Goal: Task Accomplishment & Management: Use online tool/utility

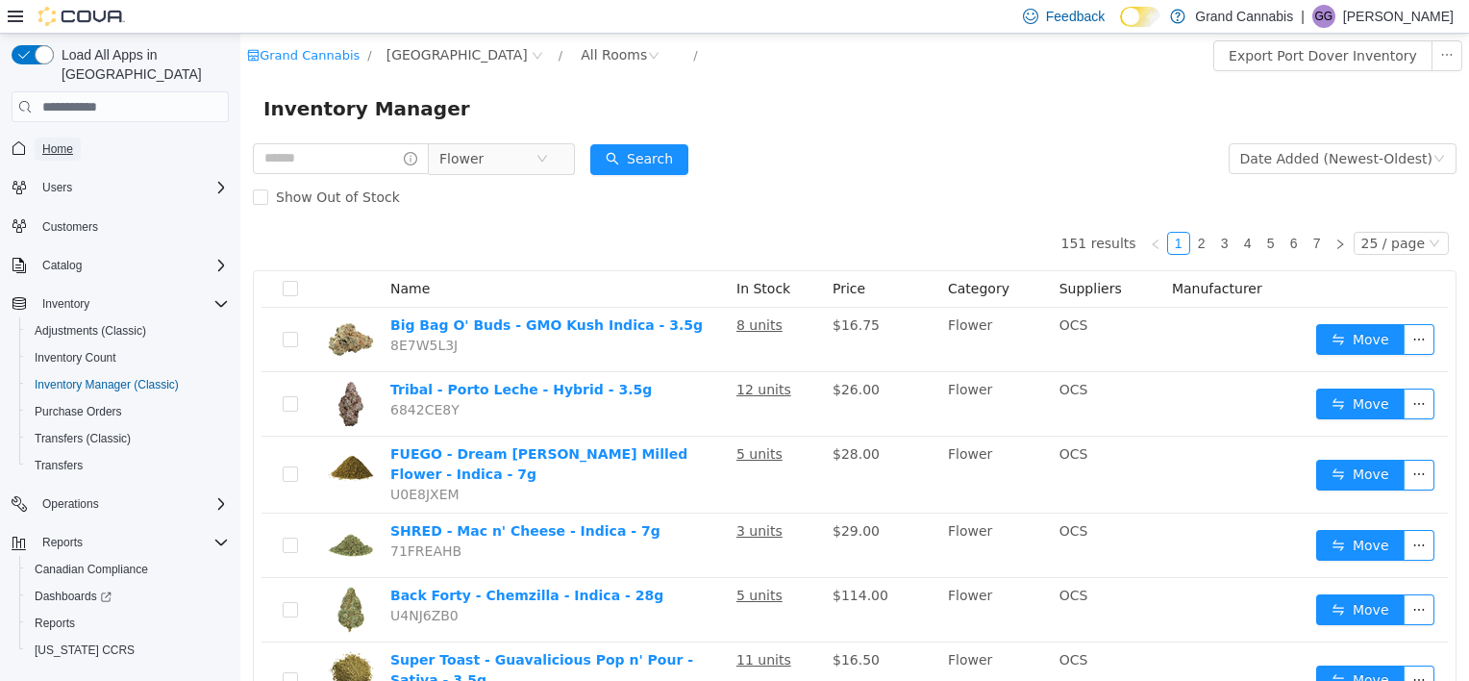
click at [65, 141] on span "Home" at bounding box center [57, 148] width 31 height 15
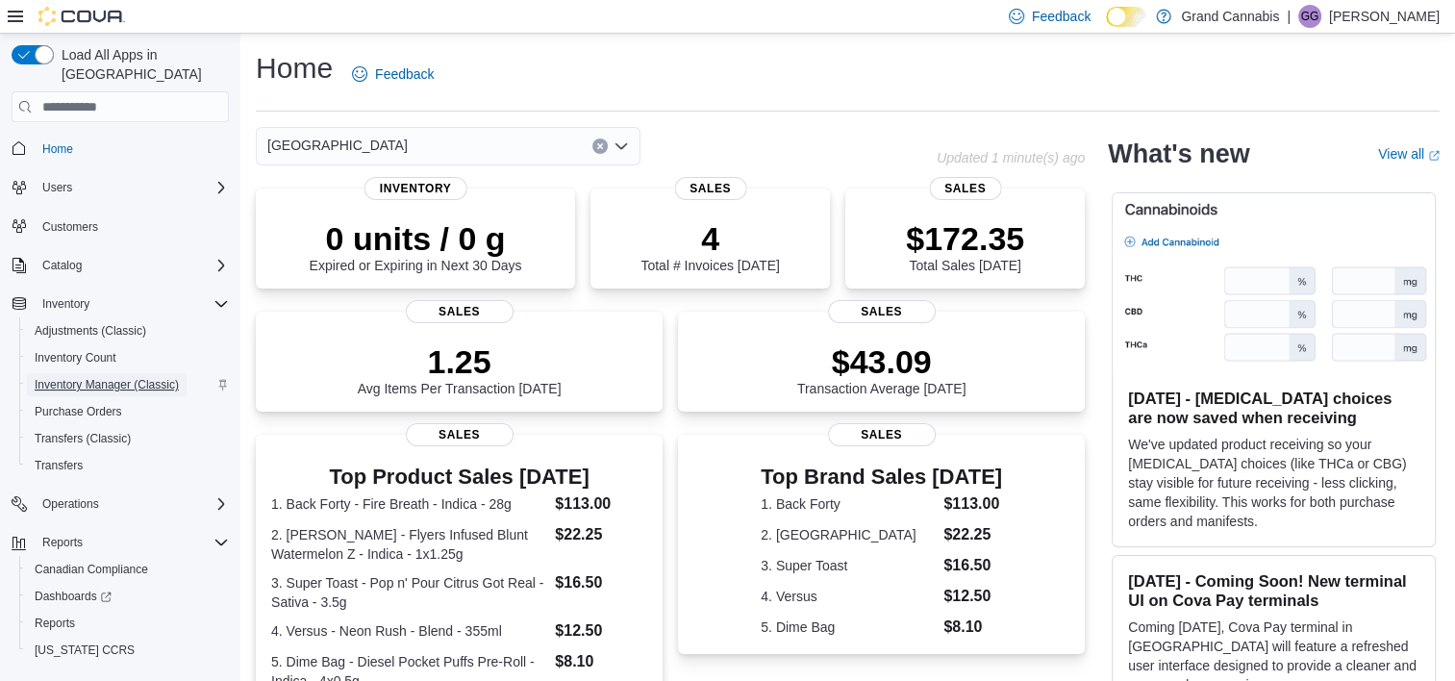
click at [113, 377] on span "Inventory Manager (Classic)" at bounding box center [107, 384] width 144 height 15
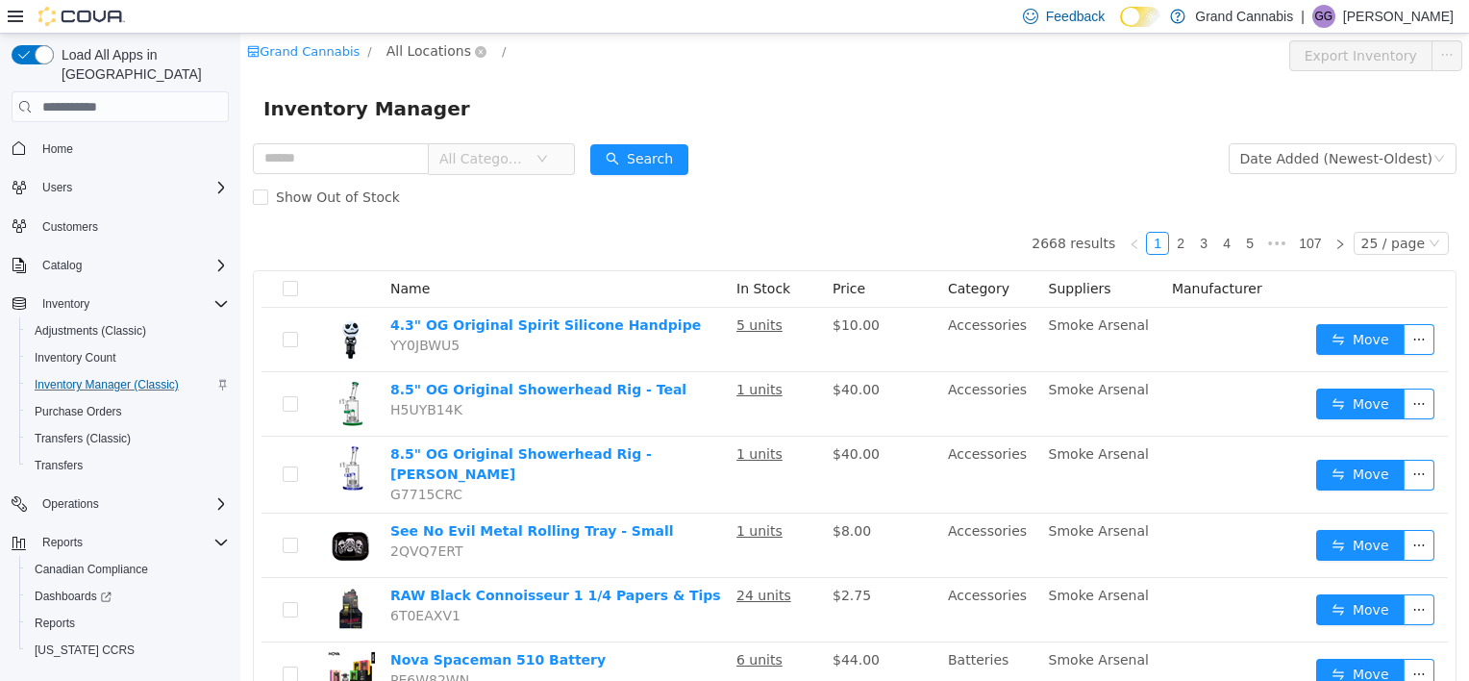
click at [454, 52] on span "All Locations" at bounding box center [437, 51] width 114 height 23
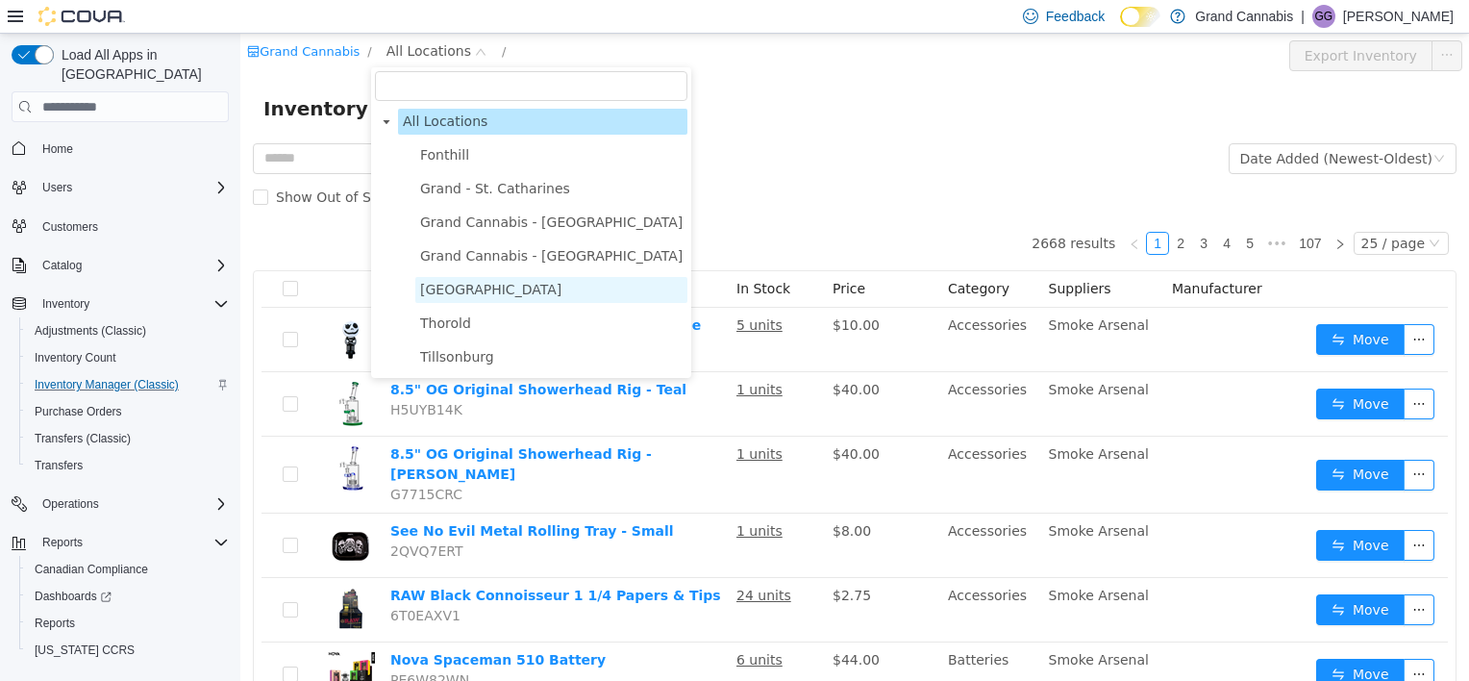
click at [457, 287] on span "[GEOGRAPHIC_DATA]" at bounding box center [490, 289] width 141 height 15
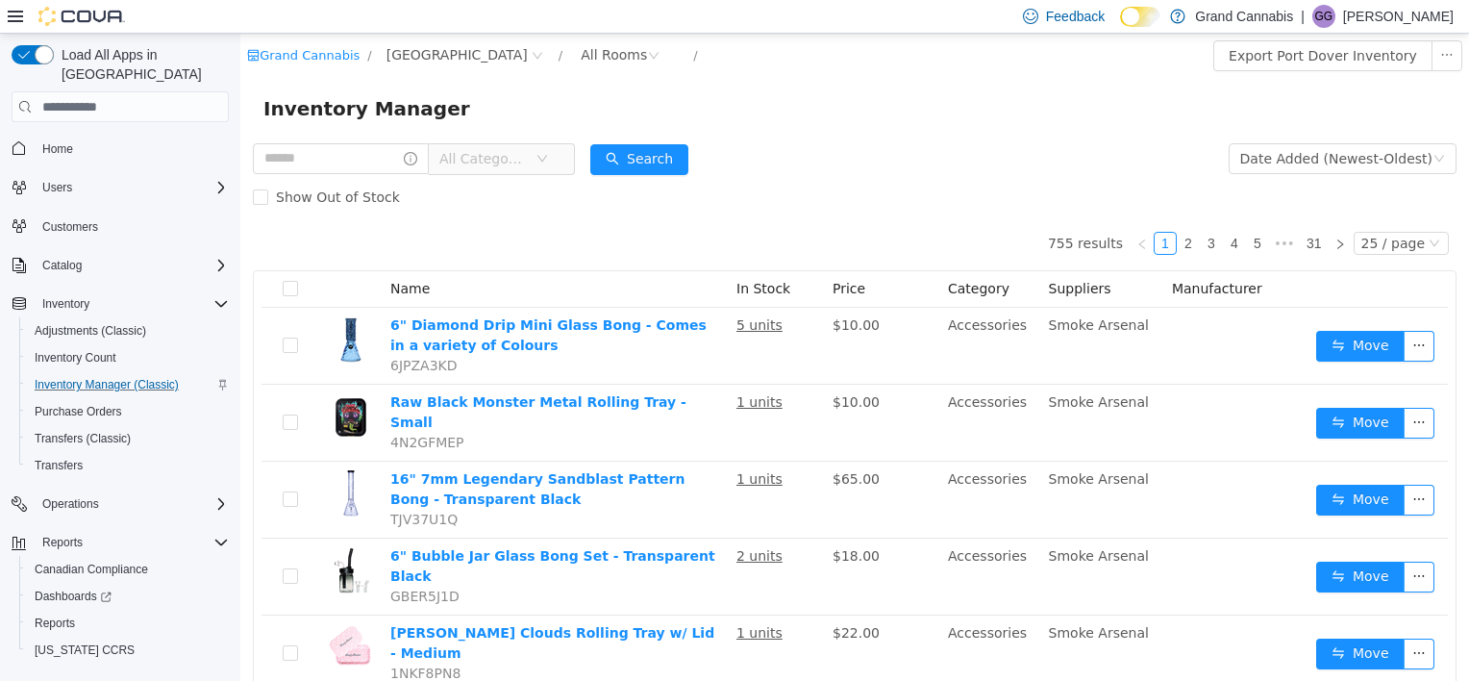
click at [488, 163] on span "All Categories" at bounding box center [483, 158] width 88 height 19
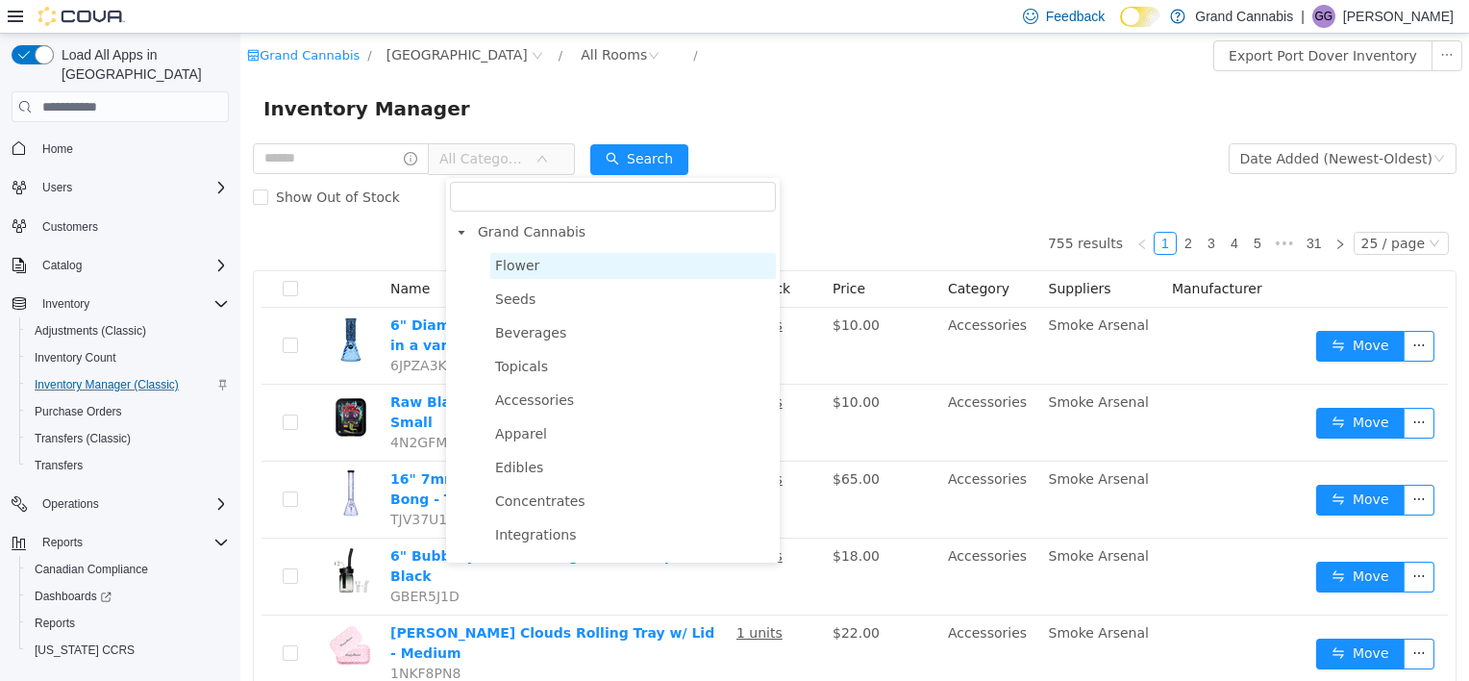
click at [520, 265] on span "Flower" at bounding box center [517, 265] width 44 height 15
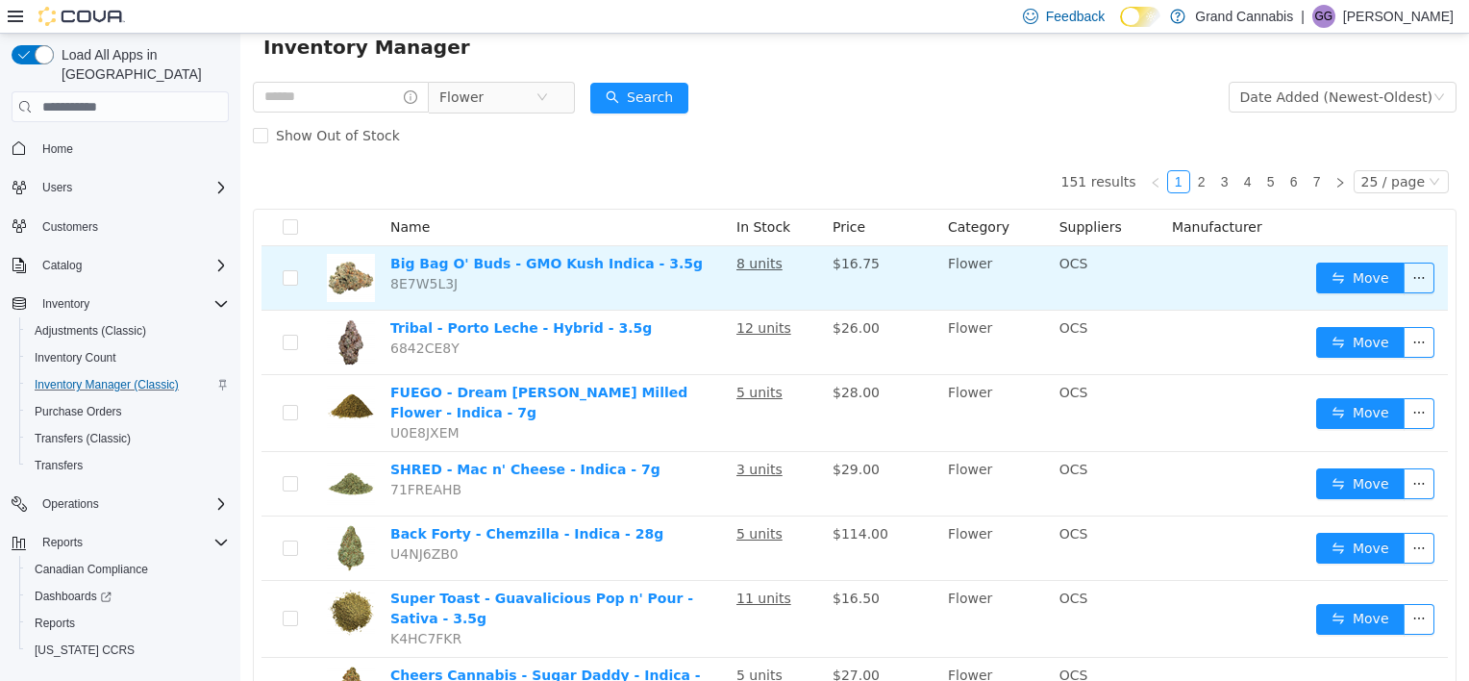
scroll to position [96, 0]
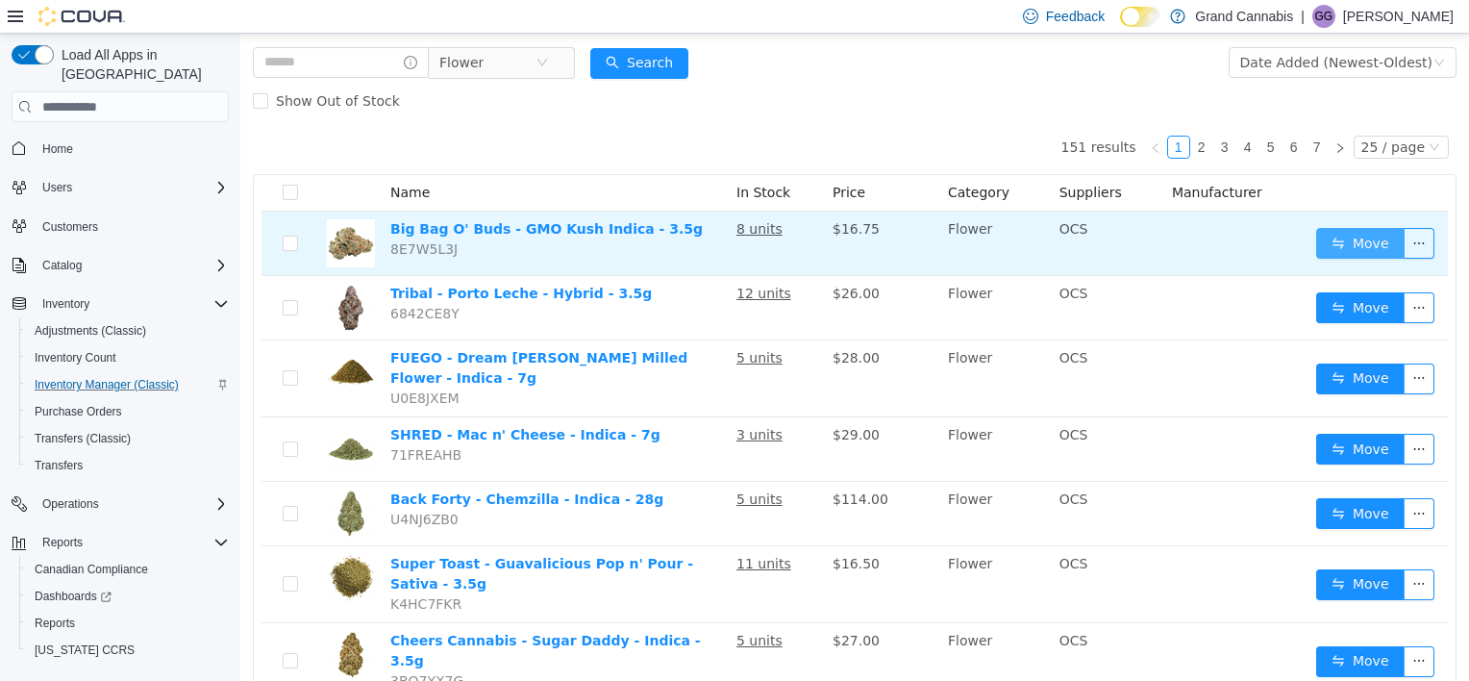
click at [1339, 244] on button "Move" at bounding box center [1361, 243] width 88 height 31
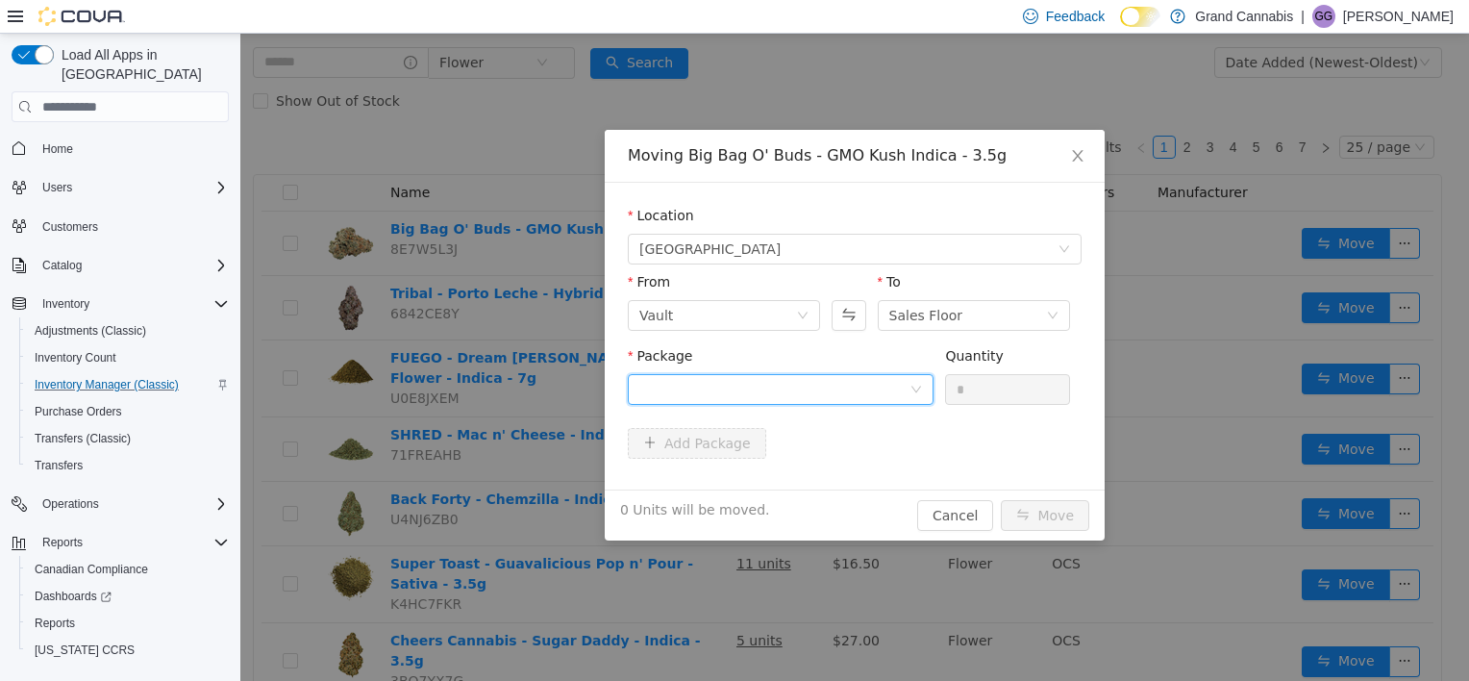
click at [761, 380] on div at bounding box center [775, 389] width 270 height 29
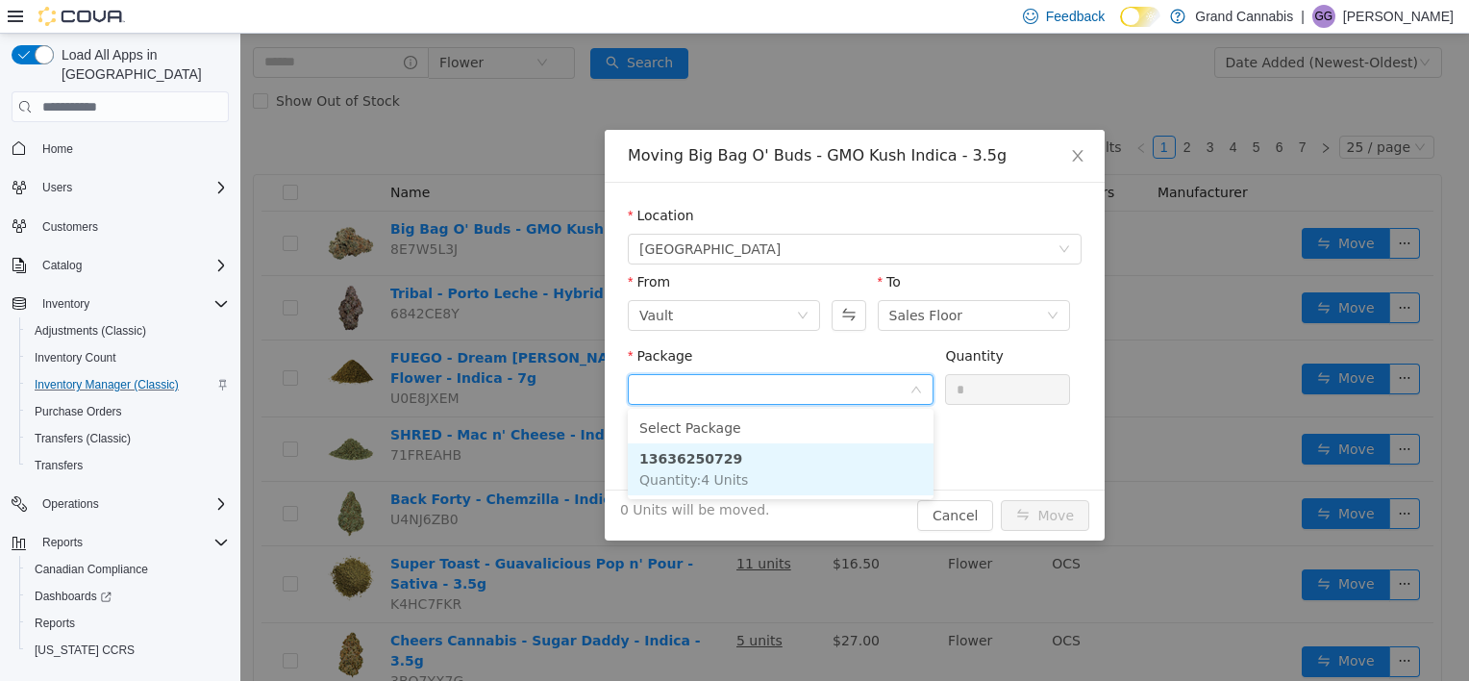
click at [767, 464] on li "13636250729 Quantity : 4 Units" at bounding box center [781, 469] width 306 height 52
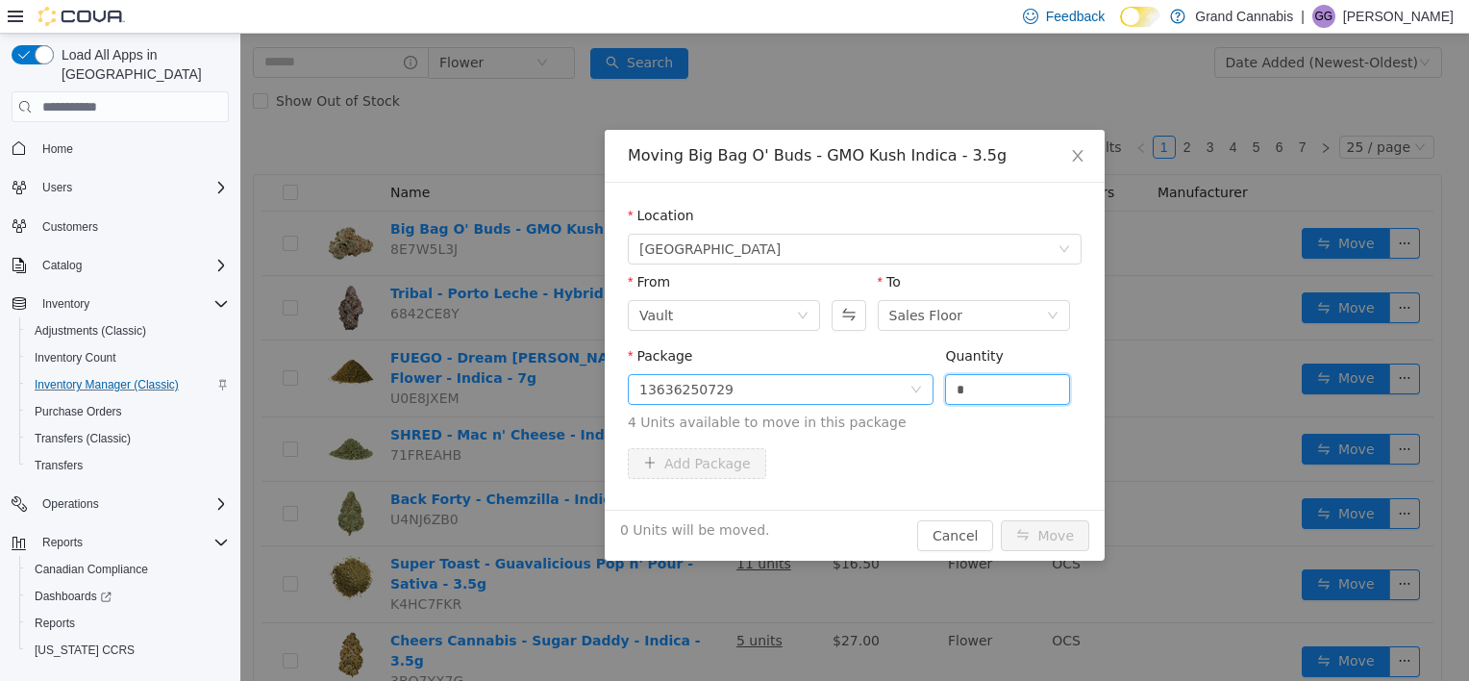
drag, startPoint x: 966, startPoint y: 392, endPoint x: 934, endPoint y: 394, distance: 31.8
click at [934, 394] on span "Package 13636250729 Quantity * 4 Units available to move in this package" at bounding box center [855, 390] width 454 height 85
type input "*"
click at [1044, 544] on button "Move" at bounding box center [1045, 535] width 88 height 31
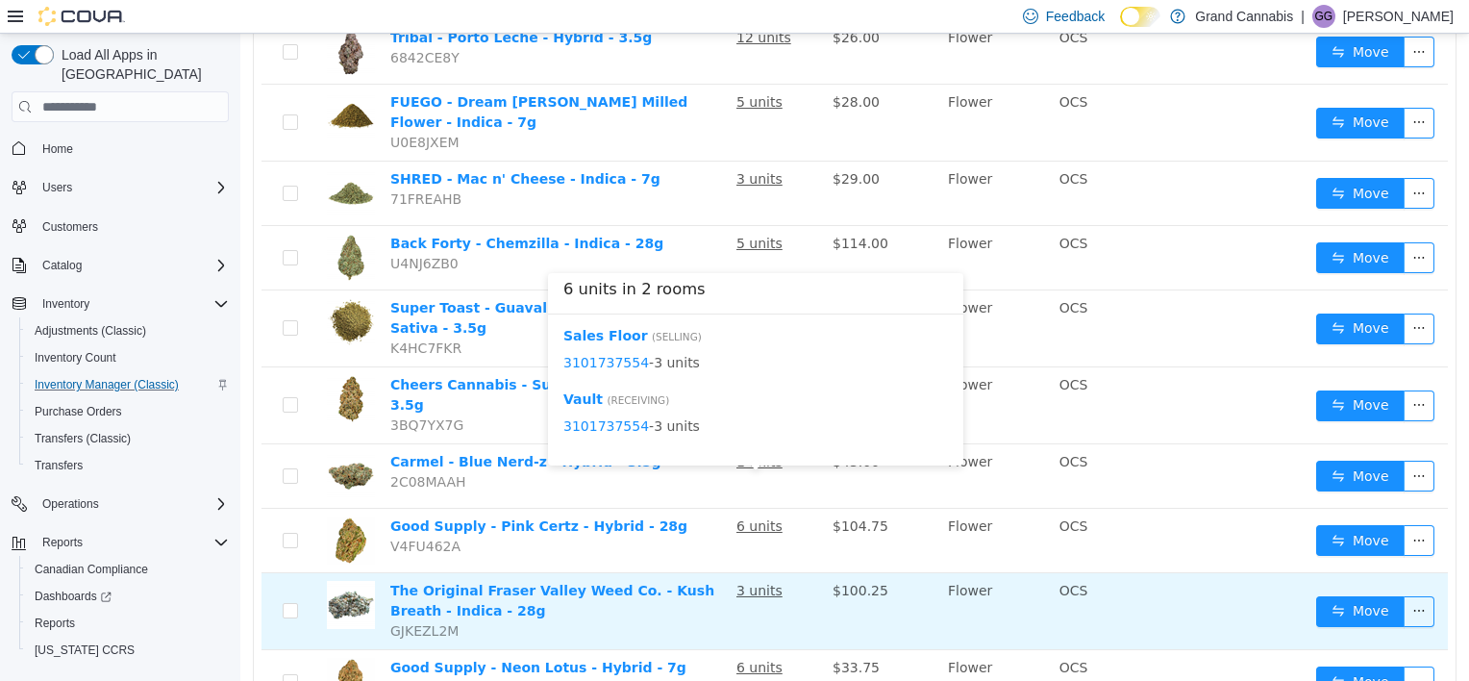
scroll to position [385, 0]
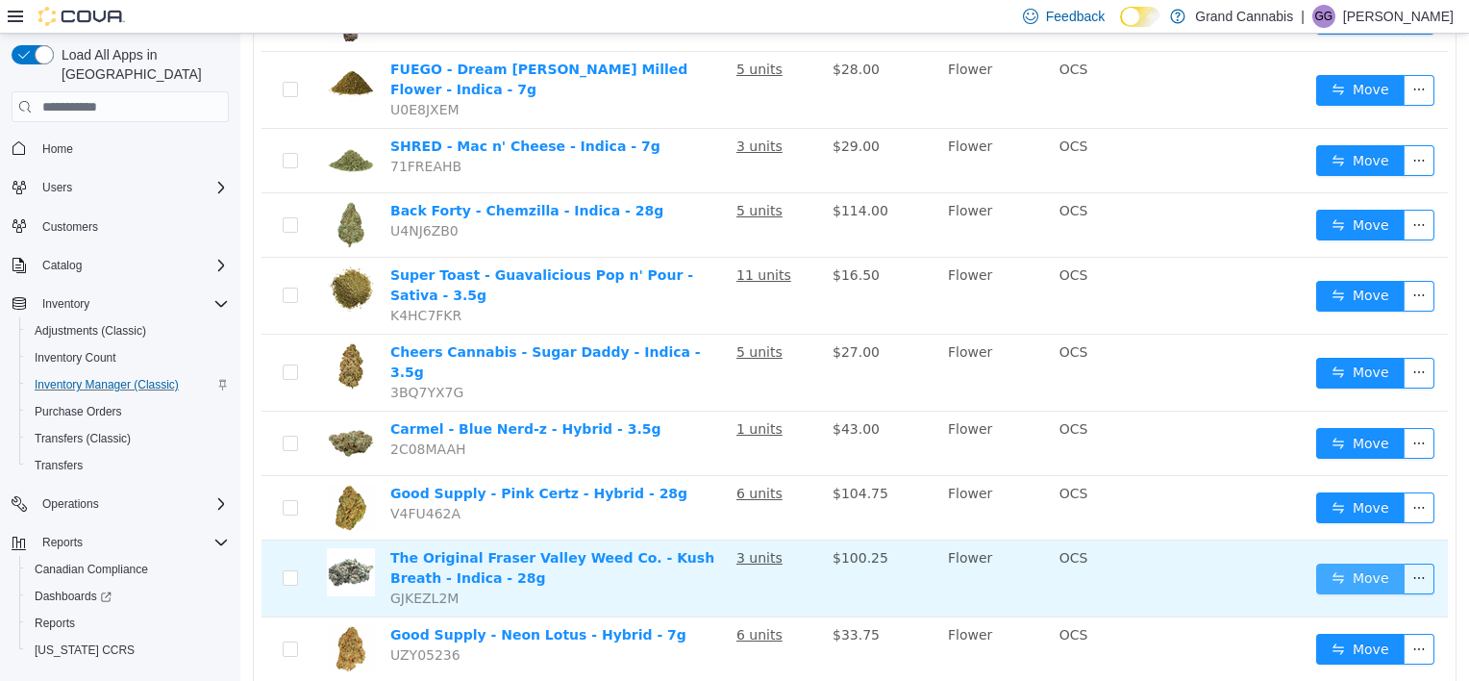
click at [1349, 564] on button "Move" at bounding box center [1361, 579] width 88 height 31
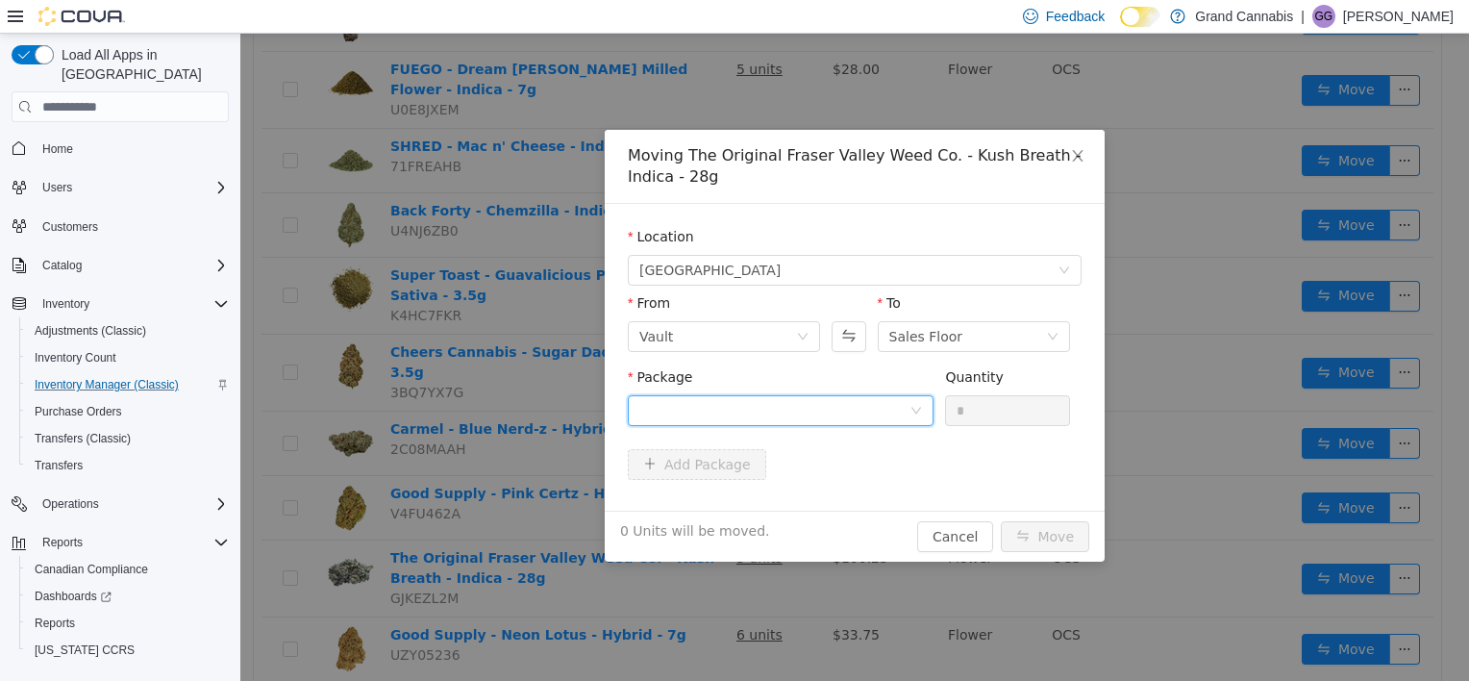
click at [790, 398] on div at bounding box center [775, 410] width 270 height 29
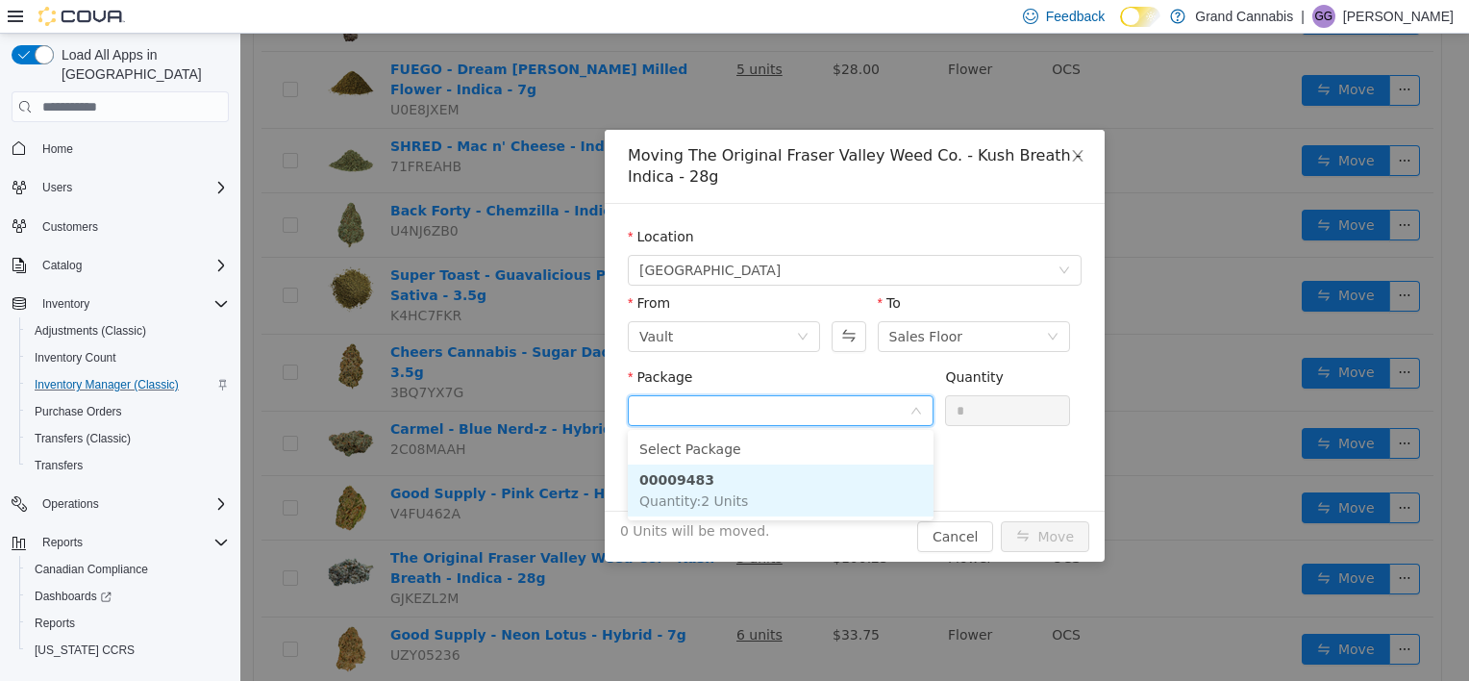
click at [789, 498] on li "00009483 Quantity : 2 Units" at bounding box center [781, 490] width 306 height 52
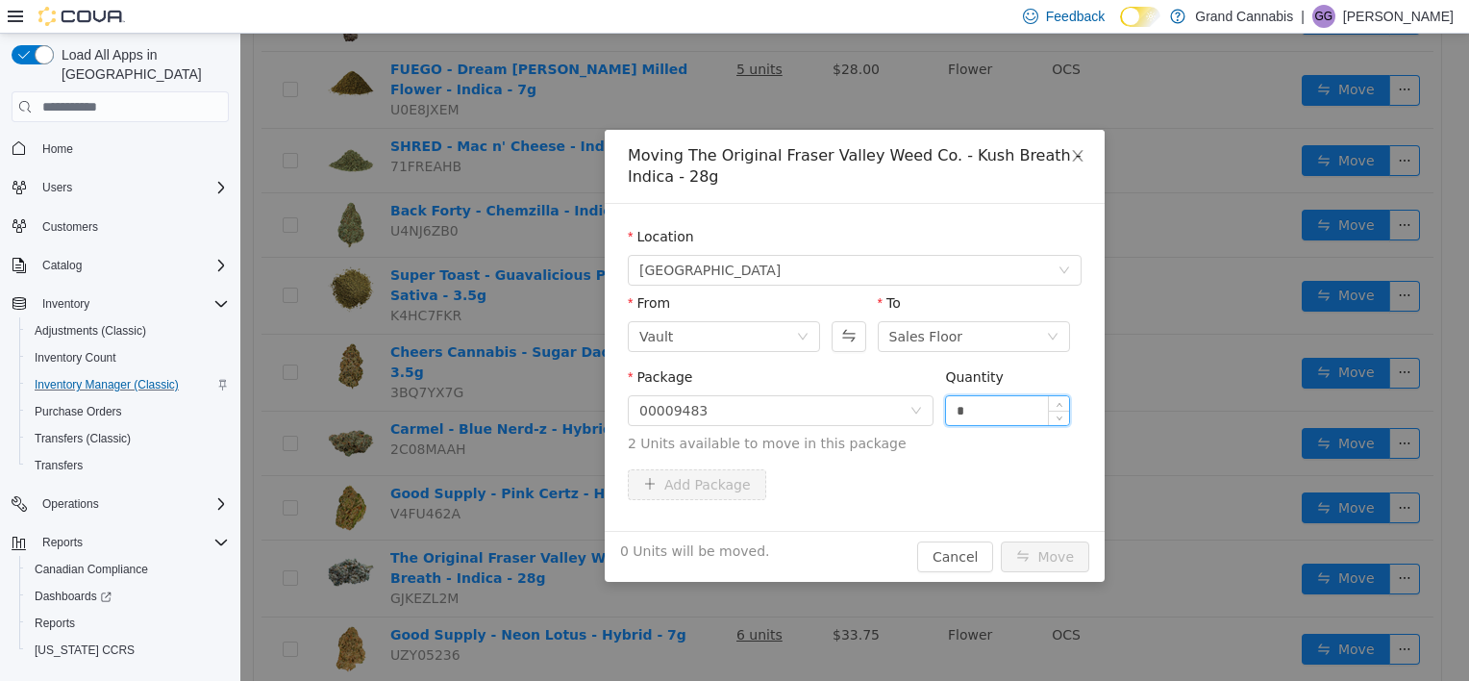
drag, startPoint x: 961, startPoint y: 416, endPoint x: 949, endPoint y: 416, distance: 11.5
click at [949, 416] on input "*" at bounding box center [1007, 410] width 123 height 29
type input "*"
click at [1001, 541] on button "Move" at bounding box center [1045, 556] width 88 height 31
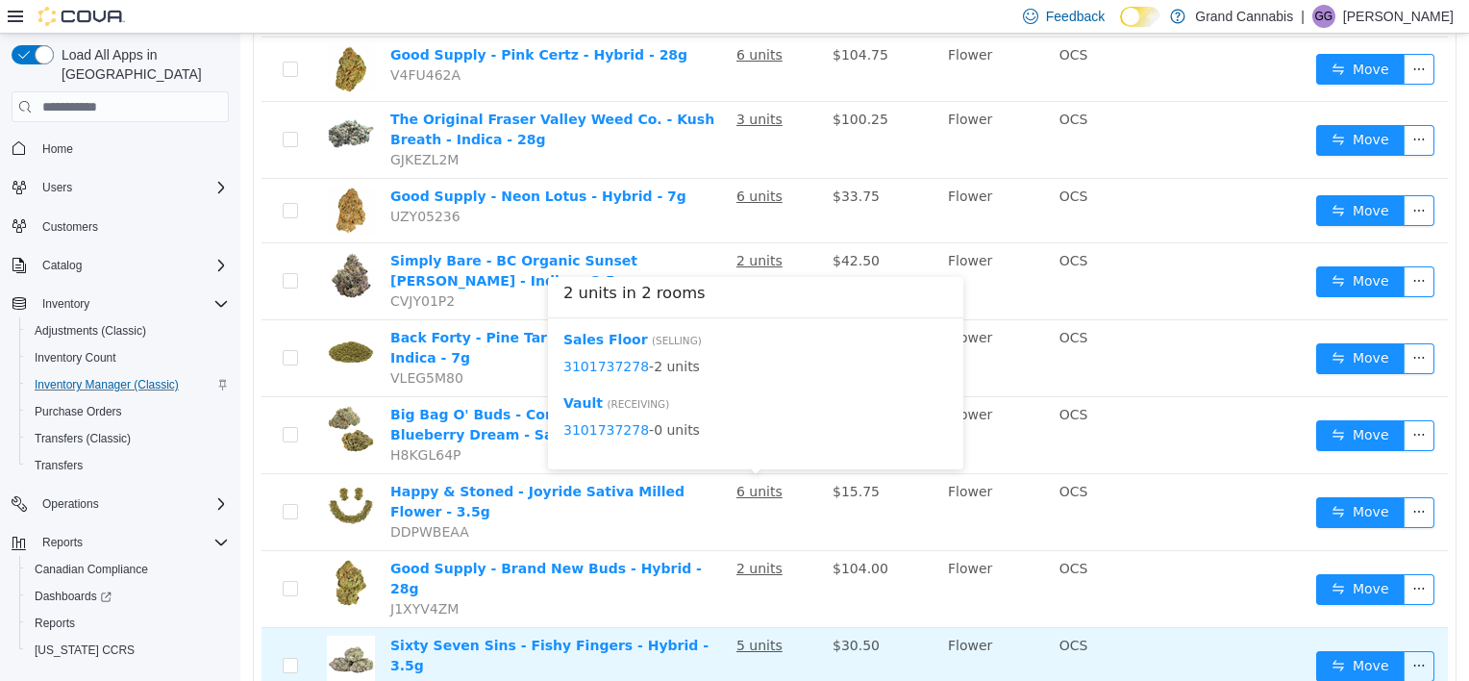
scroll to position [866, 0]
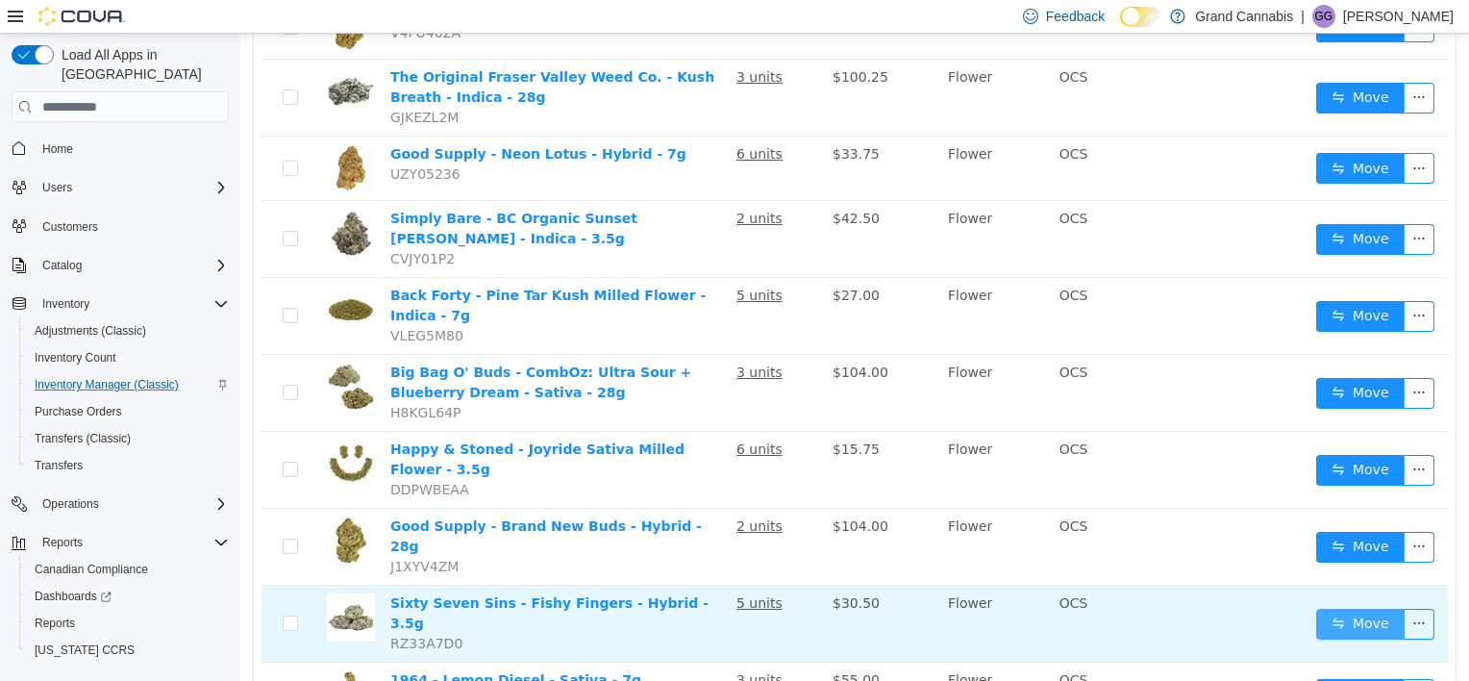
click at [1331, 609] on button "Move" at bounding box center [1361, 624] width 88 height 31
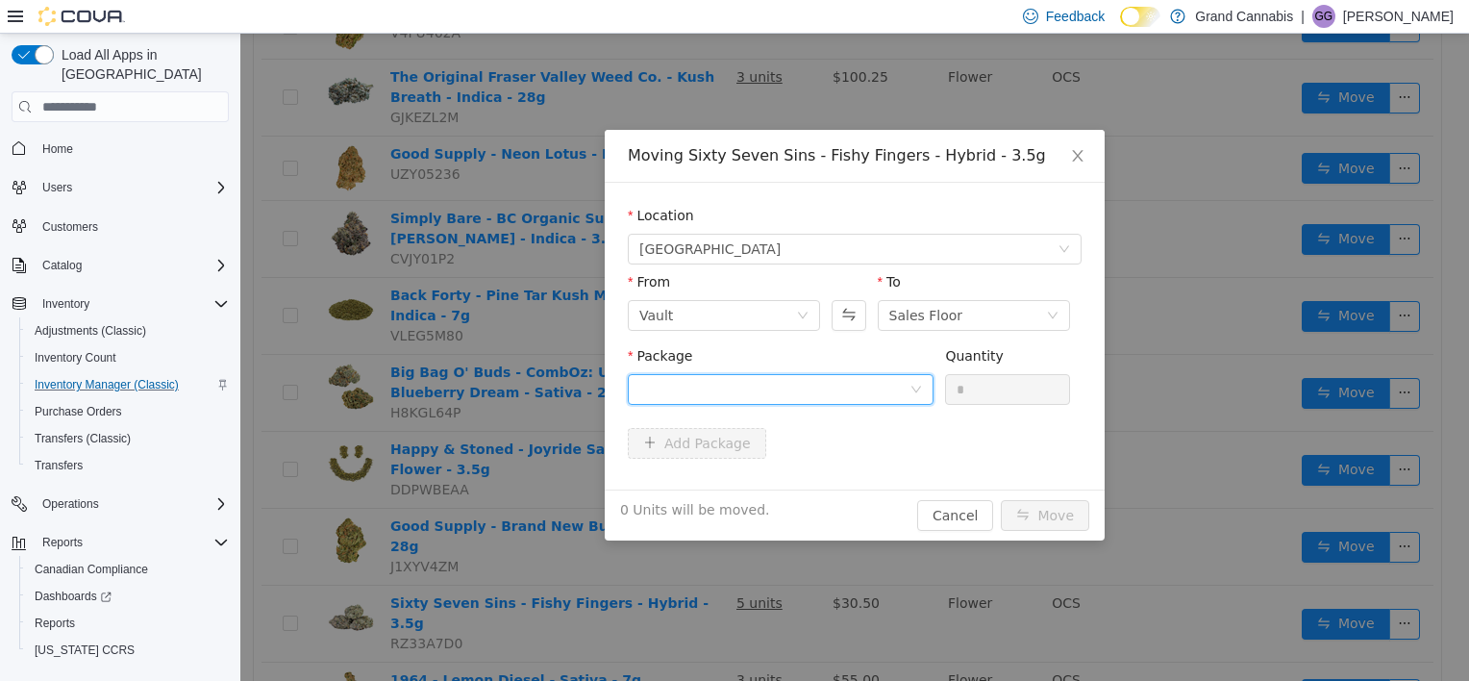
click at [759, 391] on div at bounding box center [775, 389] width 270 height 29
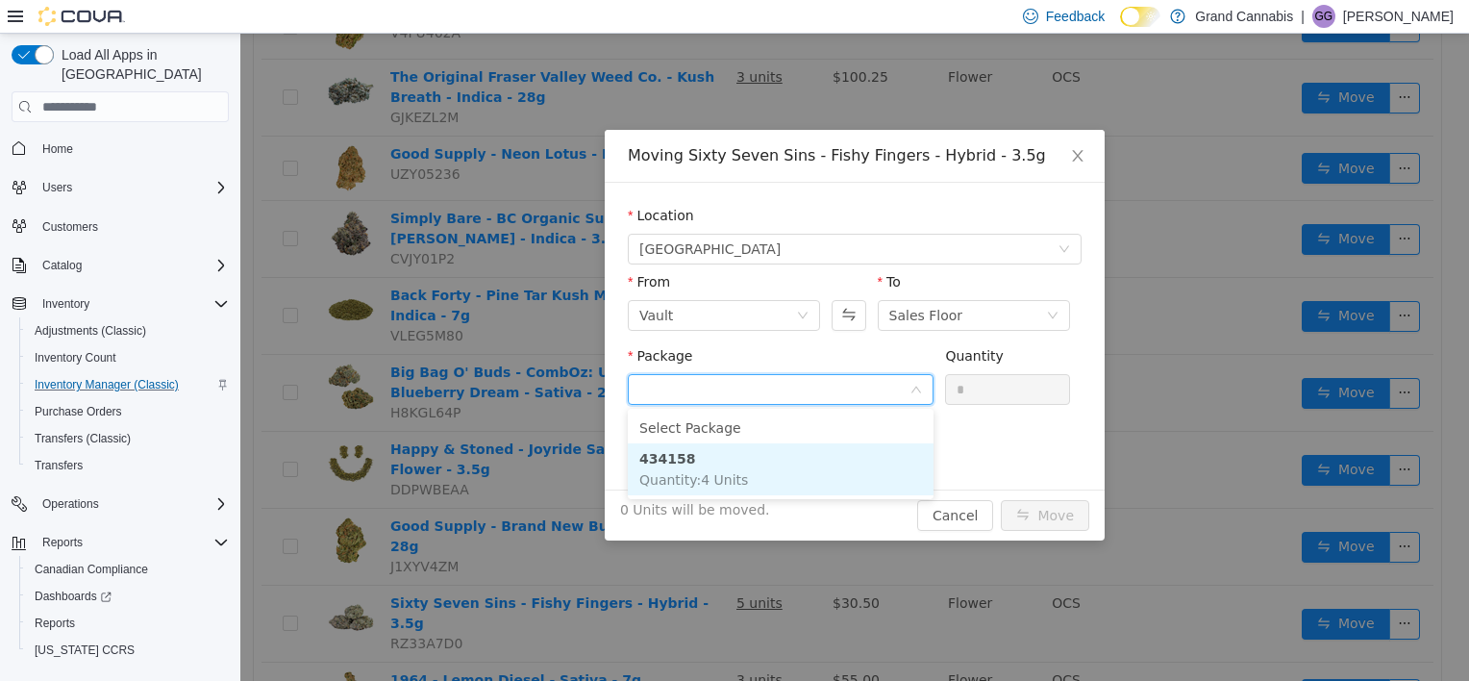
click at [763, 475] on li "434158 Quantity : 4 Units" at bounding box center [781, 469] width 306 height 52
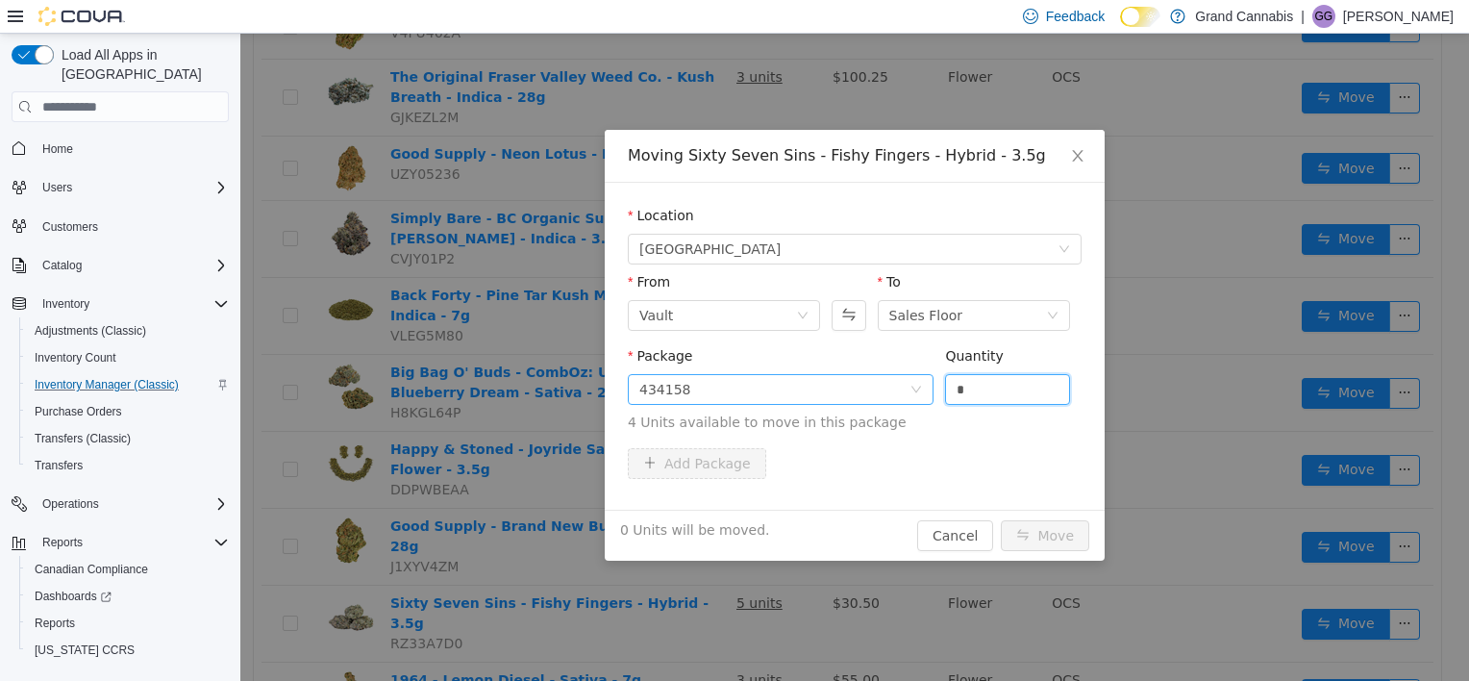
drag, startPoint x: 976, startPoint y: 390, endPoint x: 930, endPoint y: 390, distance: 46.2
click at [930, 390] on span "Package 434158 Quantity * 4 Units available to move in this package" at bounding box center [855, 390] width 454 height 85
type input "*"
click at [1001, 520] on button "Move" at bounding box center [1045, 535] width 88 height 31
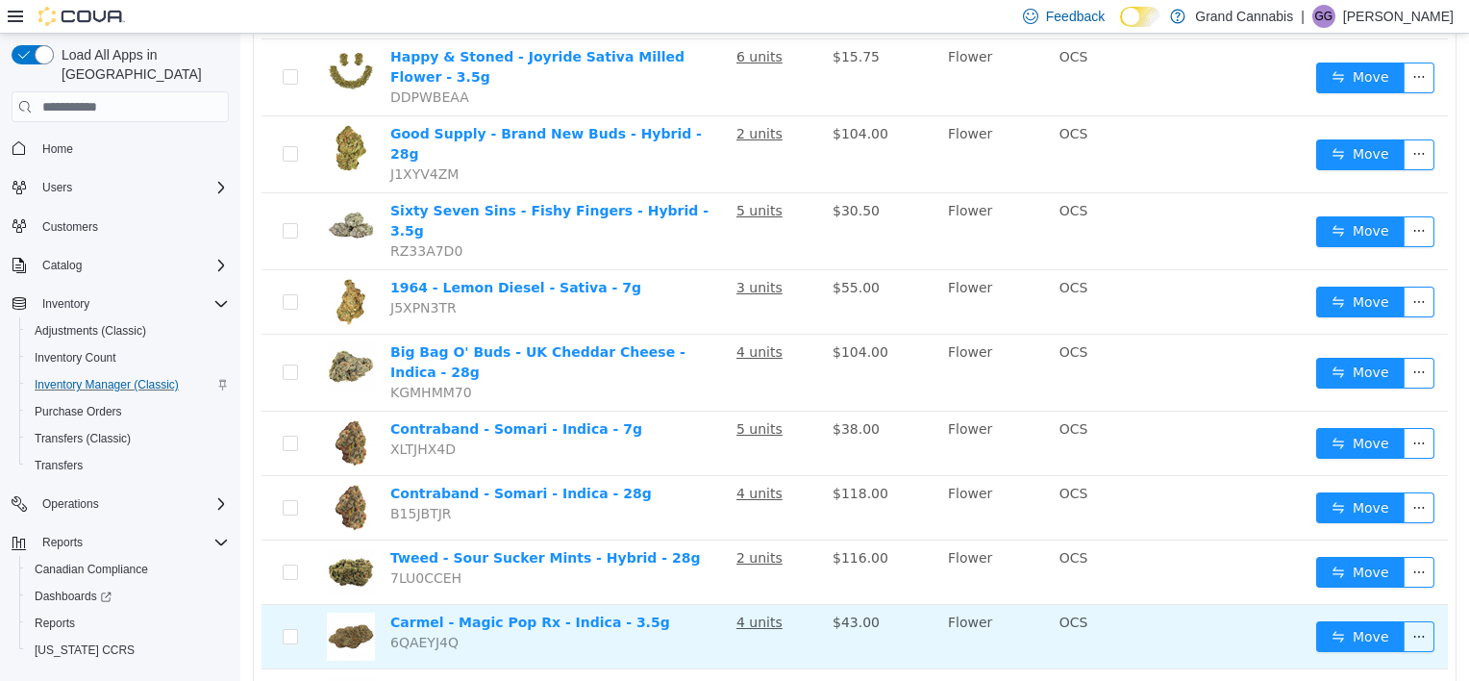
scroll to position [1312, 0]
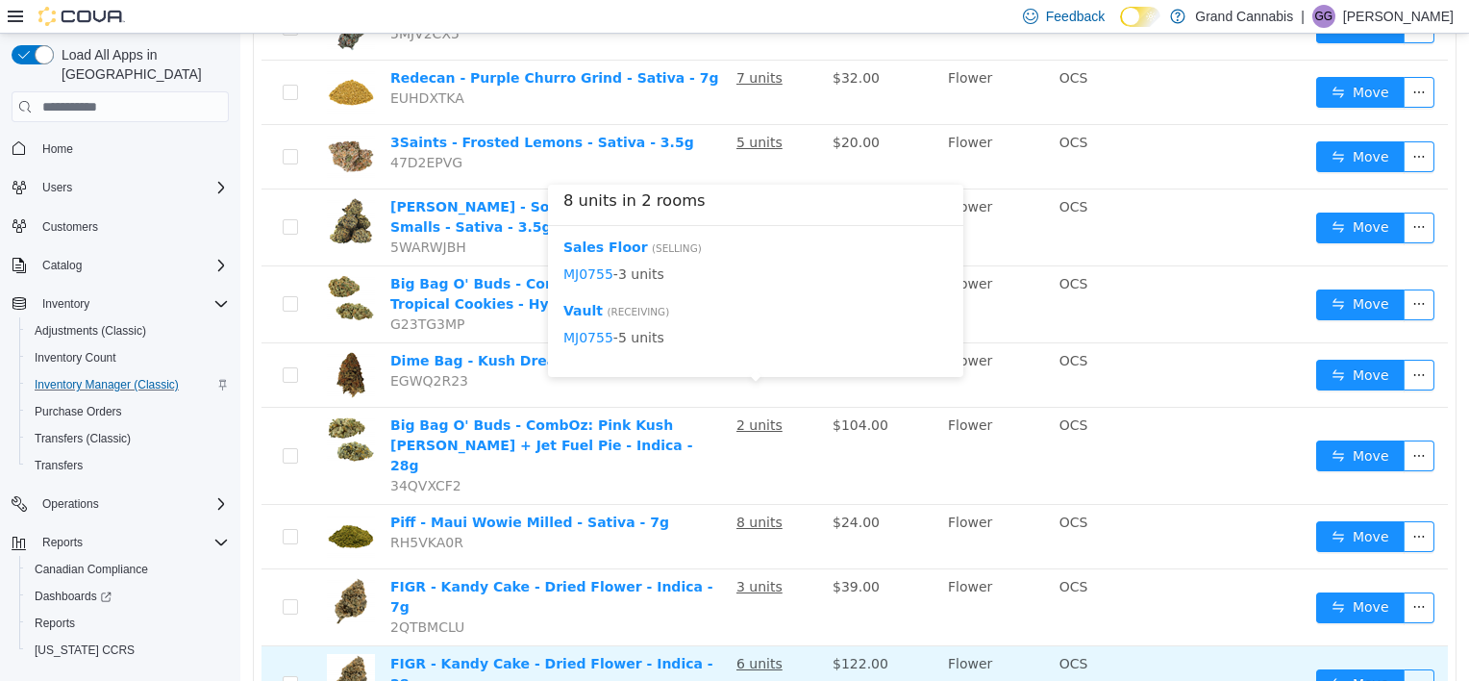
scroll to position [1346, 0]
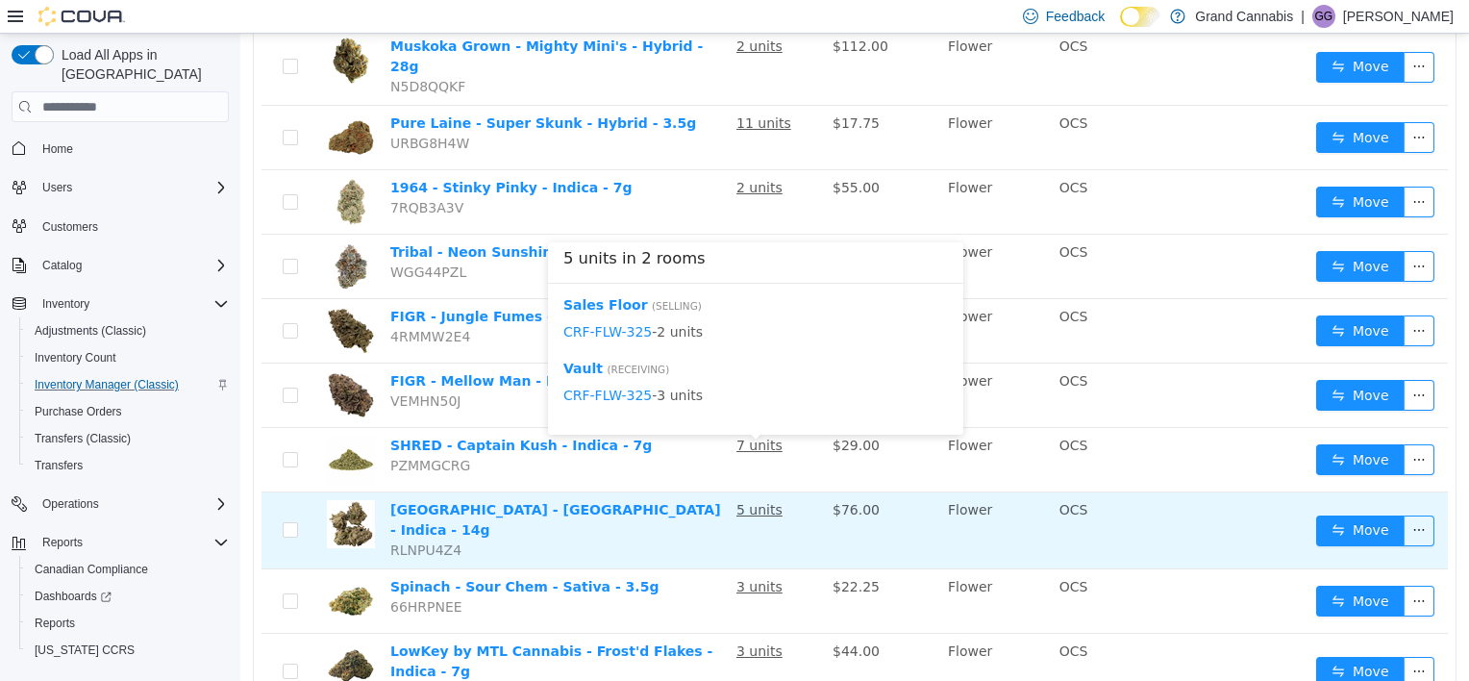
scroll to position [1250, 0]
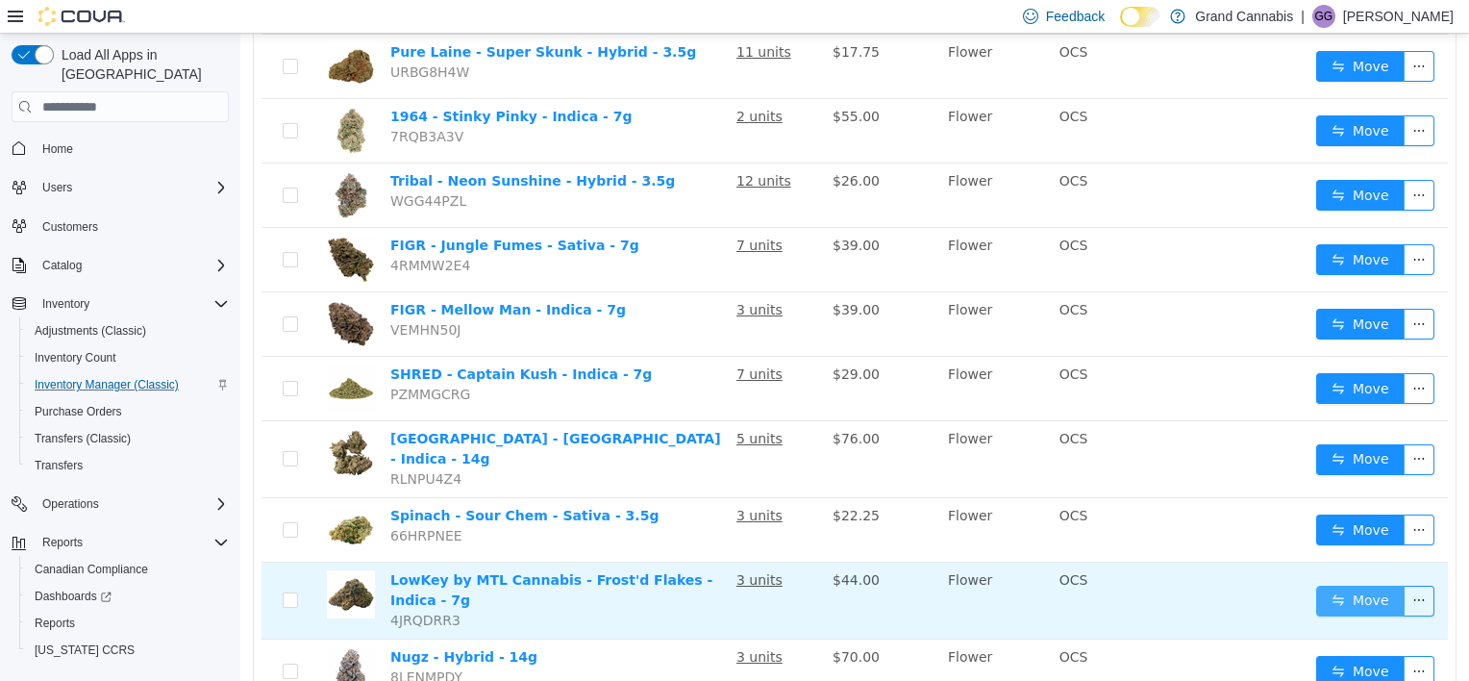
click at [1346, 586] on button "Move" at bounding box center [1361, 601] width 88 height 31
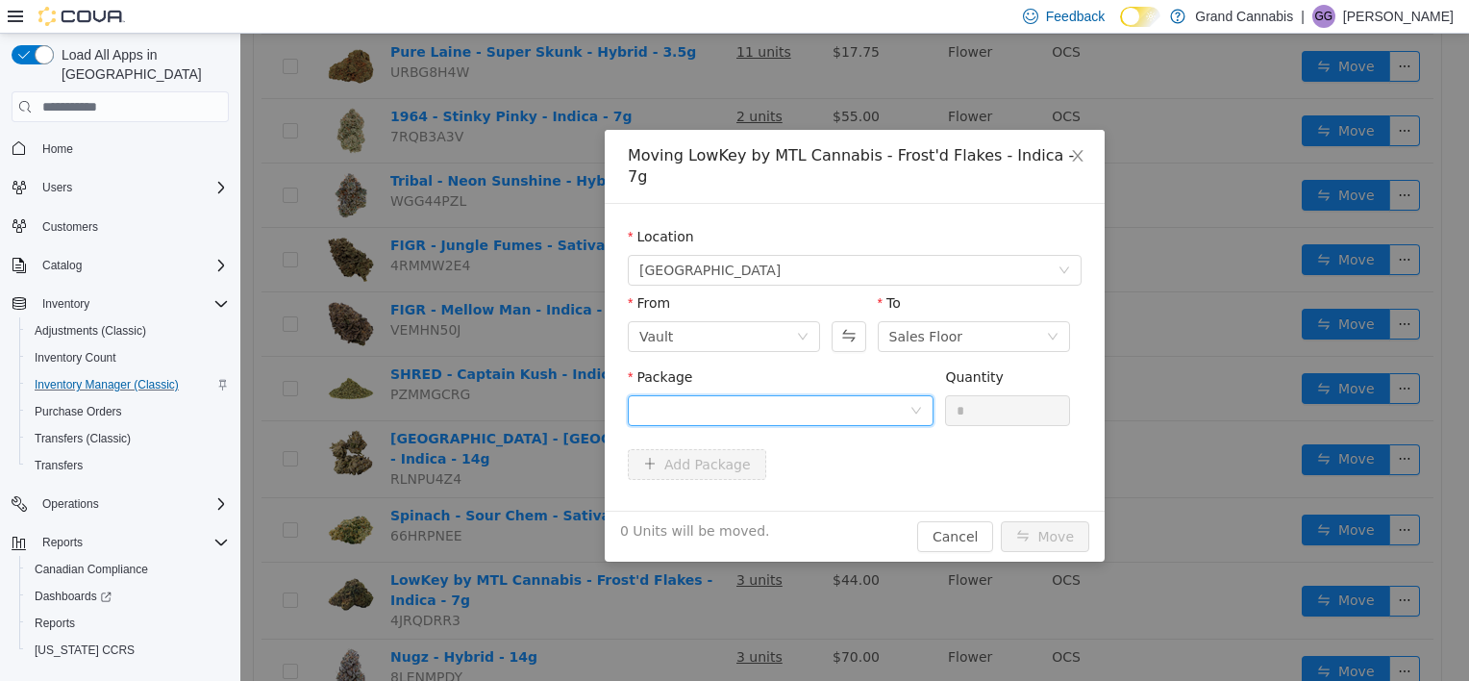
drag, startPoint x: 840, startPoint y: 388, endPoint x: 823, endPoint y: 408, distance: 26.0
click at [839, 396] on div at bounding box center [775, 410] width 270 height 29
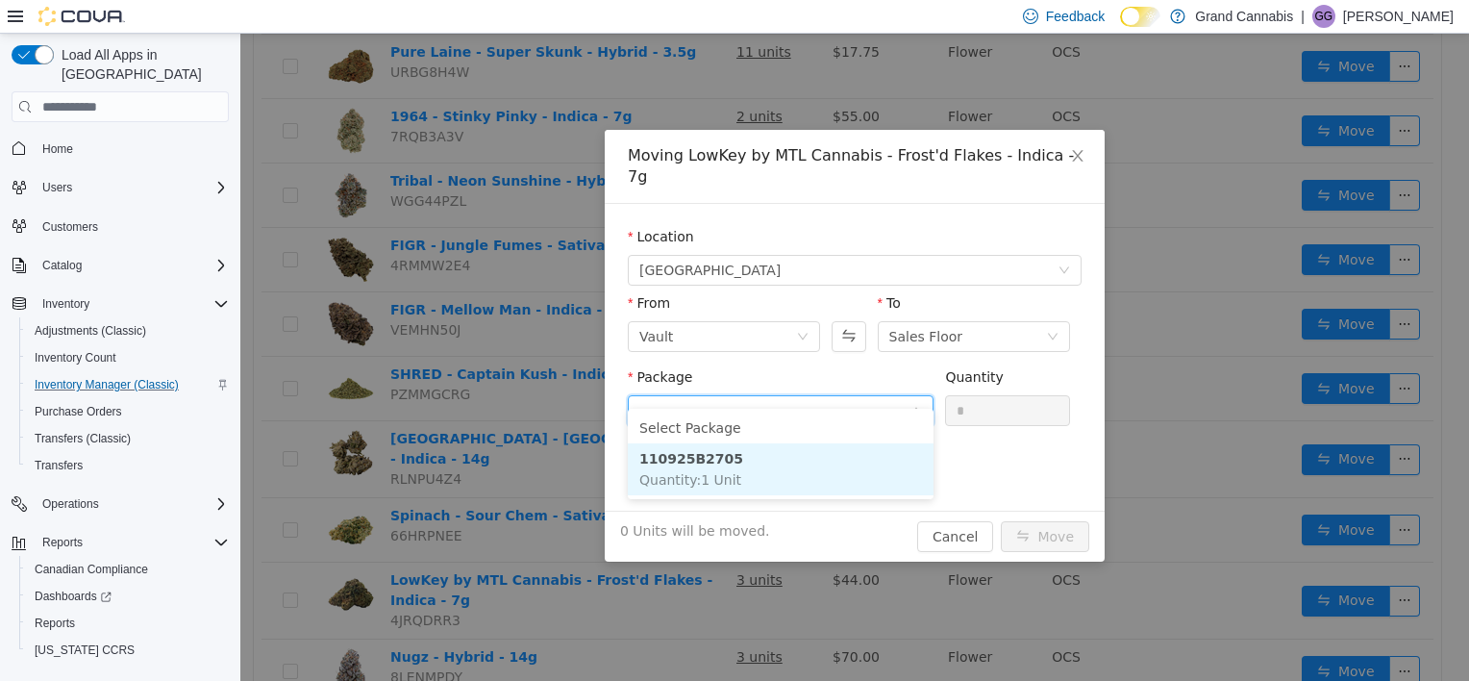
click at [806, 465] on li "110925B2705 Quantity : 1 Unit" at bounding box center [781, 469] width 306 height 52
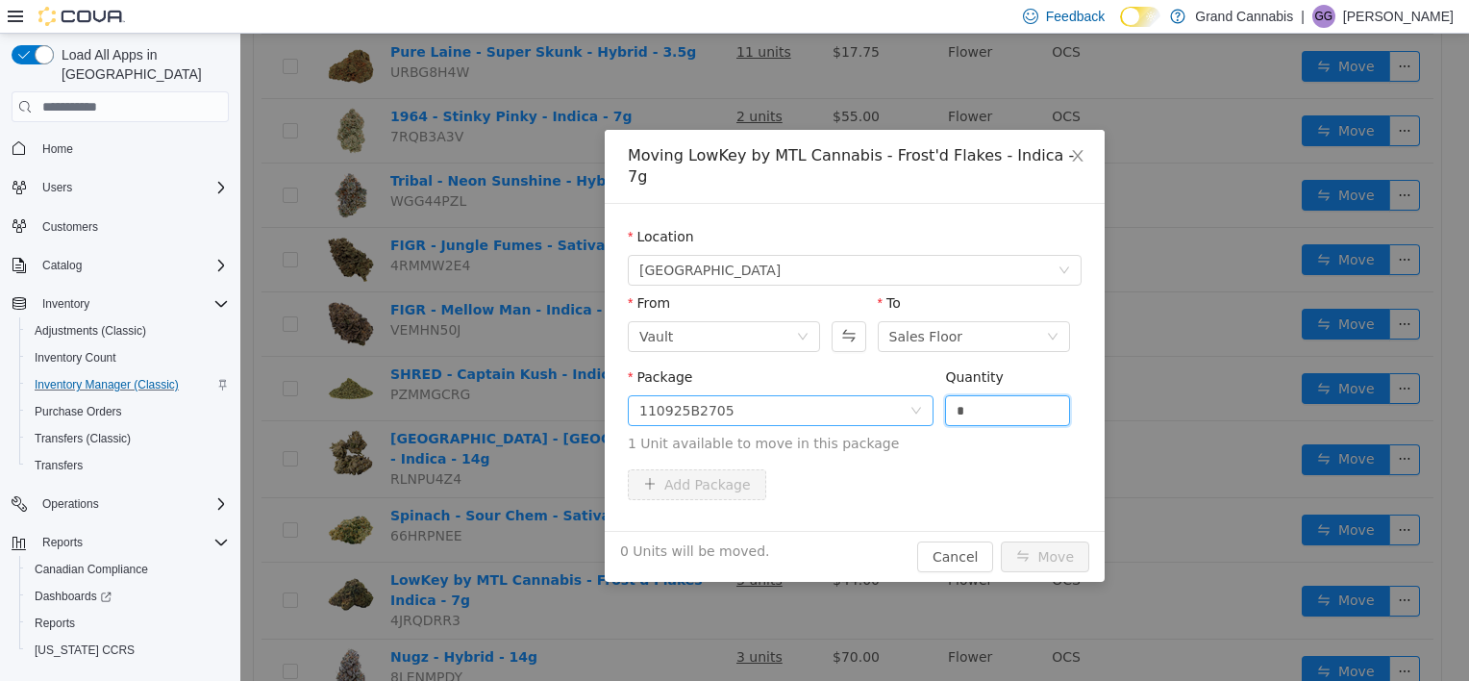
drag, startPoint x: 978, startPoint y: 388, endPoint x: 916, endPoint y: 388, distance: 62.5
click at [916, 388] on span "Package 110925B2705 Quantity * 1 Unit available to move in this package" at bounding box center [855, 411] width 454 height 85
type input "*"
click at [1001, 541] on button "Move" at bounding box center [1045, 556] width 88 height 31
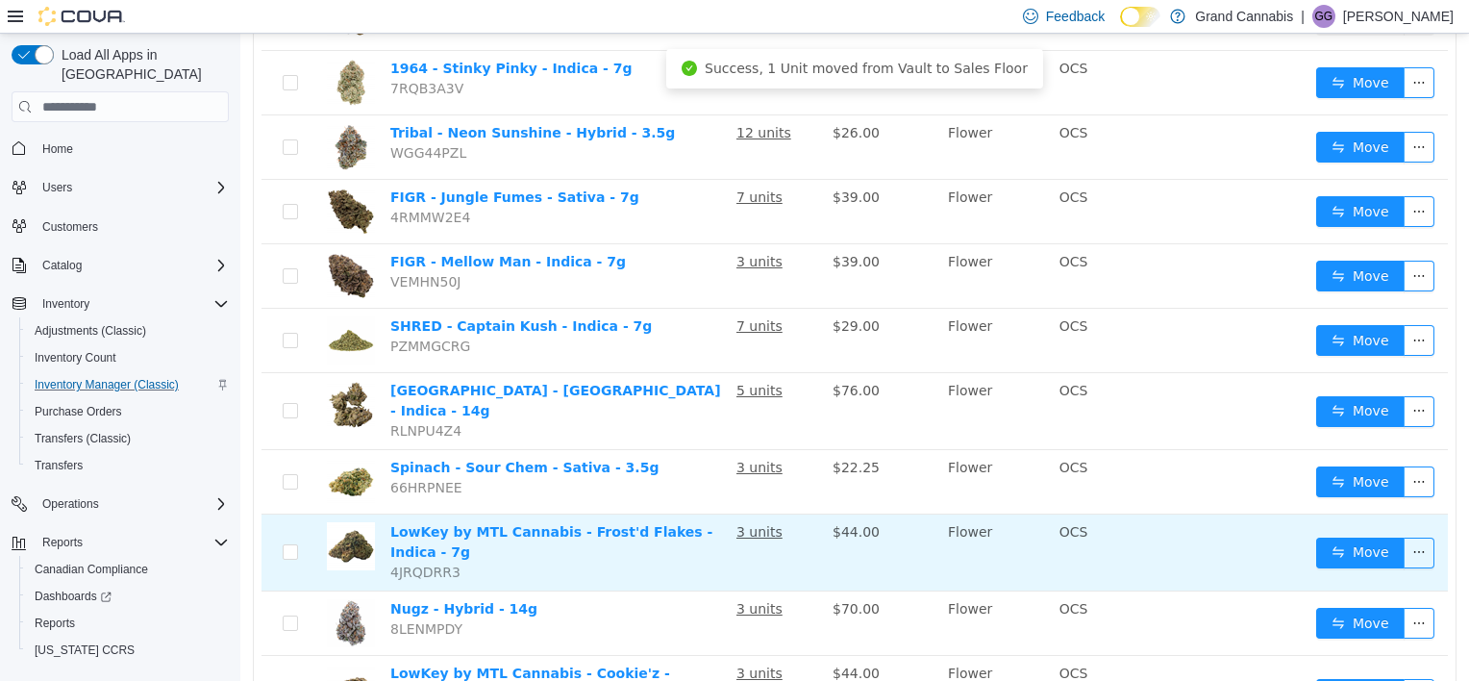
scroll to position [1312, 0]
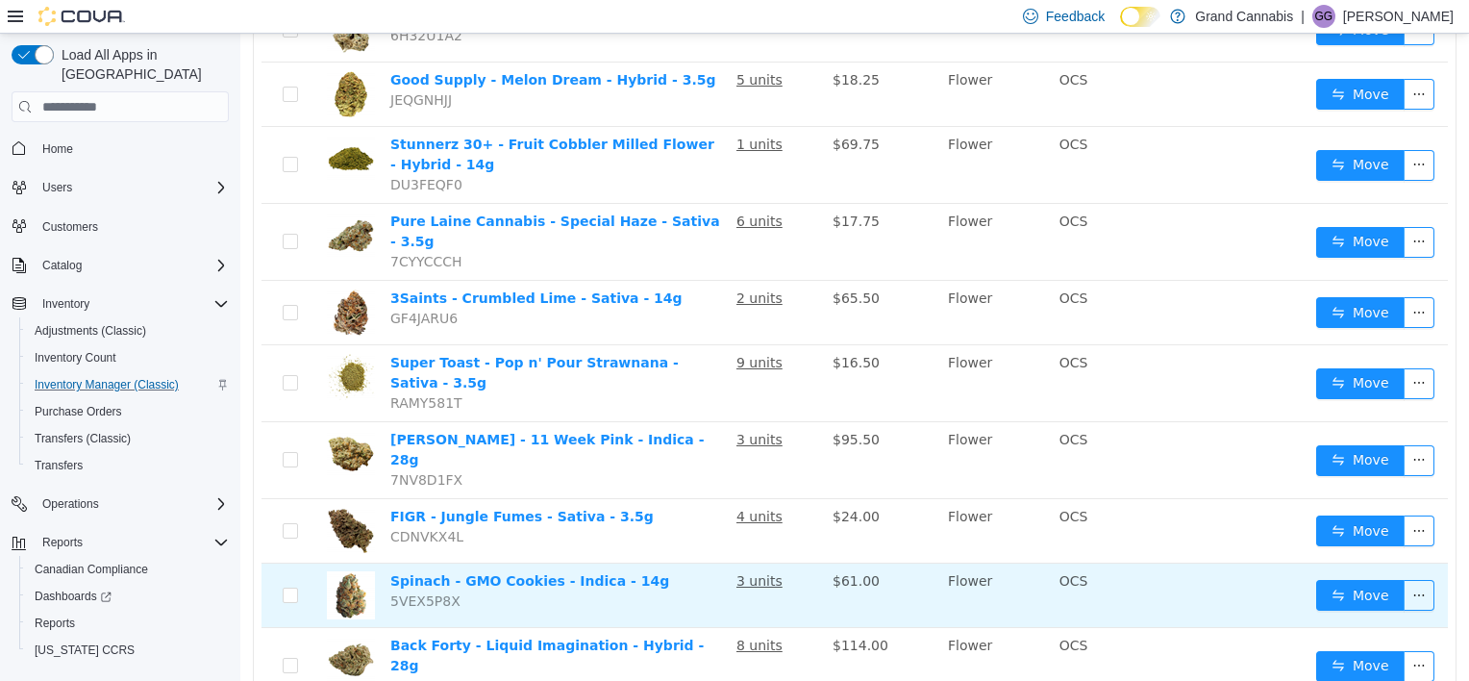
scroll to position [1300, 0]
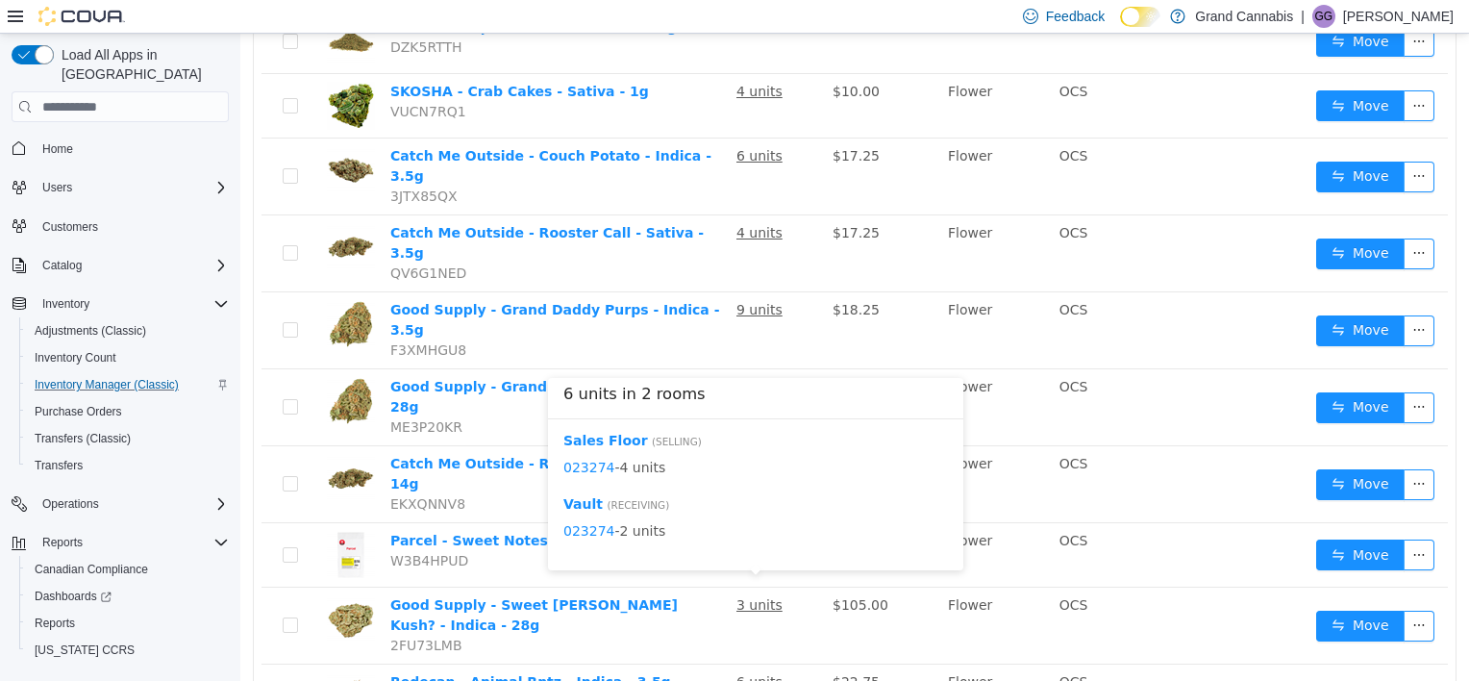
scroll to position [1288, 0]
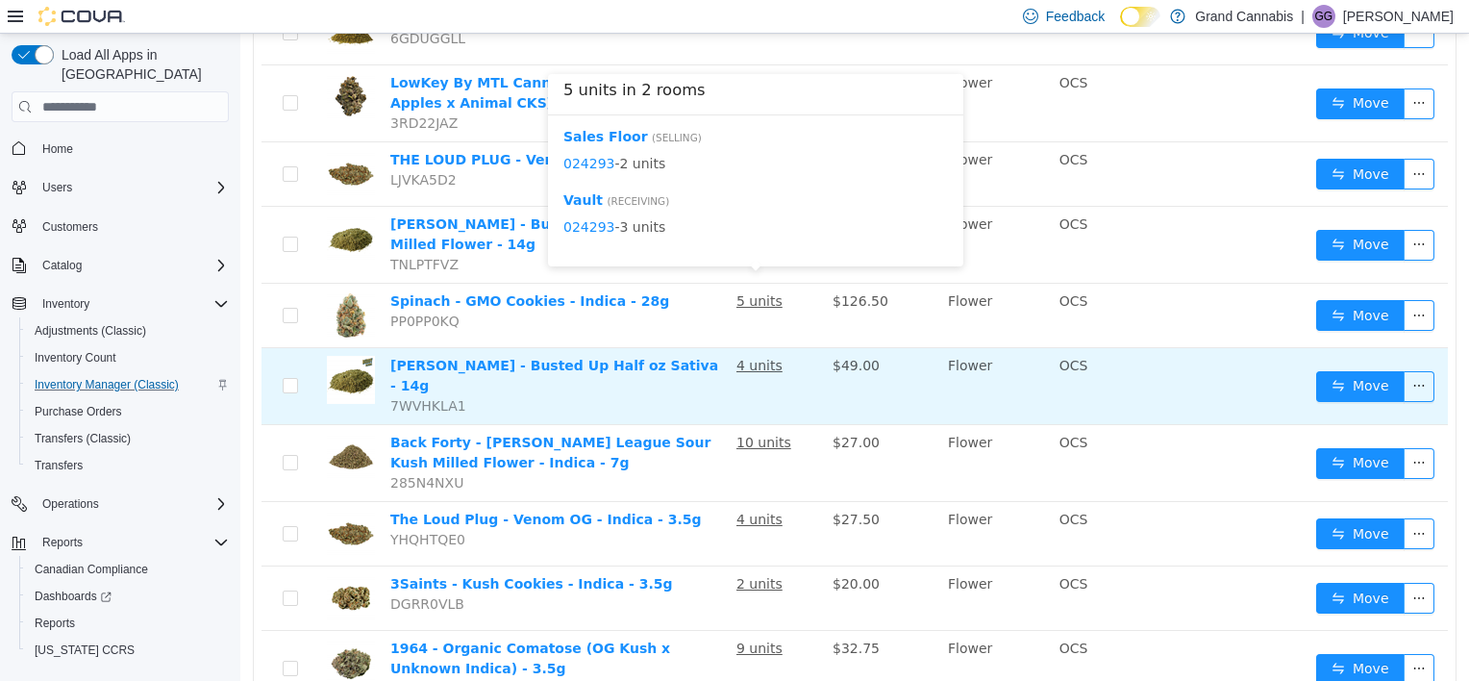
scroll to position [385, 0]
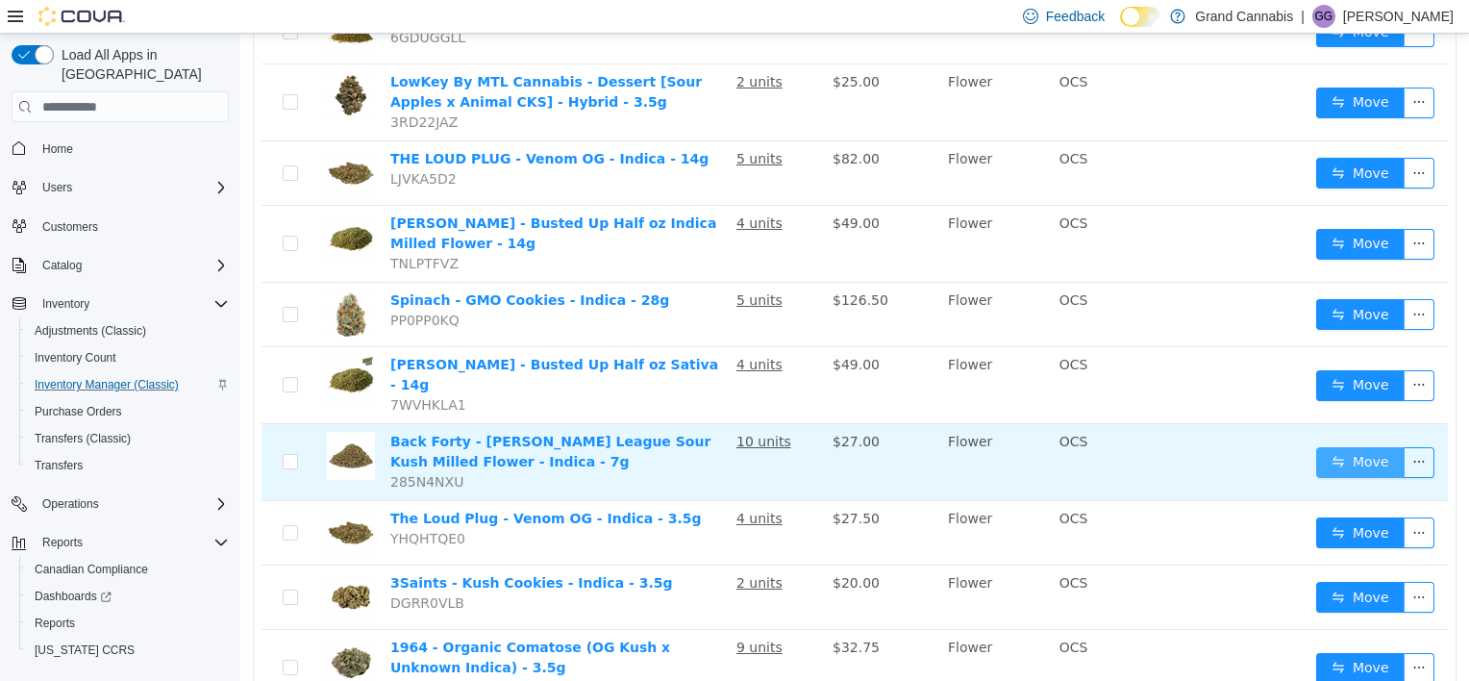
click at [1364, 447] on button "Move" at bounding box center [1361, 462] width 88 height 31
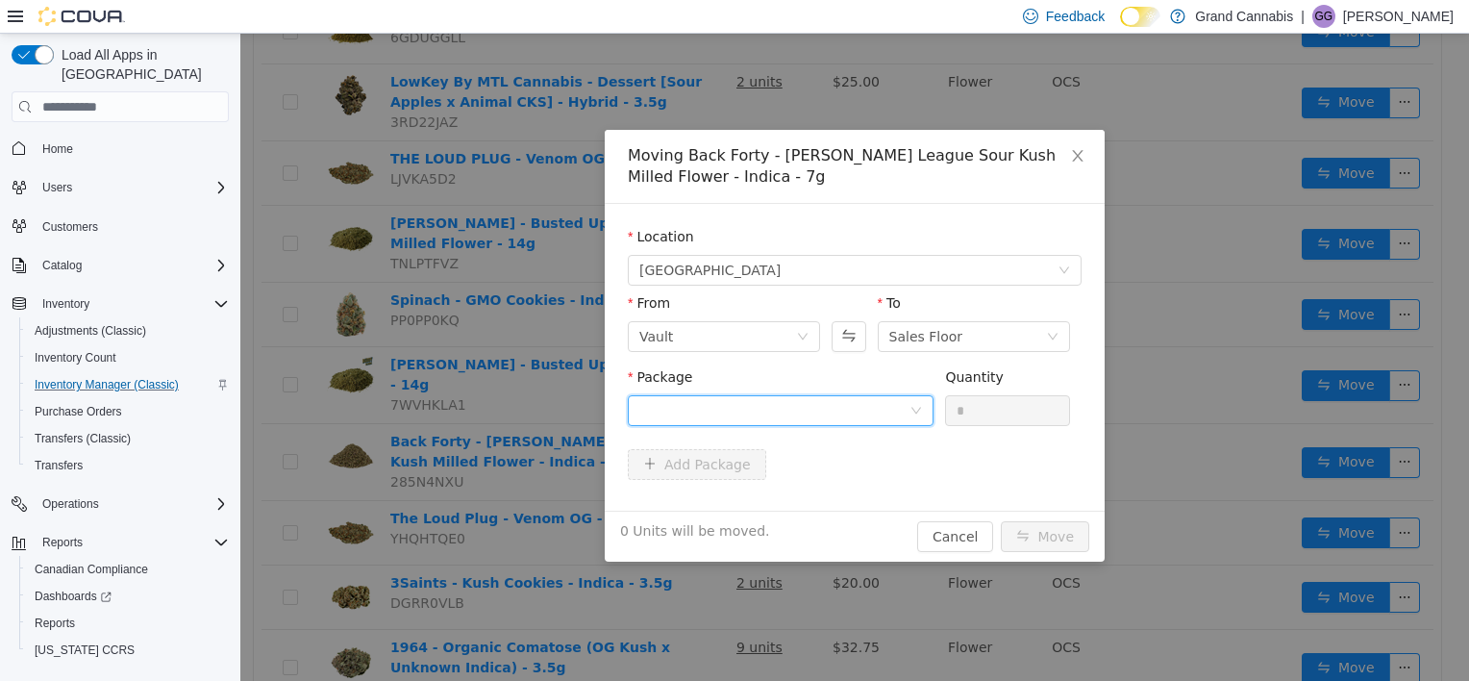
click at [798, 418] on div at bounding box center [775, 410] width 270 height 29
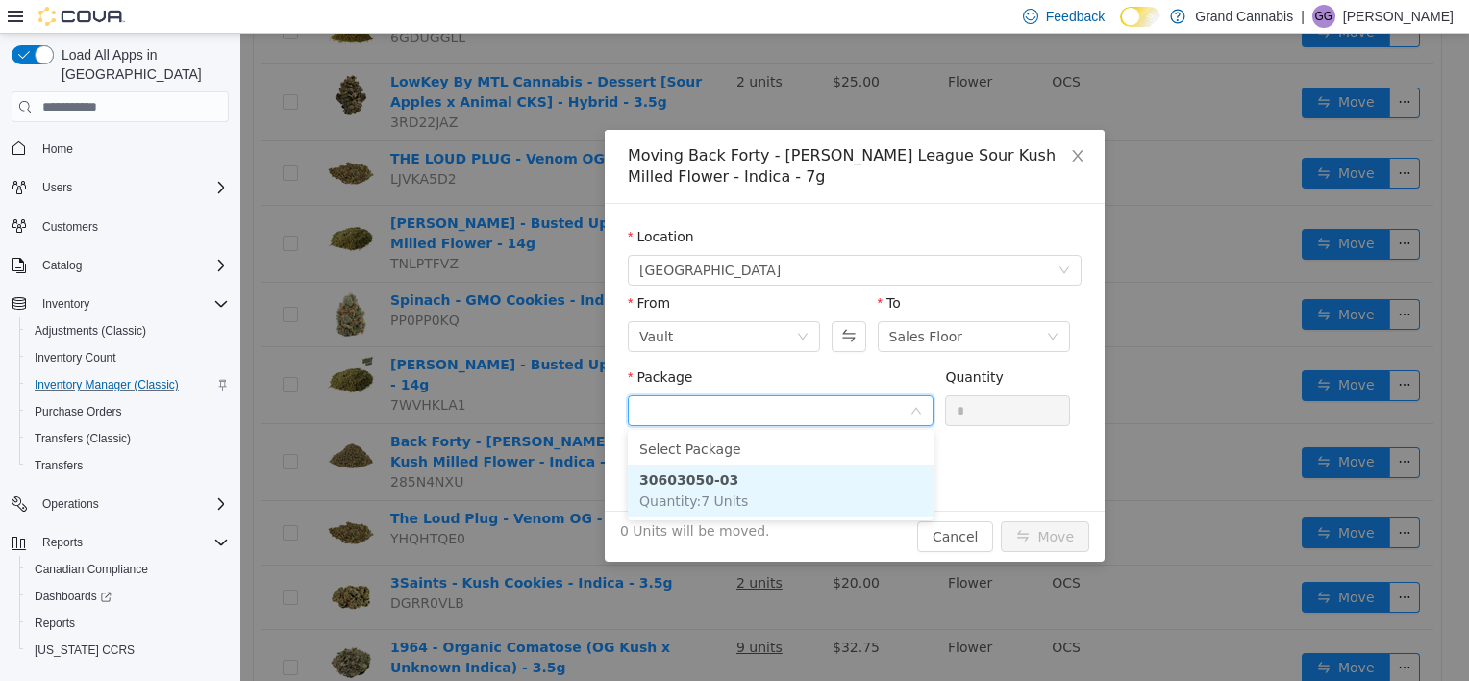
click at [824, 471] on li "30603050-03 Quantity : 7 Units" at bounding box center [781, 490] width 306 height 52
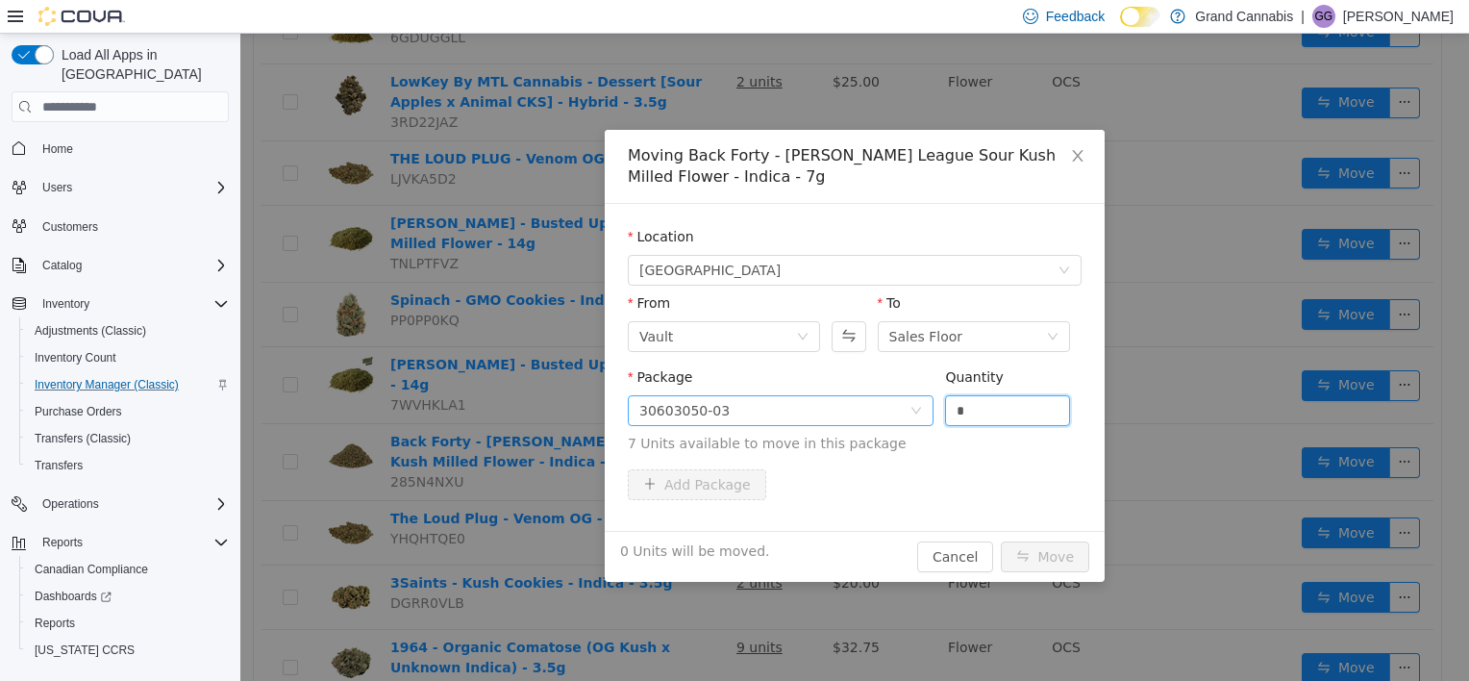
drag, startPoint x: 973, startPoint y: 409, endPoint x: 916, endPoint y: 406, distance: 56.8
click at [921, 406] on span "Package 30603050-03 Quantity * 7 Units available to move in this package" at bounding box center [855, 411] width 454 height 85
type input "*"
click at [1001, 541] on button "Move" at bounding box center [1045, 556] width 88 height 31
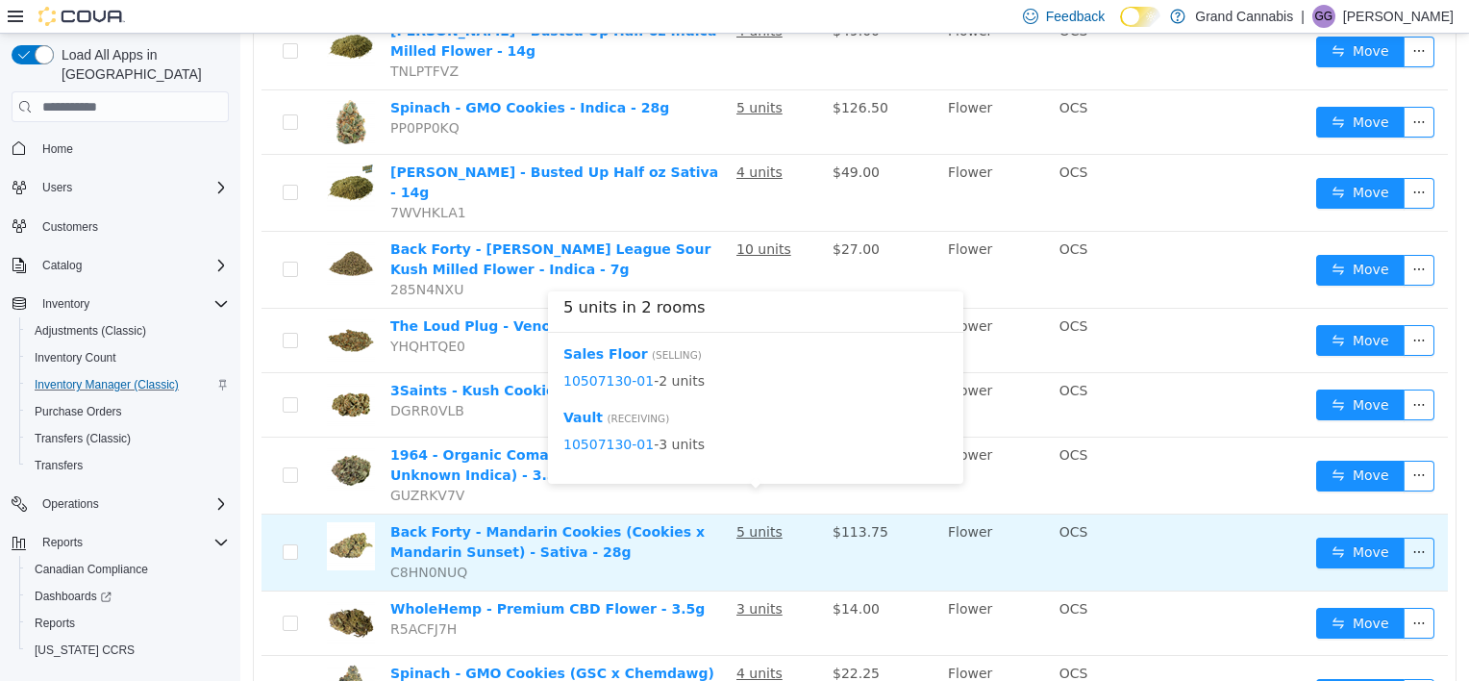
scroll to position [673, 0]
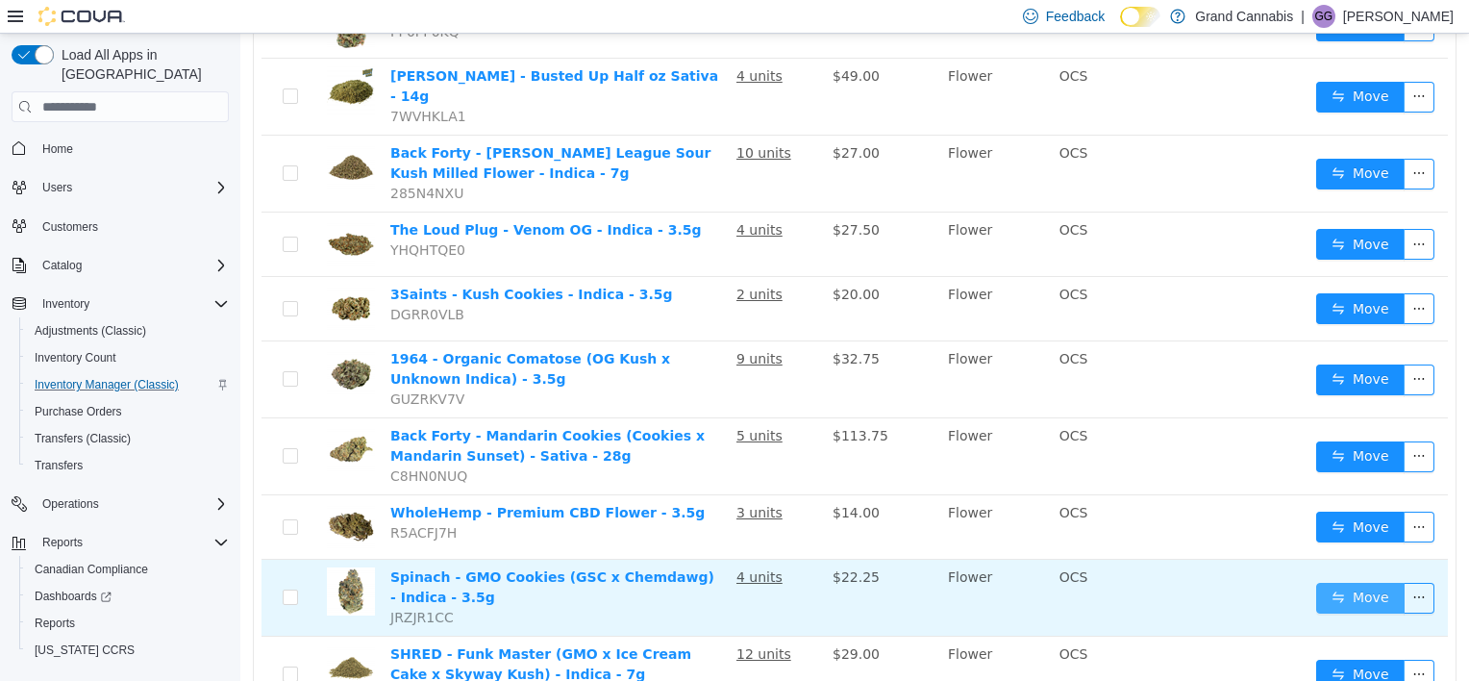
click at [1350, 583] on button "Move" at bounding box center [1361, 598] width 88 height 31
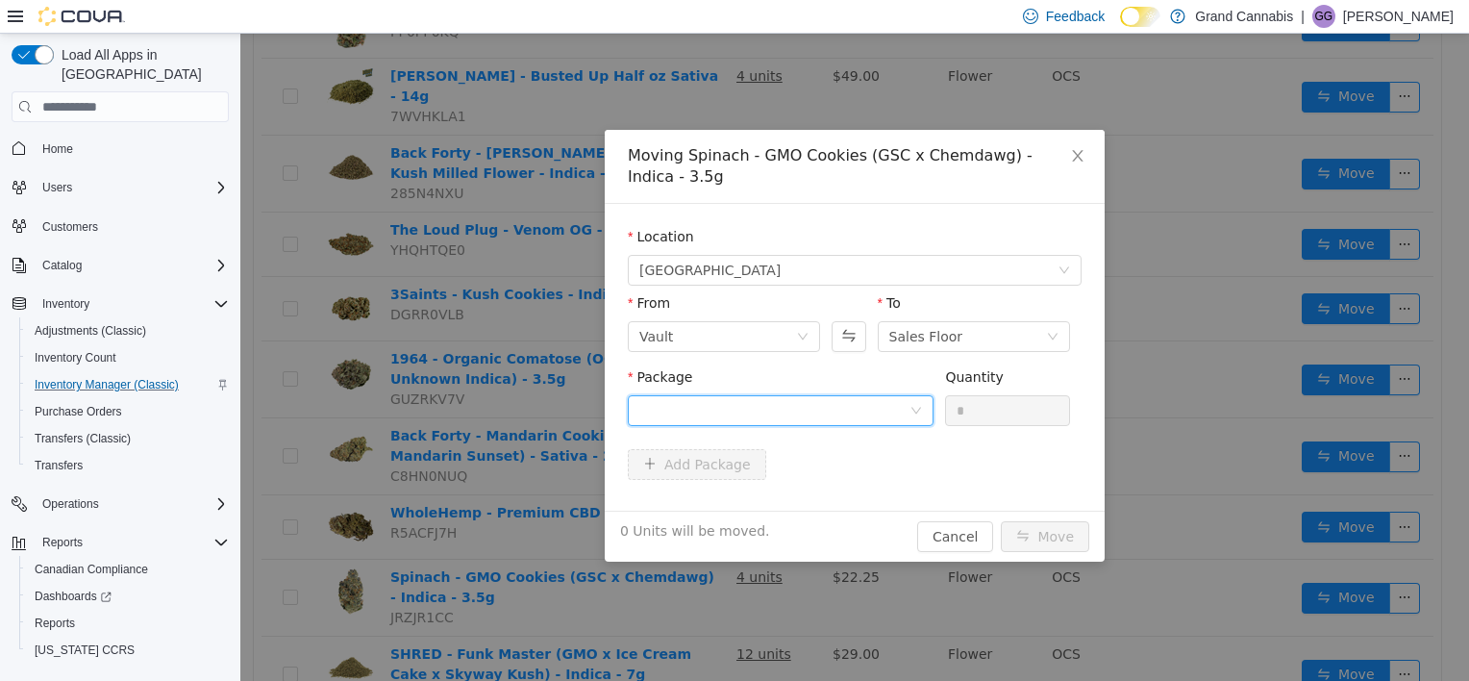
click at [760, 414] on div at bounding box center [775, 410] width 270 height 29
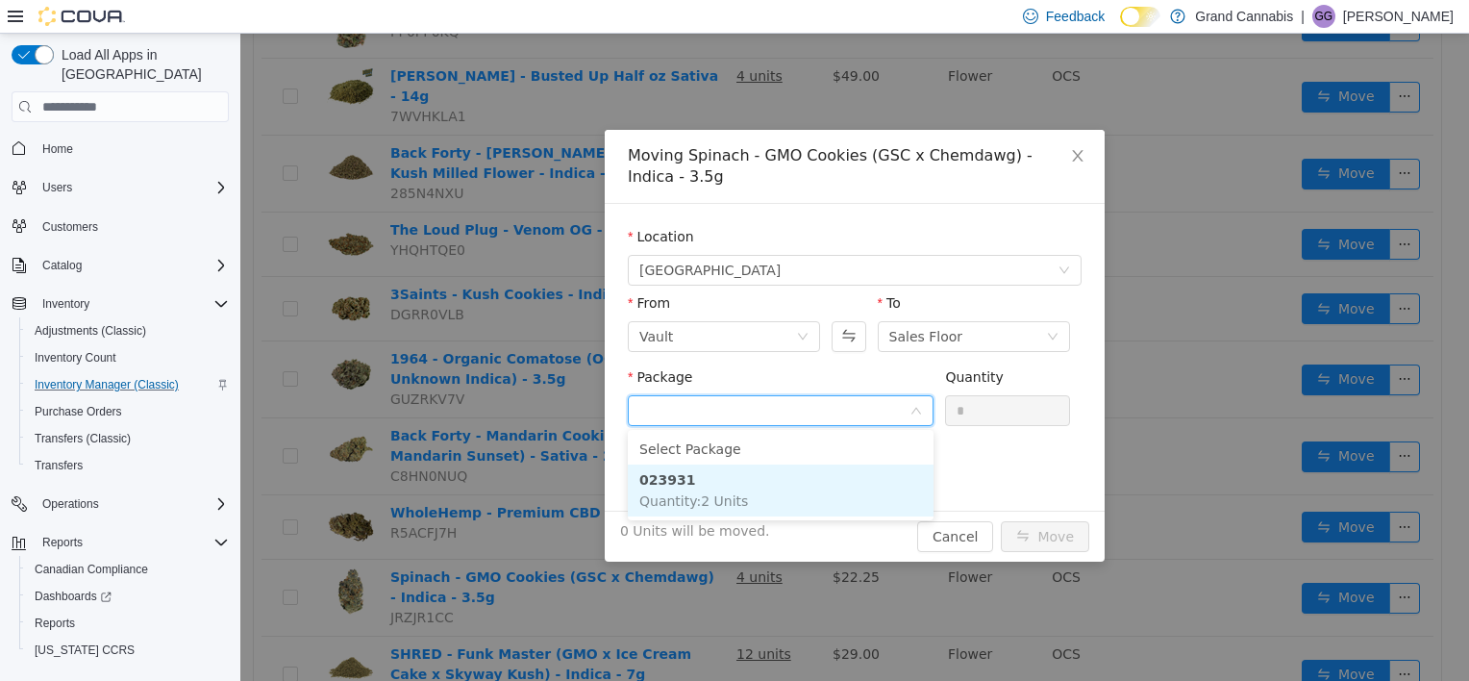
click at [761, 492] on li "023931 Quantity : 2 Units" at bounding box center [781, 490] width 306 height 52
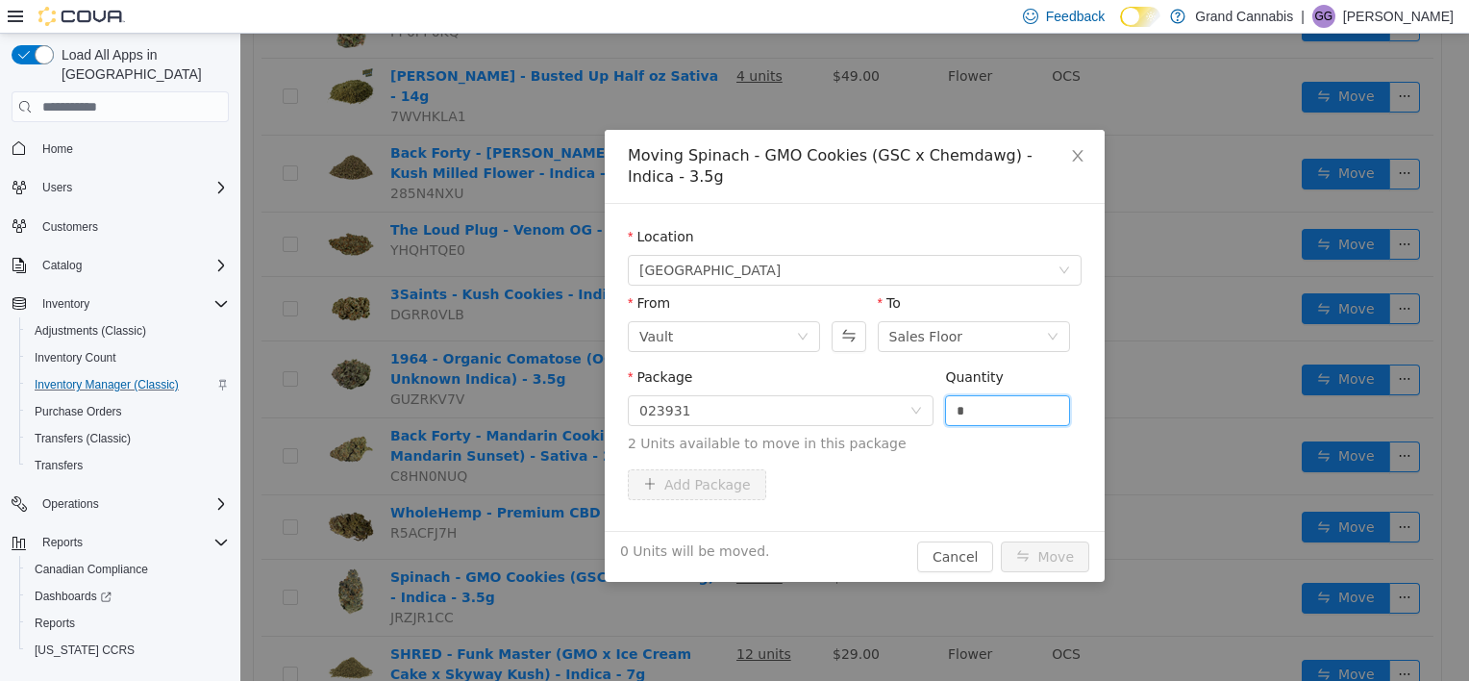
drag, startPoint x: 979, startPoint y: 416, endPoint x: 935, endPoint y: 412, distance: 44.5
click at [935, 412] on div "Package 023931 Quantity * 2 Units available to move in this package" at bounding box center [855, 410] width 454 height 87
type input "*"
click at [1001, 541] on button "Move" at bounding box center [1045, 556] width 88 height 31
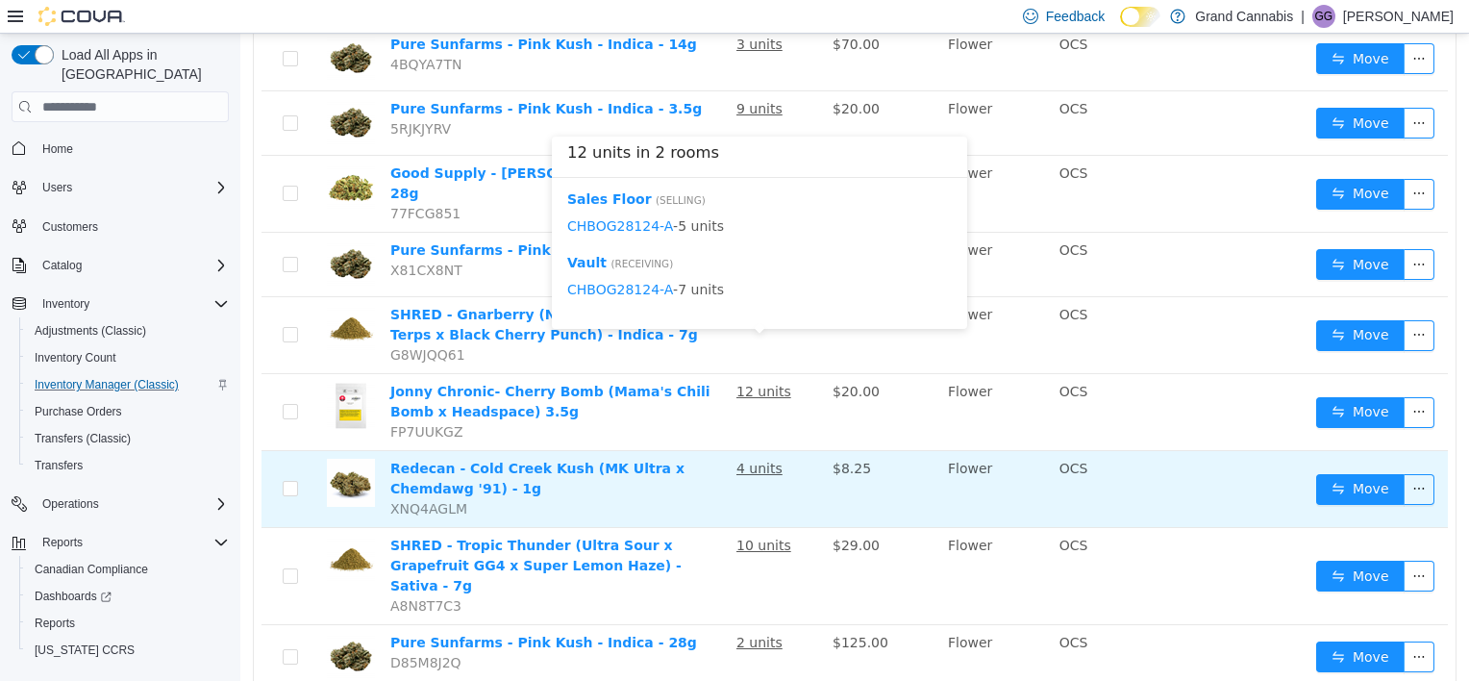
scroll to position [1425, 0]
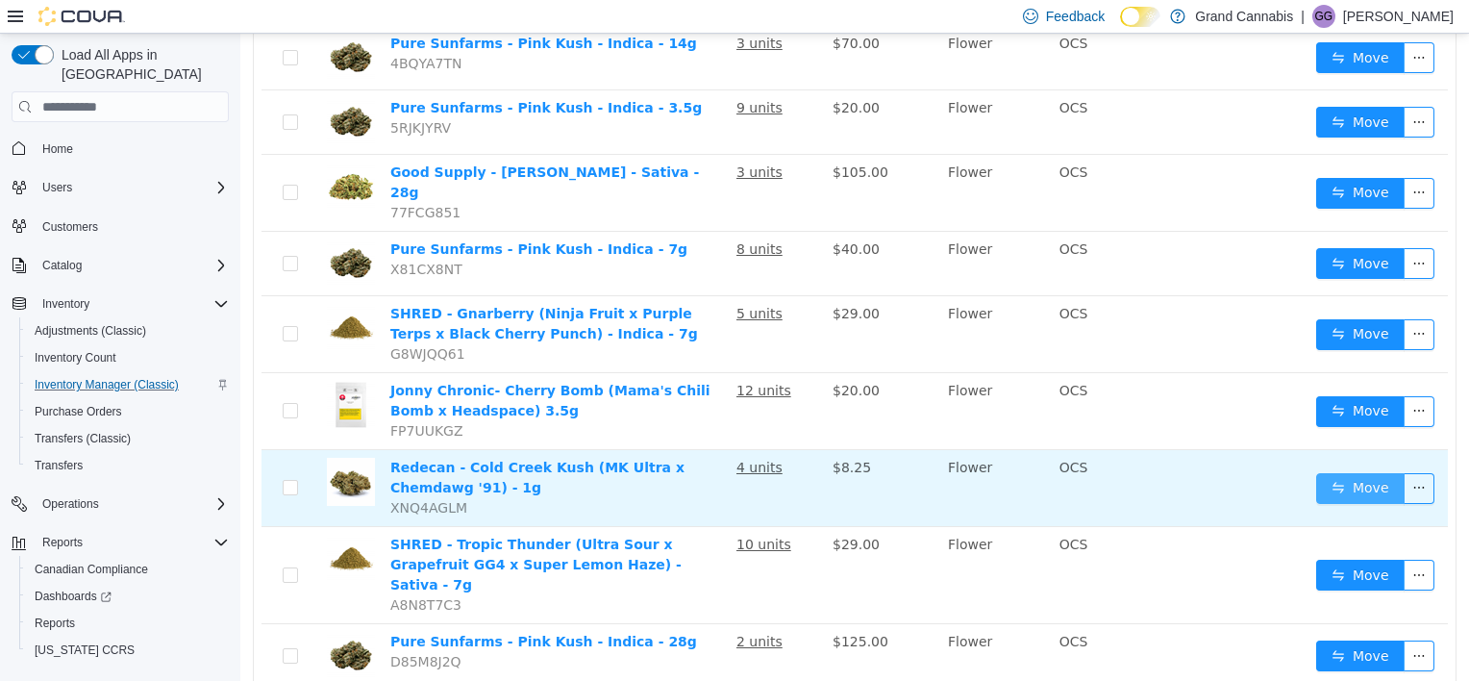
click at [1348, 473] on button "Move" at bounding box center [1361, 488] width 88 height 31
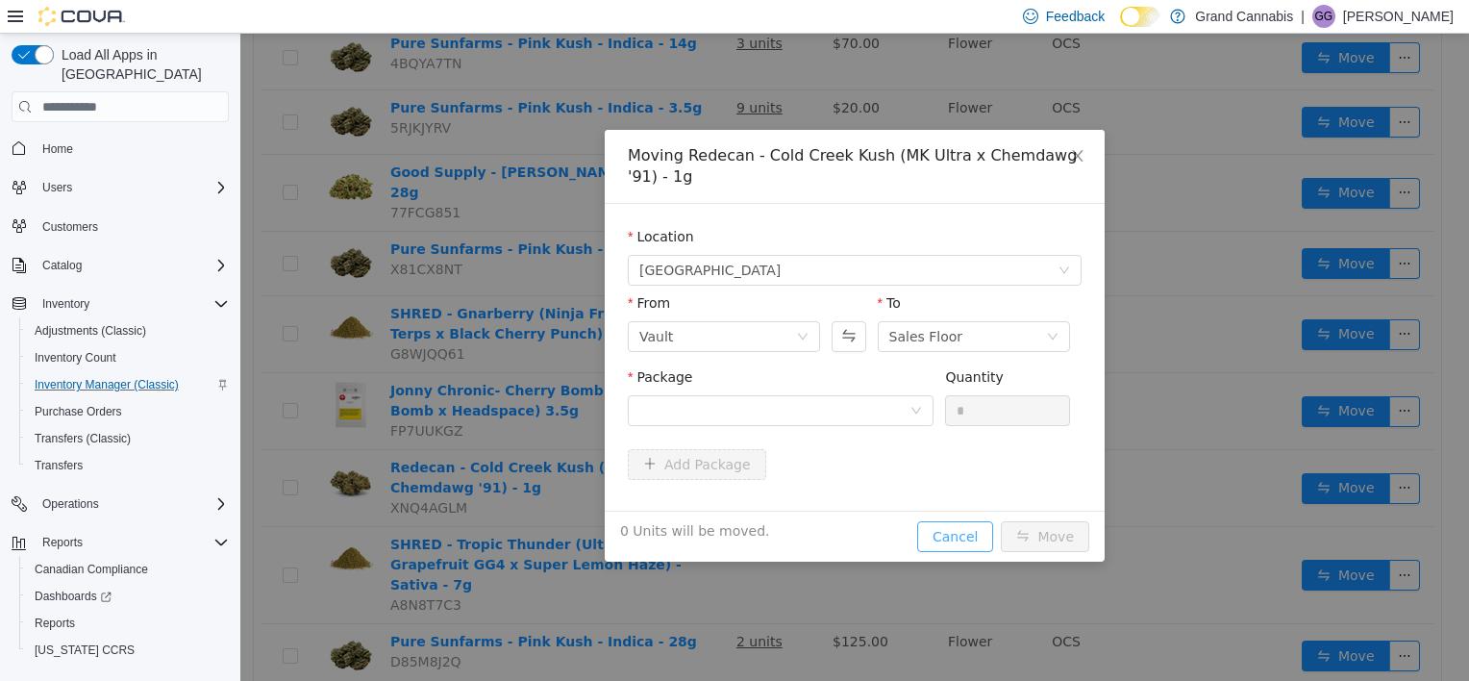
click at [944, 538] on button "Cancel" at bounding box center [955, 536] width 76 height 31
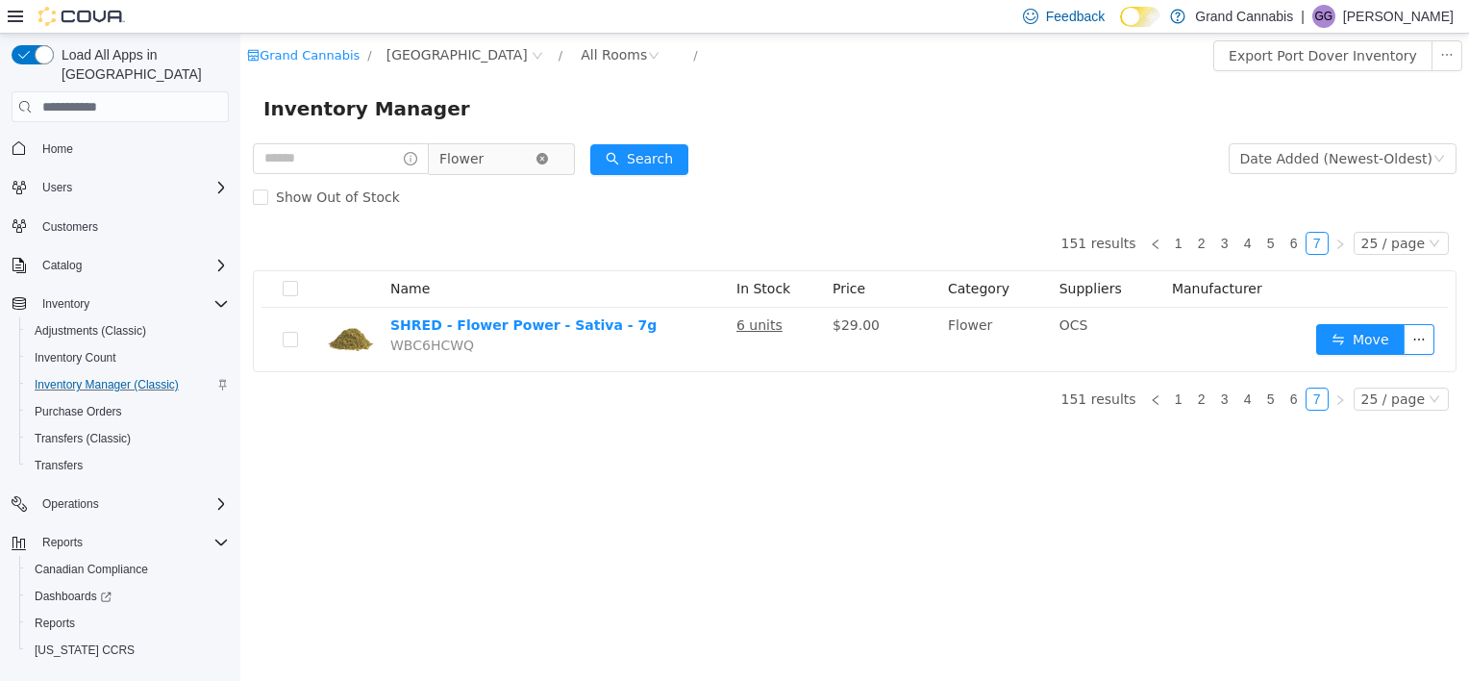
click at [548, 160] on icon "icon: close-circle" at bounding box center [543, 159] width 12 height 12
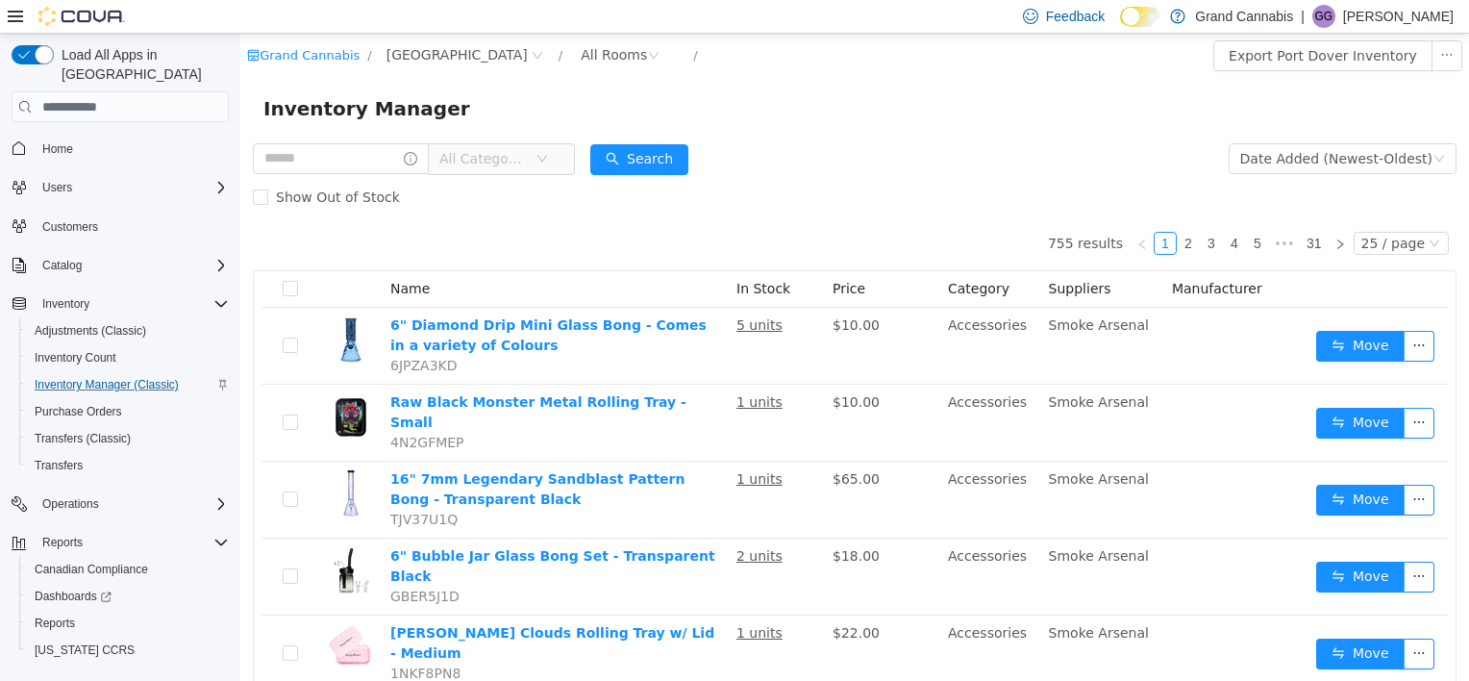
click at [515, 171] on span "All Categories" at bounding box center [487, 158] width 96 height 29
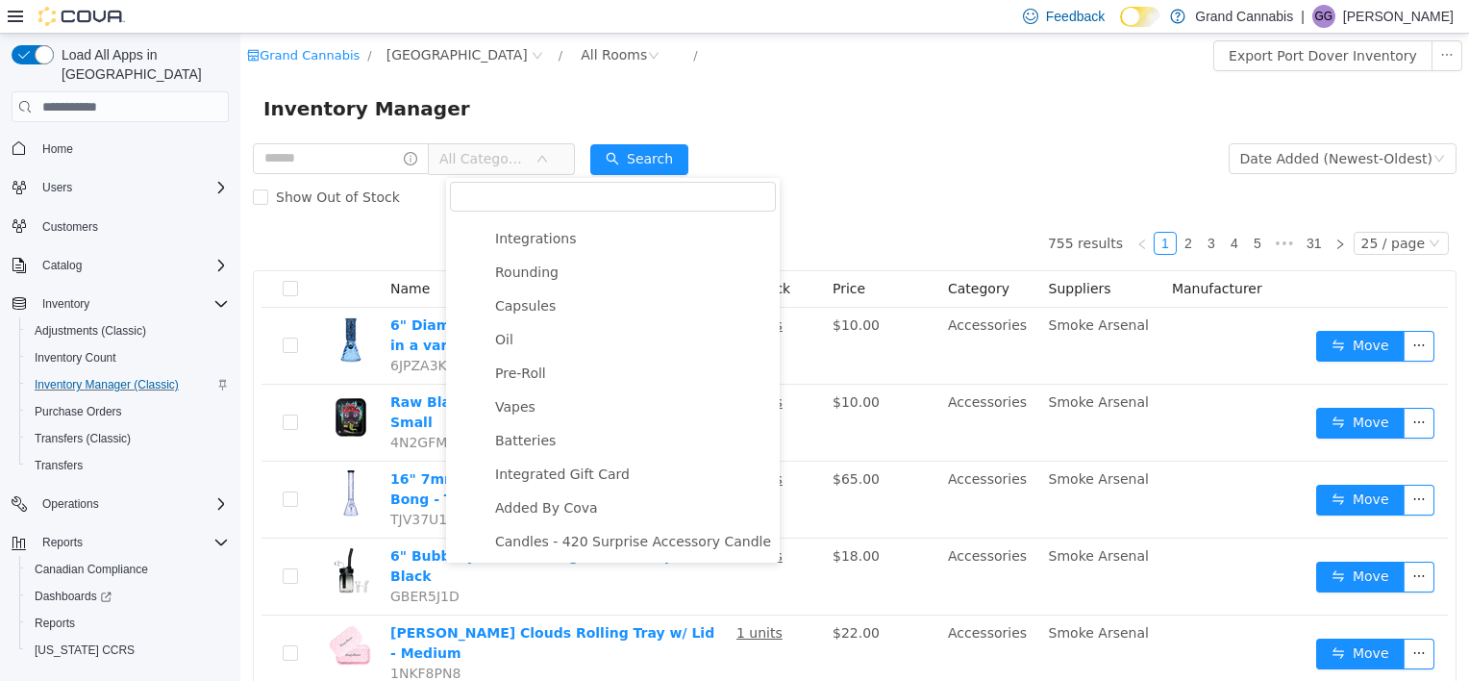
scroll to position [304, 0]
click at [539, 371] on span "Pre-Roll" at bounding box center [520, 372] width 51 height 15
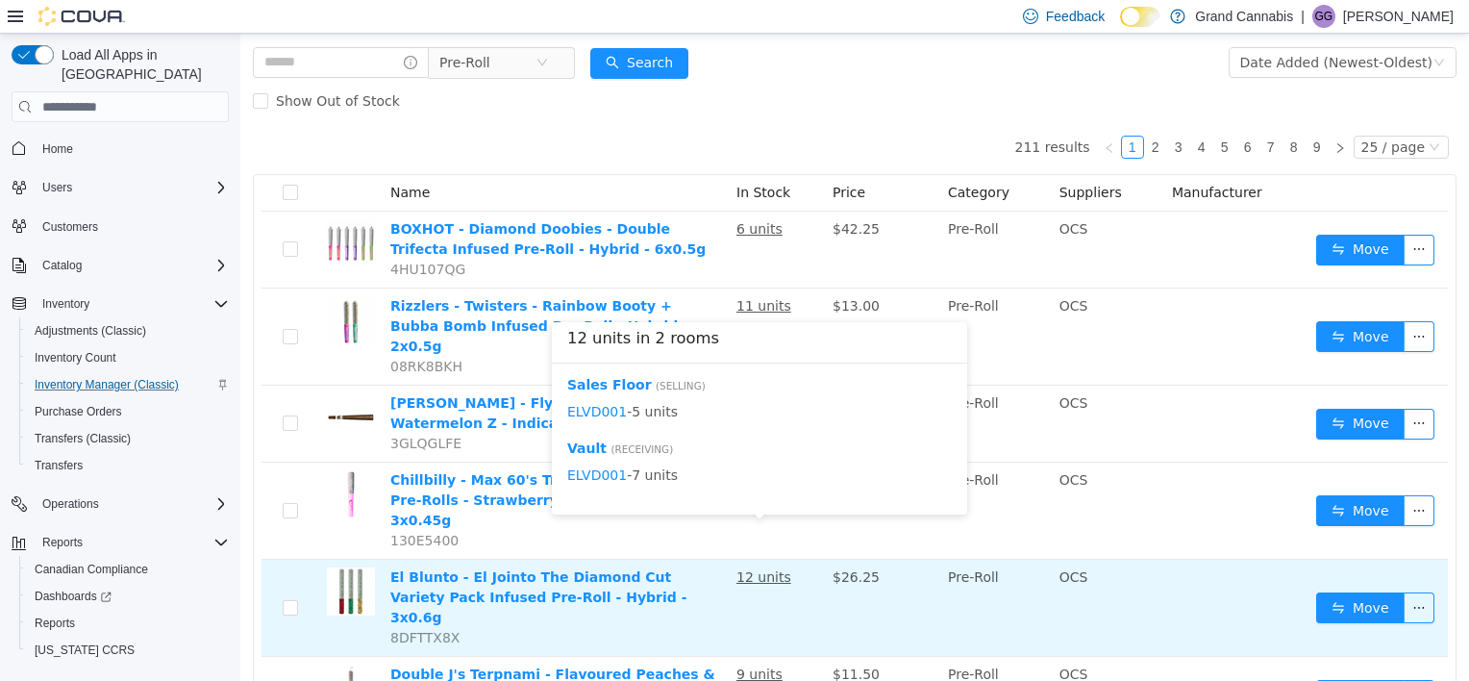
scroll to position [192, 0]
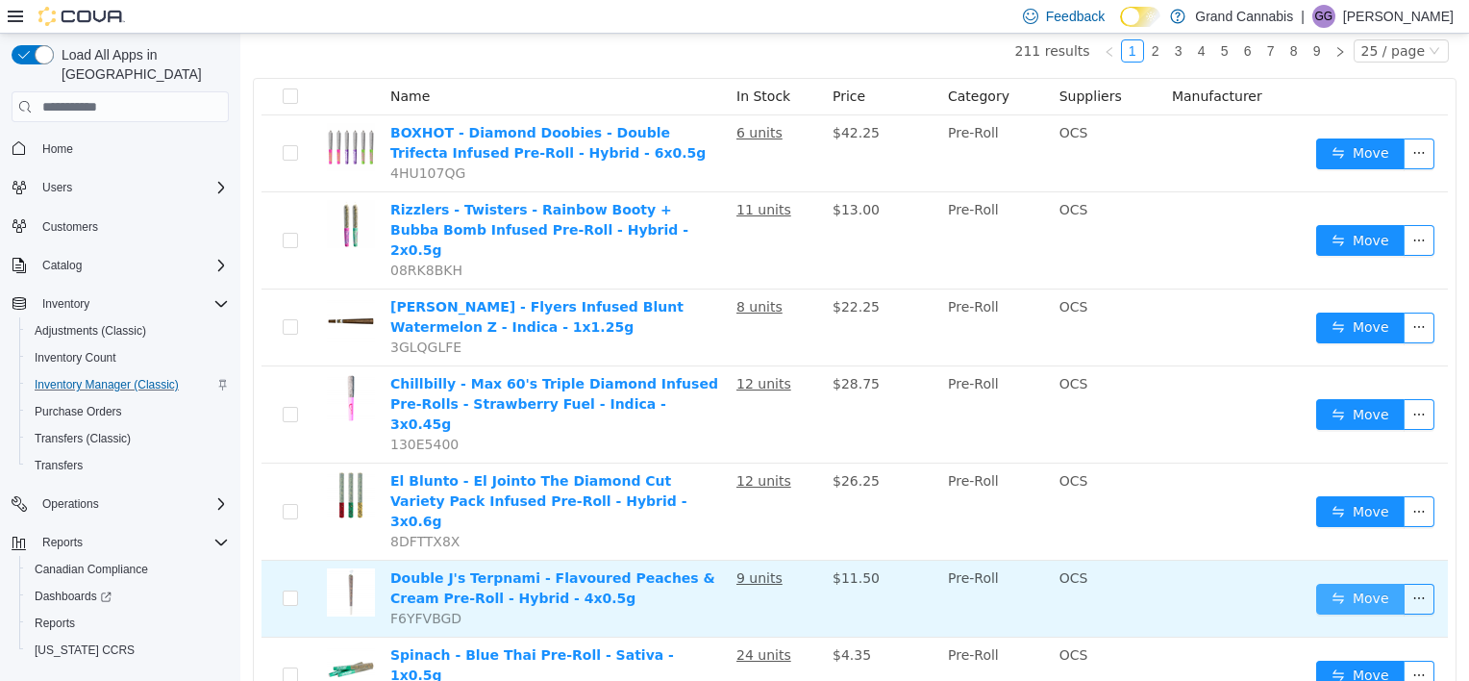
click at [1348, 584] on button "Move" at bounding box center [1361, 599] width 88 height 31
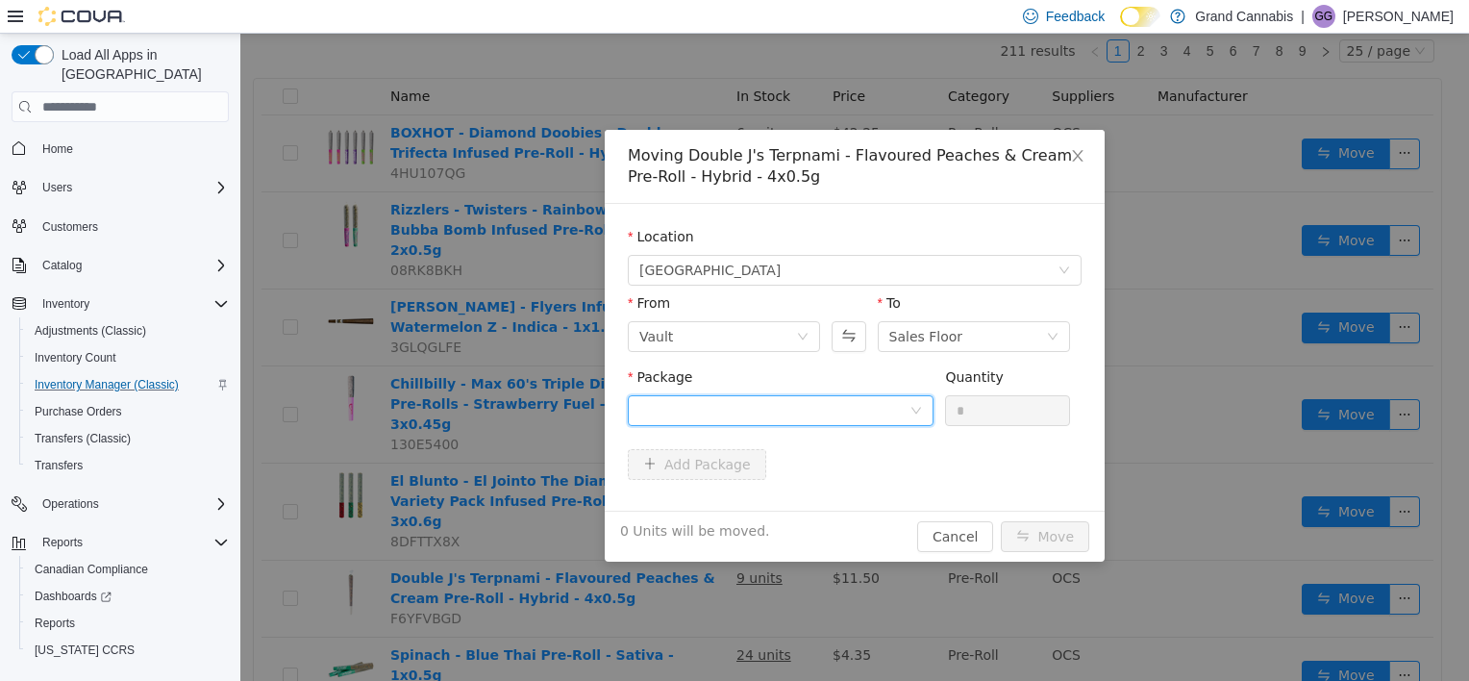
click at [762, 408] on div at bounding box center [775, 410] width 270 height 29
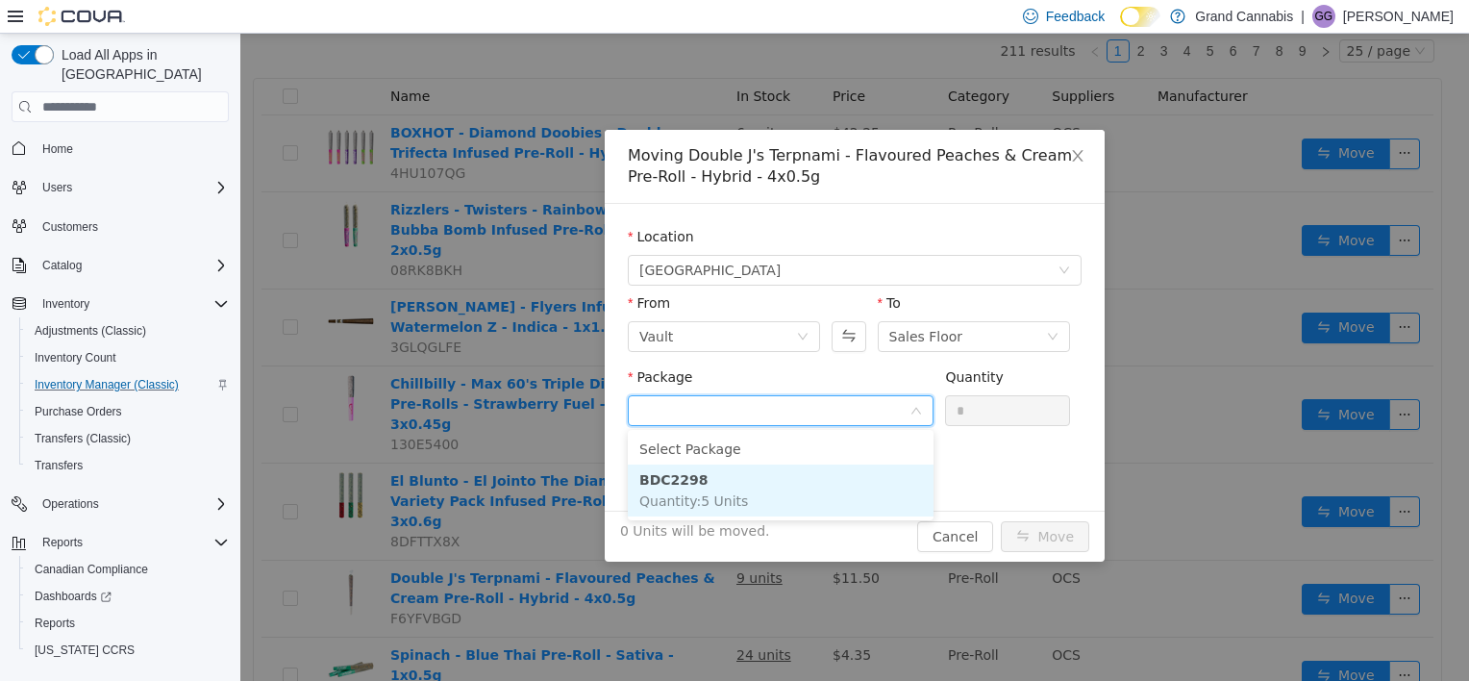
click at [773, 496] on li "BDC2298 Quantity : 5 Units" at bounding box center [781, 490] width 306 height 52
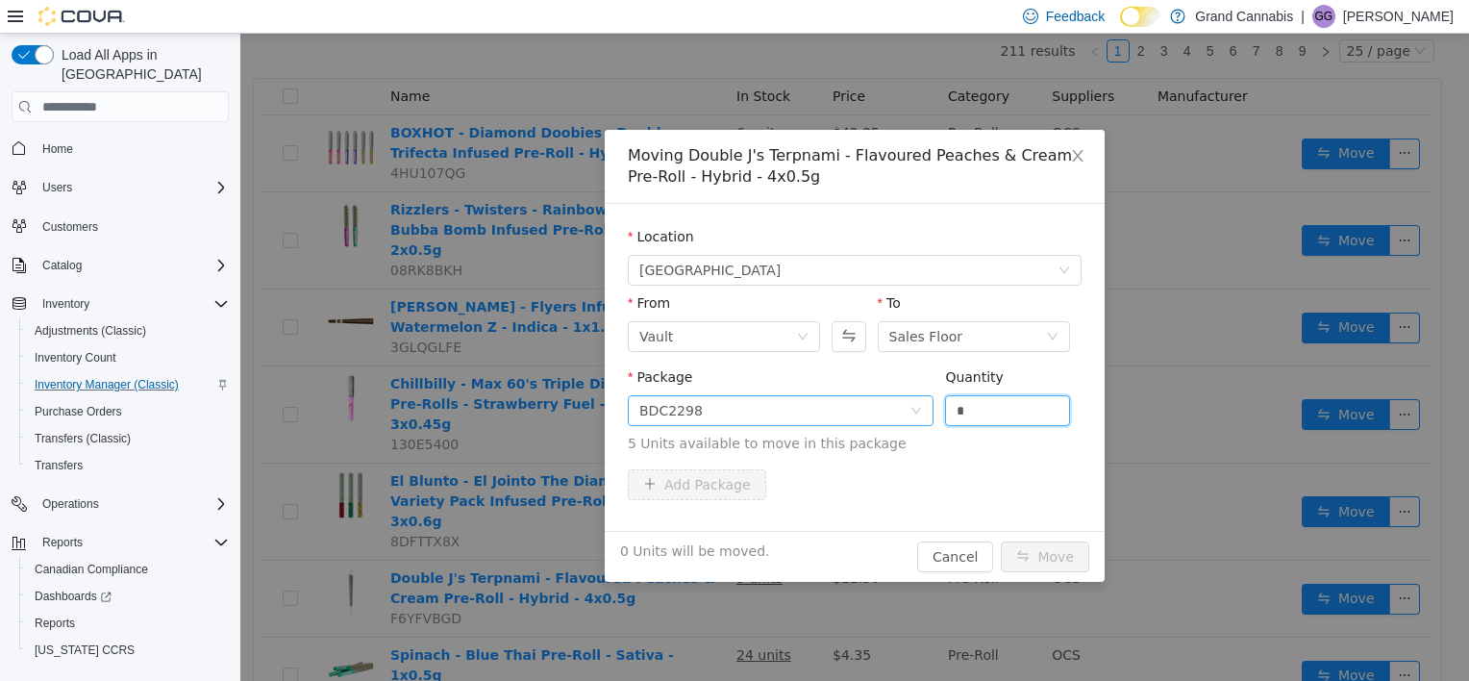
drag, startPoint x: 931, startPoint y: 414, endPoint x: 911, endPoint y: 416, distance: 20.4
click at [911, 415] on span "Package BDC2298 Quantity * 5 Units available to move in this package" at bounding box center [855, 411] width 454 height 85
type input "*"
click at [1001, 541] on button "Move" at bounding box center [1045, 556] width 88 height 31
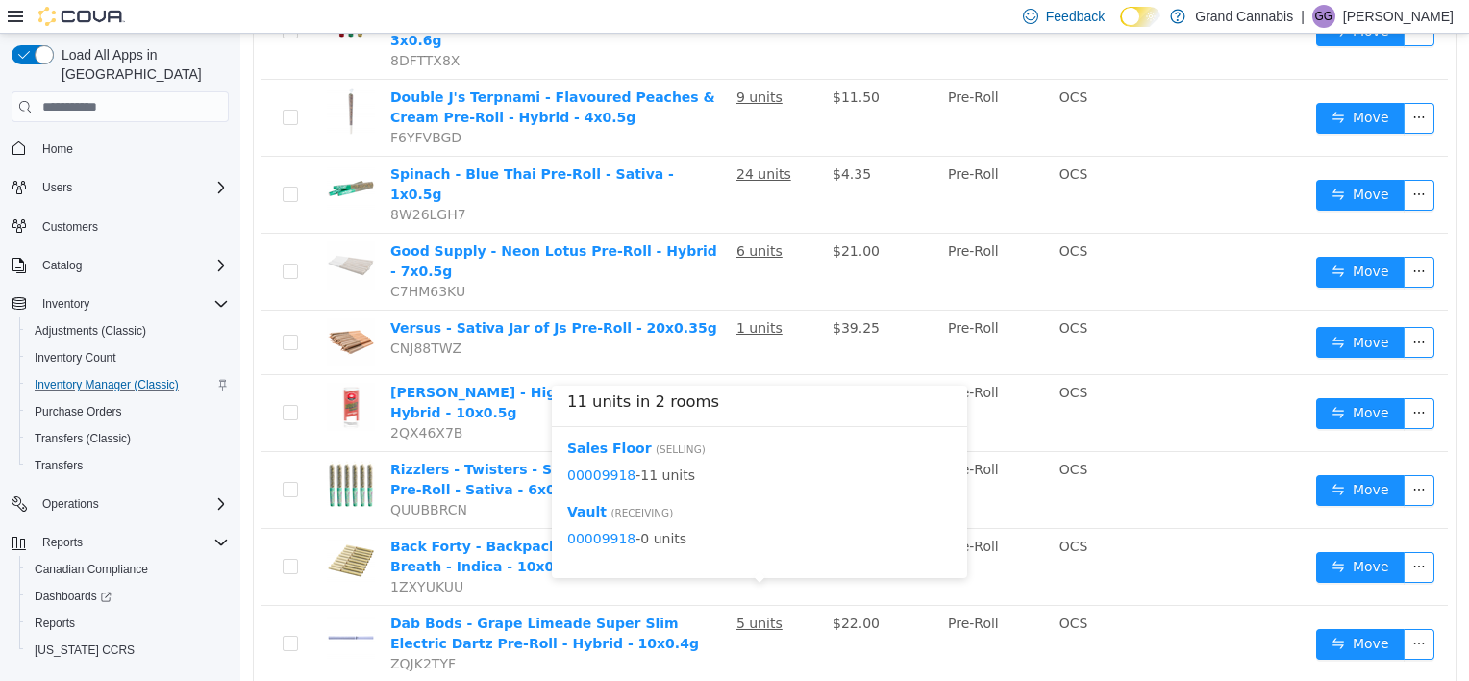
scroll to position [866, 0]
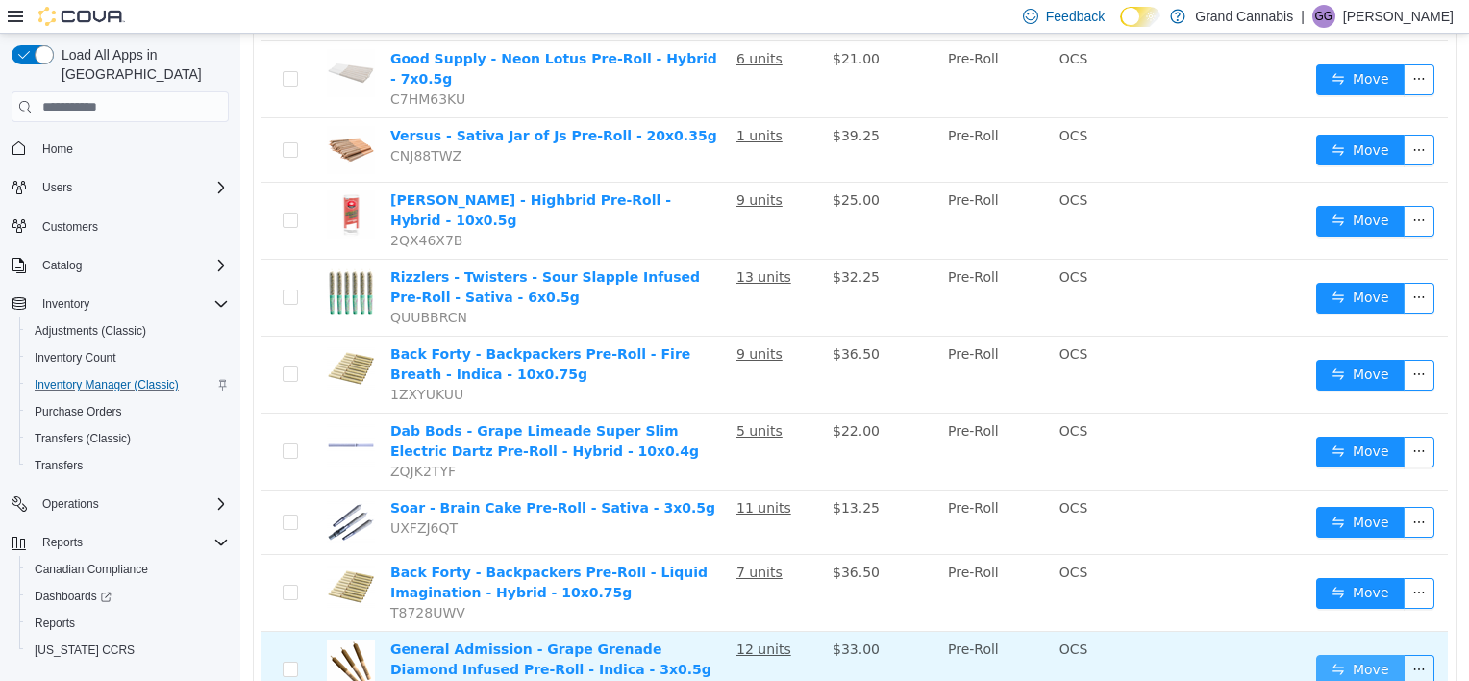
click at [1364, 655] on button "Move" at bounding box center [1361, 670] width 88 height 31
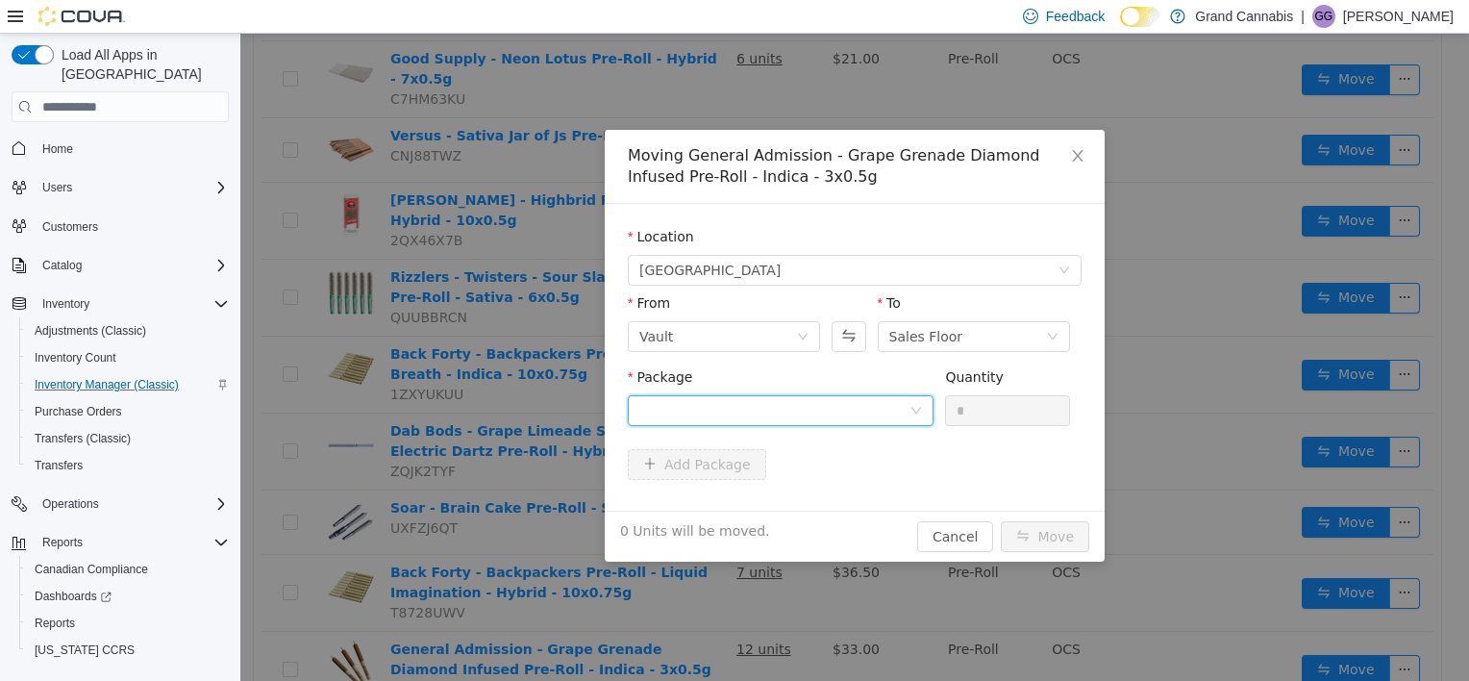
click at [767, 398] on div at bounding box center [775, 410] width 270 height 29
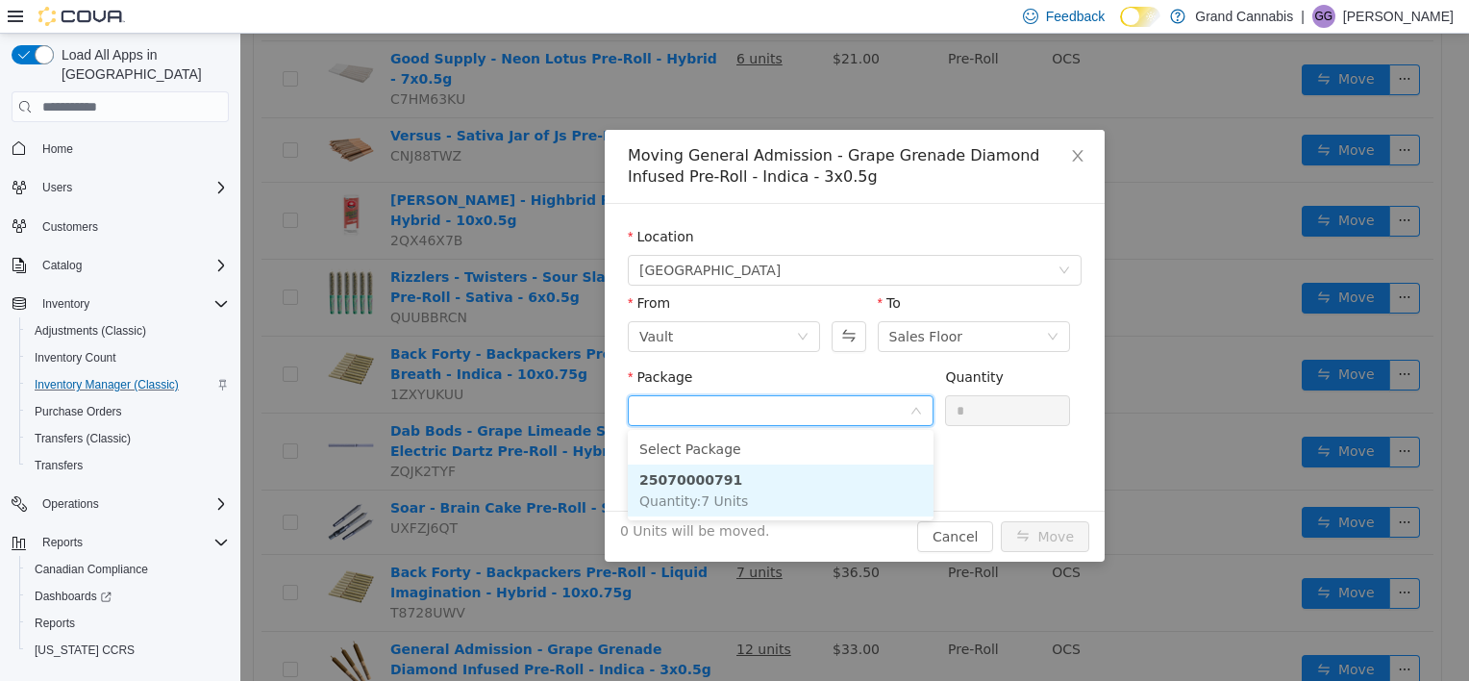
click at [752, 489] on li "25070000791 Quantity : 7 Units" at bounding box center [781, 490] width 306 height 52
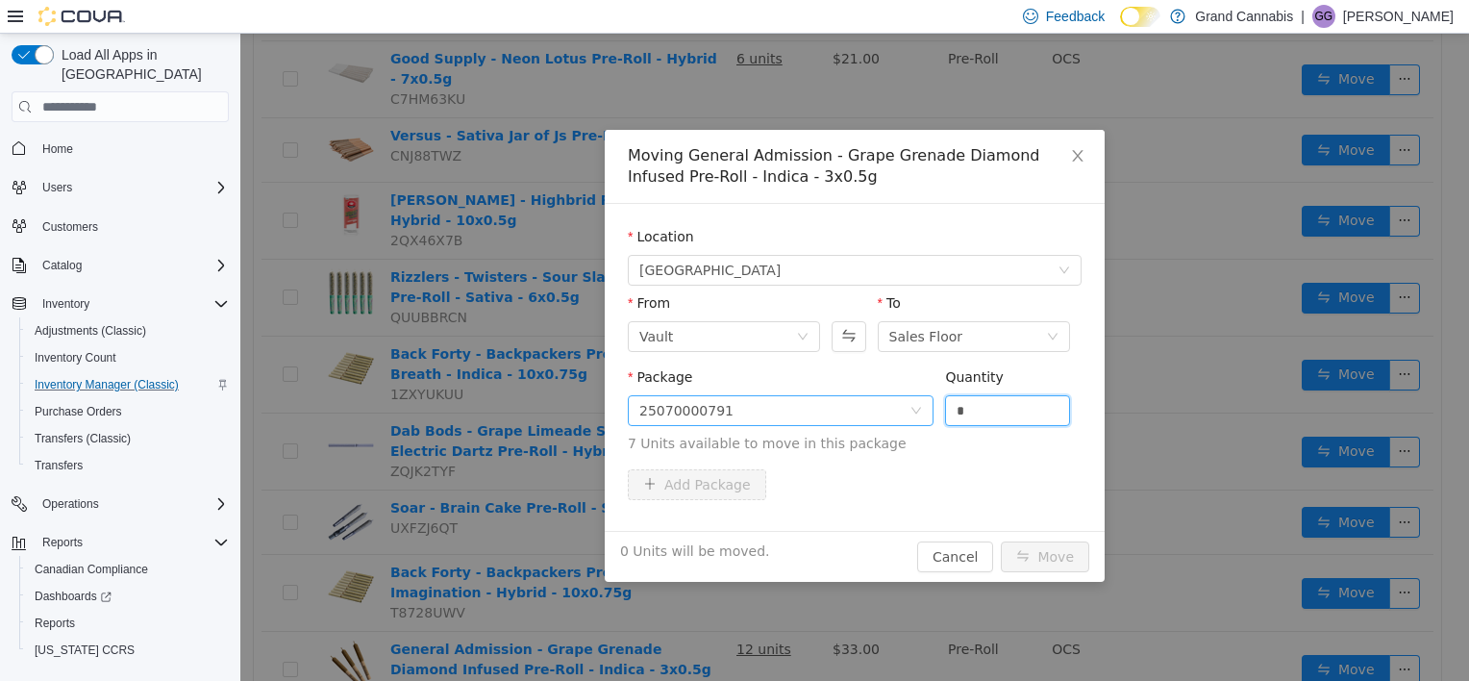
click at [862, 404] on span "Package 25070000791 Quantity * 7 Units available to move in this package" at bounding box center [855, 411] width 454 height 85
type input "*"
click at [1001, 541] on button "Move" at bounding box center [1045, 556] width 88 height 31
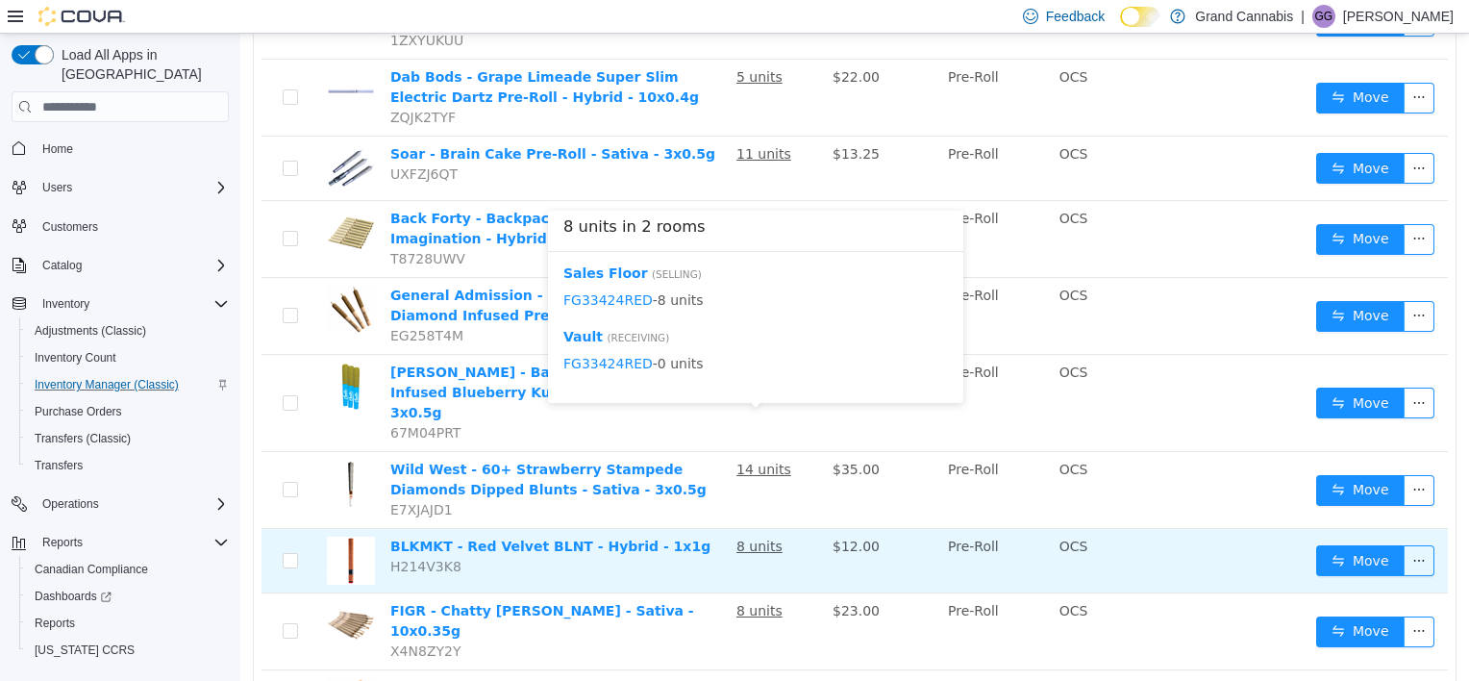
scroll to position [1250, 0]
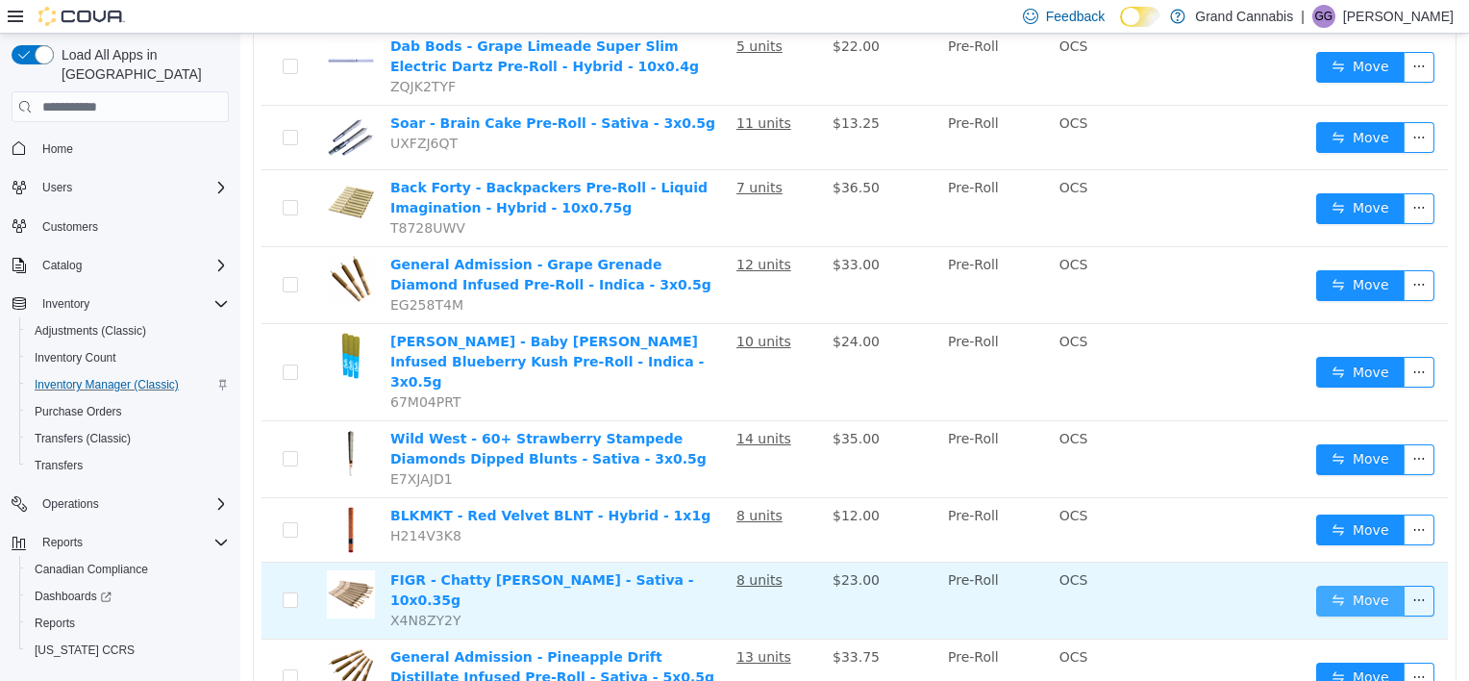
click at [1355, 586] on button "Move" at bounding box center [1361, 601] width 88 height 31
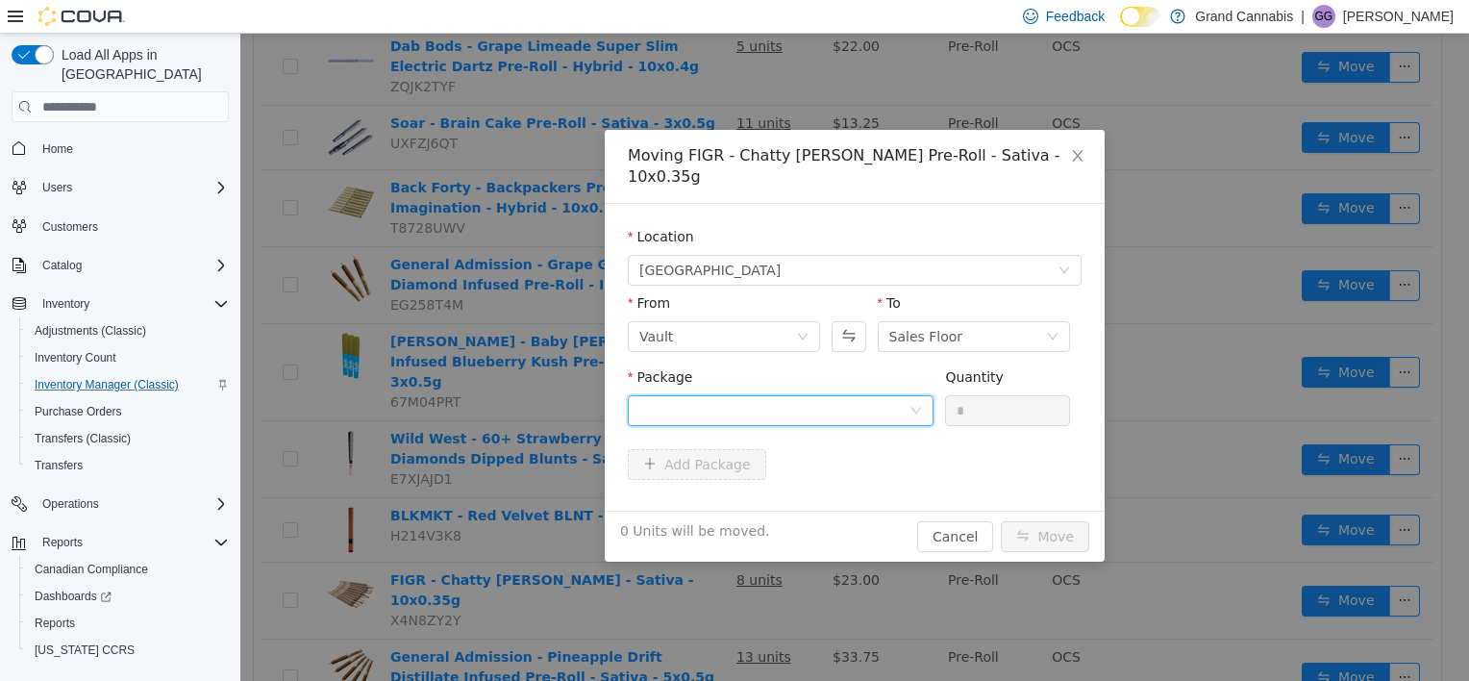
click at [718, 396] on div at bounding box center [775, 410] width 270 height 29
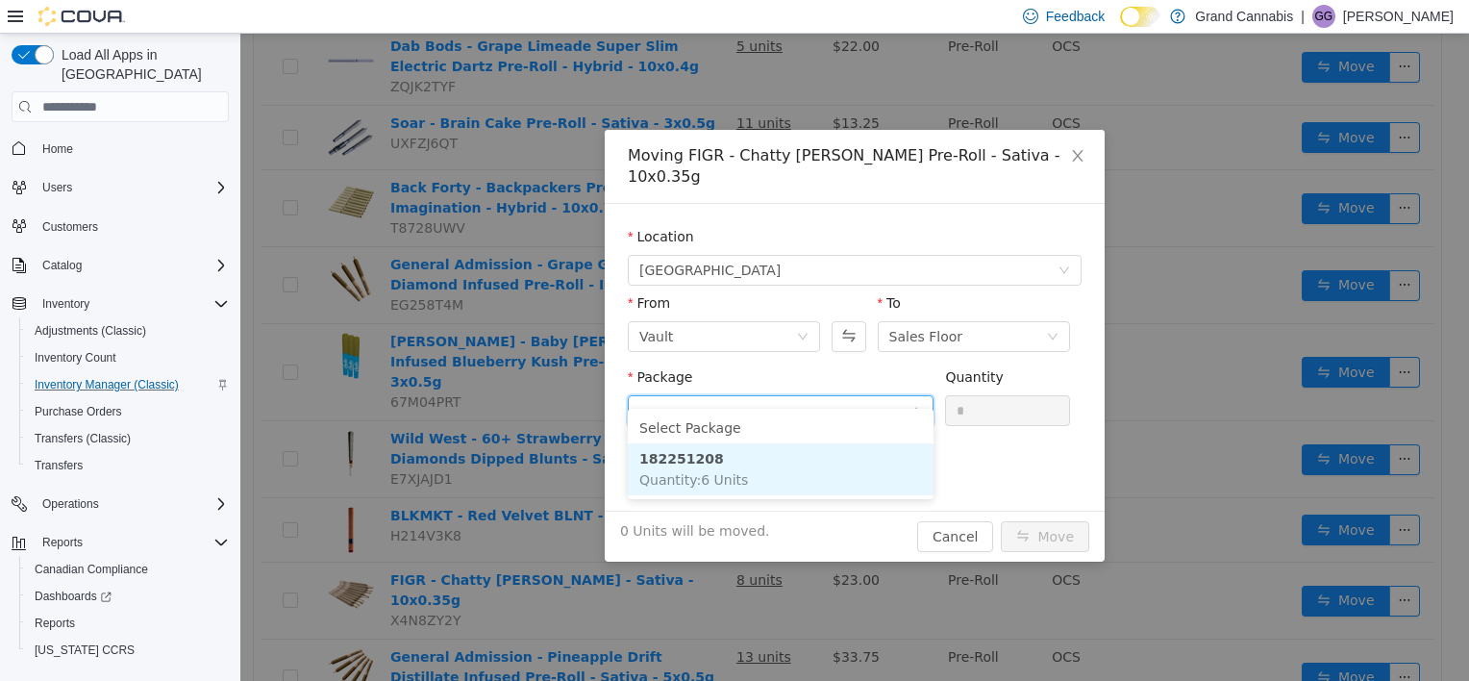
click at [729, 467] on li "182251208 Quantity : 6 Units" at bounding box center [781, 469] width 306 height 52
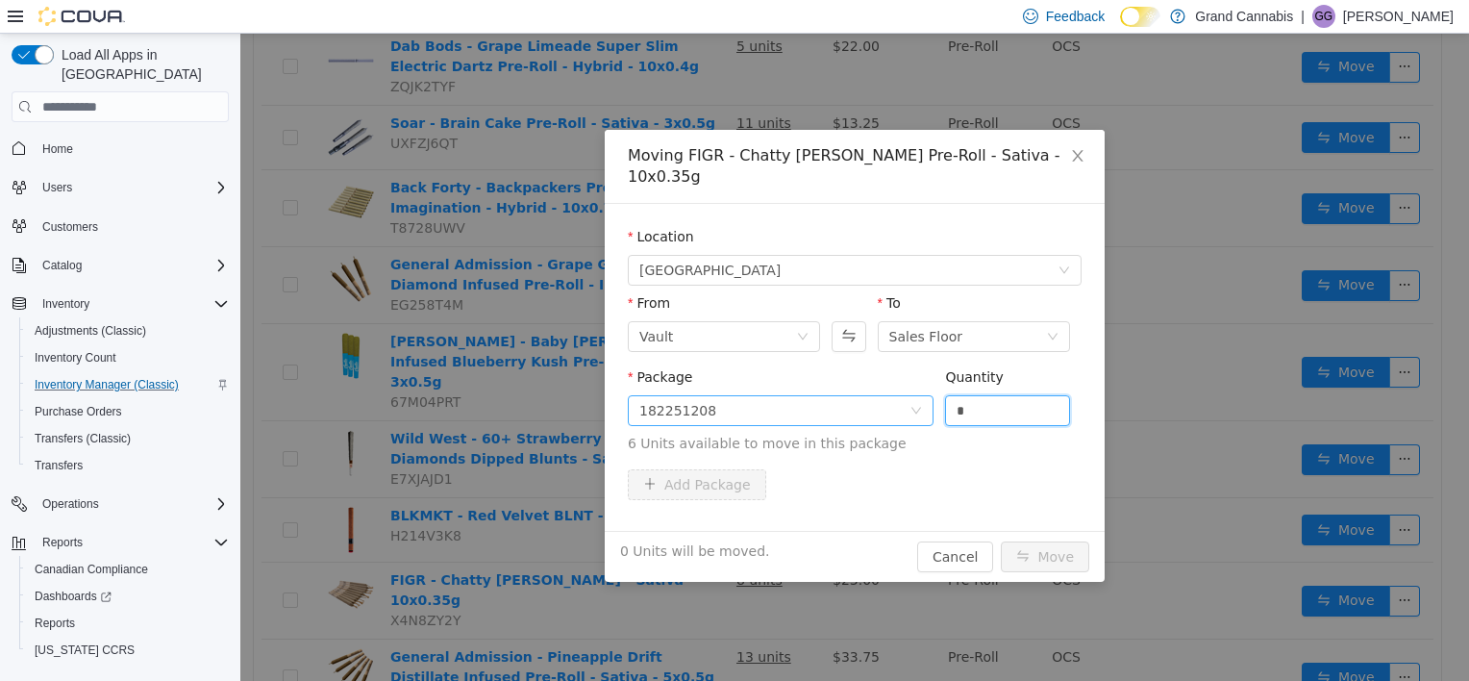
drag, startPoint x: 965, startPoint y: 389, endPoint x: 896, endPoint y: 394, distance: 68.5
click at [919, 394] on span "Package 182251208 Quantity * 6 Units available to move in this package" at bounding box center [855, 411] width 454 height 85
type input "*"
click at [1001, 541] on button "Move" at bounding box center [1045, 556] width 88 height 31
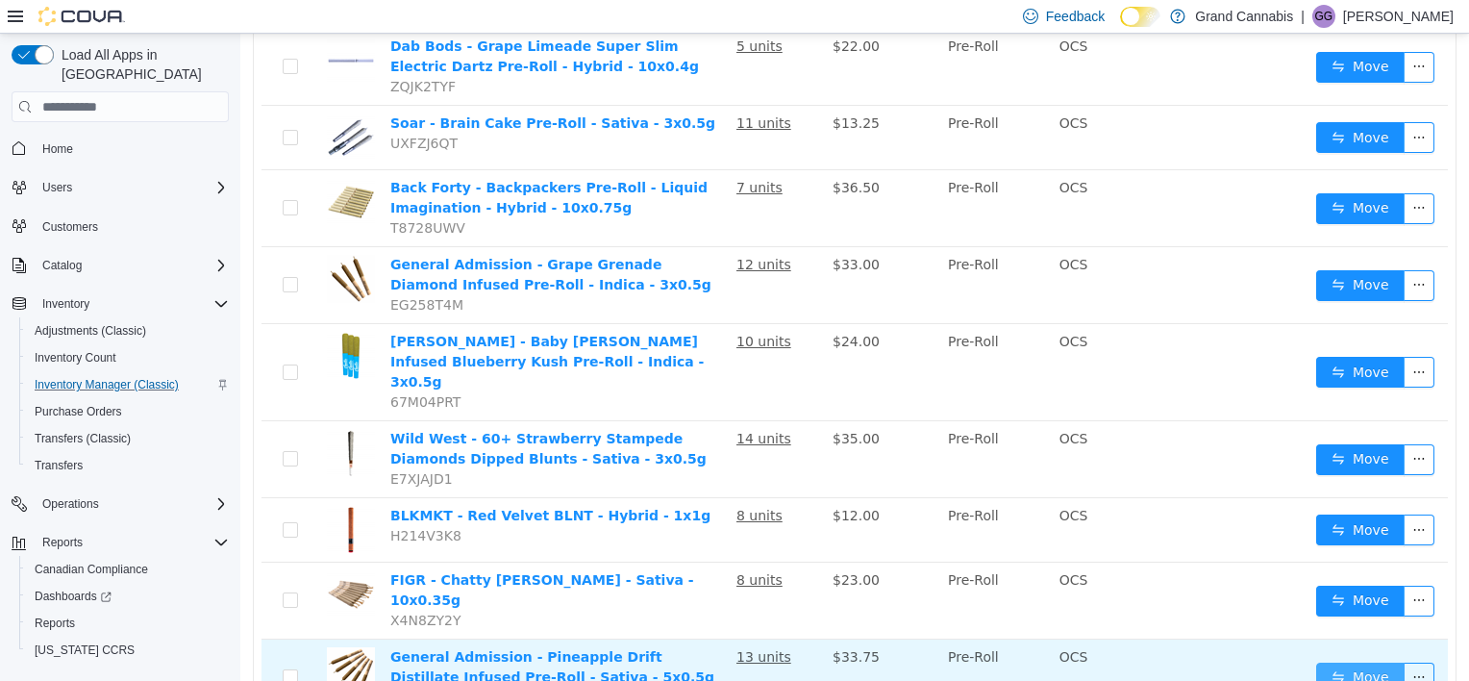
click at [1356, 663] on button "Move" at bounding box center [1361, 678] width 88 height 31
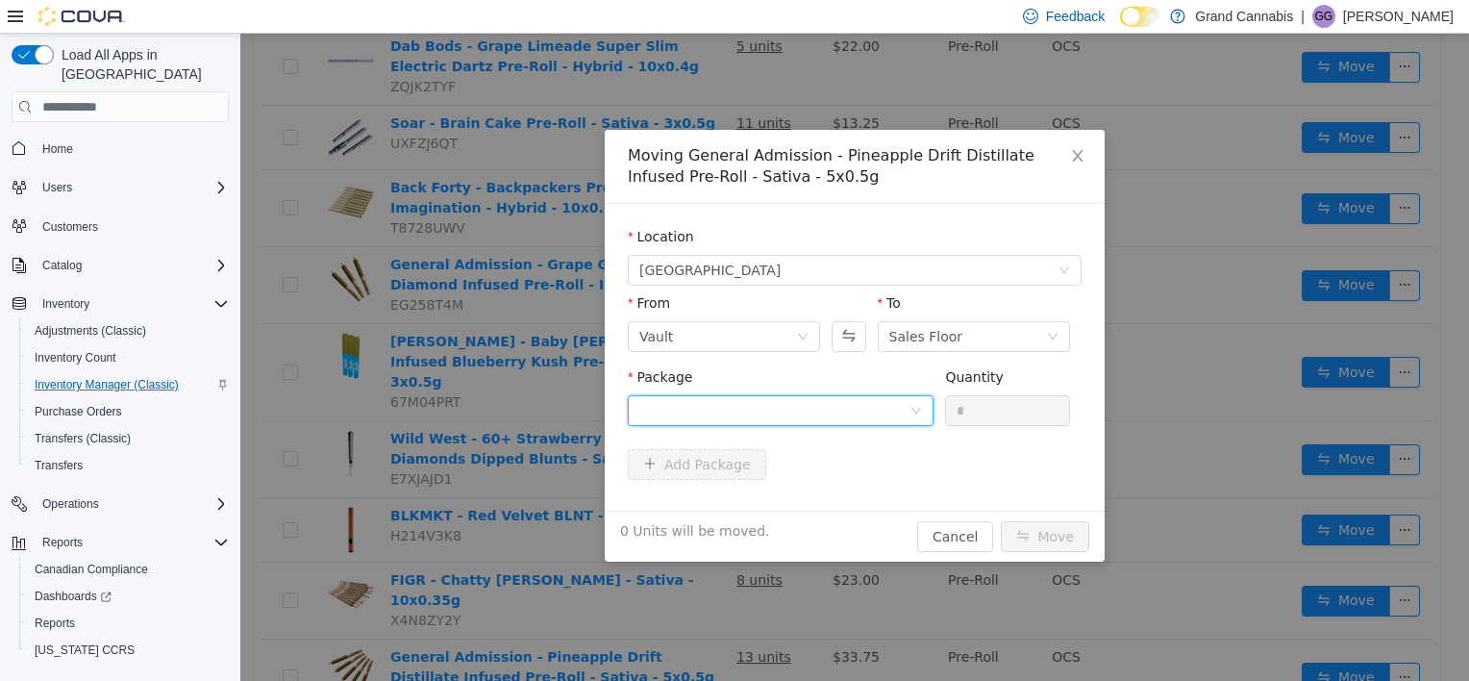
drag, startPoint x: 740, startPoint y: 407, endPoint x: 740, endPoint y: 417, distance: 10.6
click at [740, 408] on div at bounding box center [775, 410] width 270 height 29
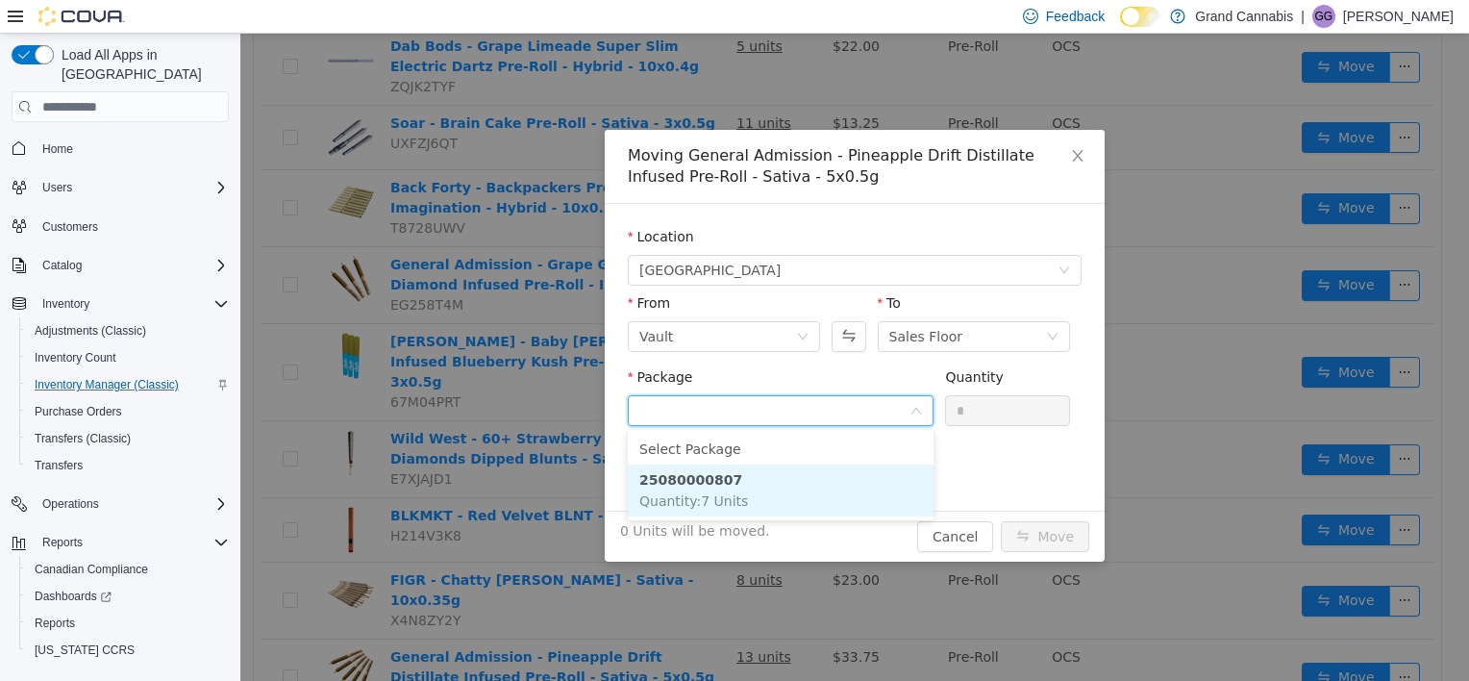
click at [756, 504] on li "25080000807 Quantity : 7 Units" at bounding box center [781, 490] width 306 height 52
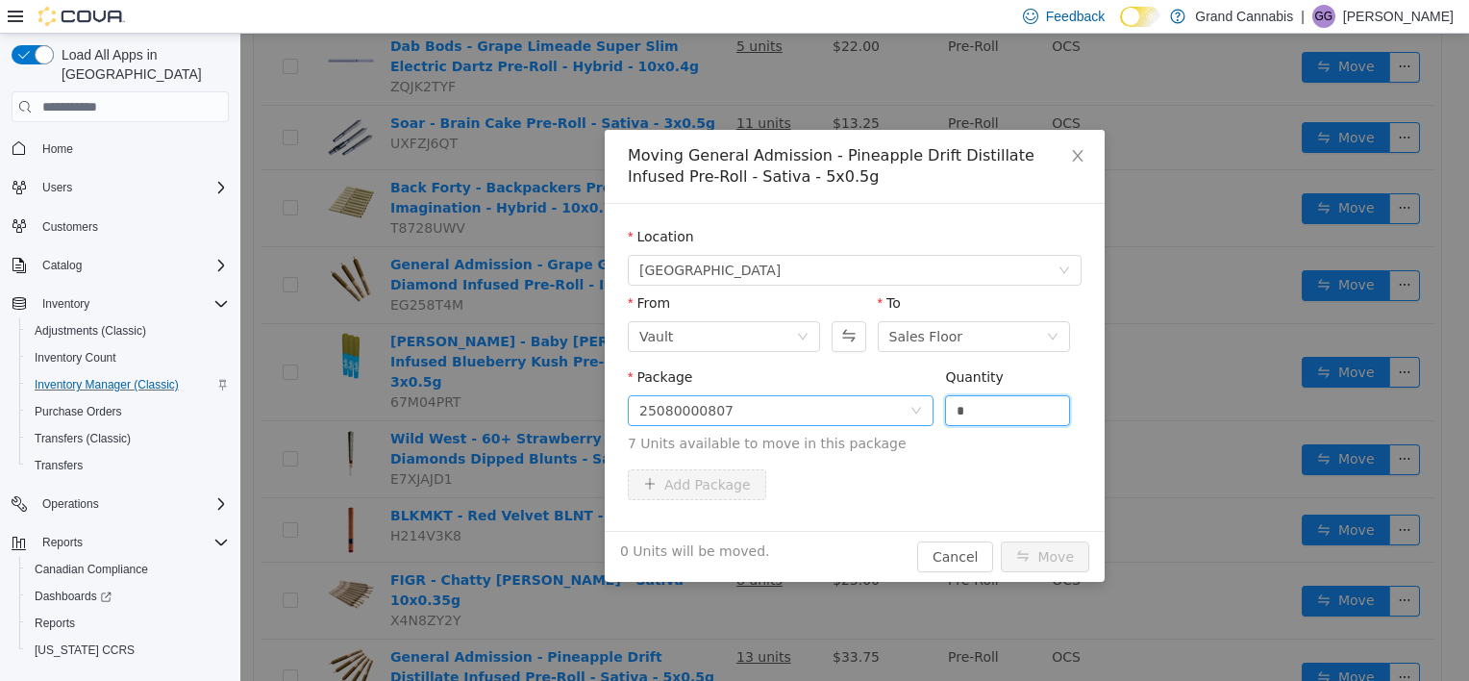
drag, startPoint x: 954, startPoint y: 409, endPoint x: 891, endPoint y: 409, distance: 62.5
click at [892, 409] on span "Package 25080000807 Quantity * 7 Units available to move in this package" at bounding box center [855, 411] width 454 height 85
type input "*"
click at [1001, 541] on button "Move" at bounding box center [1045, 556] width 88 height 31
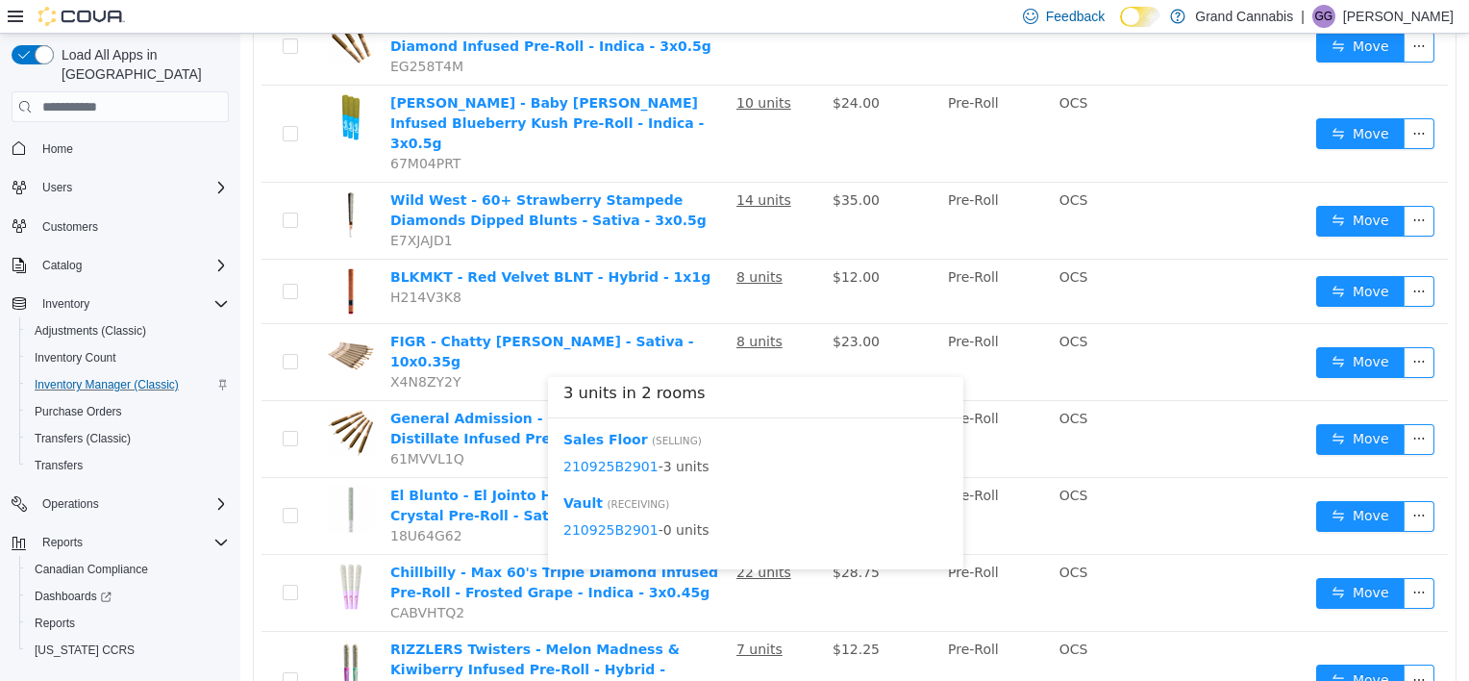
scroll to position [1512, 0]
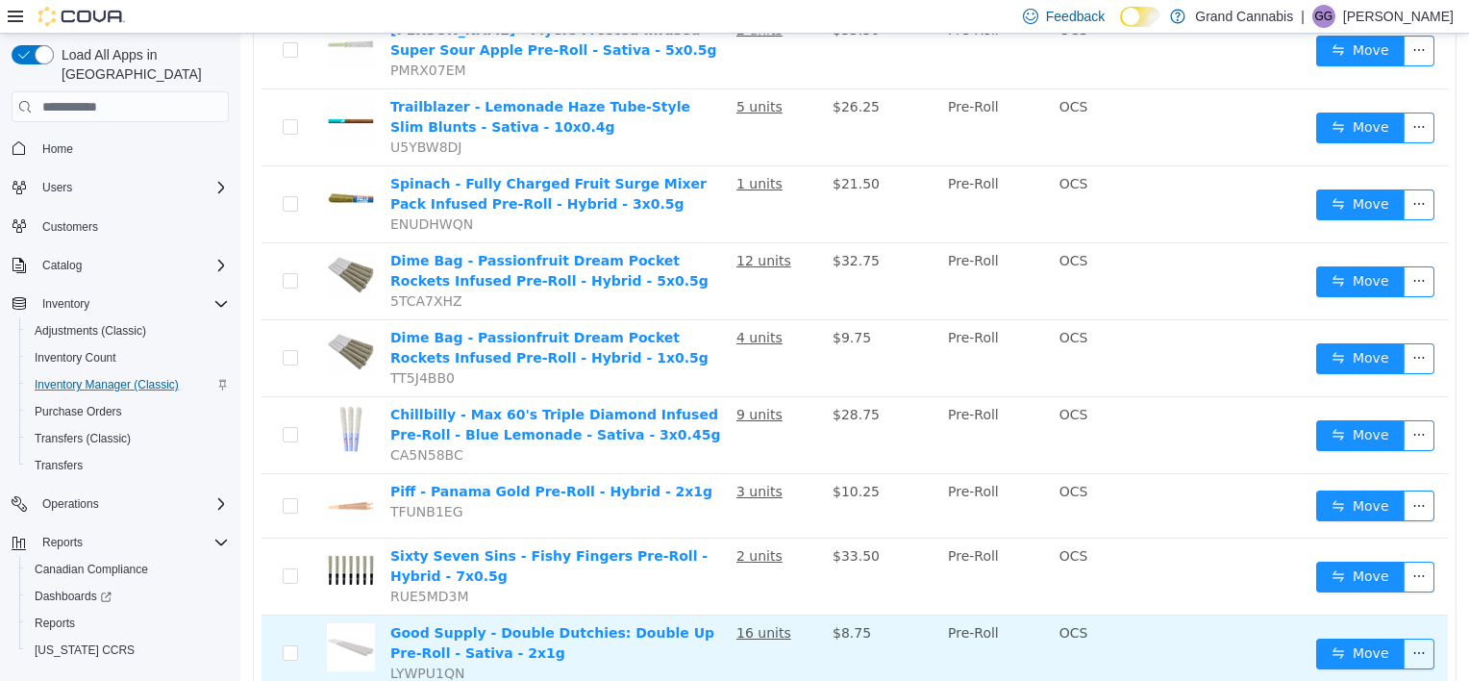
scroll to position [1562, 0]
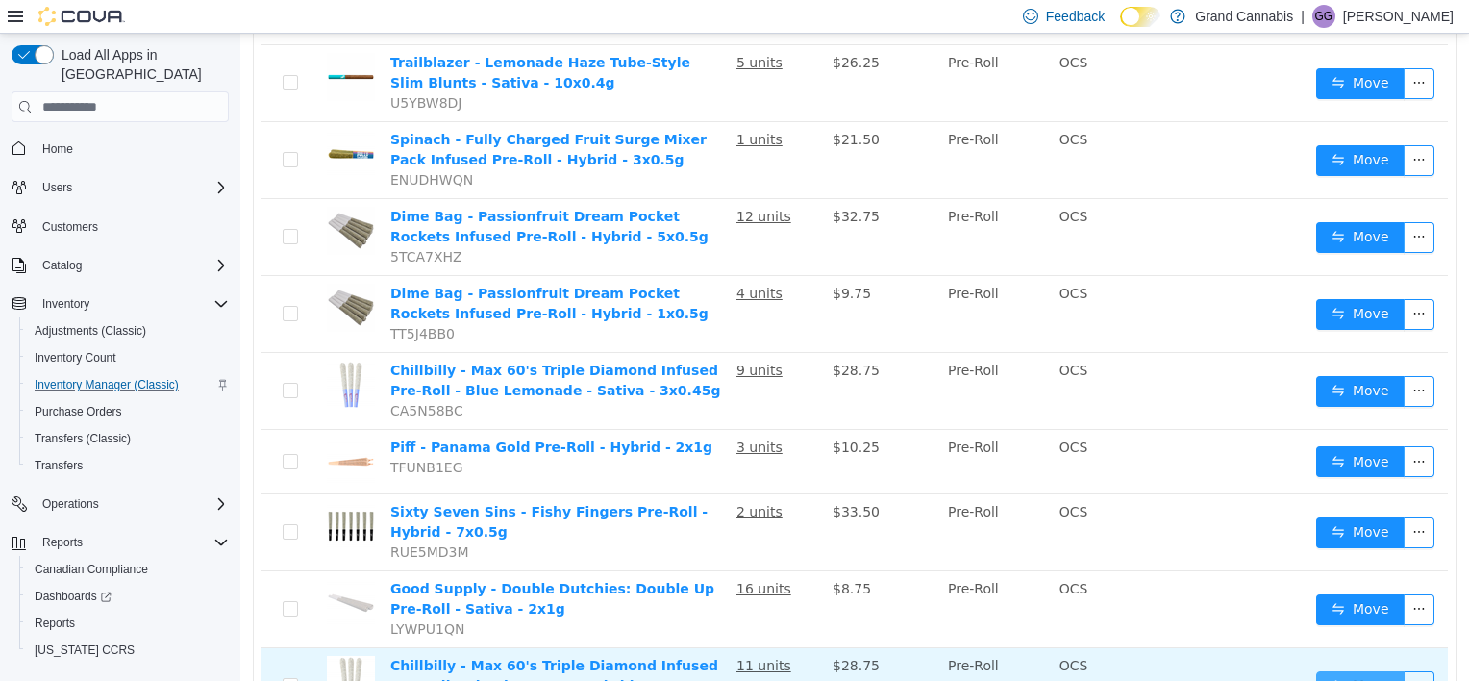
click at [1356, 671] on button "Move" at bounding box center [1361, 686] width 88 height 31
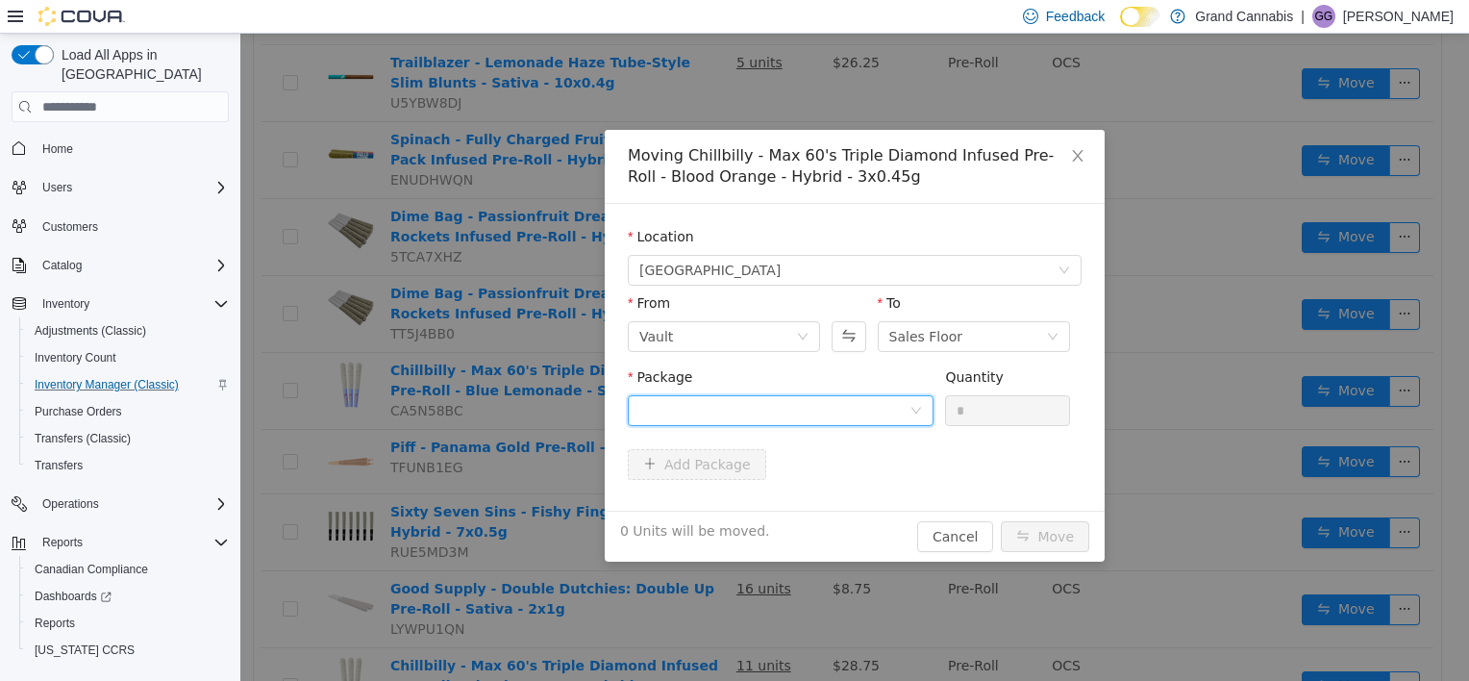
click at [856, 408] on div at bounding box center [775, 410] width 270 height 29
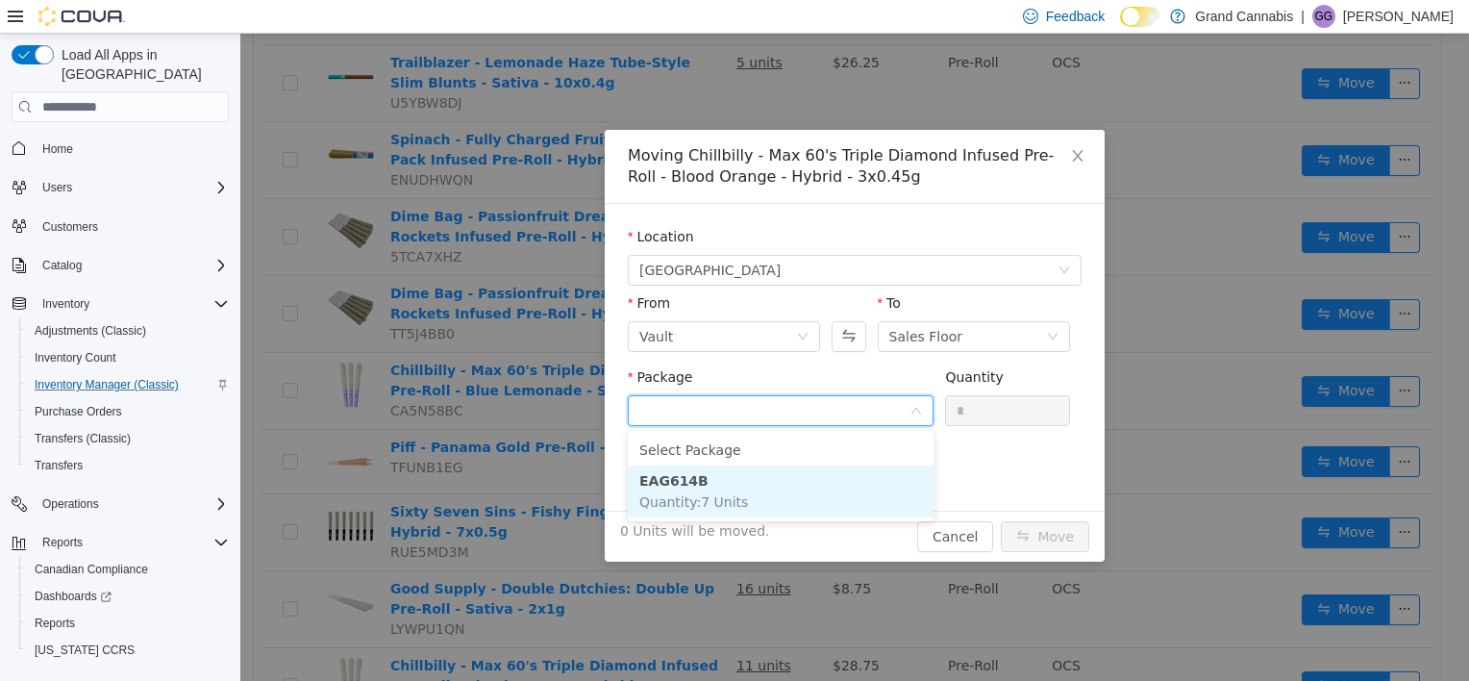
click at [804, 502] on li "EAG614B Quantity : 7 Units" at bounding box center [781, 491] width 306 height 52
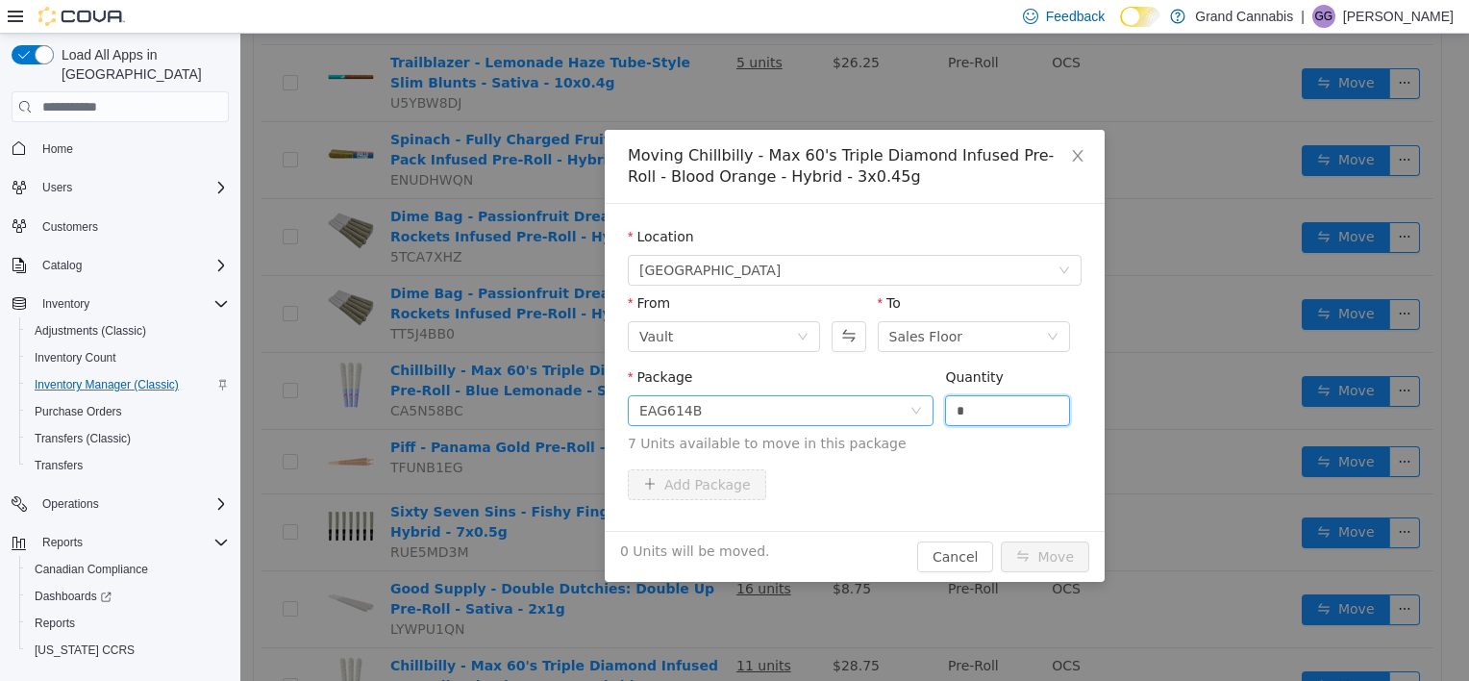
drag, startPoint x: 985, startPoint y: 414, endPoint x: 924, endPoint y: 414, distance: 60.6
click at [924, 414] on span "Package EAG614B Quantity * 7 Units available to move in this package" at bounding box center [855, 411] width 454 height 85
type input "*"
click at [1001, 541] on button "Move" at bounding box center [1045, 556] width 88 height 31
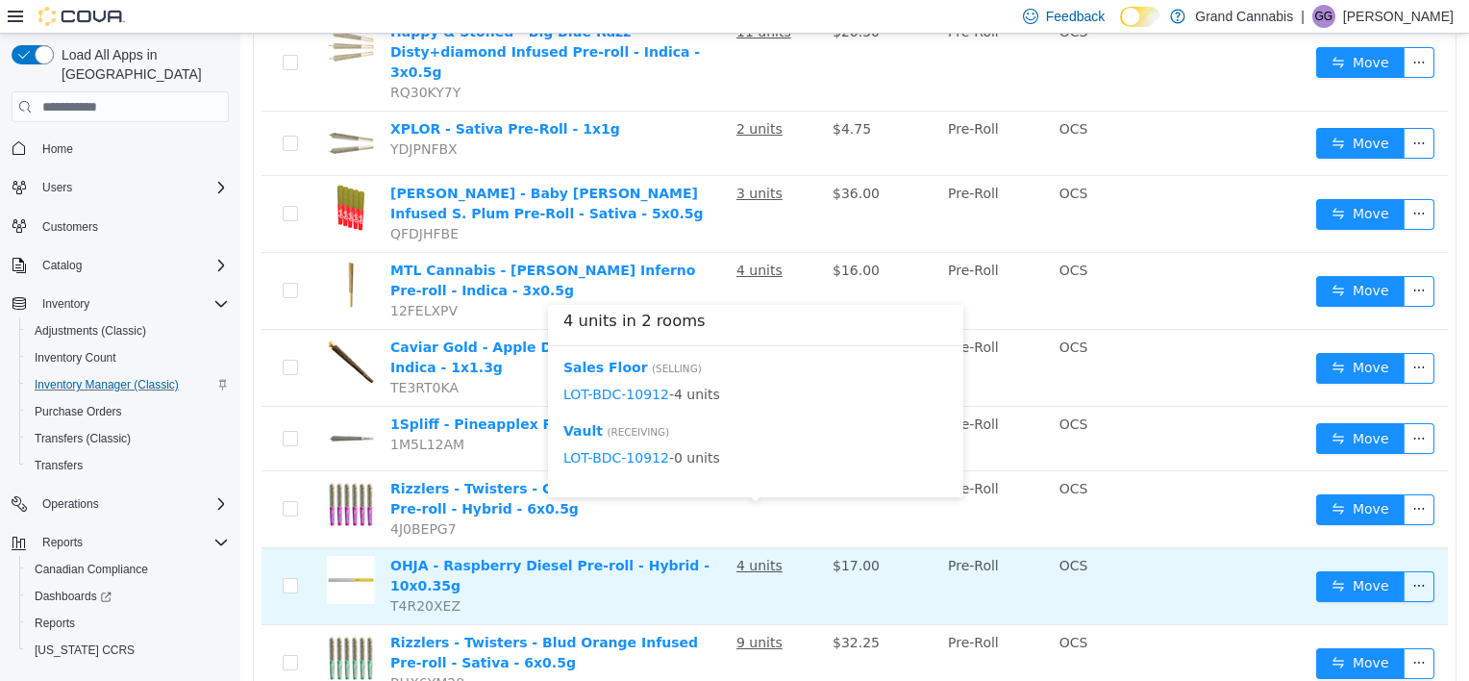
scroll to position [481, 0]
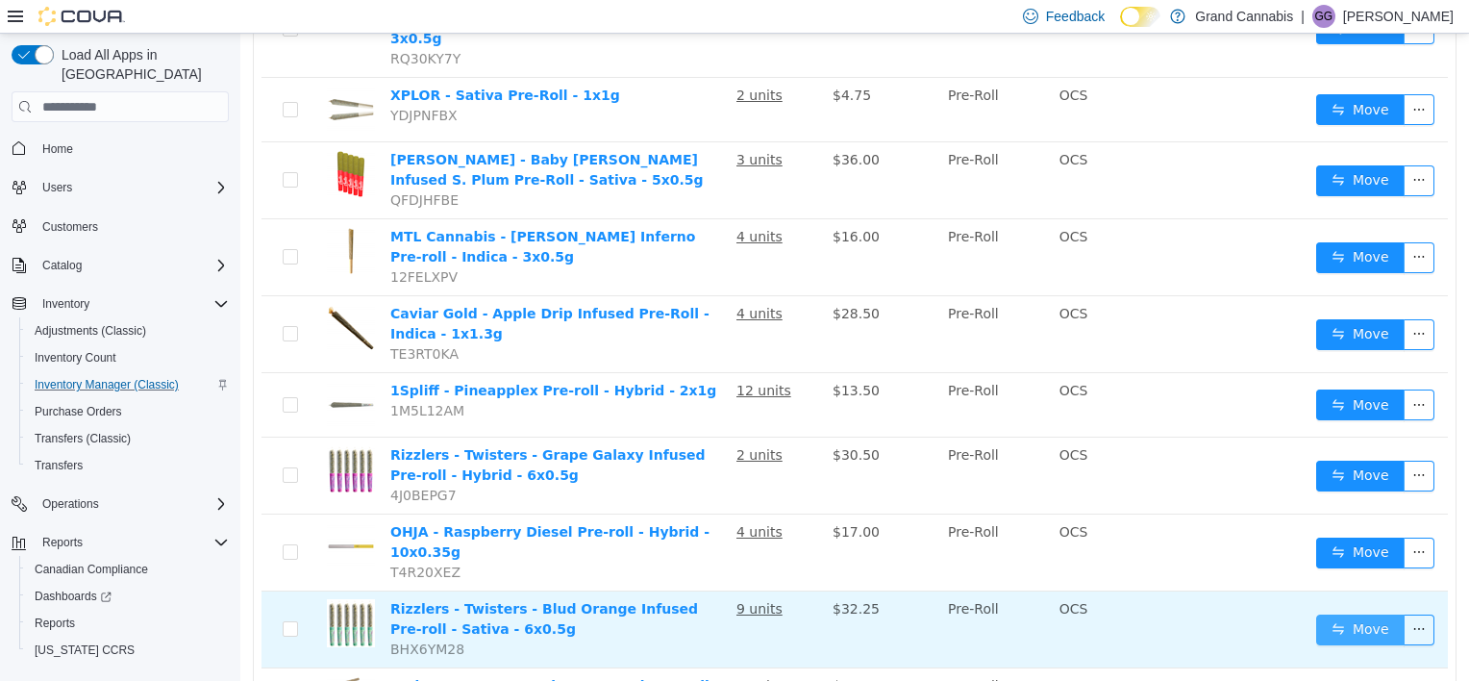
click at [1347, 615] on button "Move" at bounding box center [1361, 630] width 88 height 31
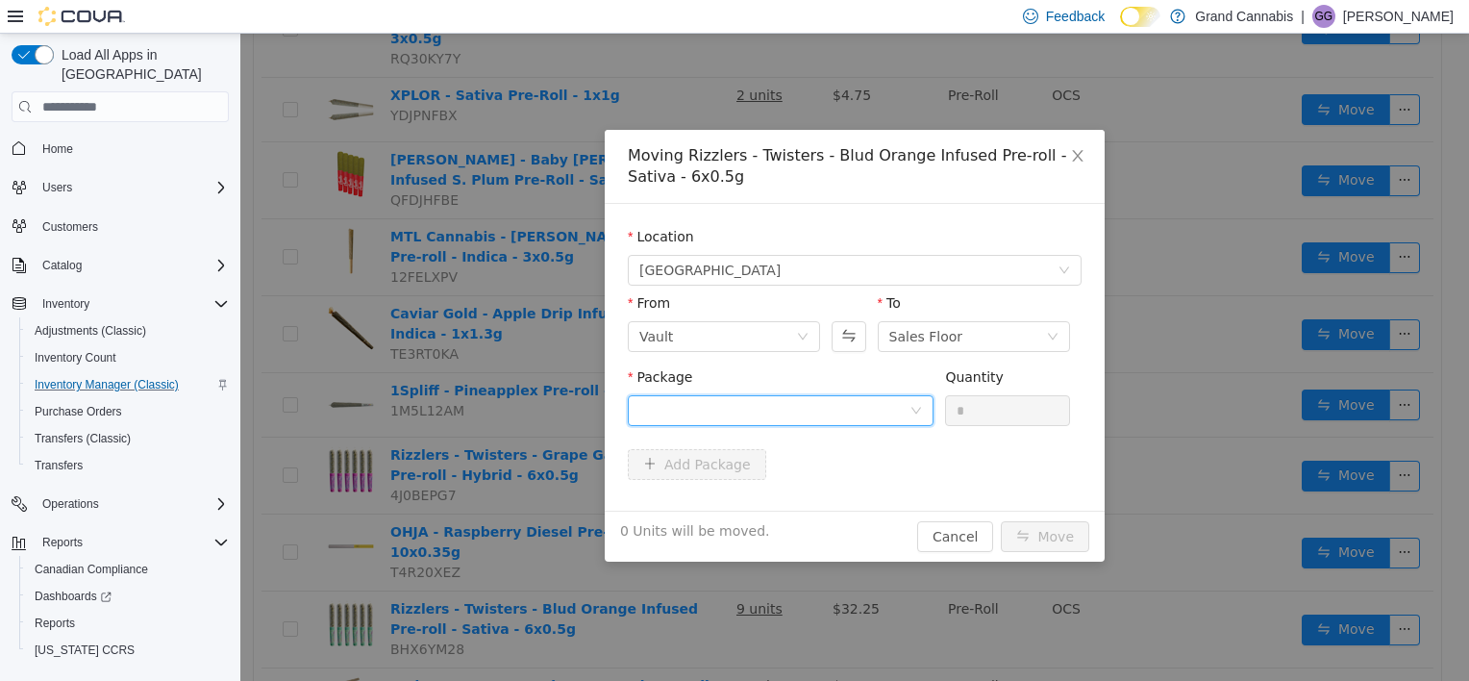
click at [869, 405] on div at bounding box center [775, 410] width 270 height 29
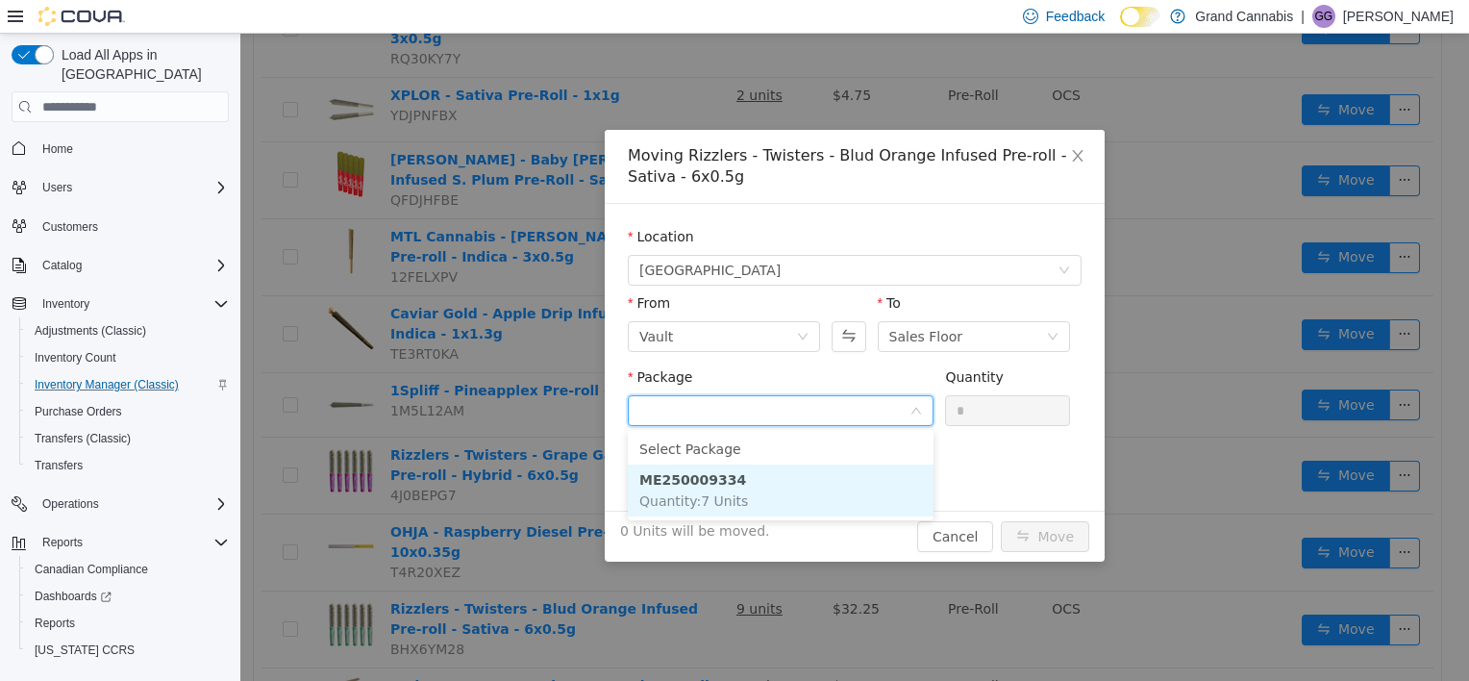
click at [842, 491] on li "ME250009334 Quantity : 7 Units" at bounding box center [781, 490] width 306 height 52
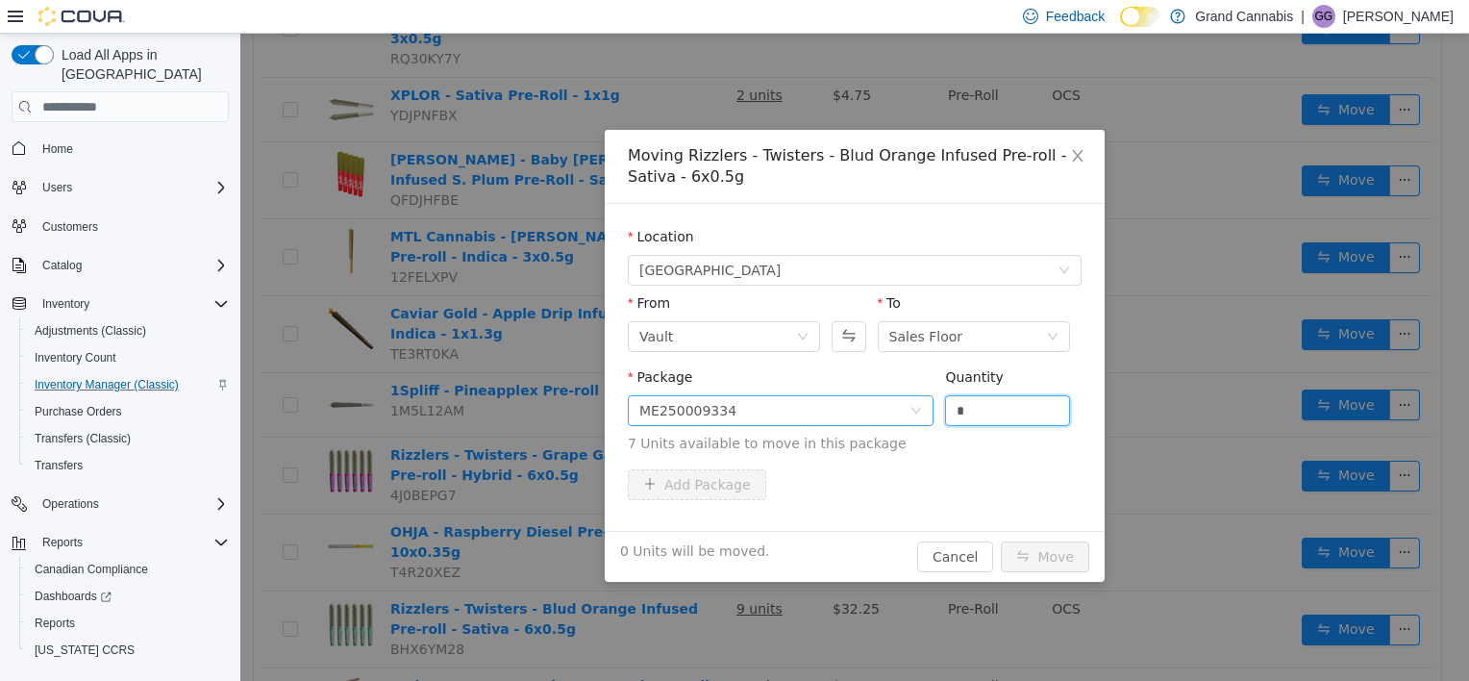
drag, startPoint x: 980, startPoint y: 409, endPoint x: 907, endPoint y: 413, distance: 73.2
click at [913, 409] on span "Package ME250009334 Quantity * 7 Units available to move in this package" at bounding box center [855, 411] width 454 height 85
type input "*"
click at [1001, 541] on button "Move" at bounding box center [1045, 556] width 88 height 31
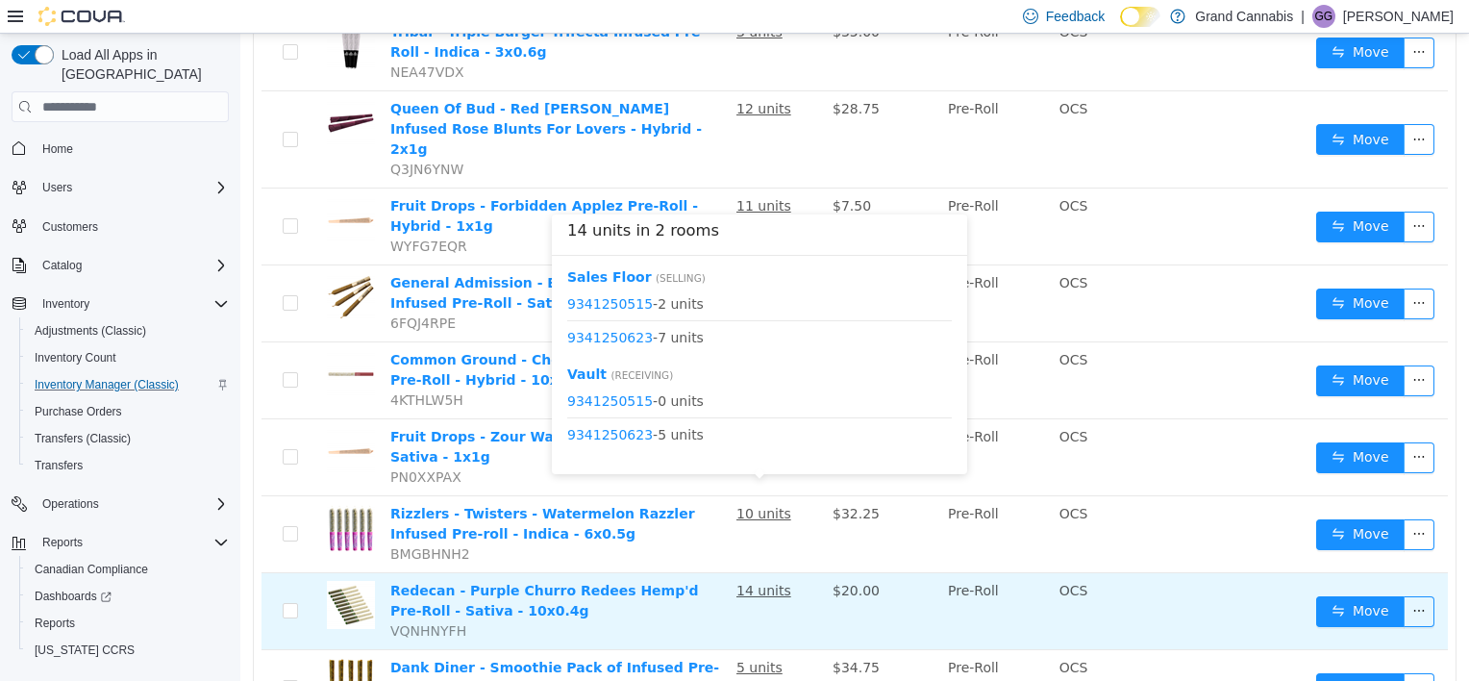
scroll to position [1525, 0]
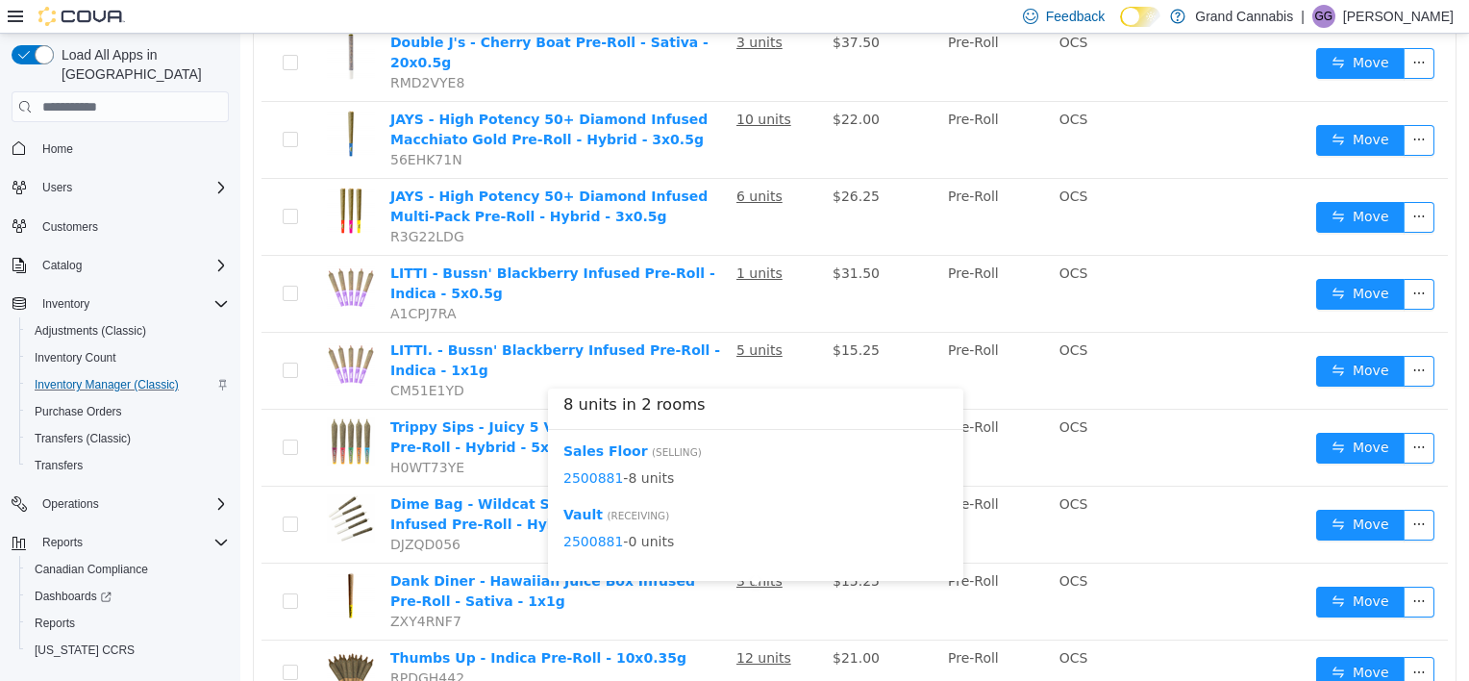
scroll to position [1512, 0]
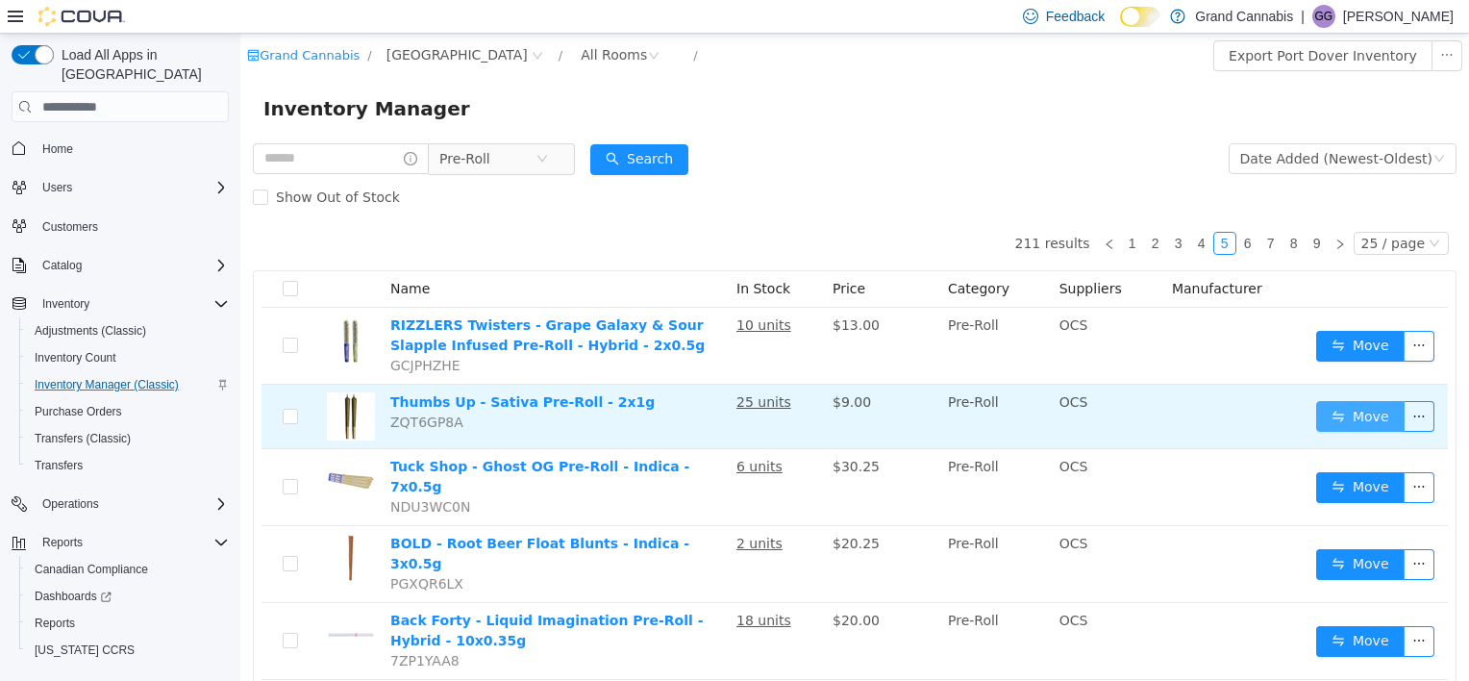
click at [1352, 416] on button "Move" at bounding box center [1361, 416] width 88 height 31
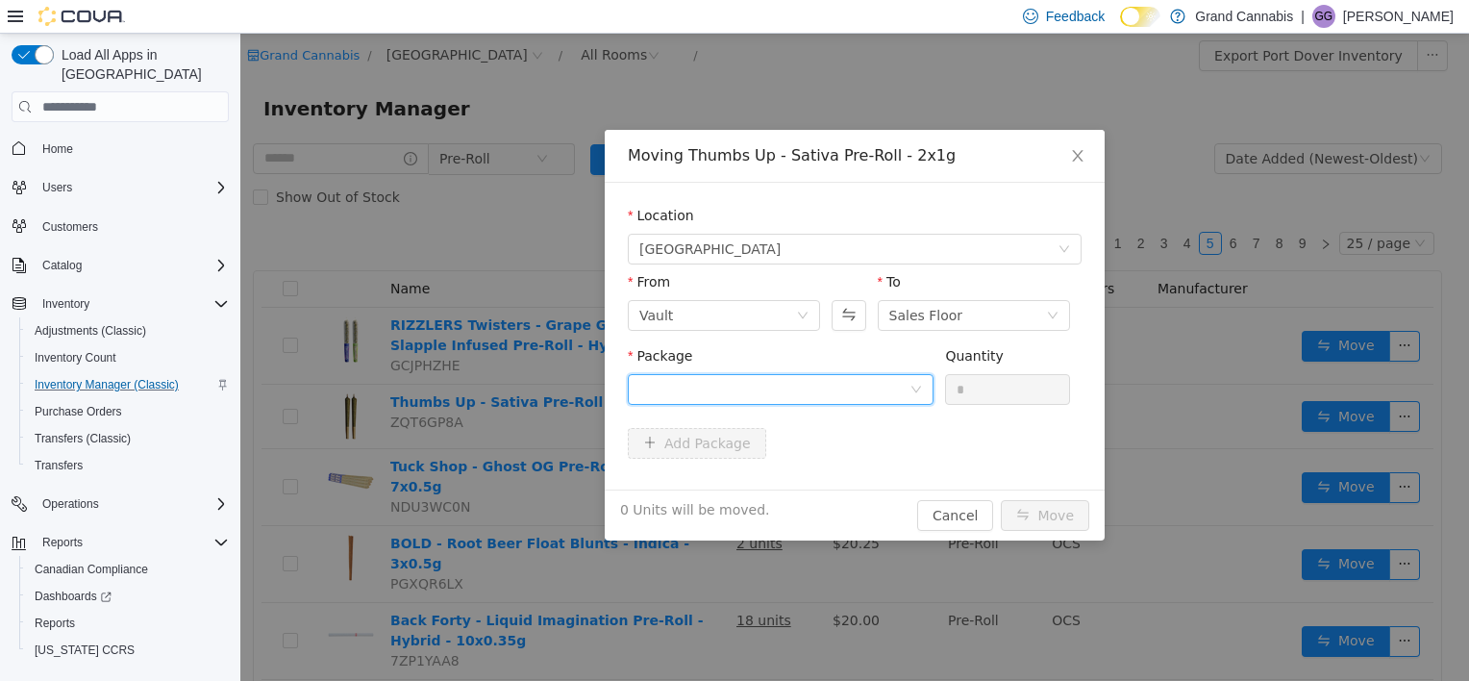
click at [762, 383] on div at bounding box center [775, 389] width 270 height 29
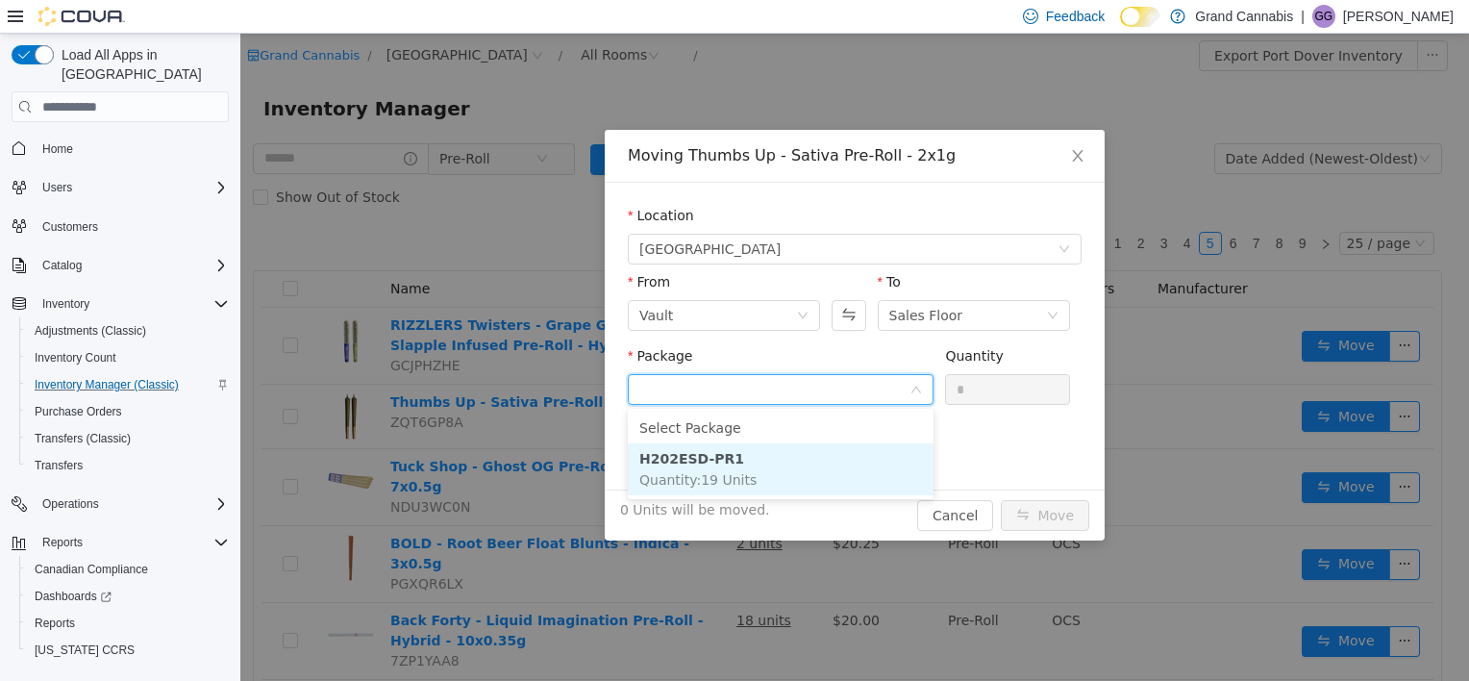
click at [790, 471] on li "H202ESD-PR1 Quantity : 19 Units" at bounding box center [781, 469] width 306 height 52
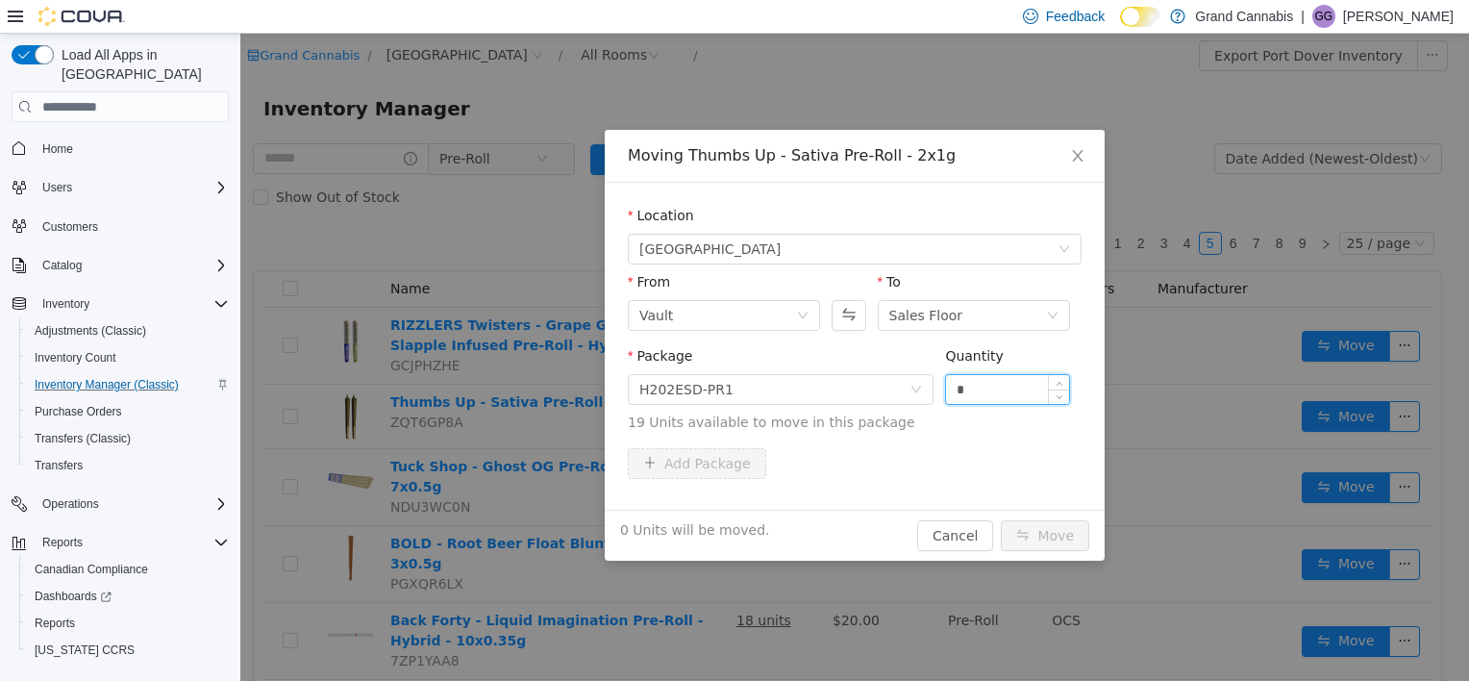
click at [985, 388] on input "*" at bounding box center [1007, 389] width 123 height 29
type input "*"
click at [1001, 520] on button "Move" at bounding box center [1045, 535] width 88 height 31
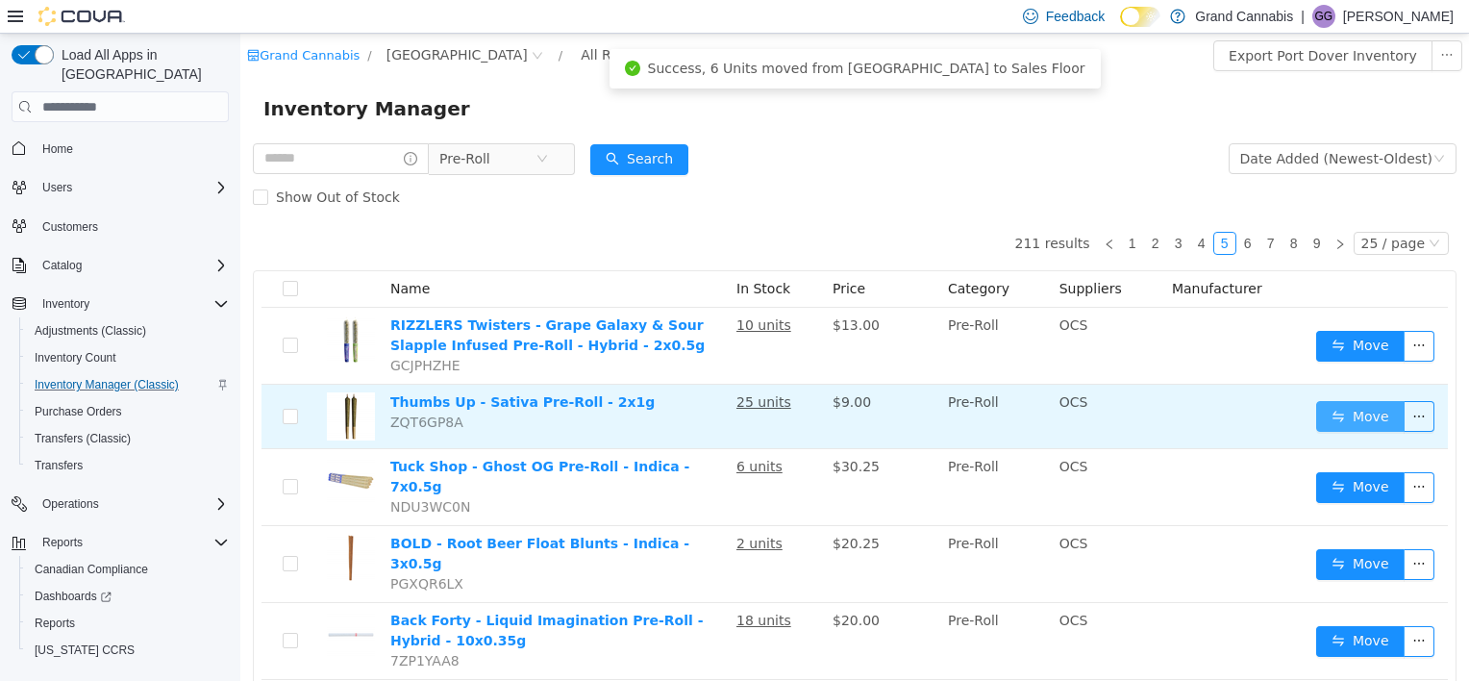
click at [1346, 414] on button "Move" at bounding box center [1361, 416] width 88 height 31
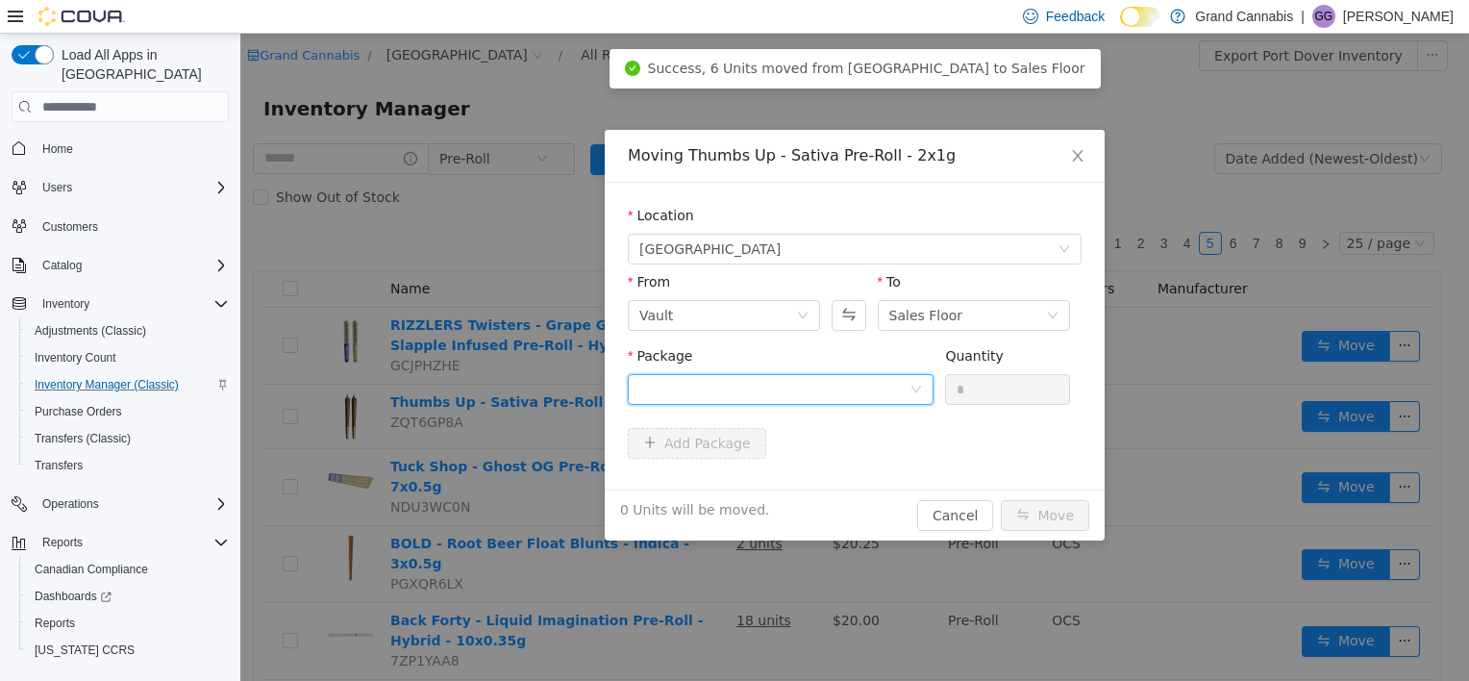
click at [735, 387] on div at bounding box center [775, 389] width 270 height 29
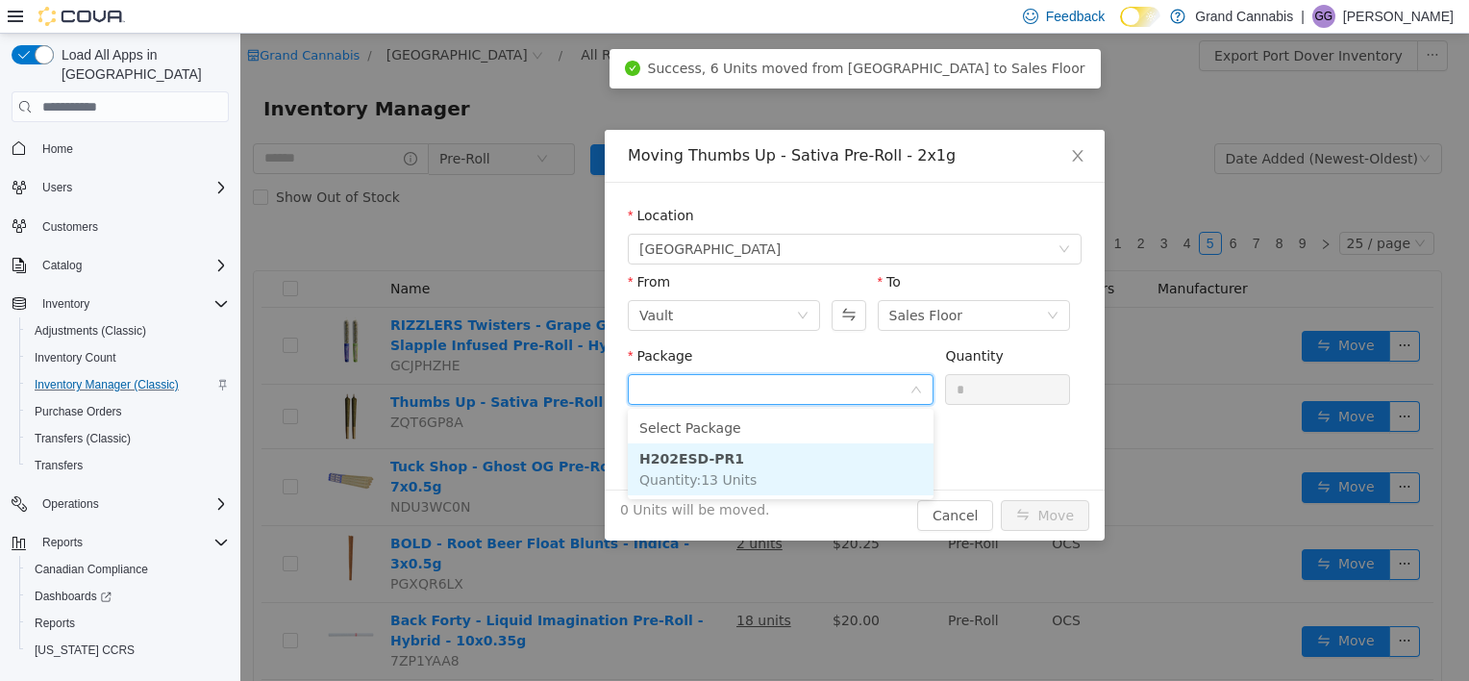
click at [742, 465] on li "H202ESD-PR1 Quantity : 13 Units" at bounding box center [781, 469] width 306 height 52
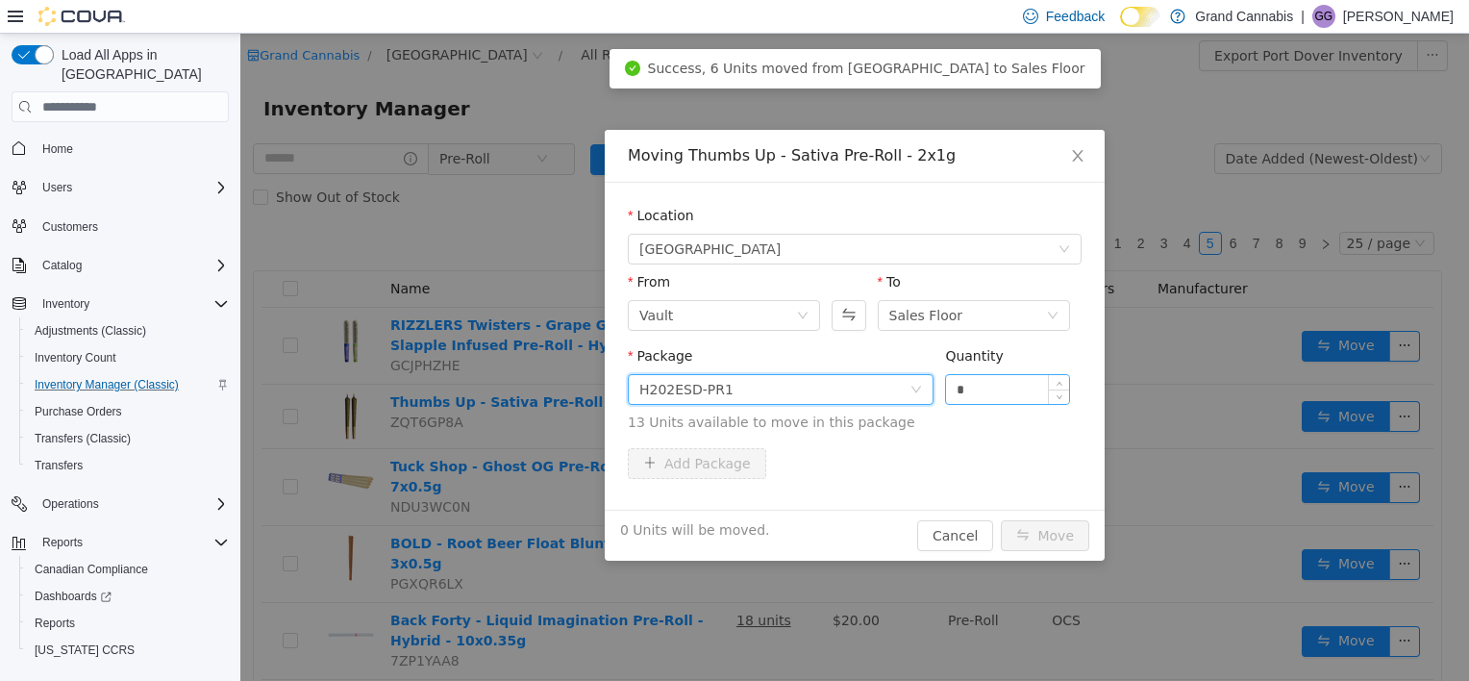
click at [966, 394] on input "*" at bounding box center [1007, 389] width 123 height 29
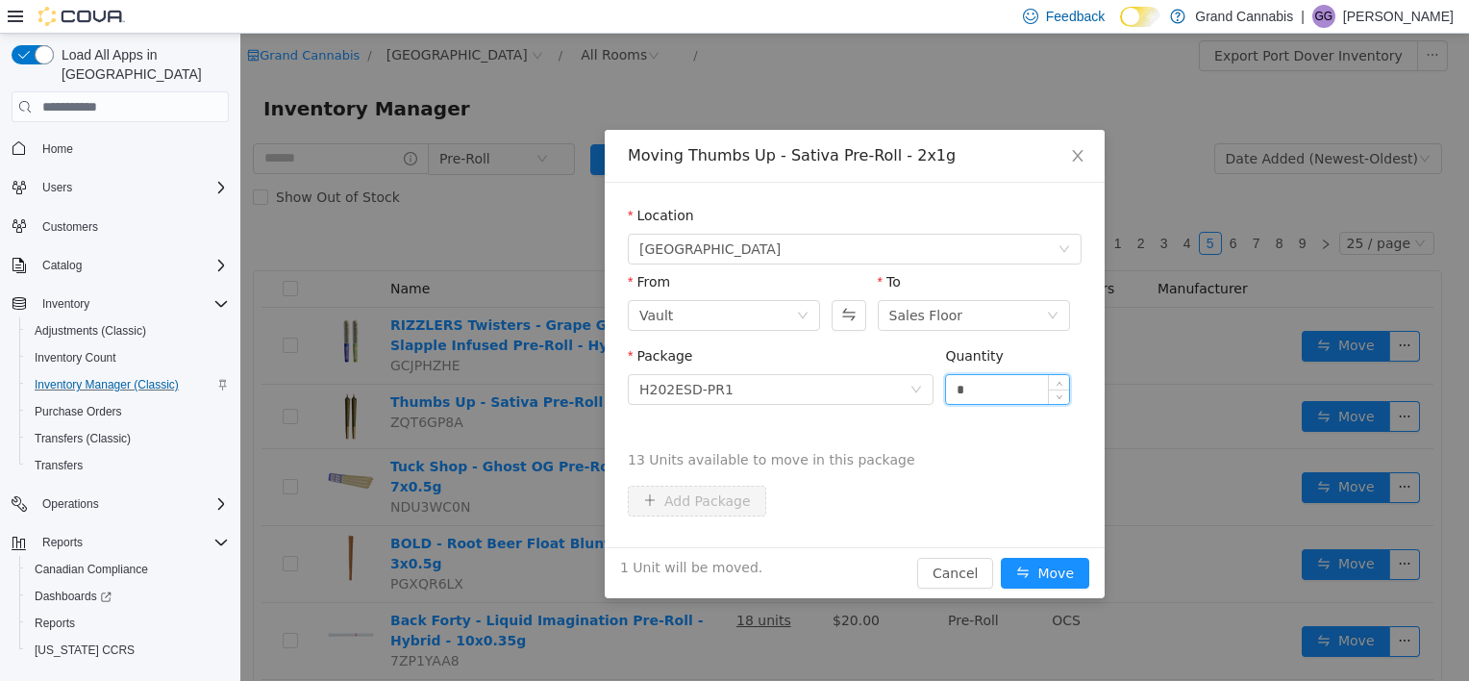
type input "*"
click at [1001, 558] on button "Move" at bounding box center [1045, 573] width 88 height 31
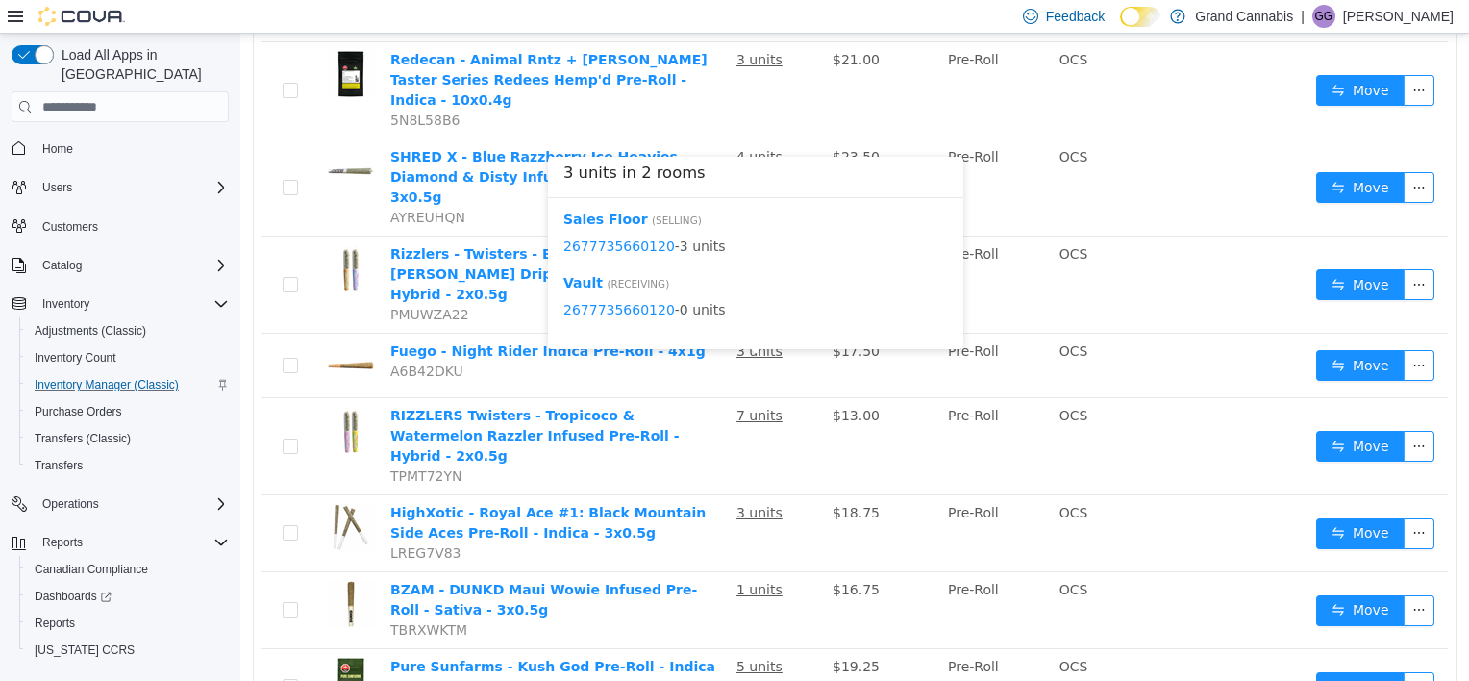
scroll to position [1512, 0]
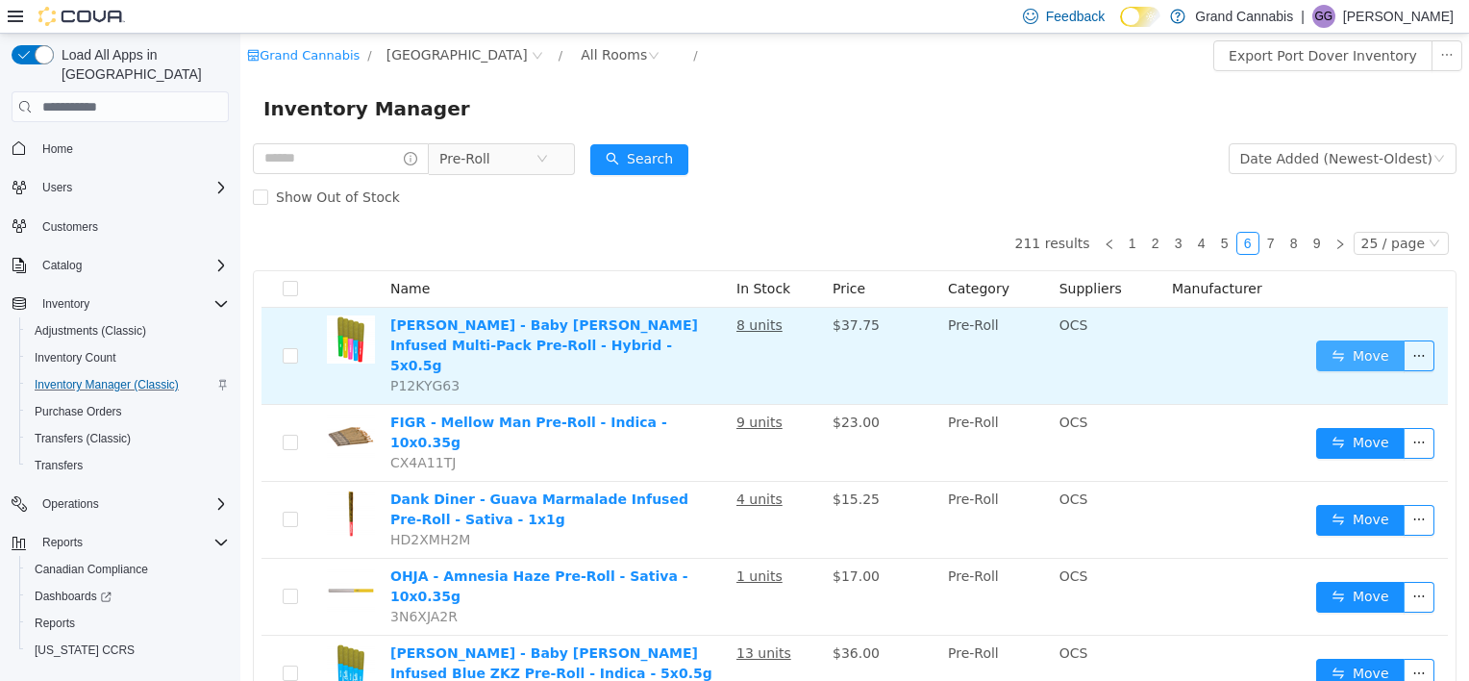
click at [1331, 350] on button "Move" at bounding box center [1361, 355] width 88 height 31
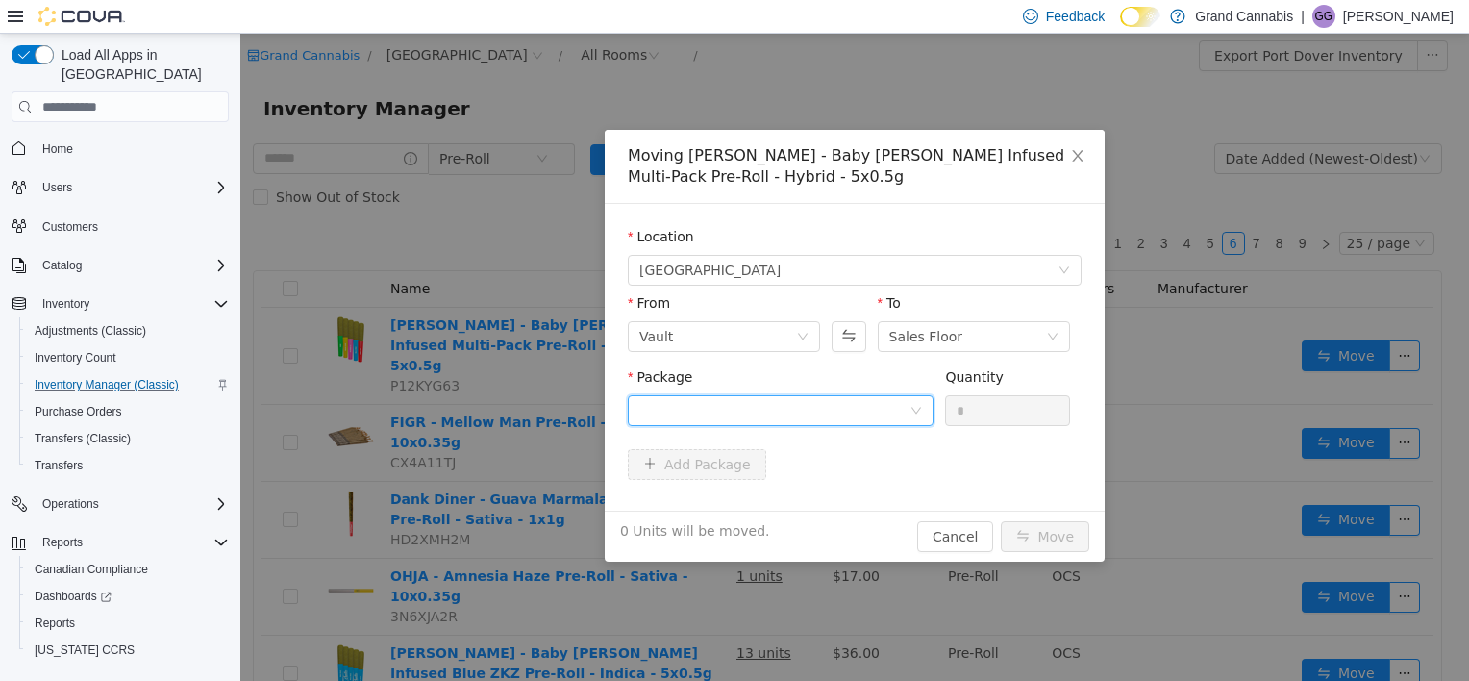
click at [737, 417] on div at bounding box center [775, 410] width 270 height 29
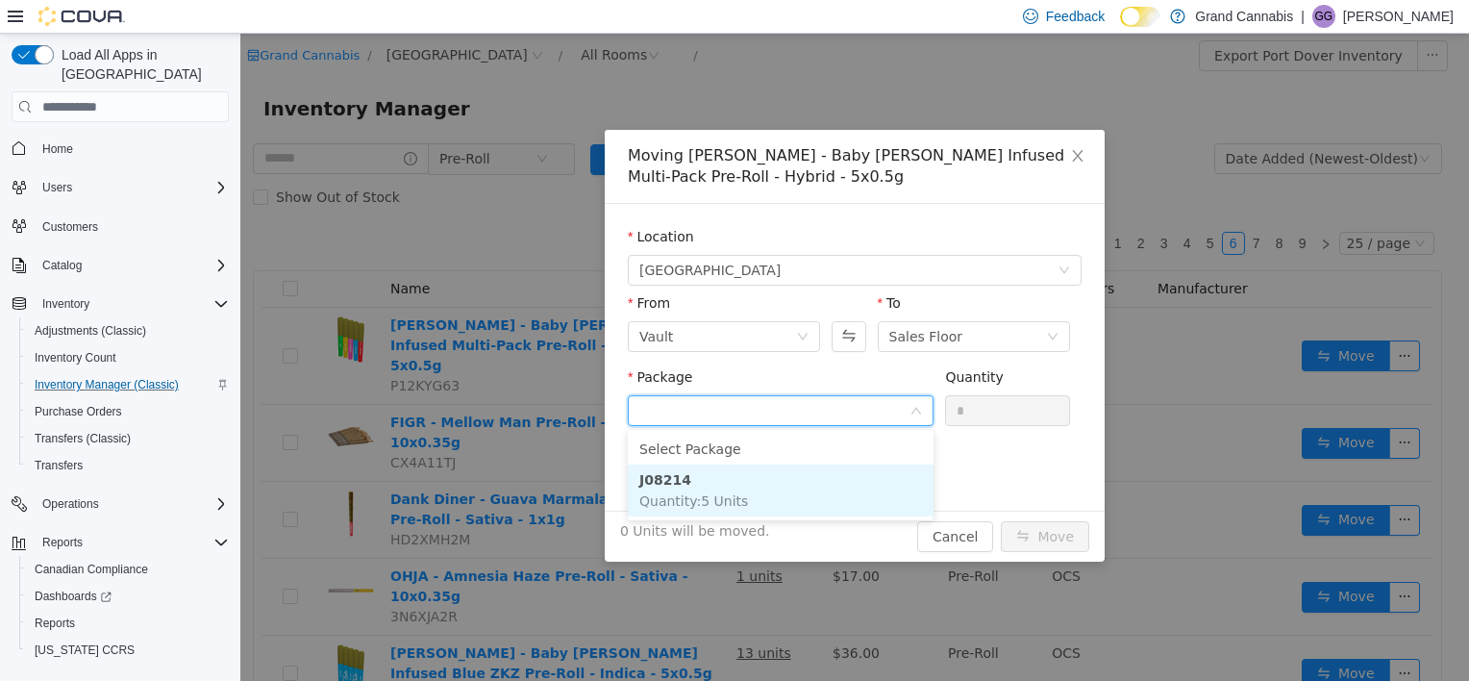
click at [749, 506] on li "J08214 Quantity : 5 Units" at bounding box center [781, 490] width 306 height 52
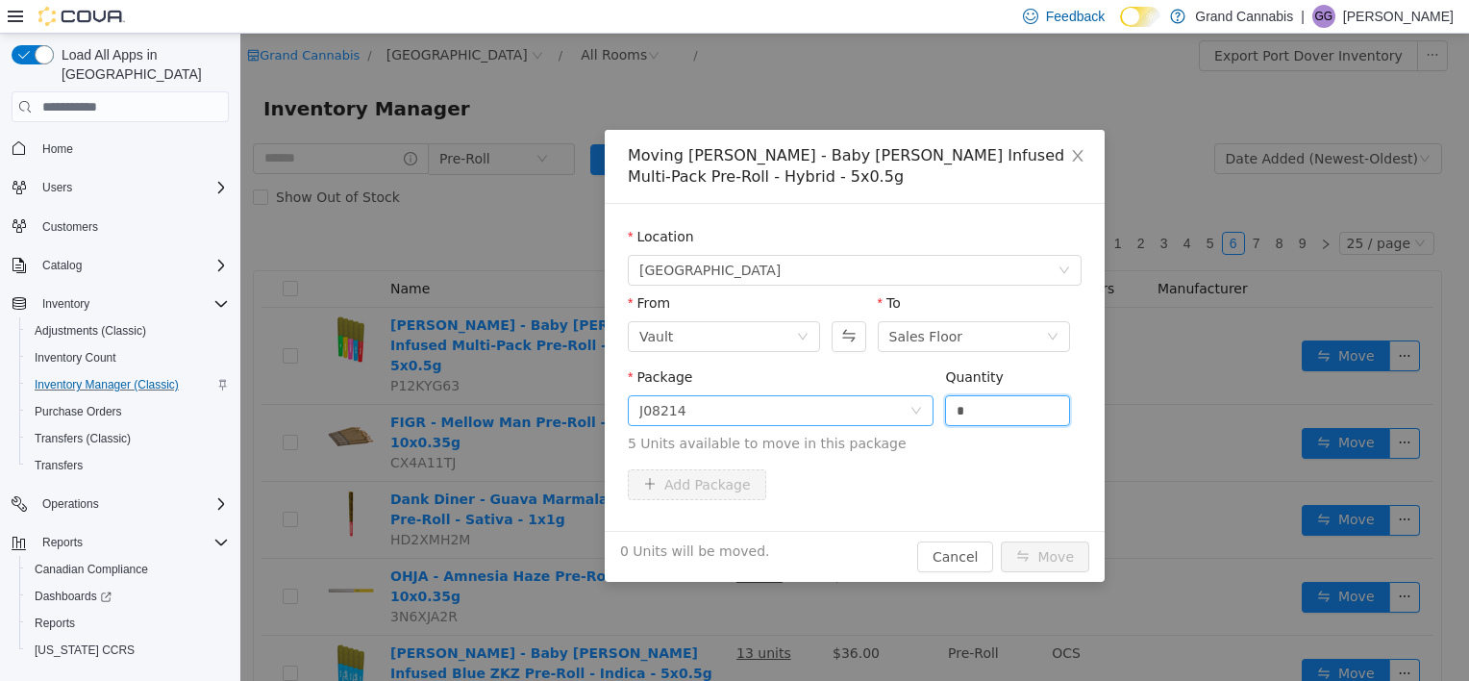
drag, startPoint x: 973, startPoint y: 414, endPoint x: 831, endPoint y: 397, distance: 143.3
click at [831, 397] on span "Package J08214 Quantity * 5 Units available to move in this package" at bounding box center [855, 411] width 454 height 85
type input "*"
click at [1001, 541] on button "Move" at bounding box center [1045, 556] width 88 height 31
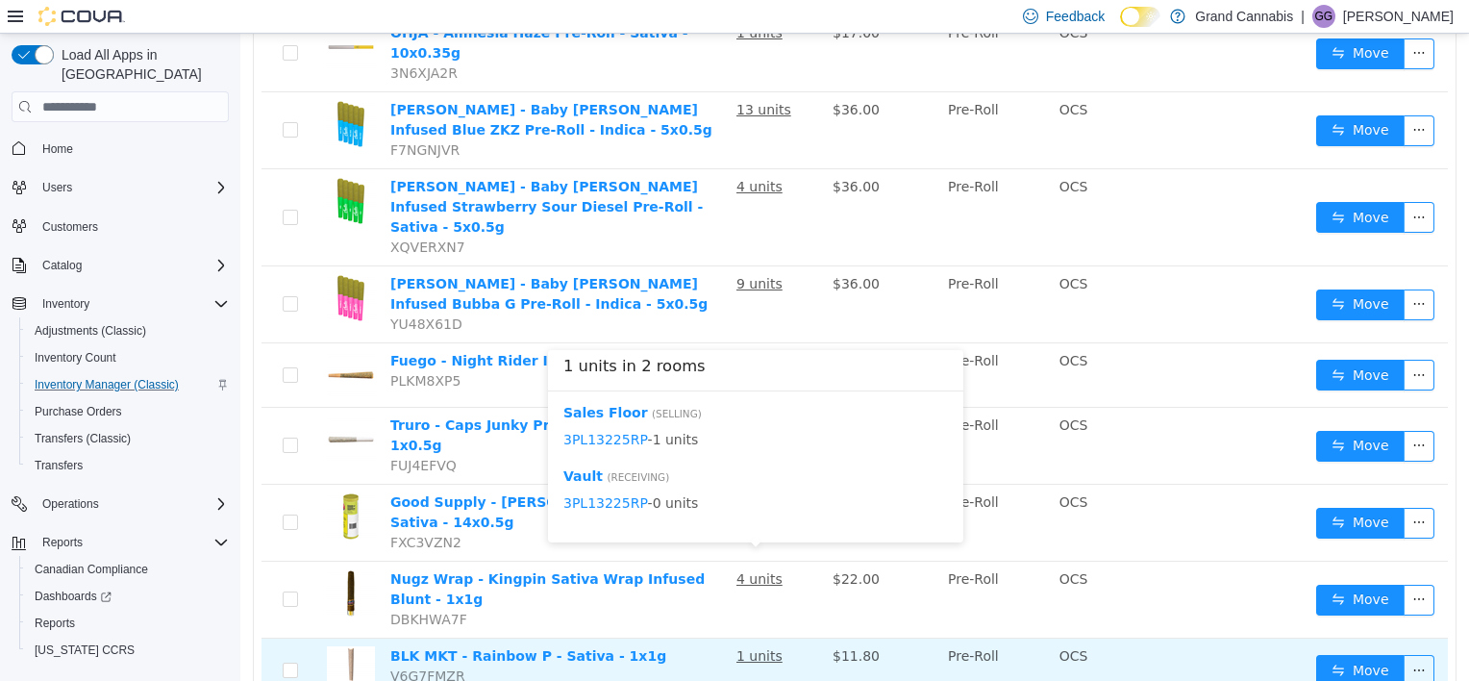
scroll to position [577, 0]
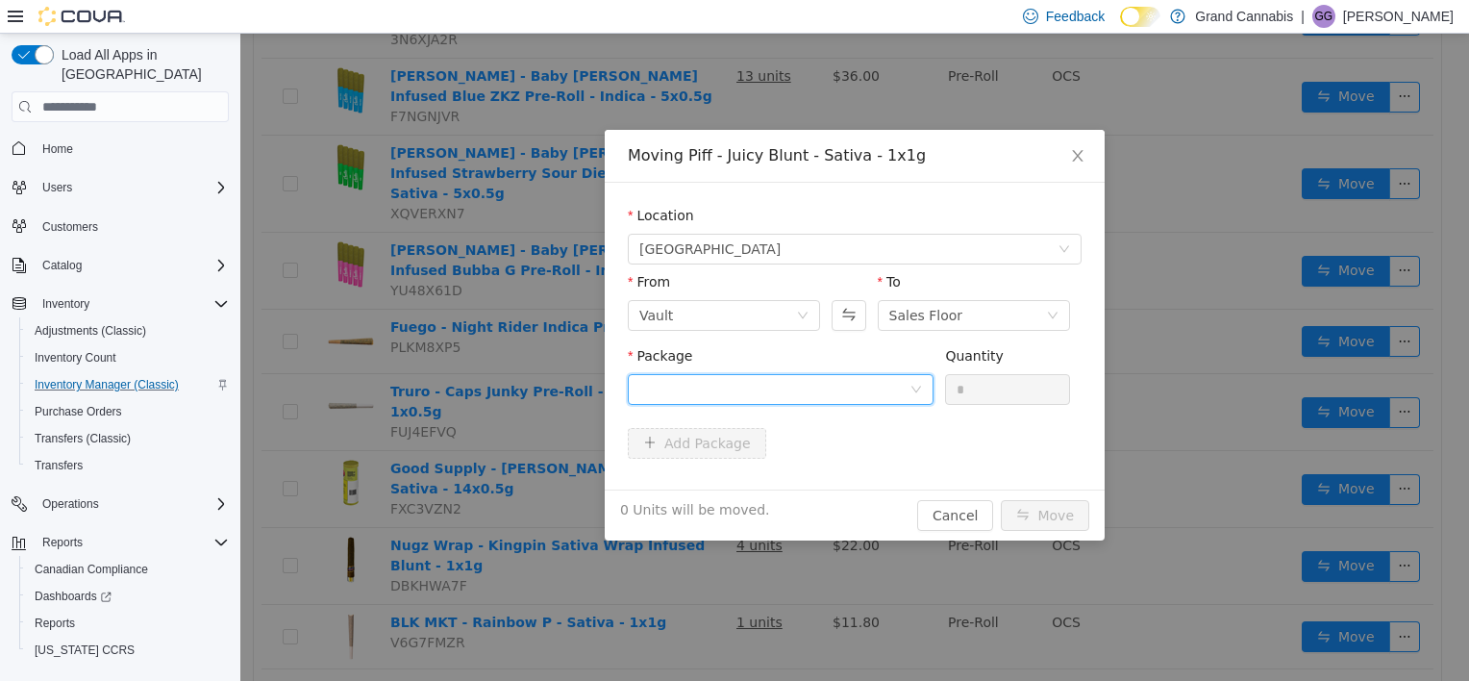
click at [707, 387] on div at bounding box center [775, 389] width 270 height 29
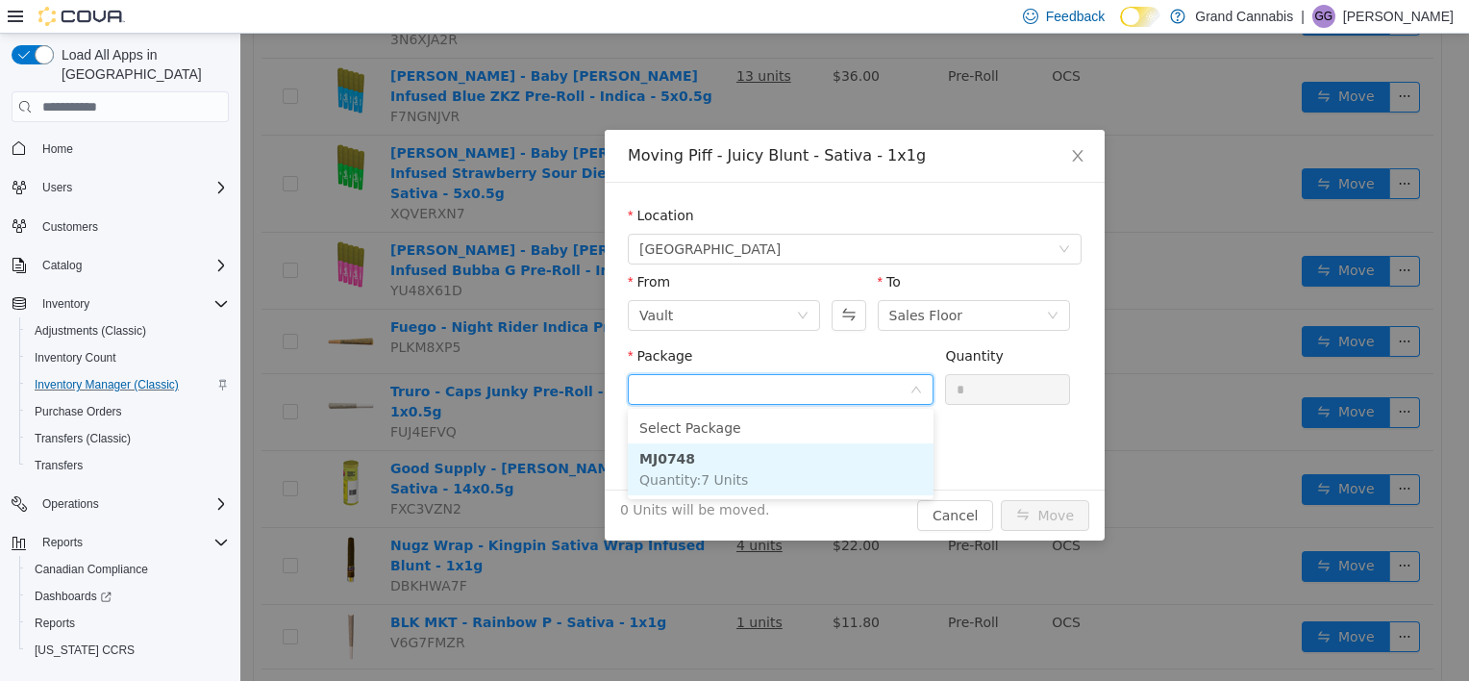
click at [718, 468] on li "MJ0748 Quantity : 7 Units" at bounding box center [781, 469] width 306 height 52
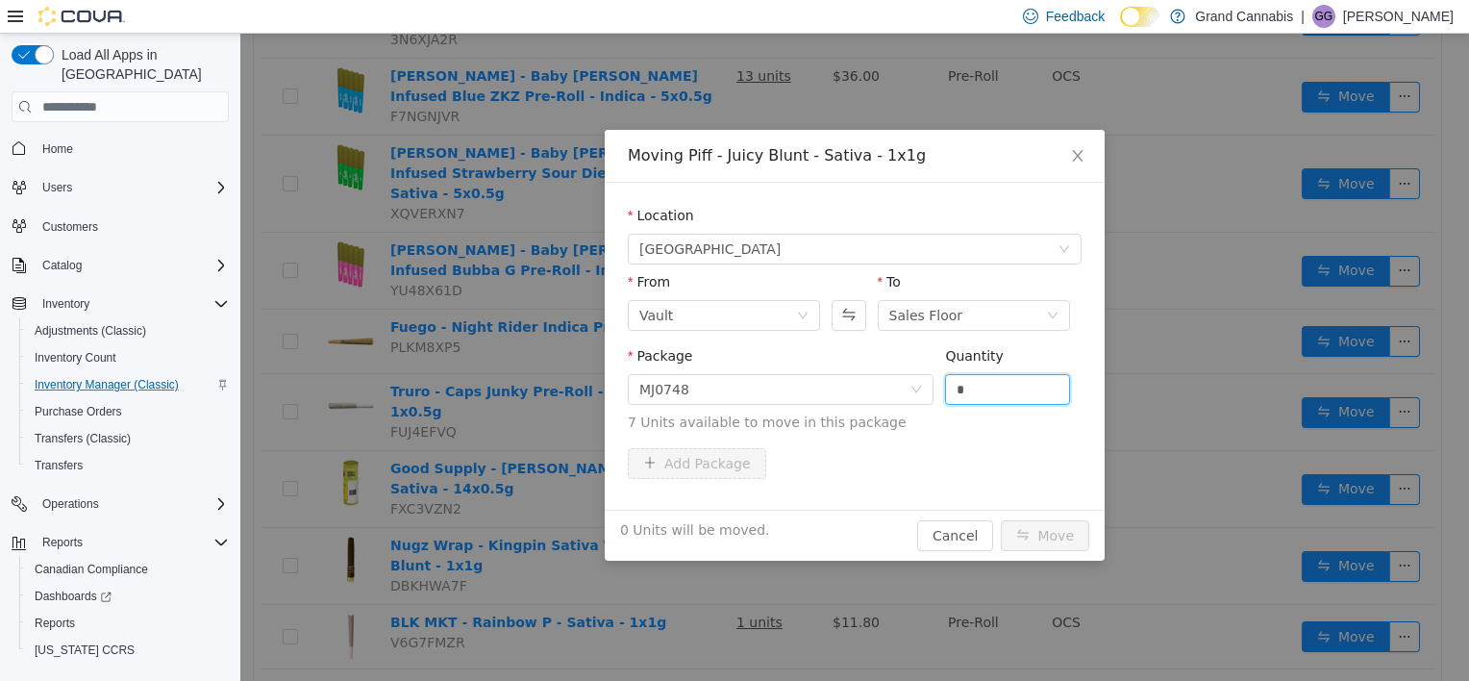
drag, startPoint x: 977, startPoint y: 394, endPoint x: 937, endPoint y: 388, distance: 40.9
click at [941, 388] on div "Package MJ0748 Quantity * 7 Units available to move in this package" at bounding box center [855, 389] width 454 height 87
type input "*"
click at [1001, 520] on button "Move" at bounding box center [1045, 535] width 88 height 31
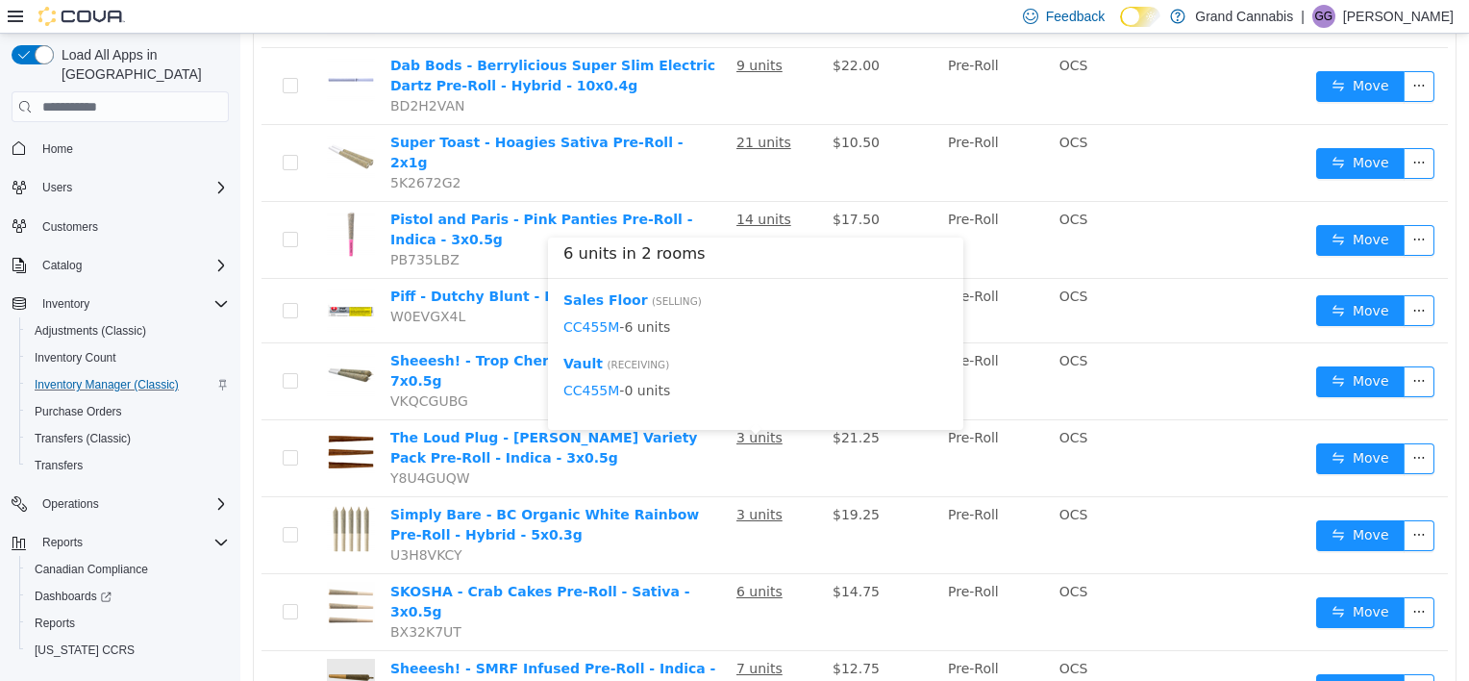
scroll to position [1425, 0]
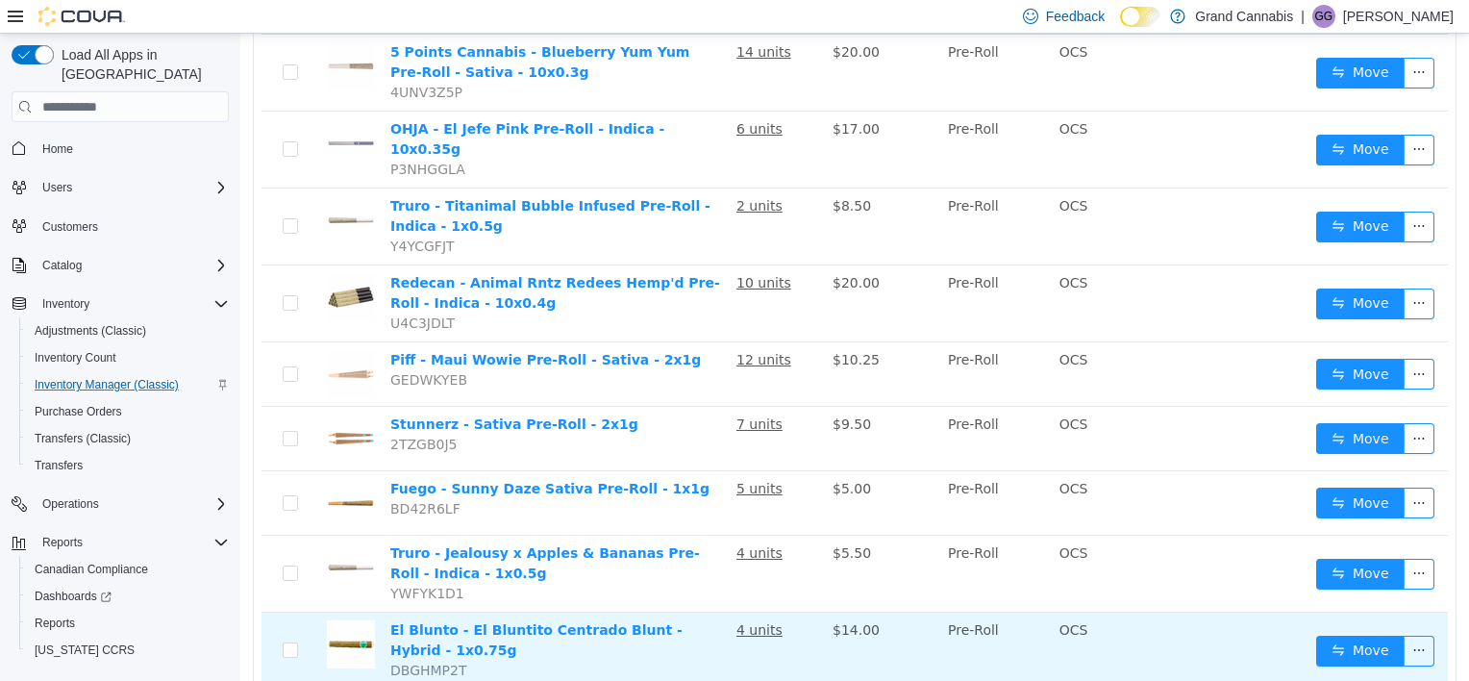
scroll to position [385, 0]
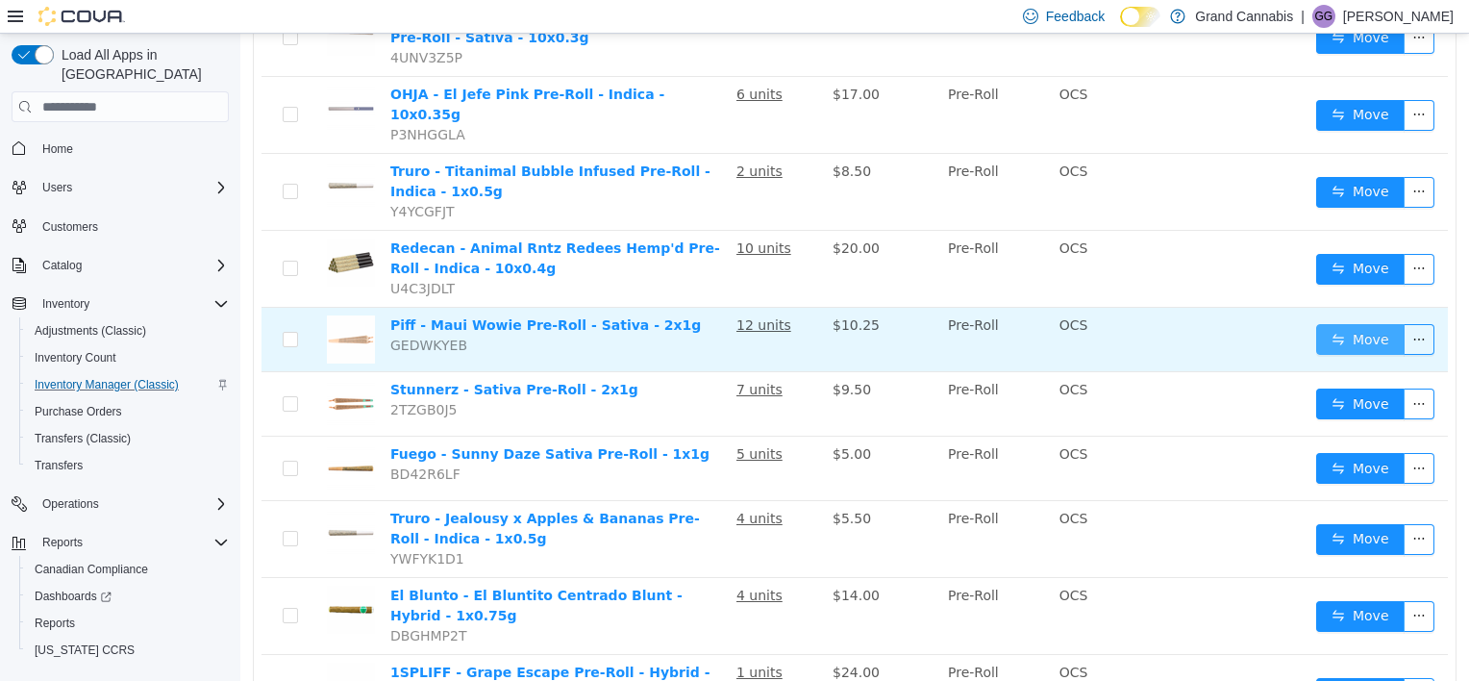
click at [1331, 324] on button "Move" at bounding box center [1361, 339] width 88 height 31
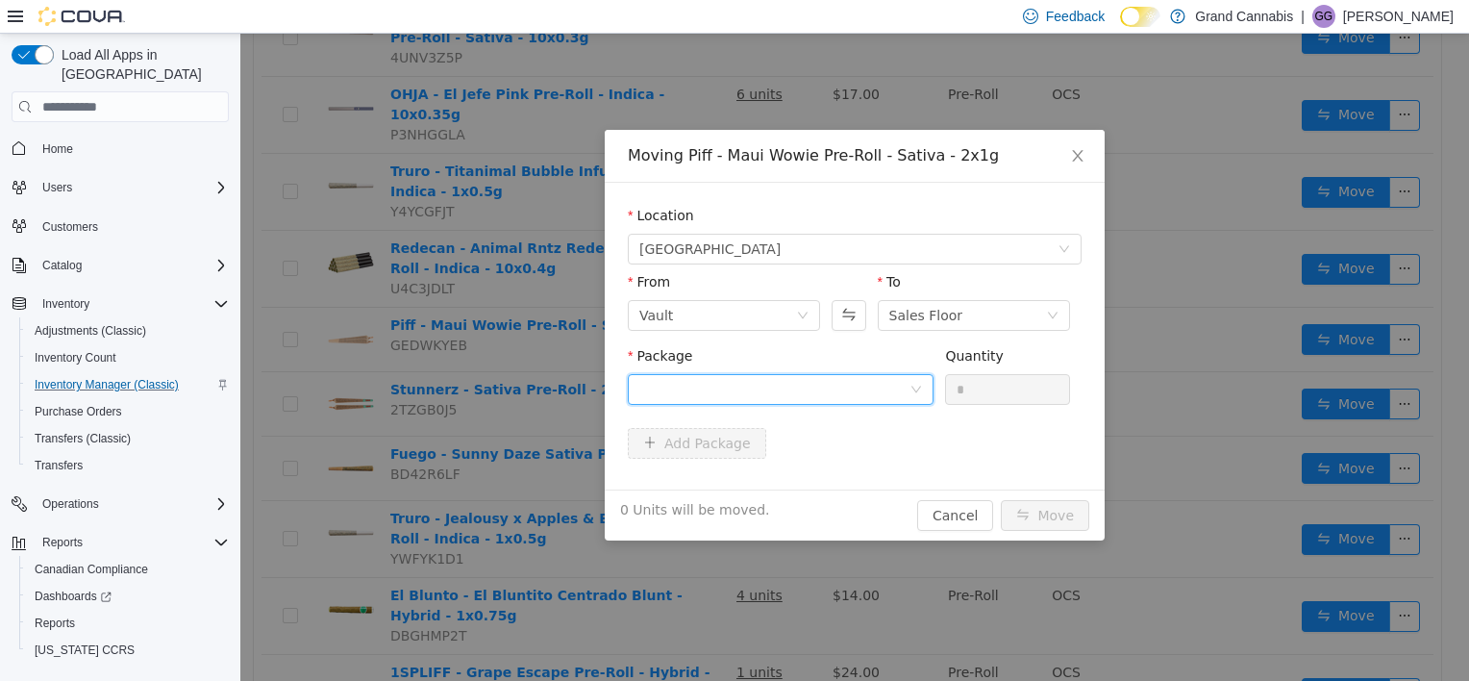
click at [840, 398] on div at bounding box center [775, 389] width 270 height 29
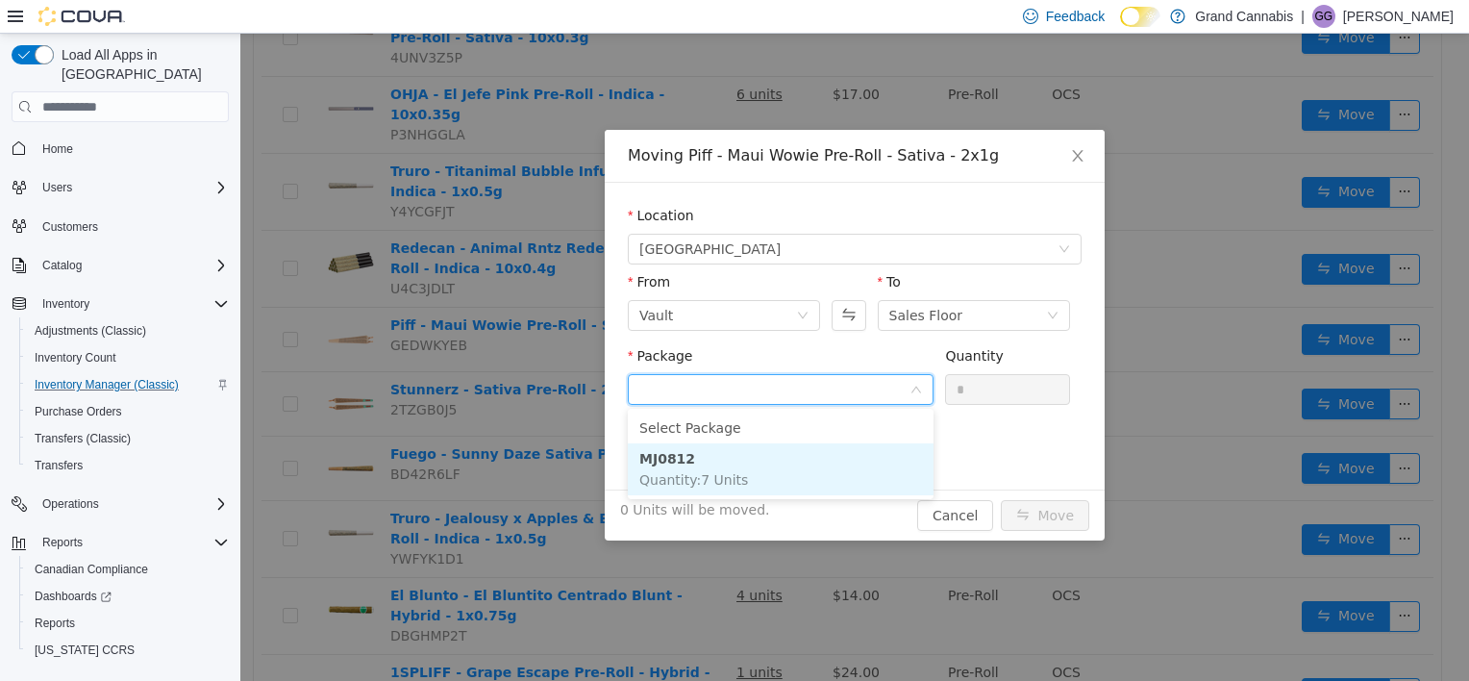
click at [800, 475] on li "MJ0812 Quantity : 7 Units" at bounding box center [781, 469] width 306 height 52
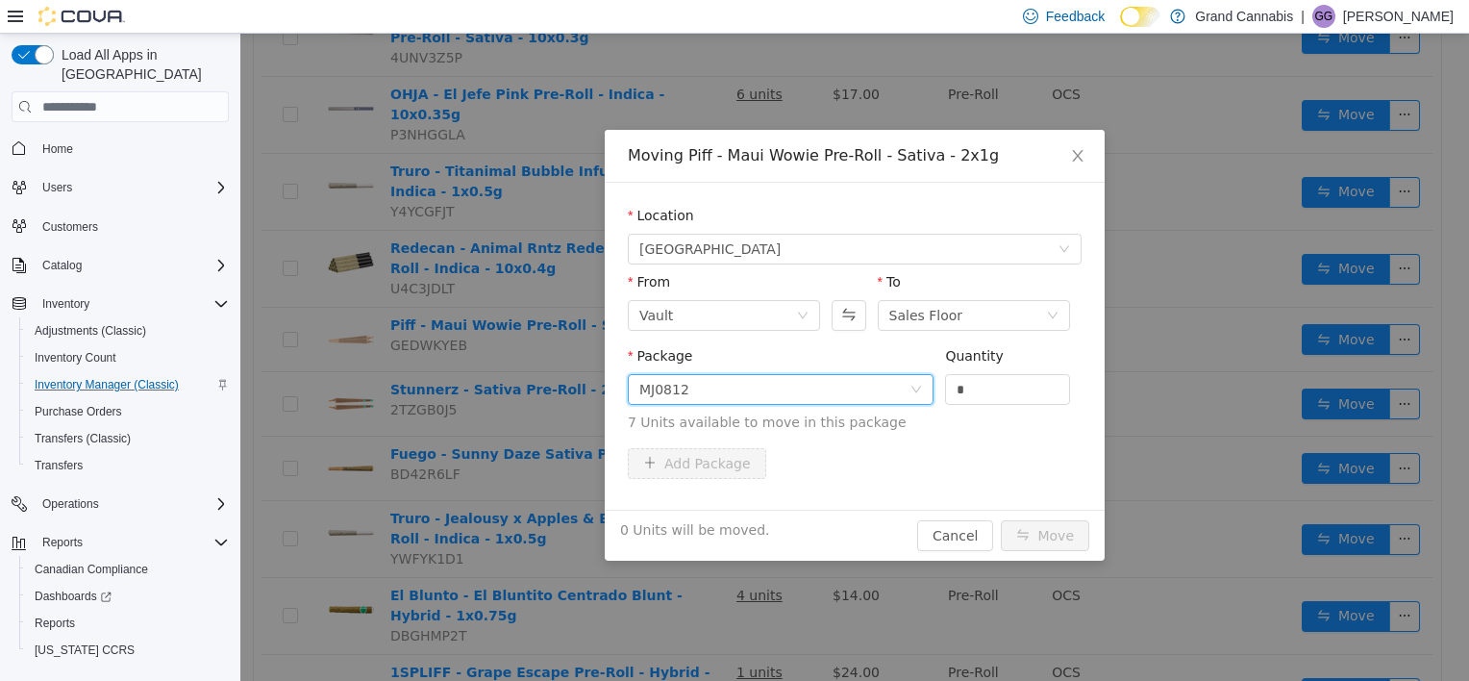
drag, startPoint x: 969, startPoint y: 393, endPoint x: 902, endPoint y: 390, distance: 67.4
click at [902, 390] on span "Package MJ0812 Quantity * 7 Units available to move in this package" at bounding box center [855, 390] width 454 height 85
type input "*"
click at [1001, 520] on button "Move" at bounding box center [1045, 535] width 88 height 31
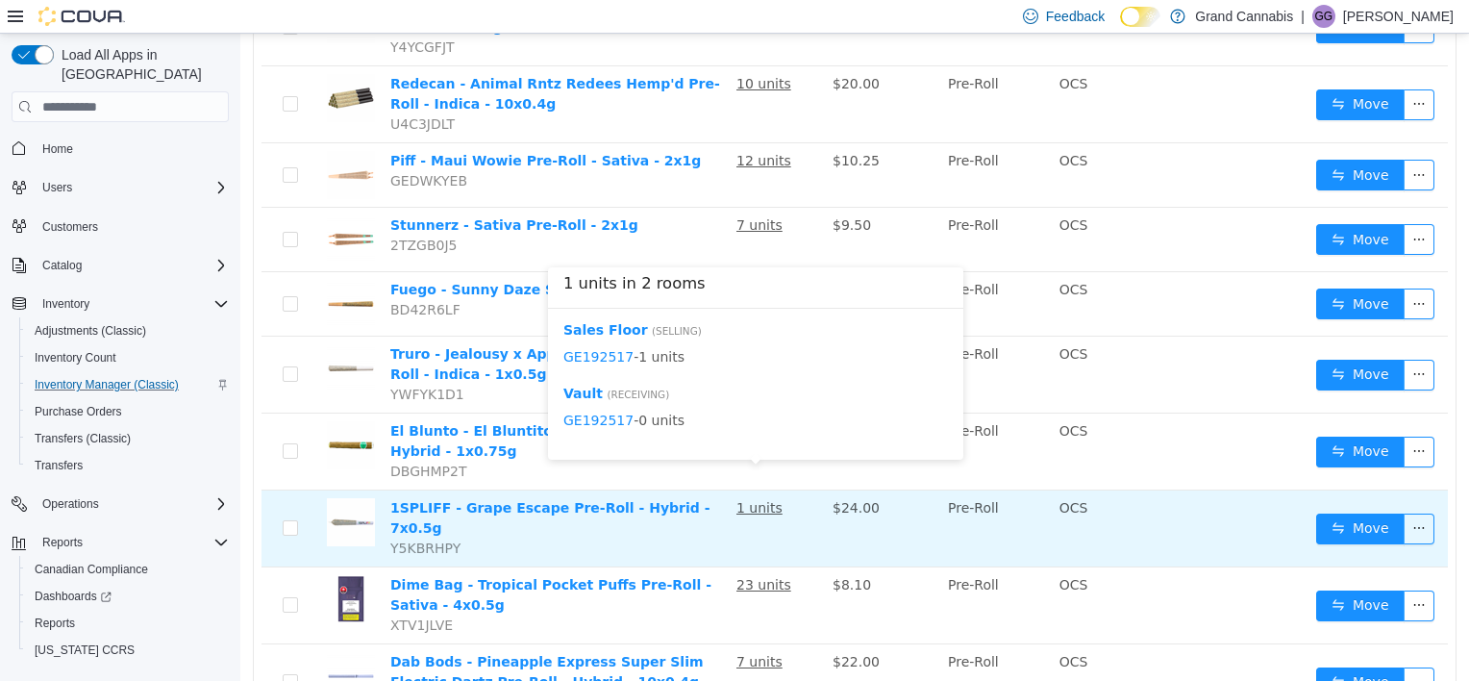
scroll to position [577, 0]
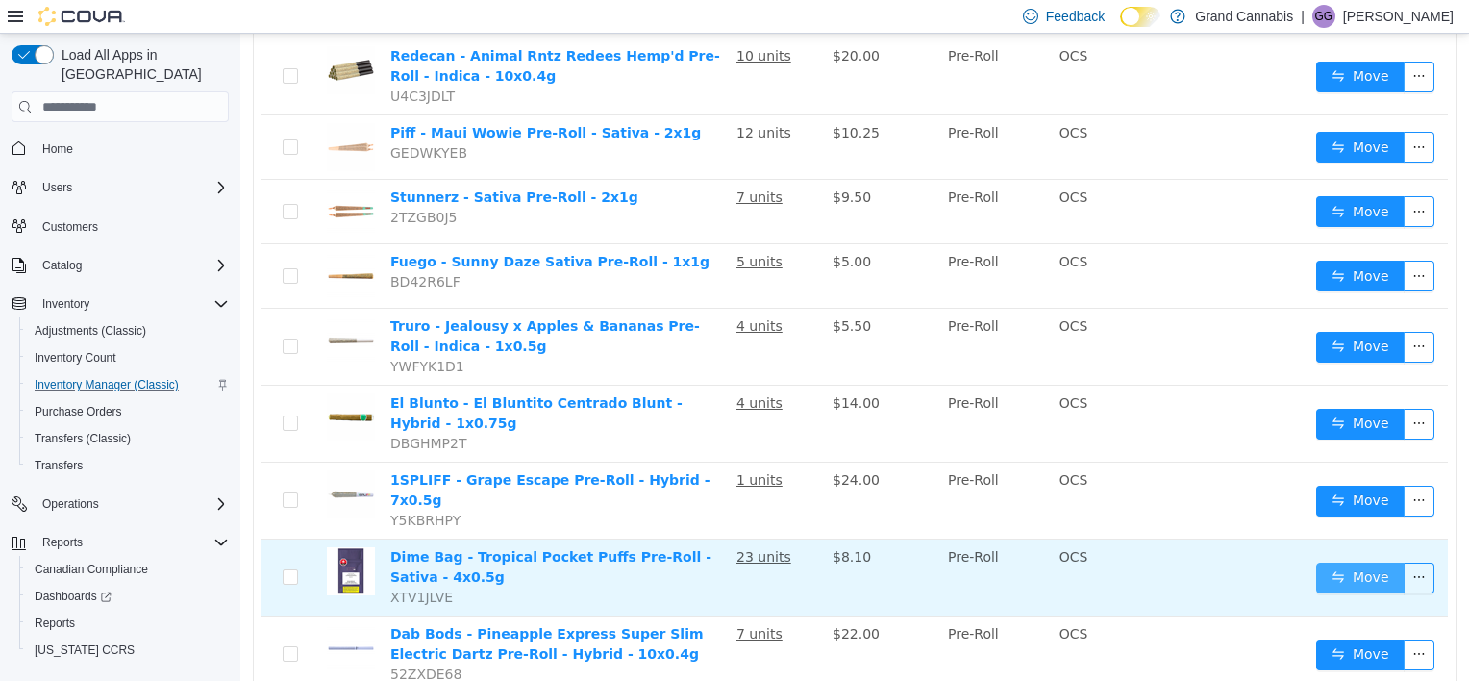
click at [1368, 563] on button "Move" at bounding box center [1361, 578] width 88 height 31
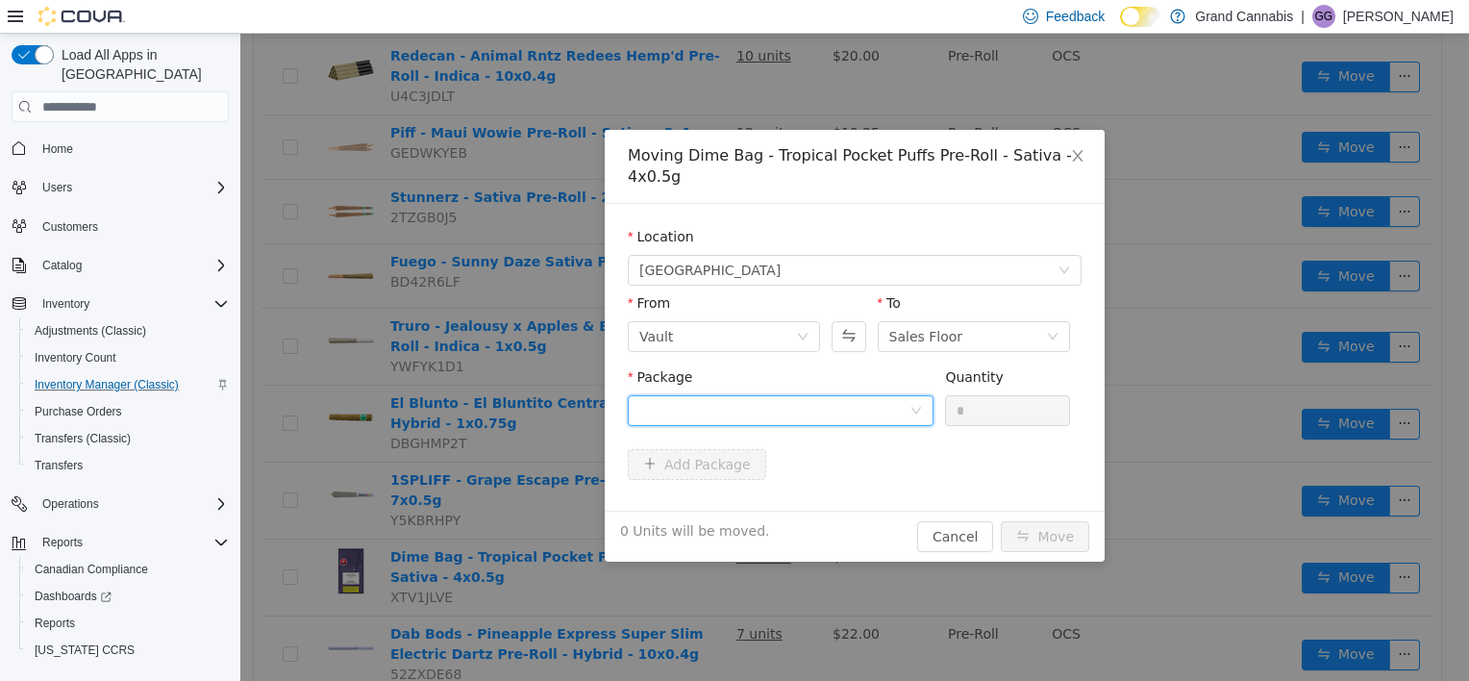
click at [841, 417] on div at bounding box center [775, 410] width 270 height 29
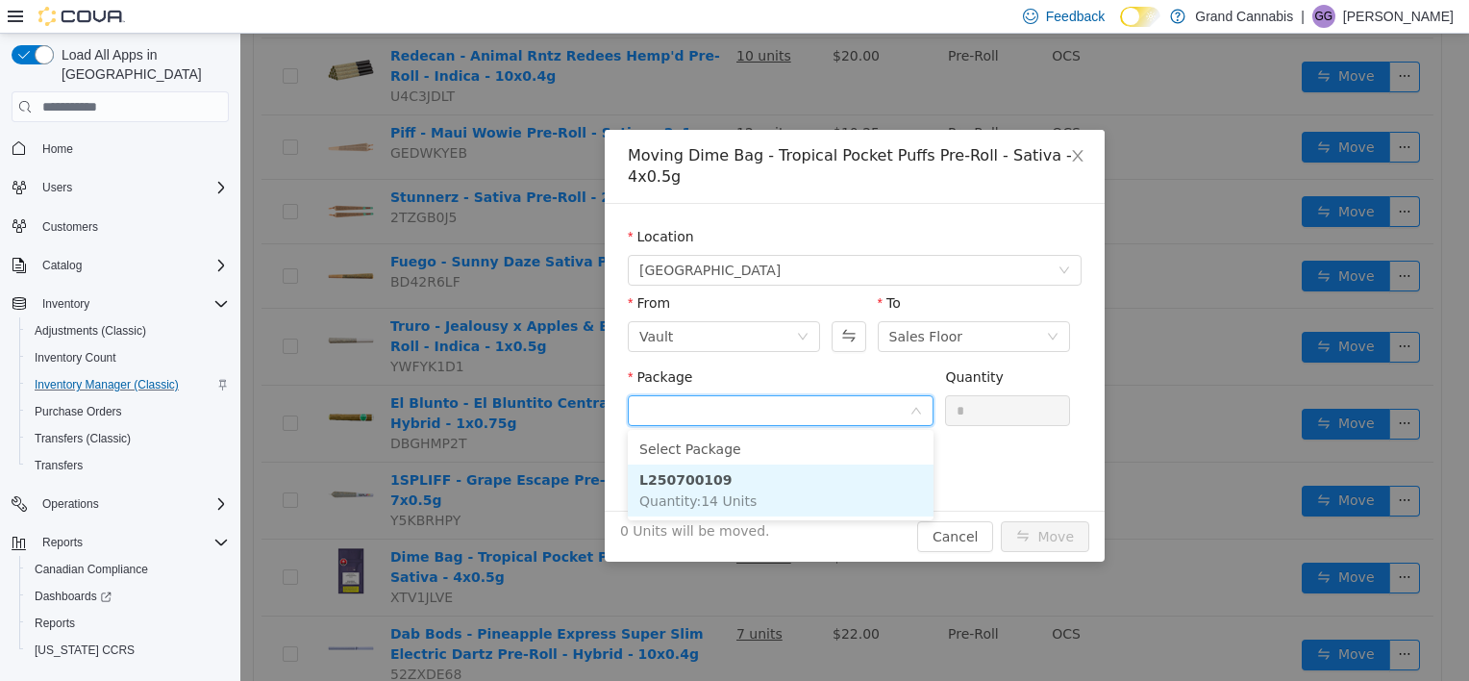
click at [683, 502] on span "Quantity : 14 Units" at bounding box center [698, 500] width 117 height 15
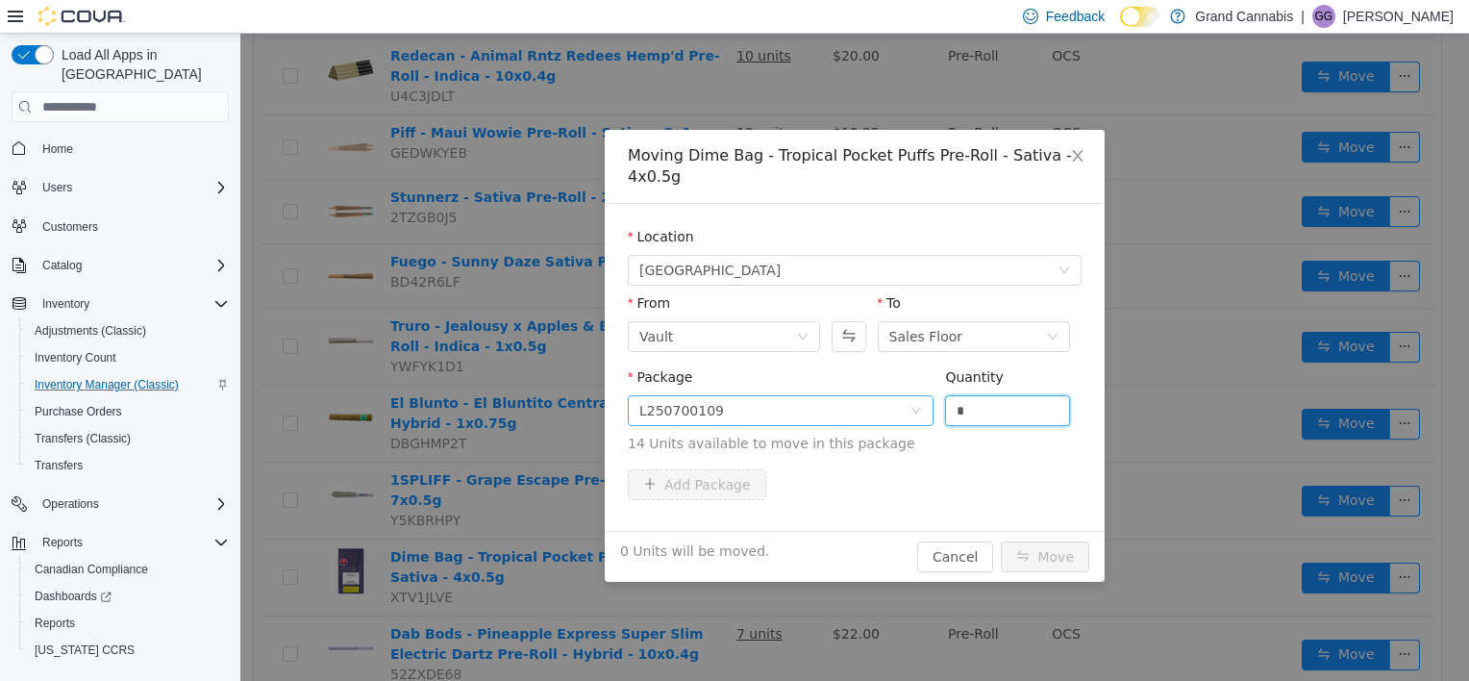
drag, startPoint x: 912, startPoint y: 417, endPoint x: 900, endPoint y: 417, distance: 11.5
click at [900, 417] on span "Package L250700109 Quantity * 14 Units available to move in this package" at bounding box center [855, 411] width 454 height 85
type input "*"
click at [1001, 541] on button "Move" at bounding box center [1045, 556] width 88 height 31
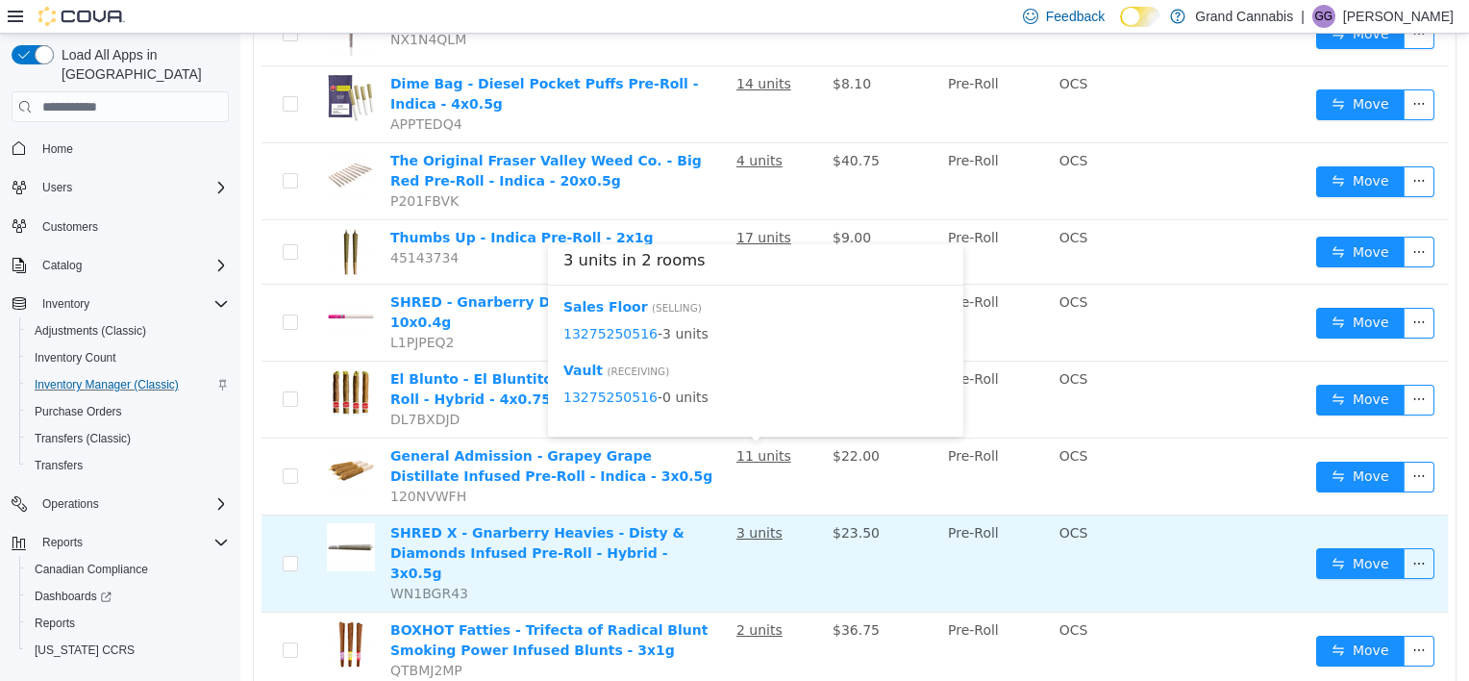
scroll to position [1488, 0]
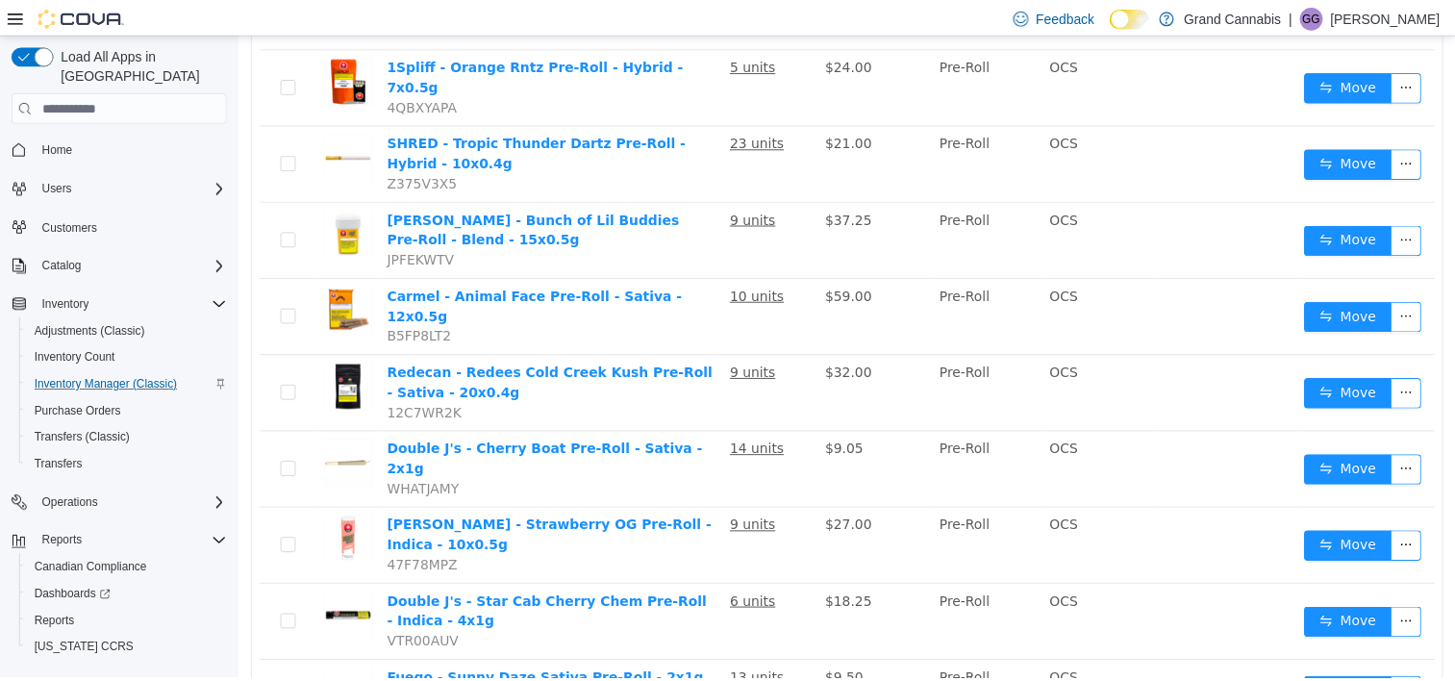
scroll to position [212, 0]
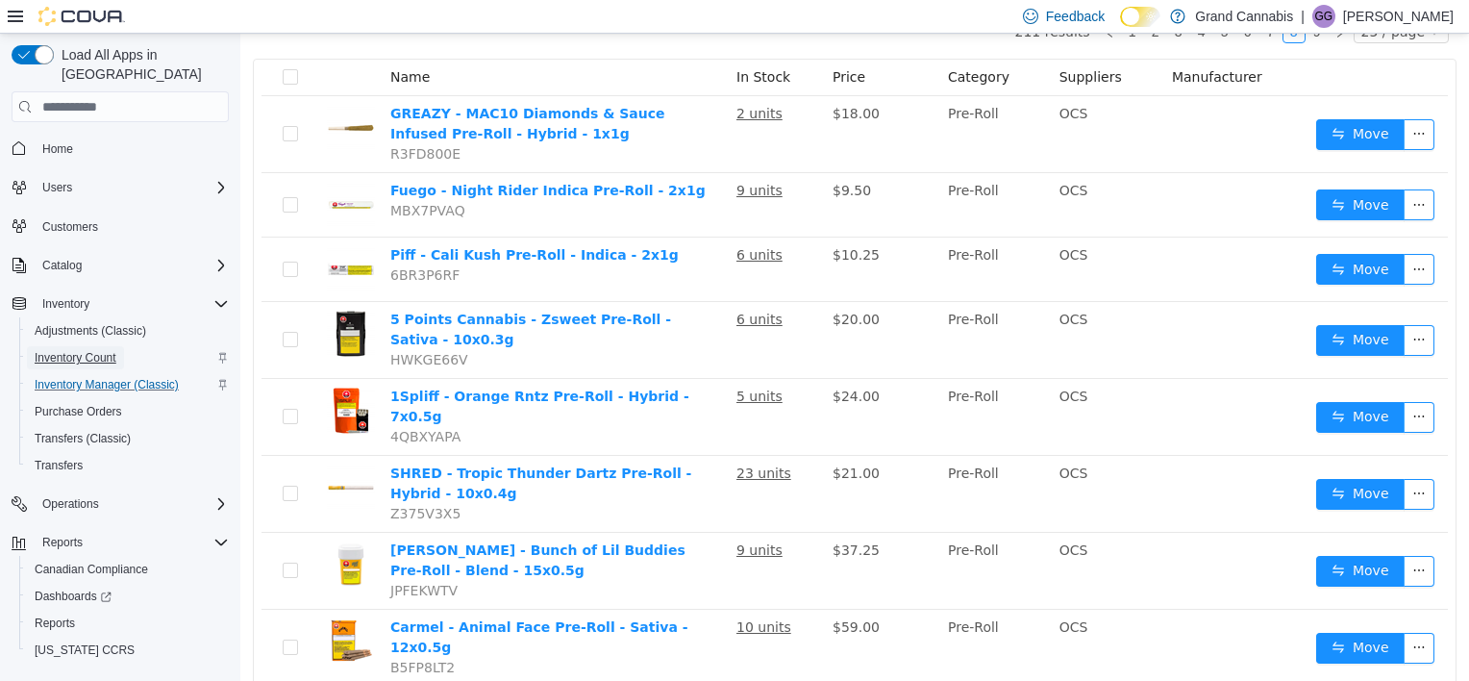
click at [94, 350] on span "Inventory Count" at bounding box center [76, 357] width 82 height 15
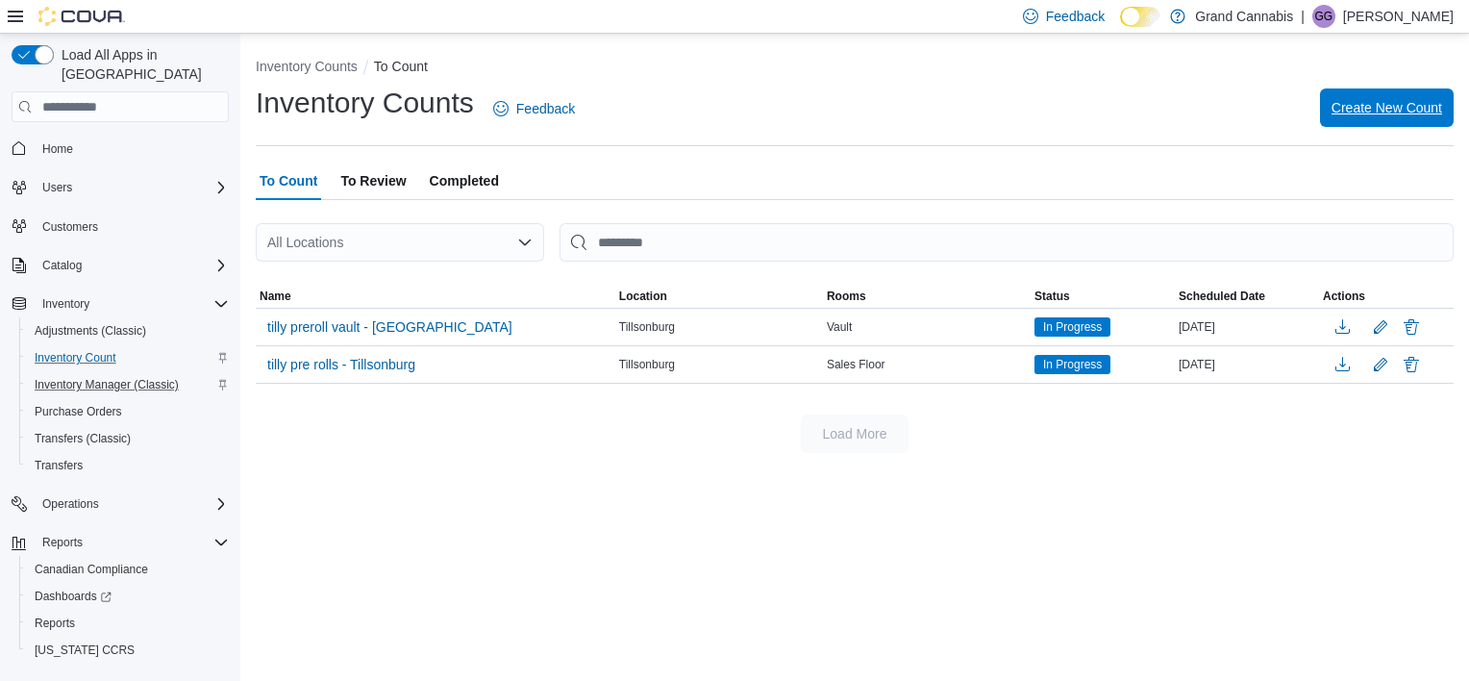
click at [1404, 104] on span "Create New Count" at bounding box center [1387, 107] width 111 height 19
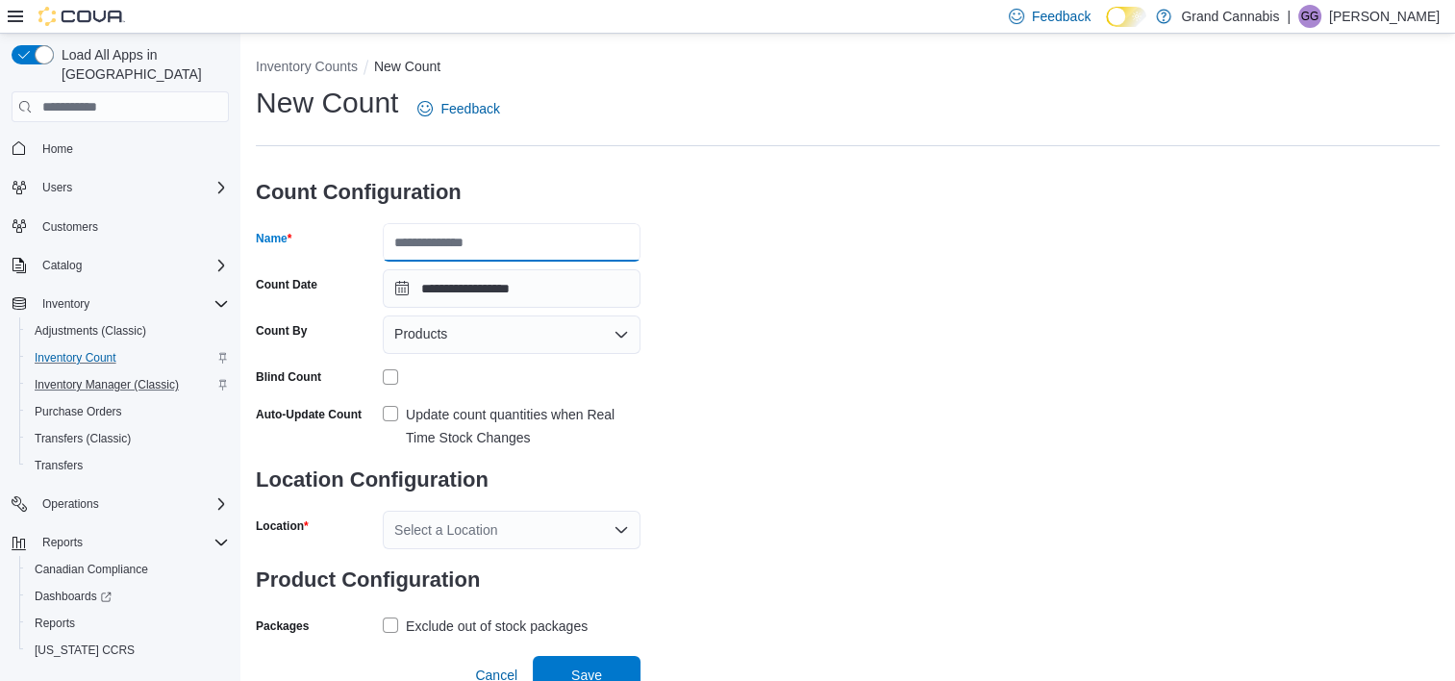
drag, startPoint x: 539, startPoint y: 247, endPoint x: 380, endPoint y: 247, distance: 158.7
click at [380, 247] on div "Name" at bounding box center [448, 242] width 385 height 38
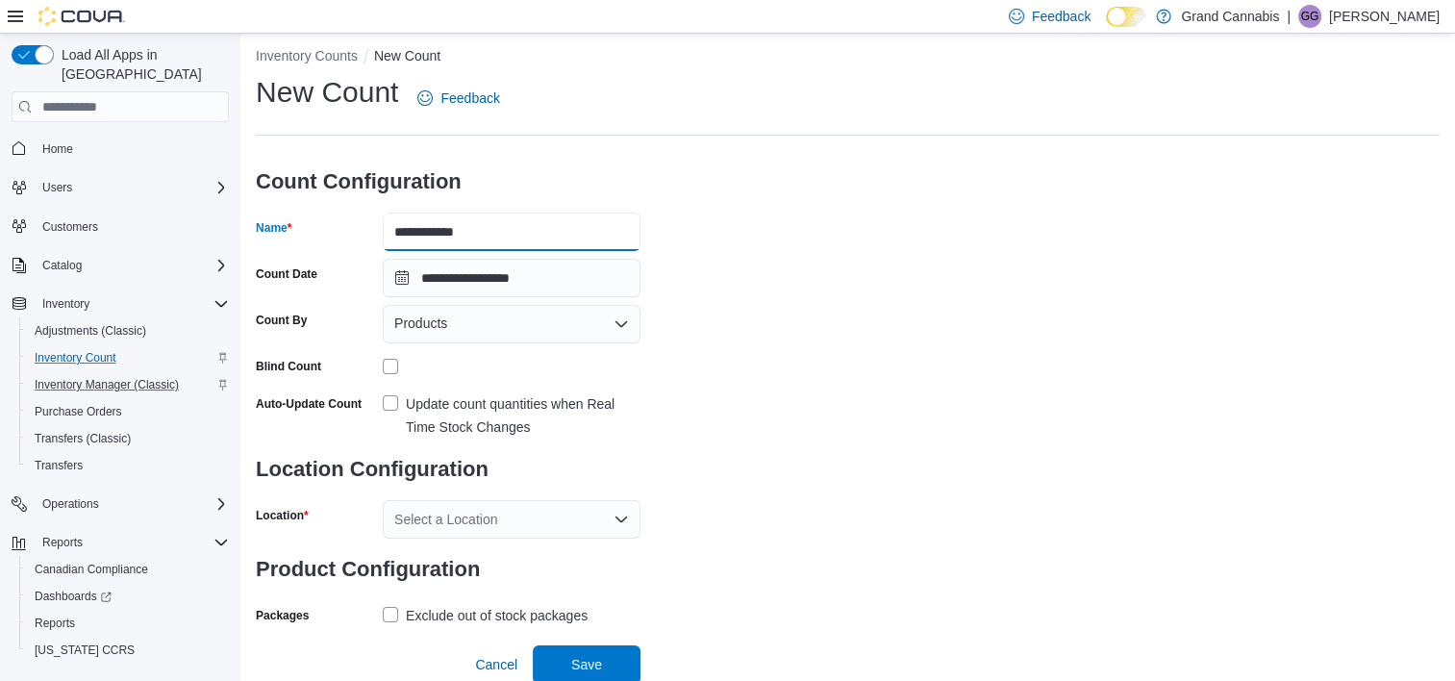
scroll to position [13, 0]
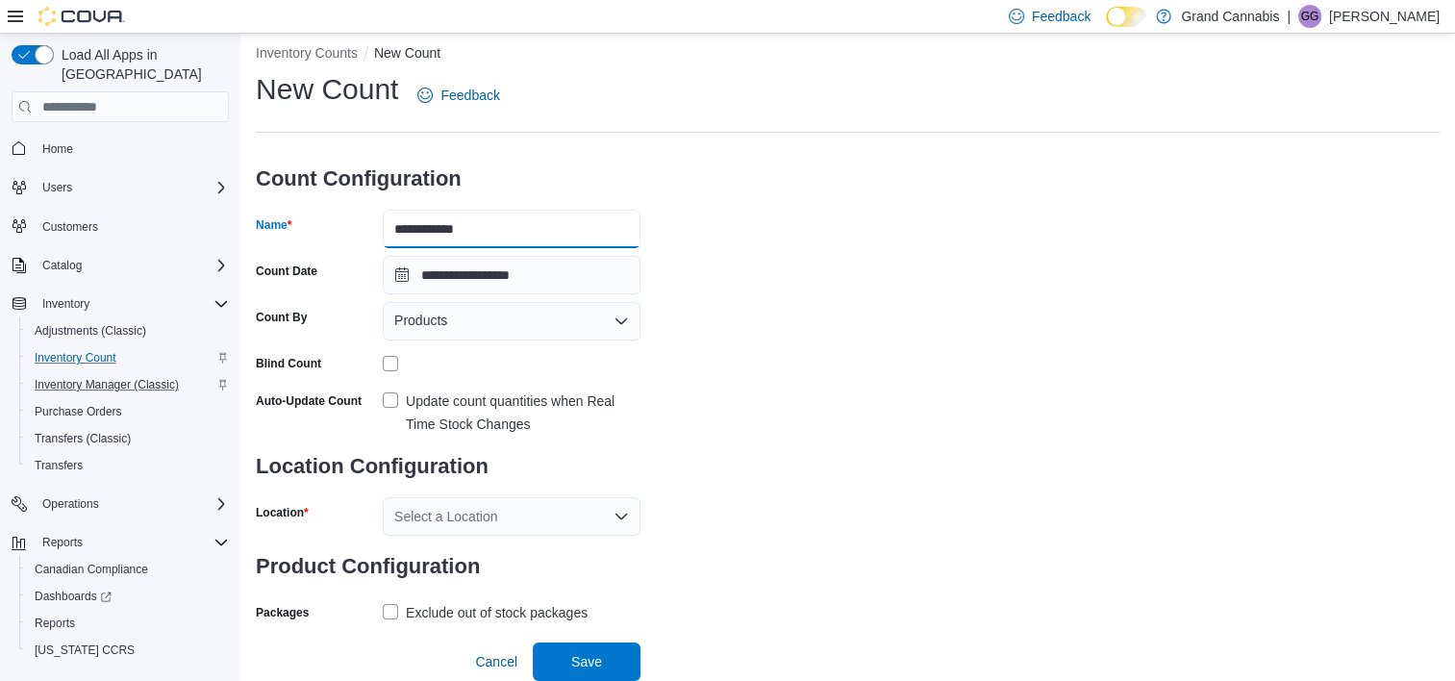
type input "**********"
click at [577, 322] on div "Products" at bounding box center [512, 321] width 258 height 38
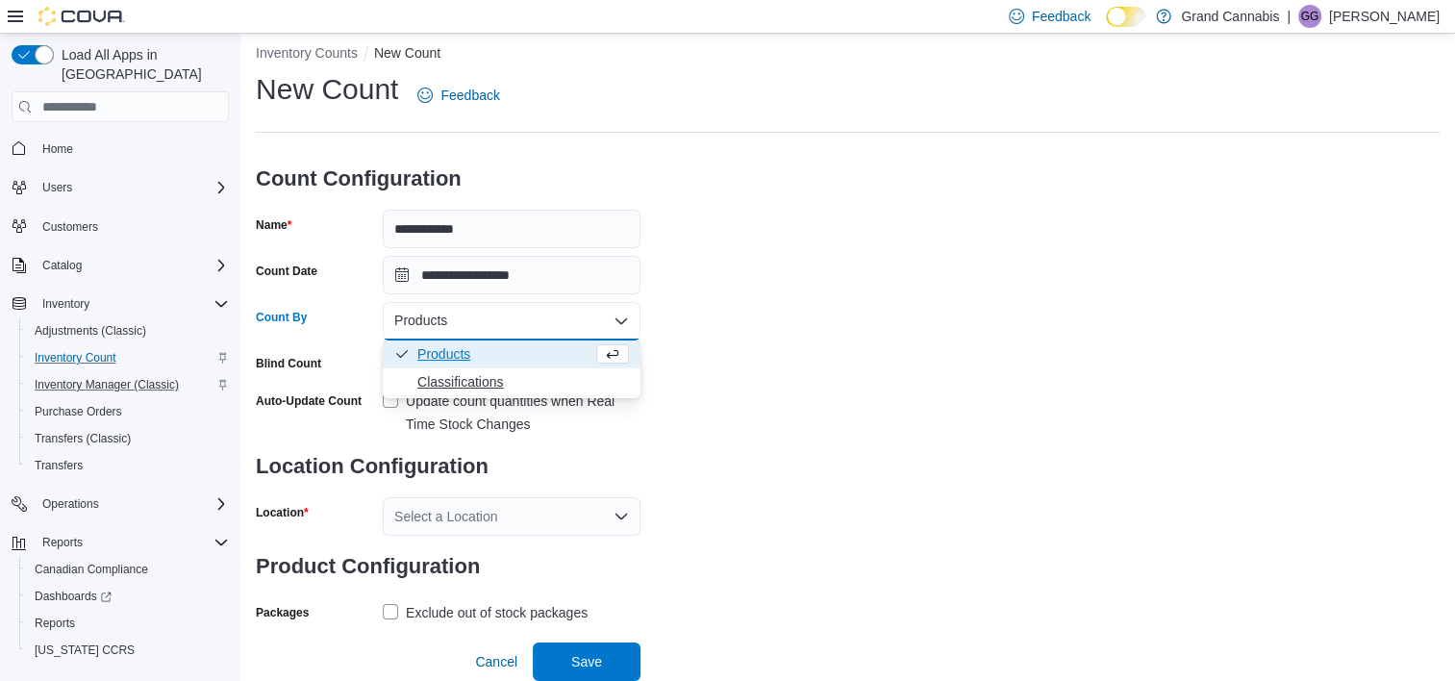
click at [480, 389] on span "Classifications" at bounding box center [523, 381] width 212 height 19
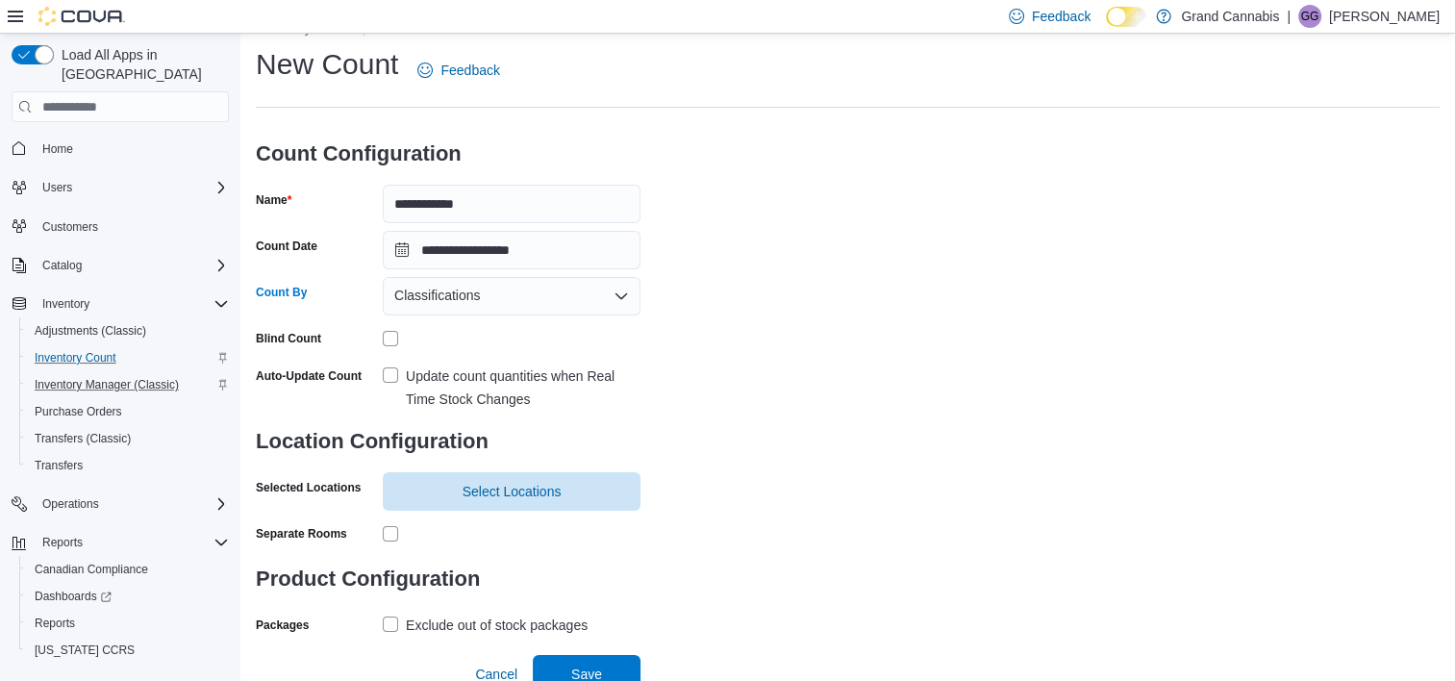
scroll to position [51, 0]
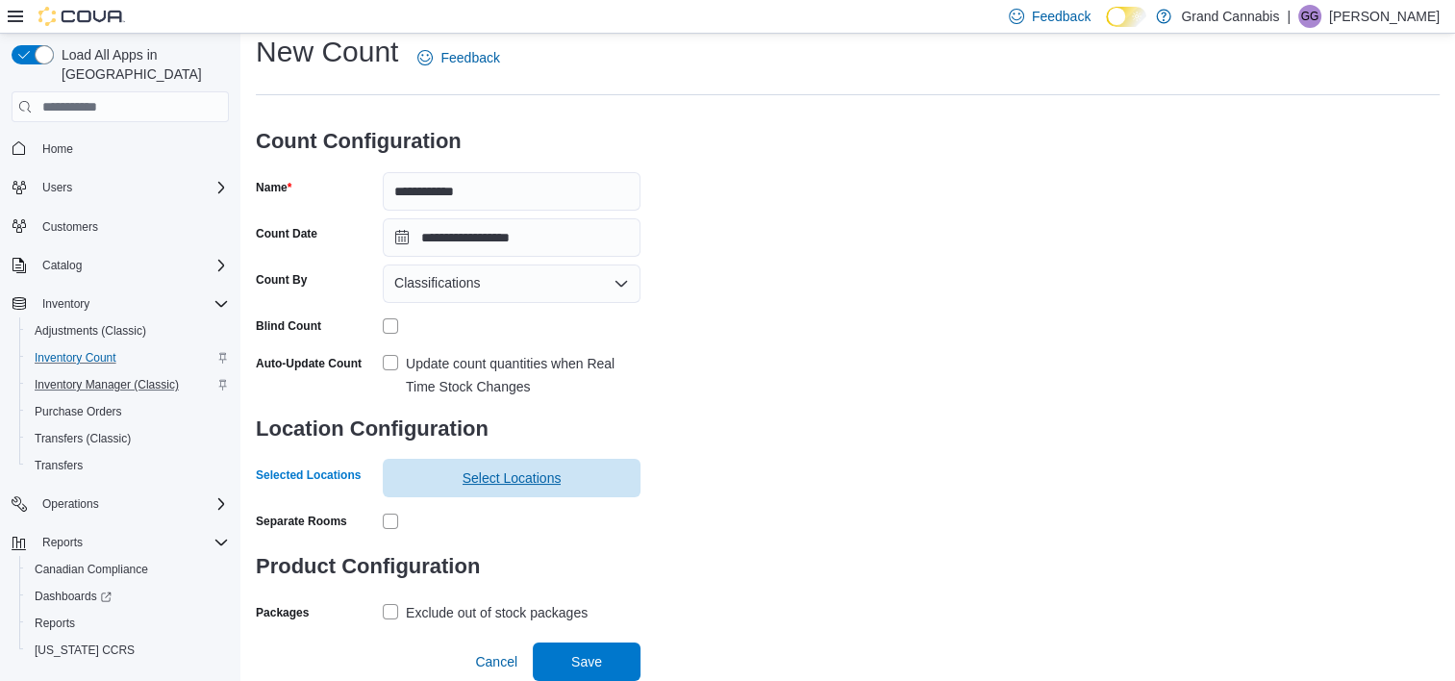
click at [489, 495] on span "Select Locations" at bounding box center [511, 478] width 235 height 38
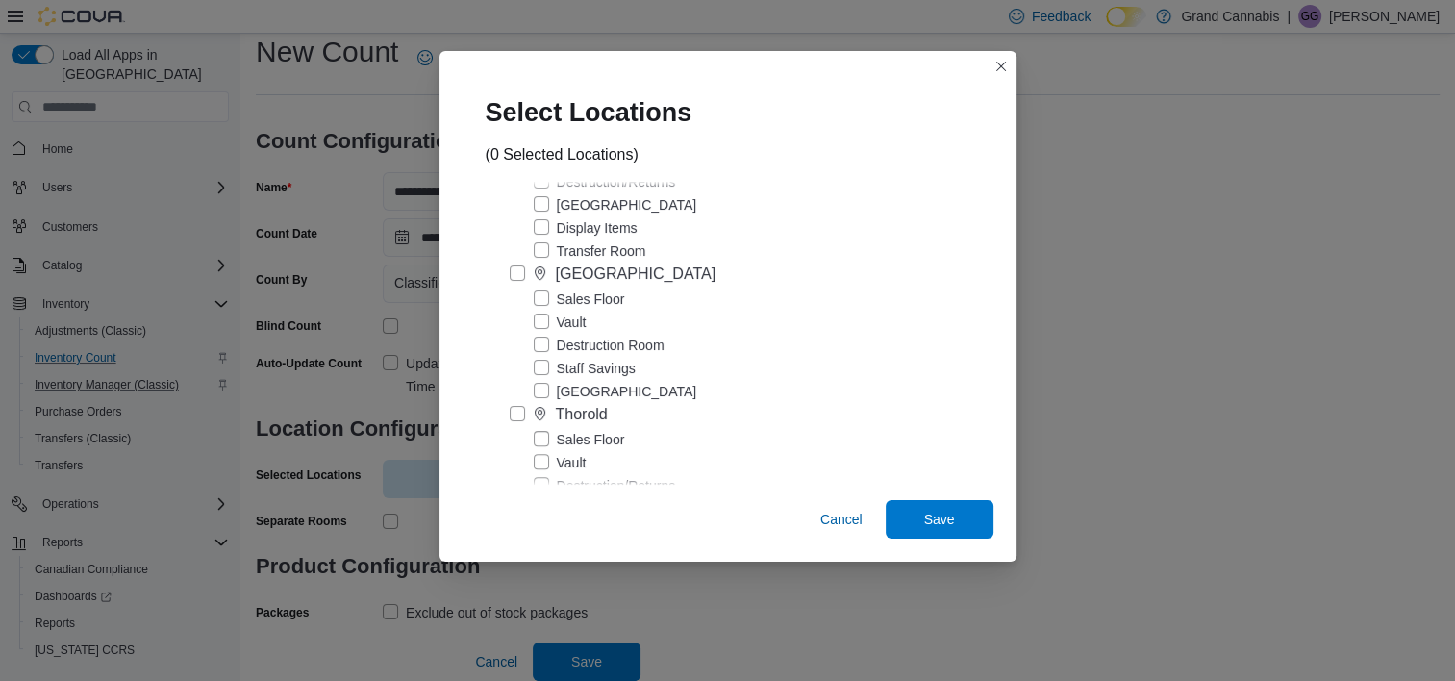
scroll to position [673, 0]
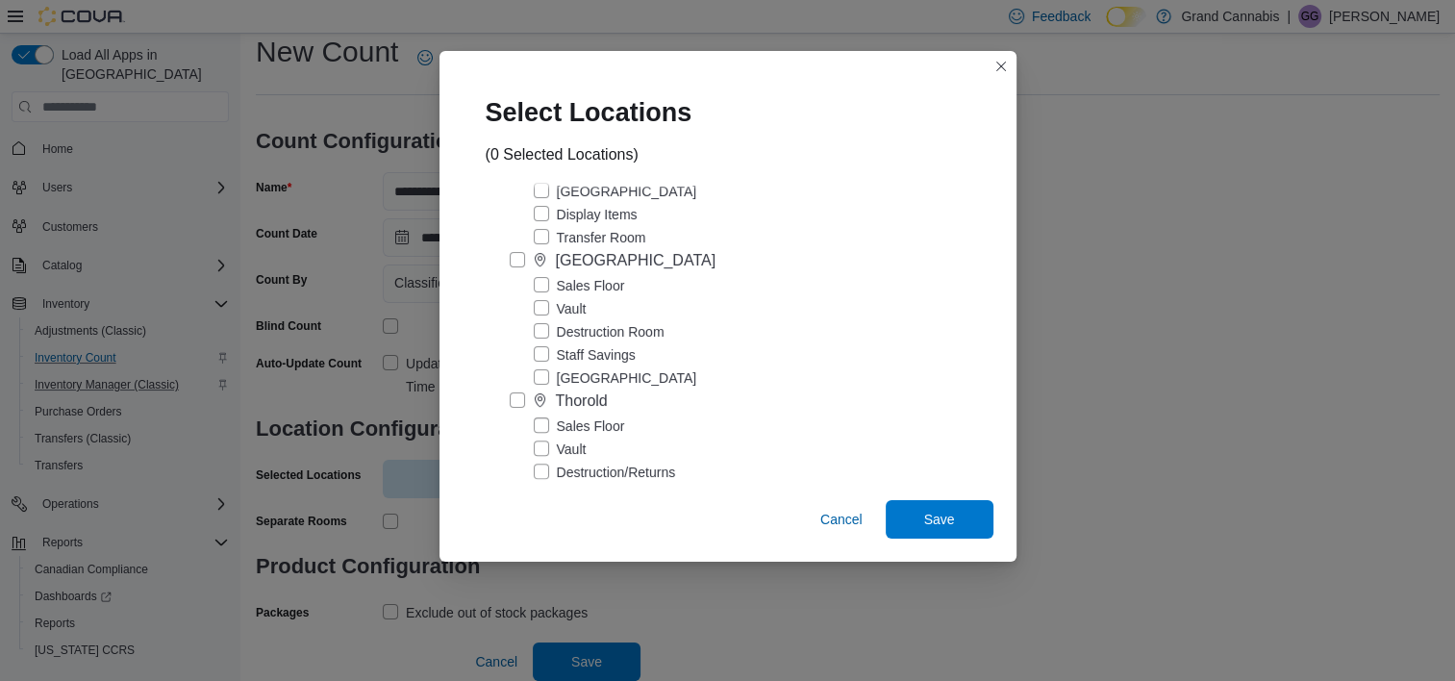
click at [541, 297] on label "Sales Floor" at bounding box center [579, 285] width 91 height 23
click at [920, 519] on span "Save" at bounding box center [939, 519] width 85 height 38
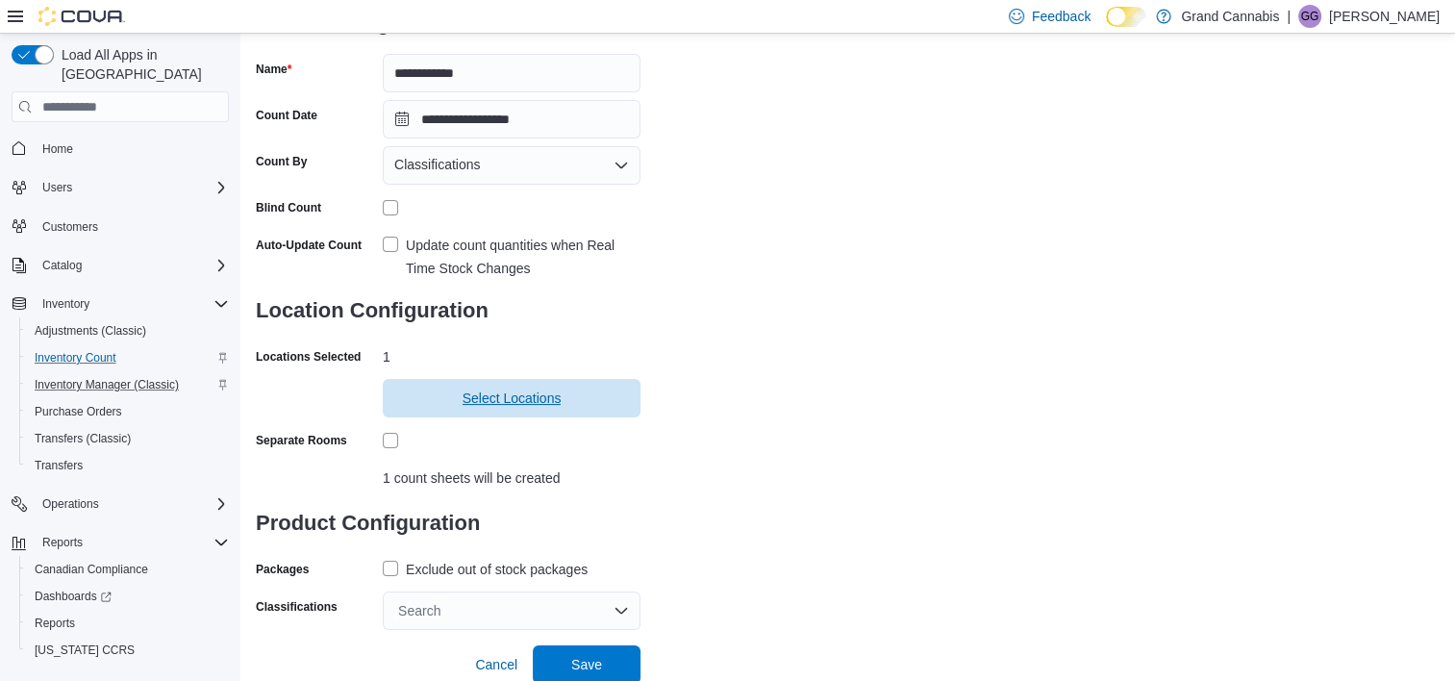
scroll to position [172, 0]
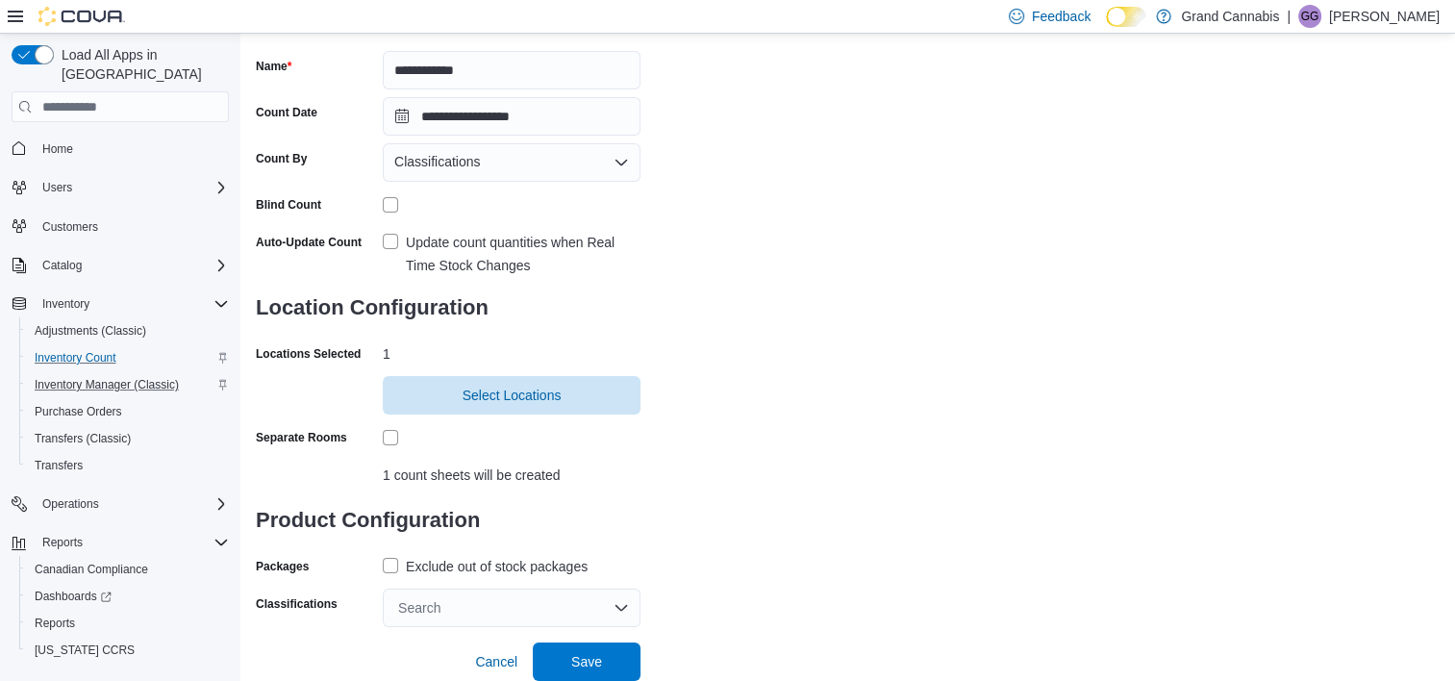
click at [503, 606] on div "Search" at bounding box center [512, 608] width 258 height 38
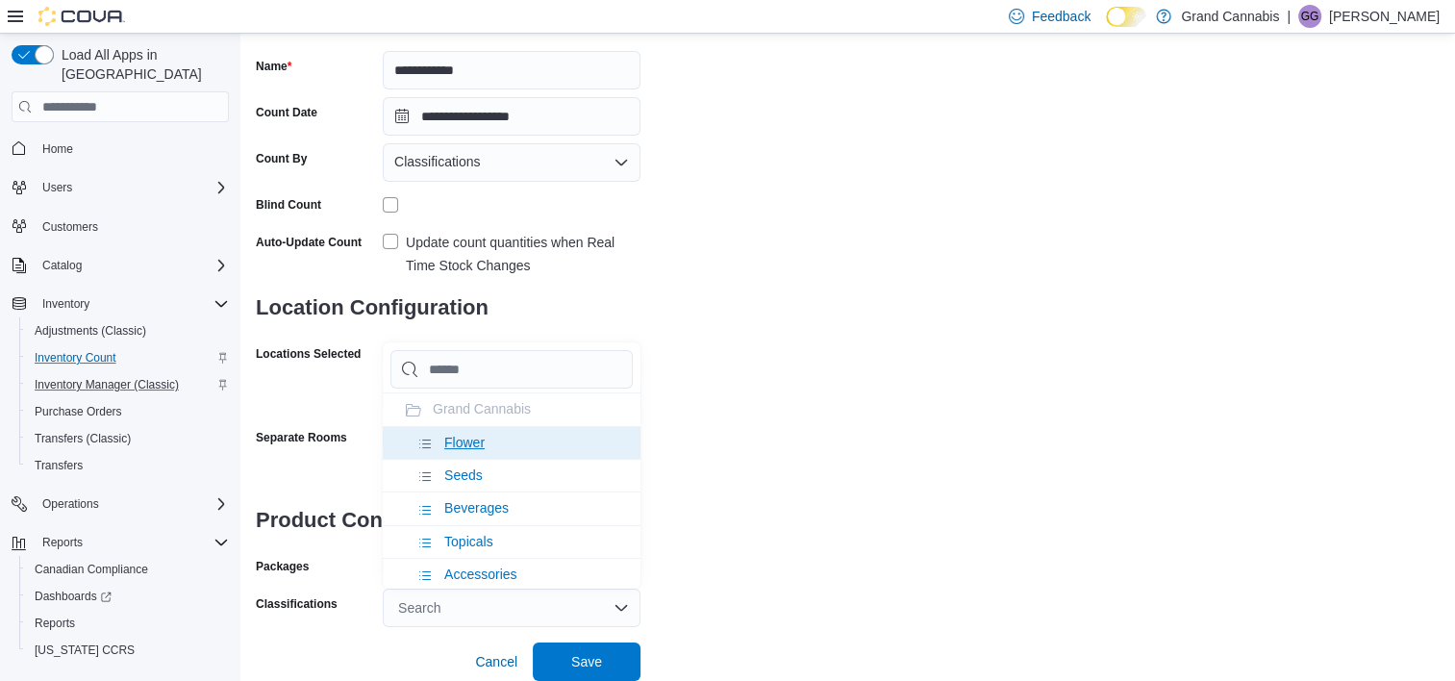
click at [478, 441] on span "Flower" at bounding box center [464, 442] width 40 height 15
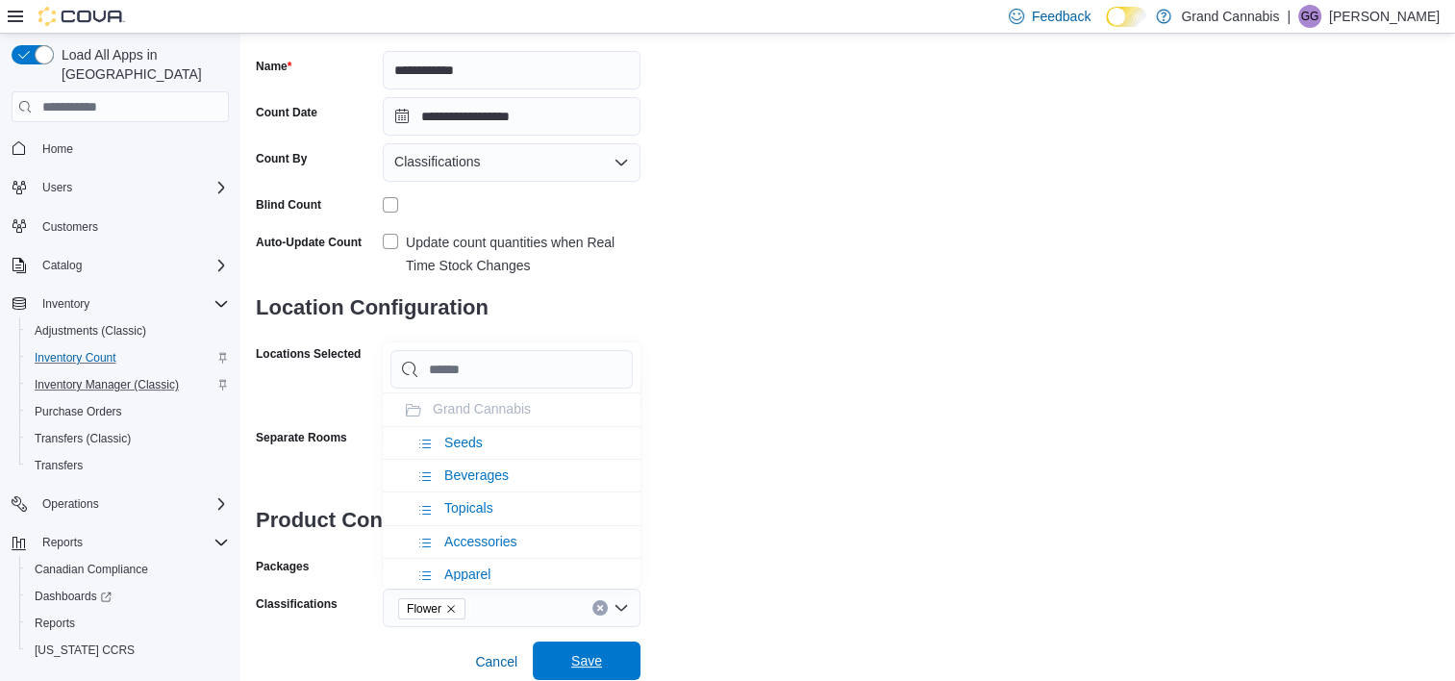
click at [587, 652] on span "Save" at bounding box center [586, 660] width 85 height 38
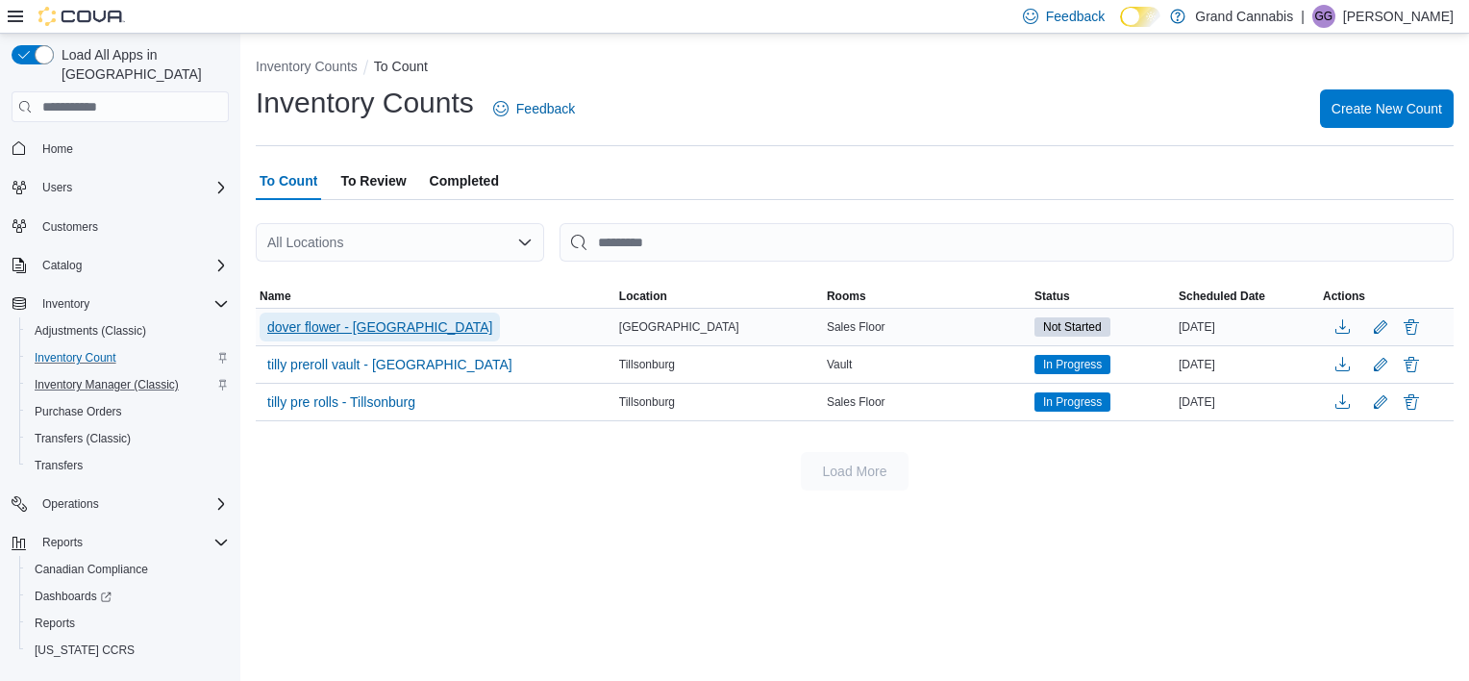
click at [351, 322] on span "dover flower - [GEOGRAPHIC_DATA]" at bounding box center [379, 326] width 225 height 19
click at [350, 328] on span "dover flower - [GEOGRAPHIC_DATA]" at bounding box center [379, 326] width 225 height 19
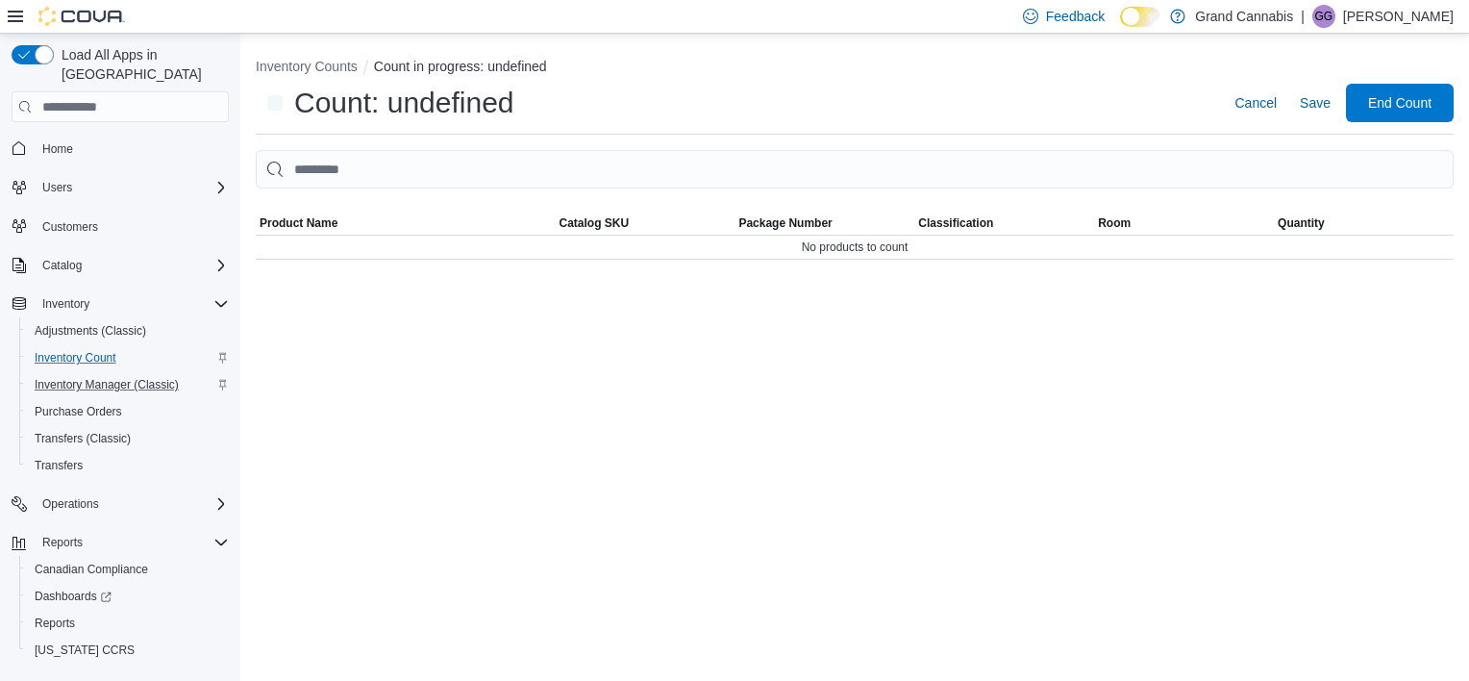
click at [327, 325] on div "Inventory Counts Count in progress: undefined Count: undefined Cancel Save End …" at bounding box center [854, 357] width 1229 height 647
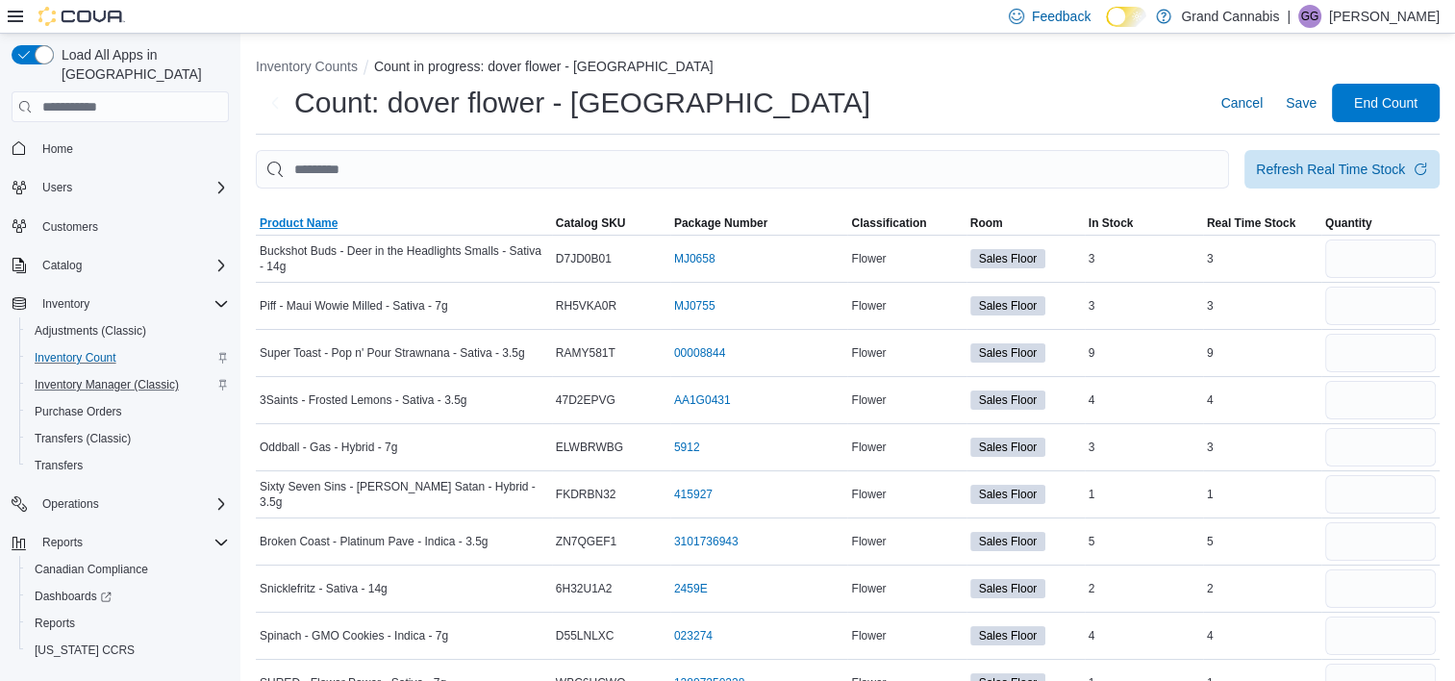
click at [303, 219] on span "Product Name" at bounding box center [299, 222] width 78 height 15
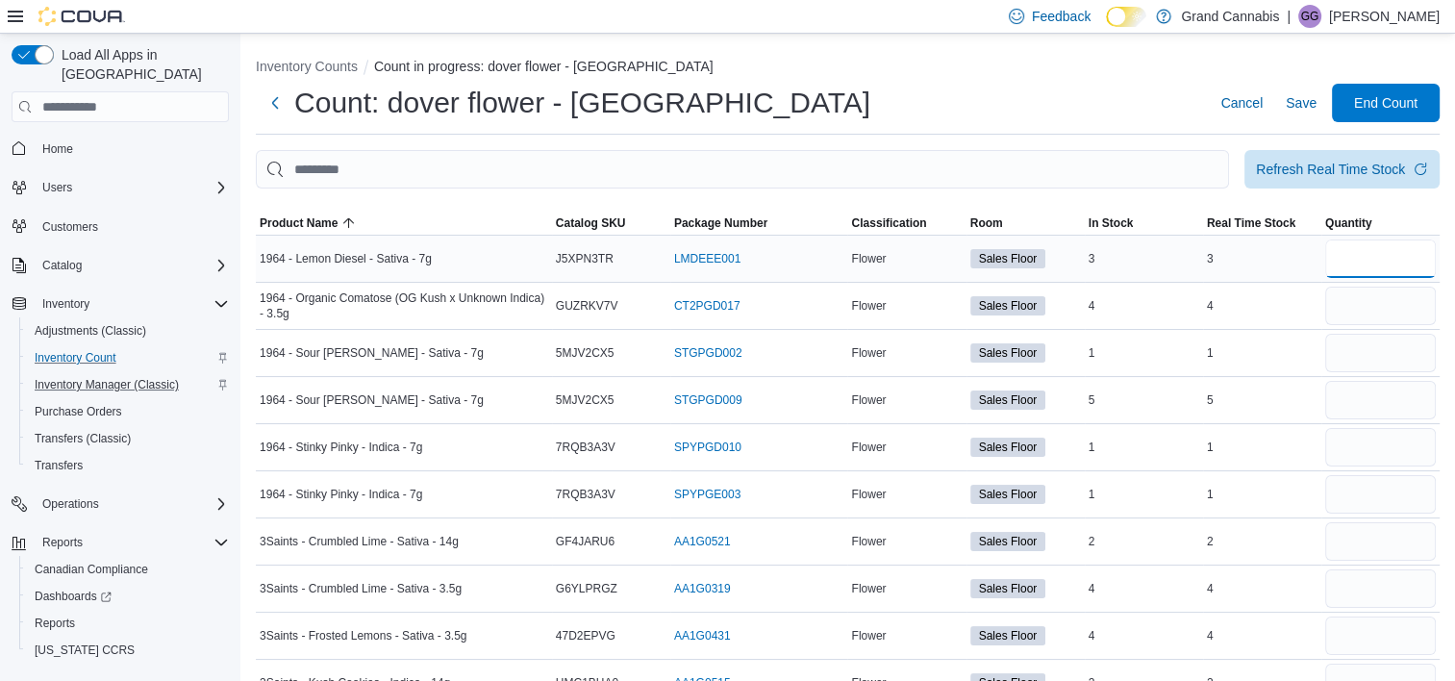
click at [1346, 262] on input "number" at bounding box center [1380, 258] width 111 height 38
type input "*"
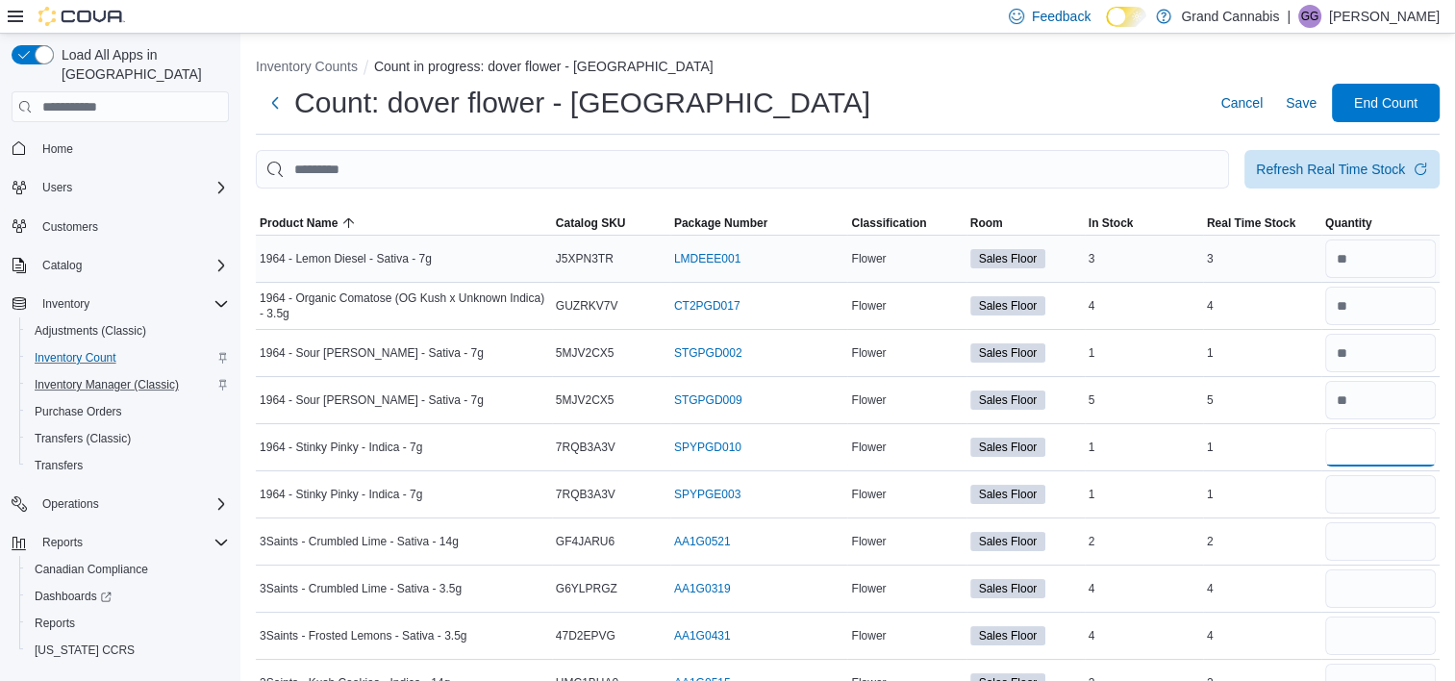
type input "*"
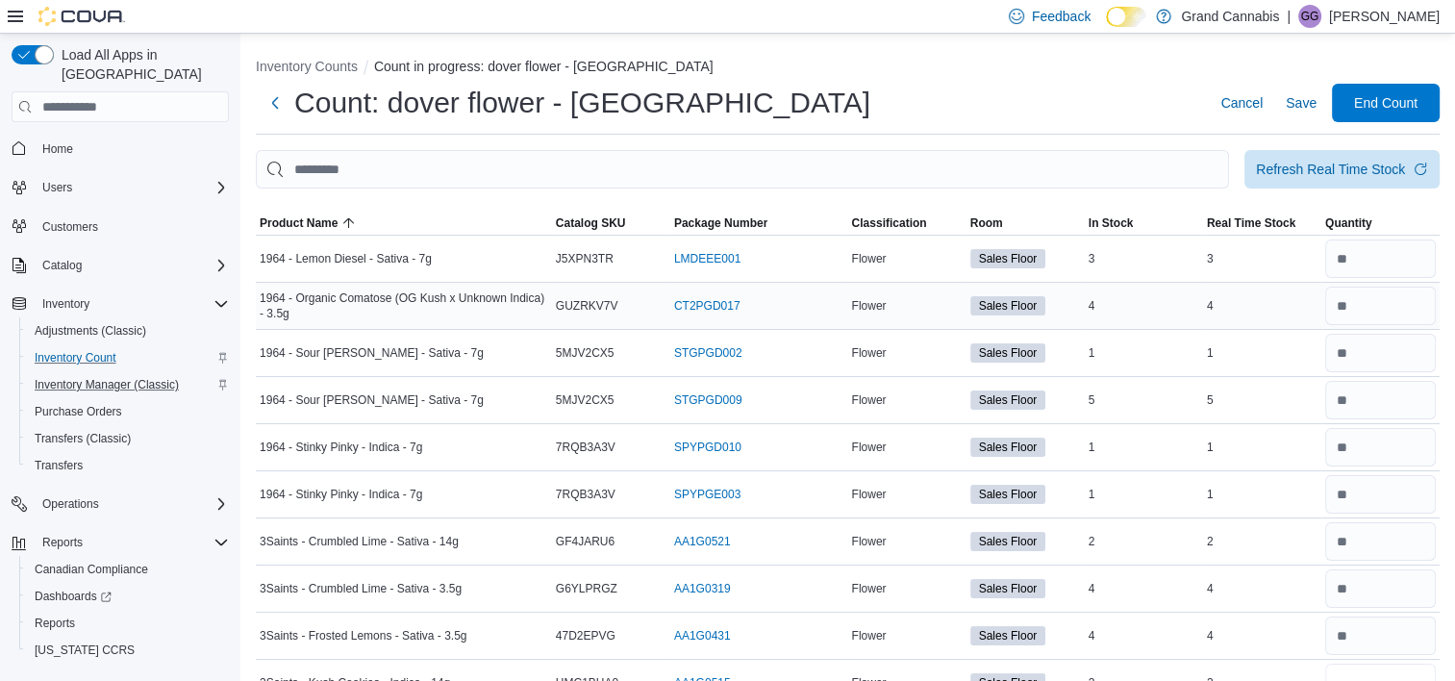
scroll to position [19, 0]
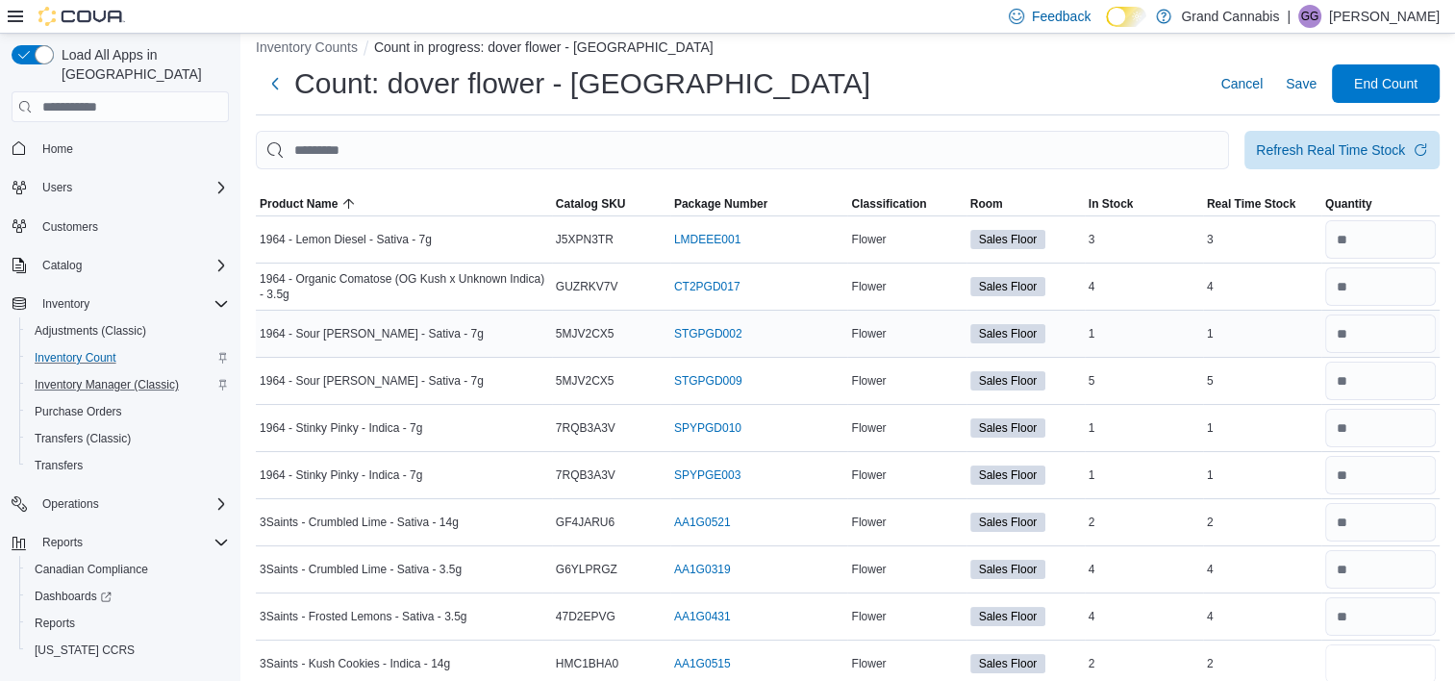
type input "*"
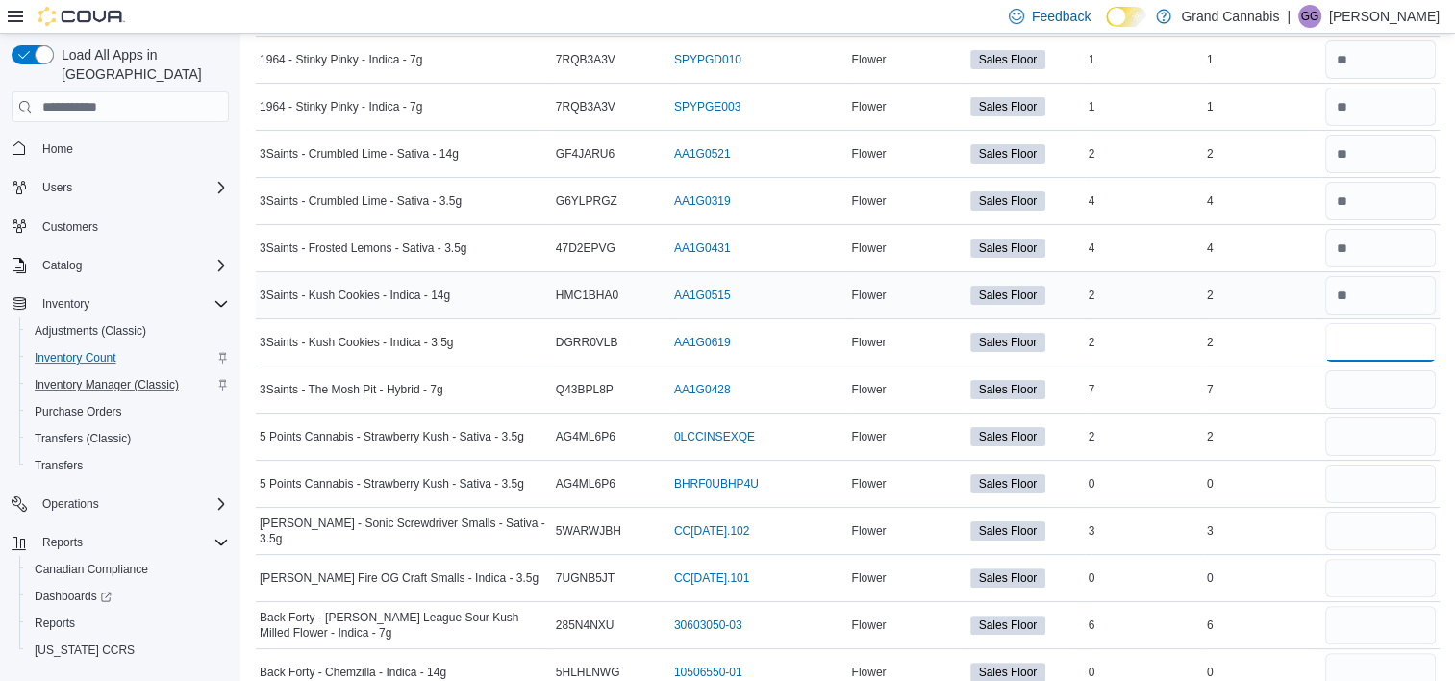
type input "*"
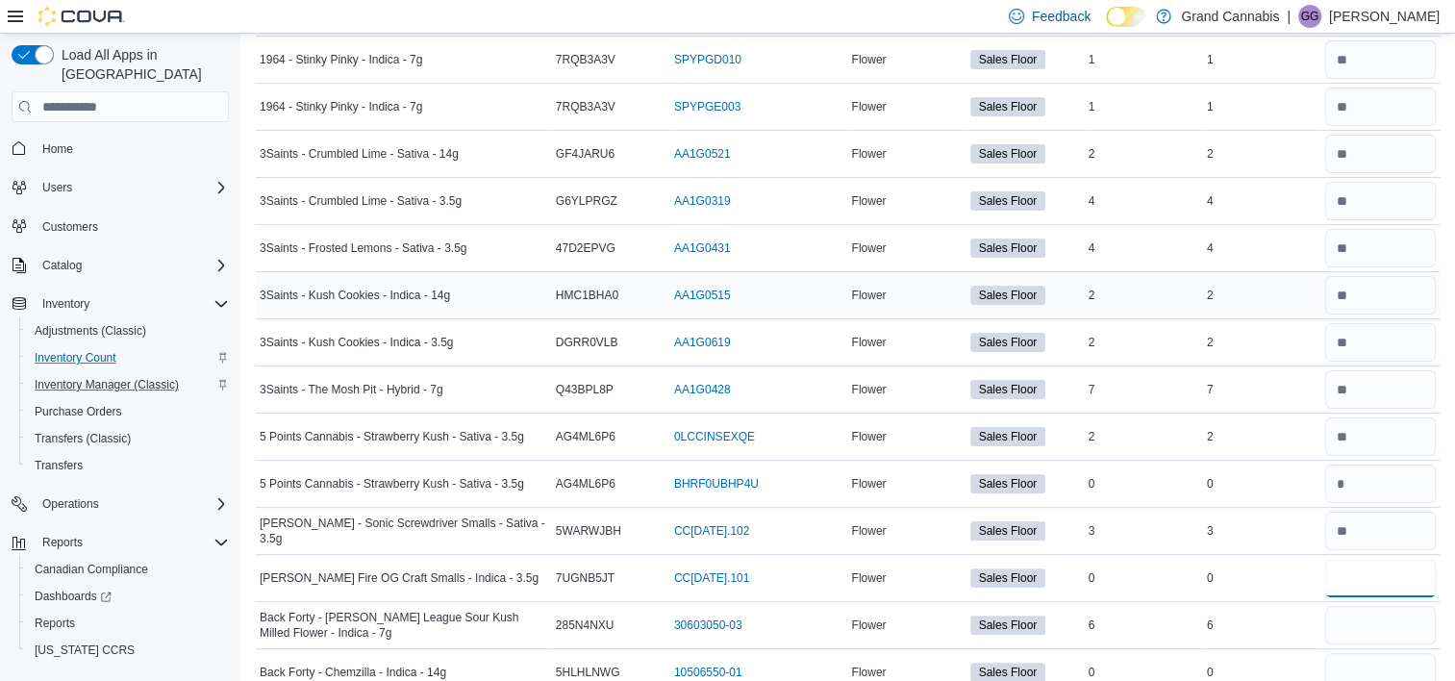
type input "*"
click at [1393, 586] on input "number" at bounding box center [1380, 578] width 111 height 38
type input "*"
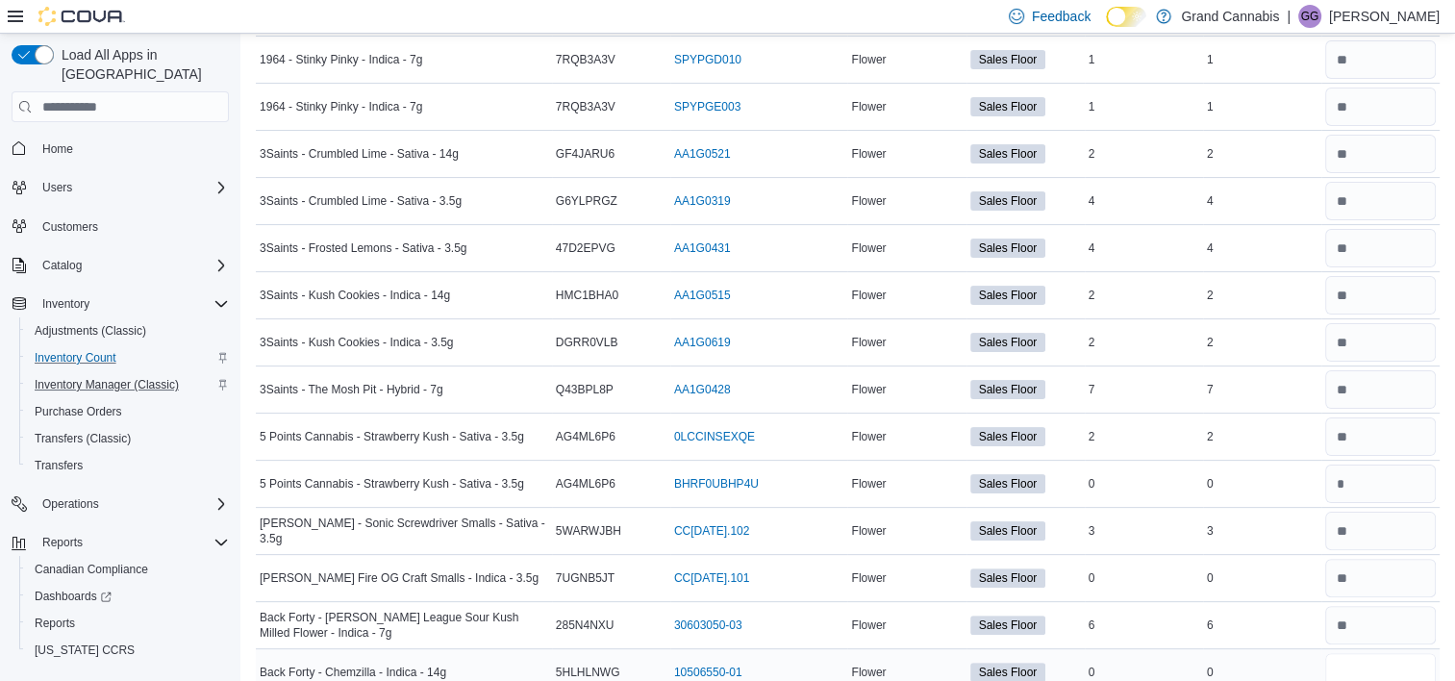
click at [1349, 673] on input "number" at bounding box center [1380, 672] width 111 height 38
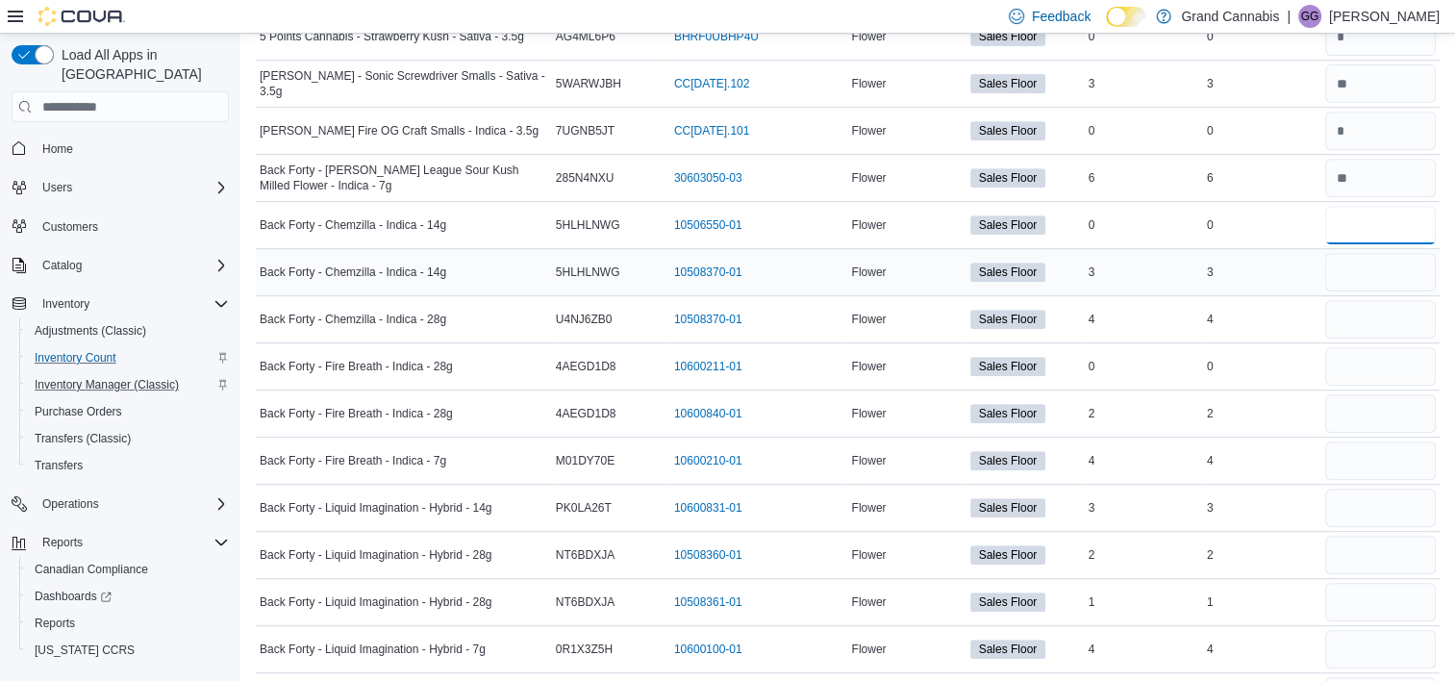
scroll to position [868, 0]
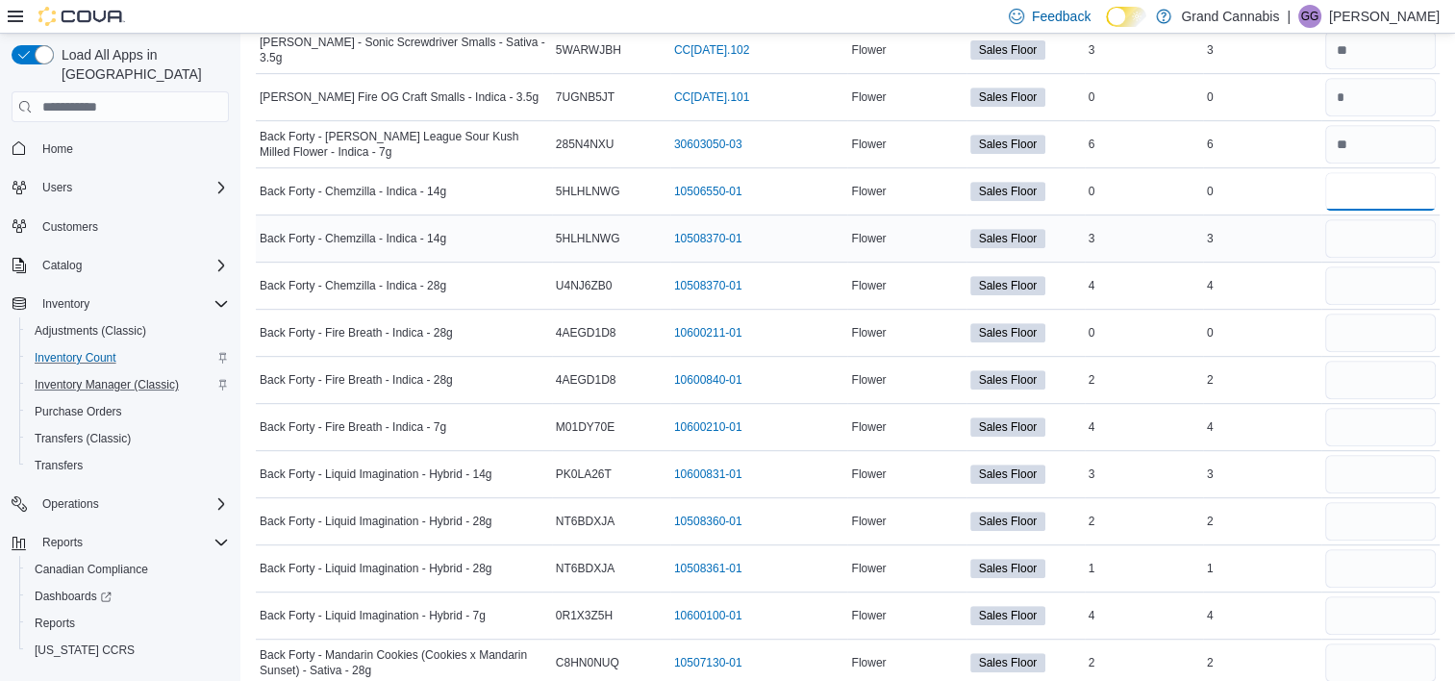
type input "*"
click at [1366, 238] on input "number" at bounding box center [1380, 238] width 111 height 38
type input "*"
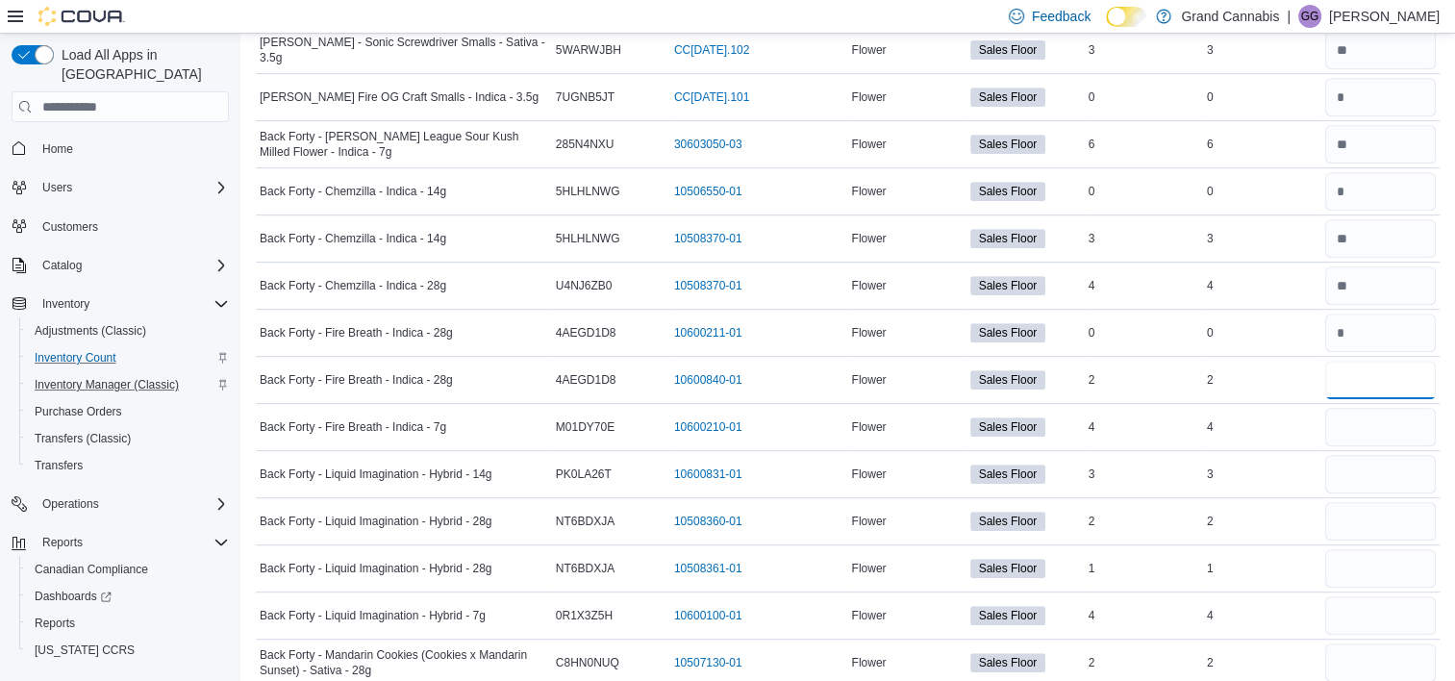
type input "*"
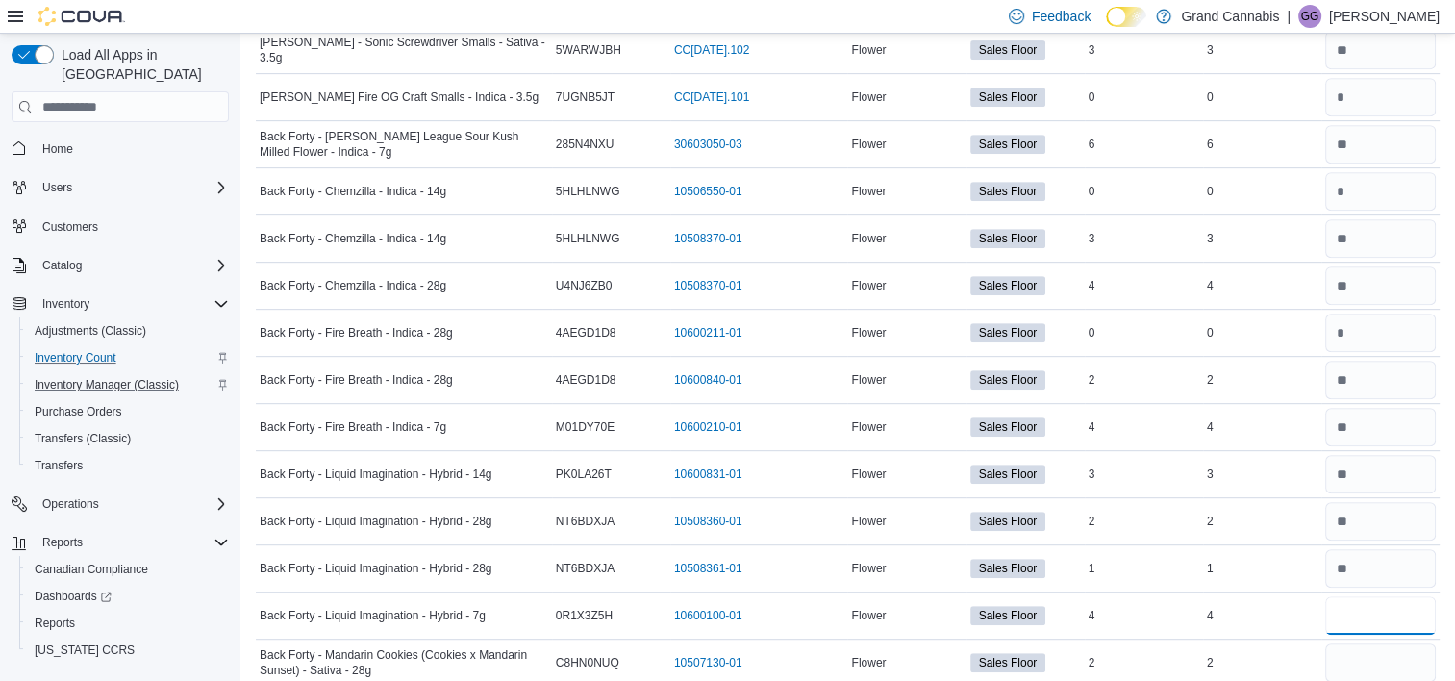
type input "*"
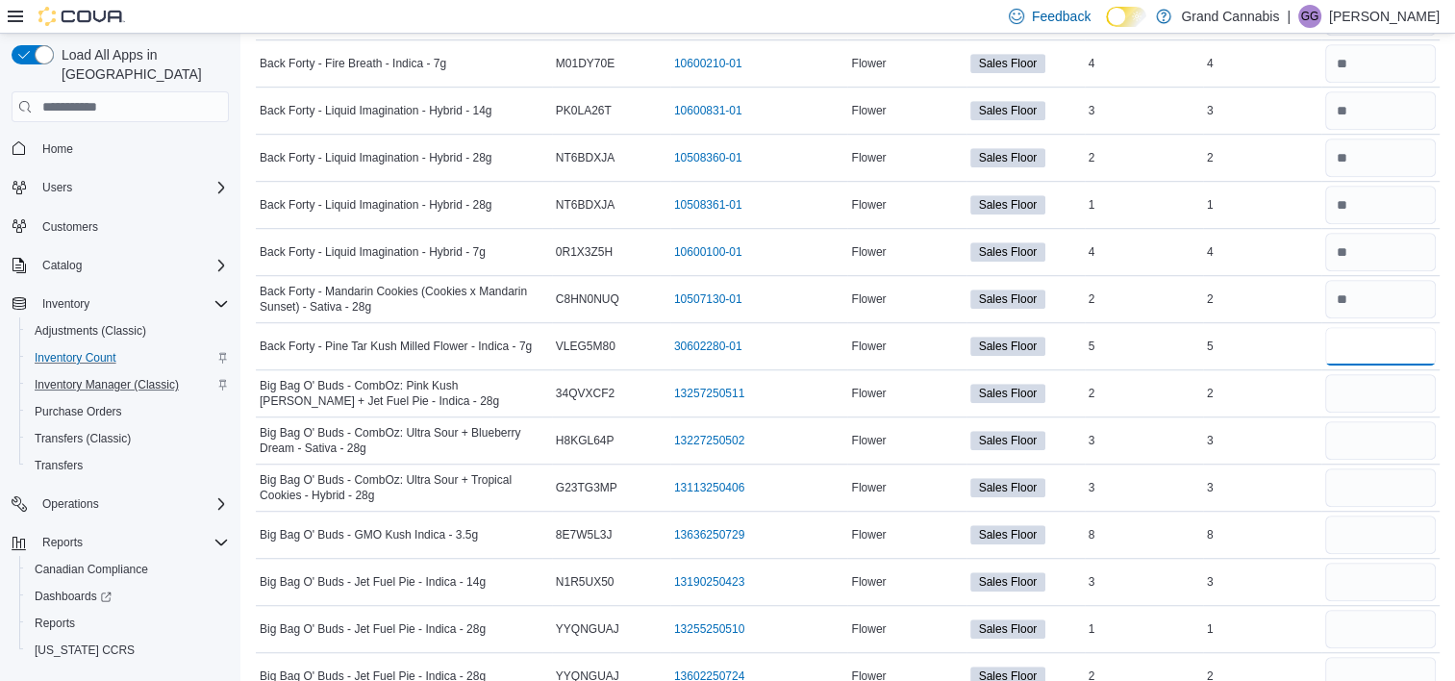
type input "*"
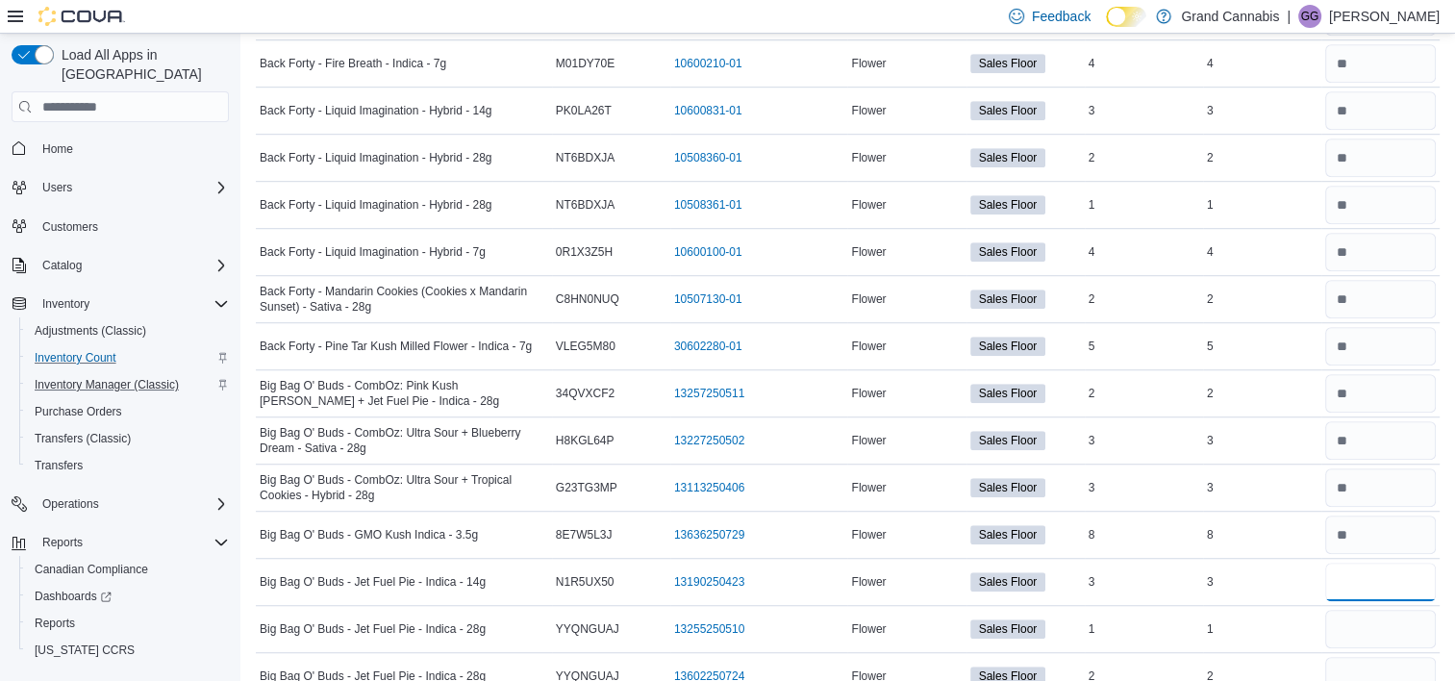
type input "*"
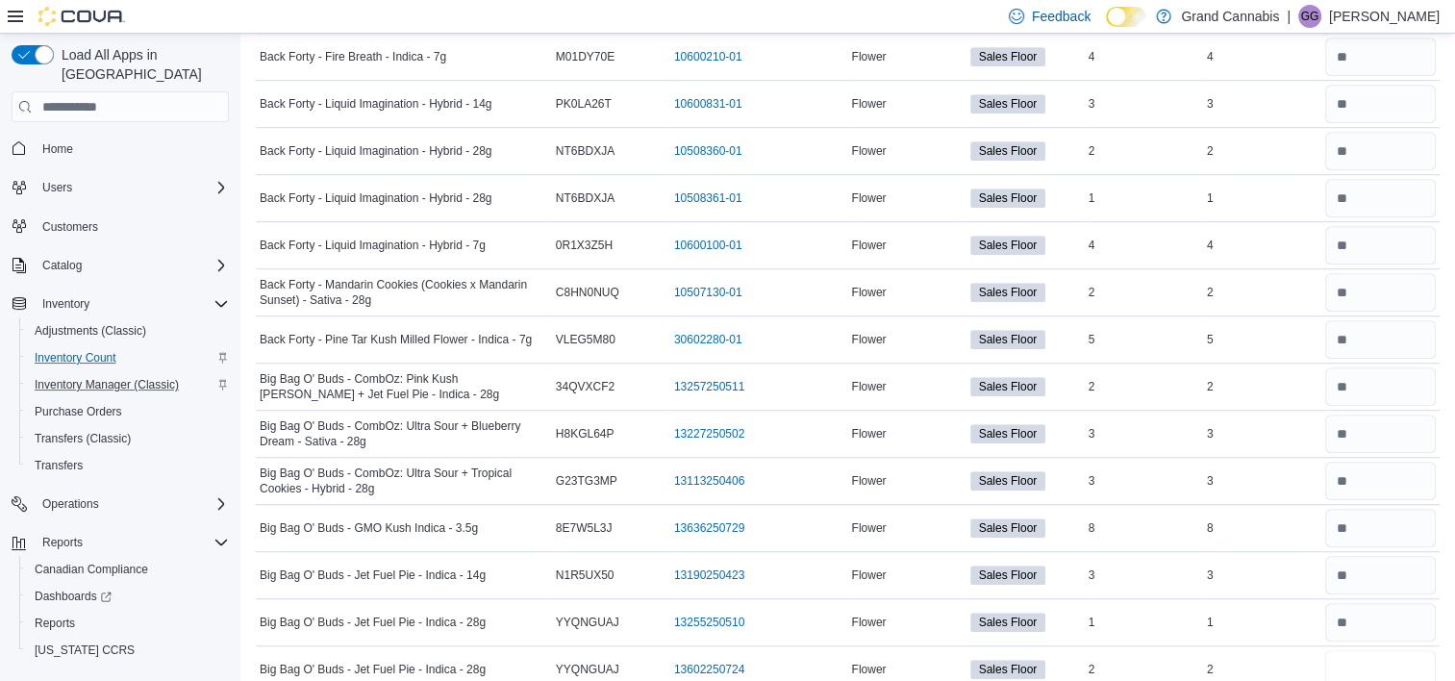
type input "*"
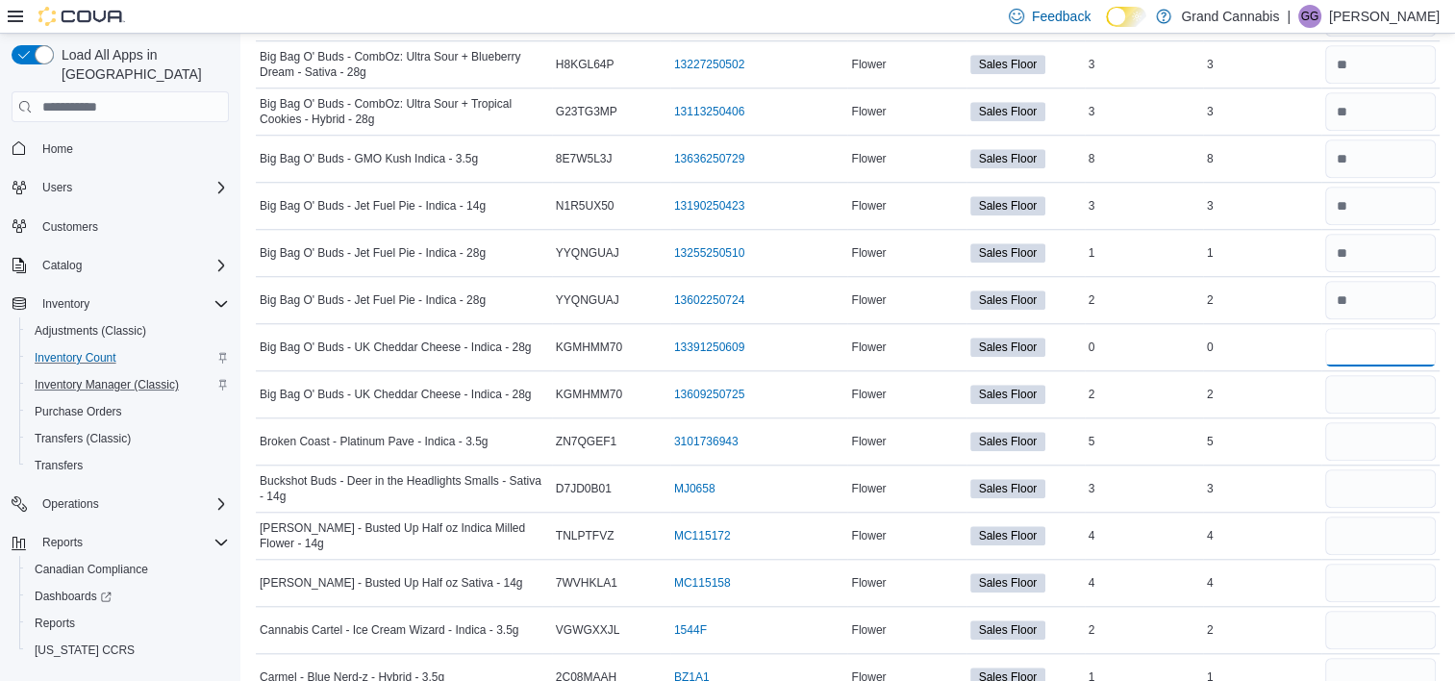
type input "*"
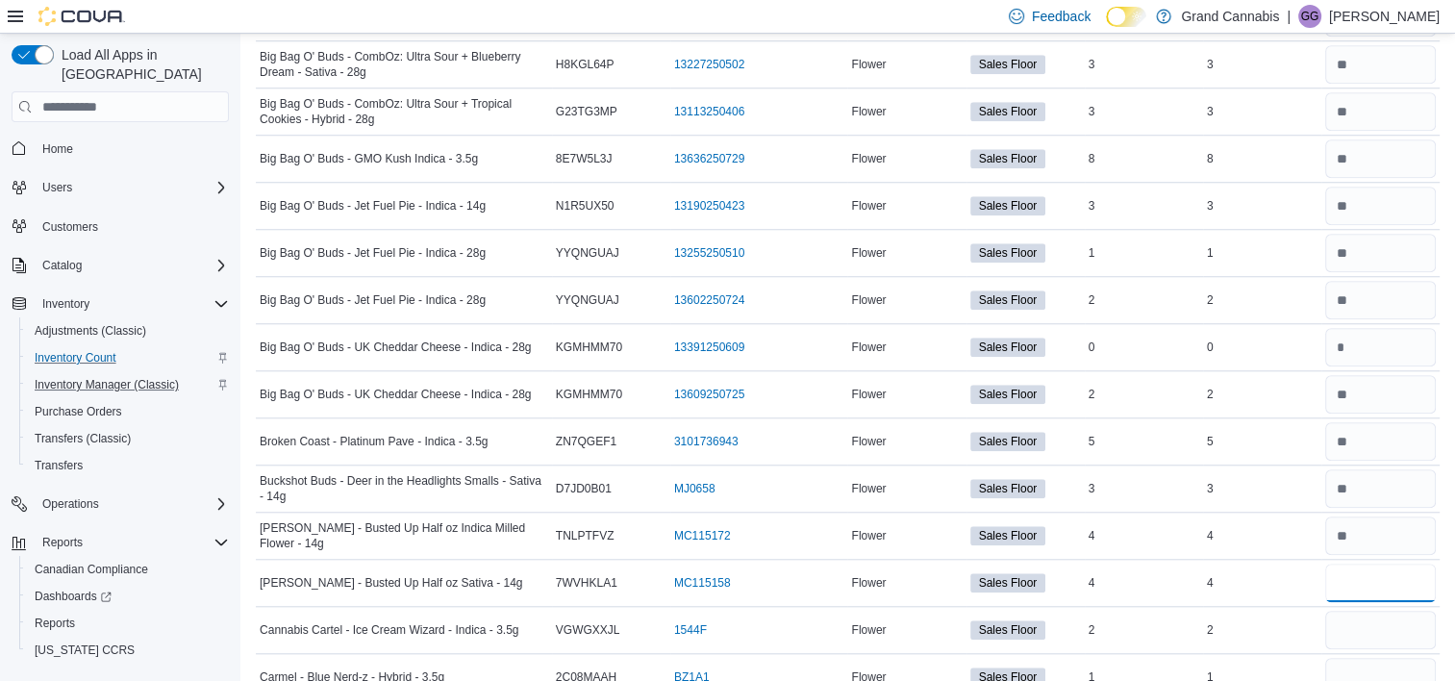
type input "*"
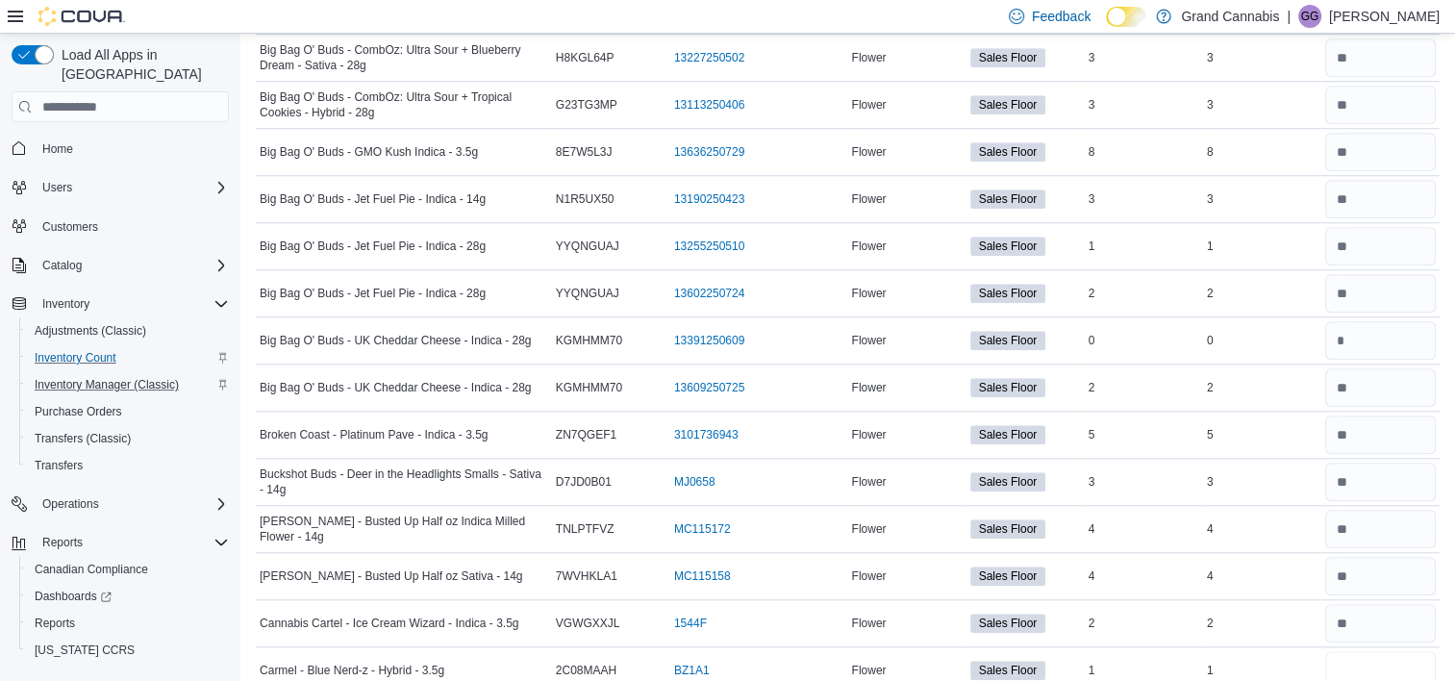
type input "*"
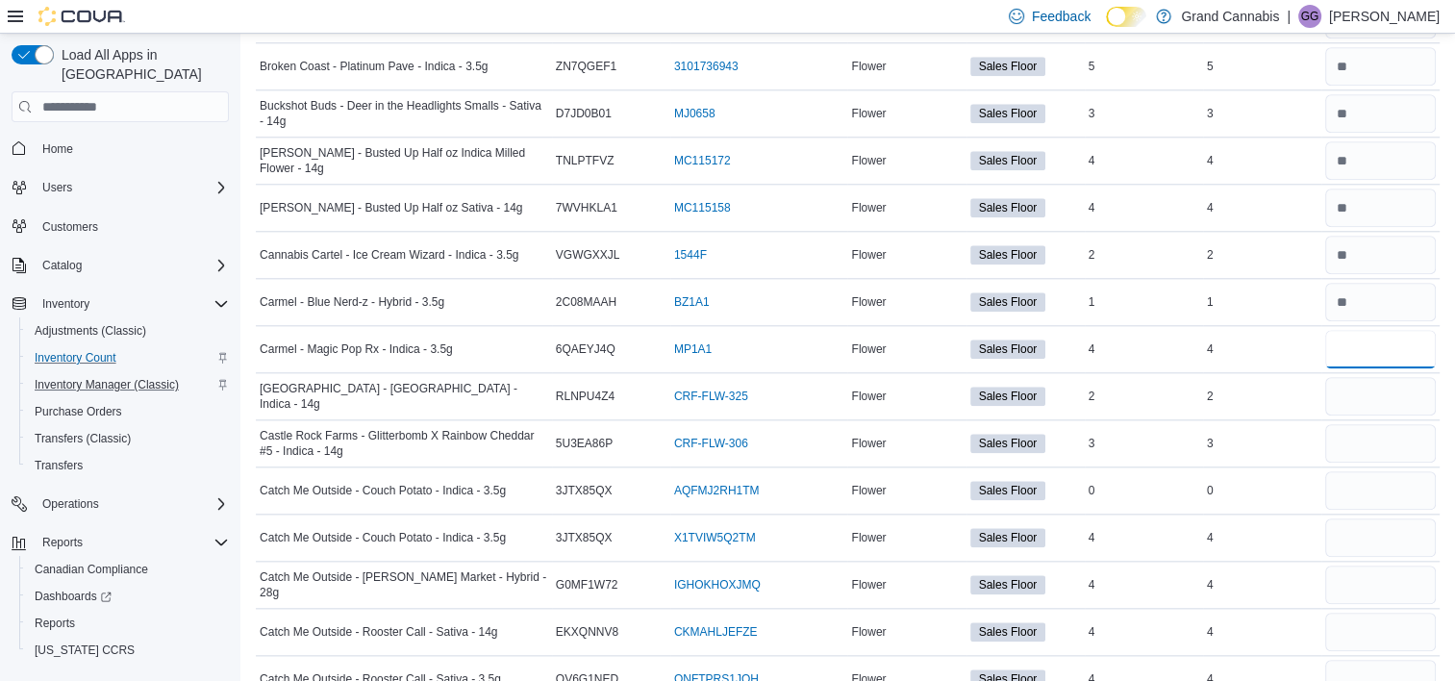
type input "*"
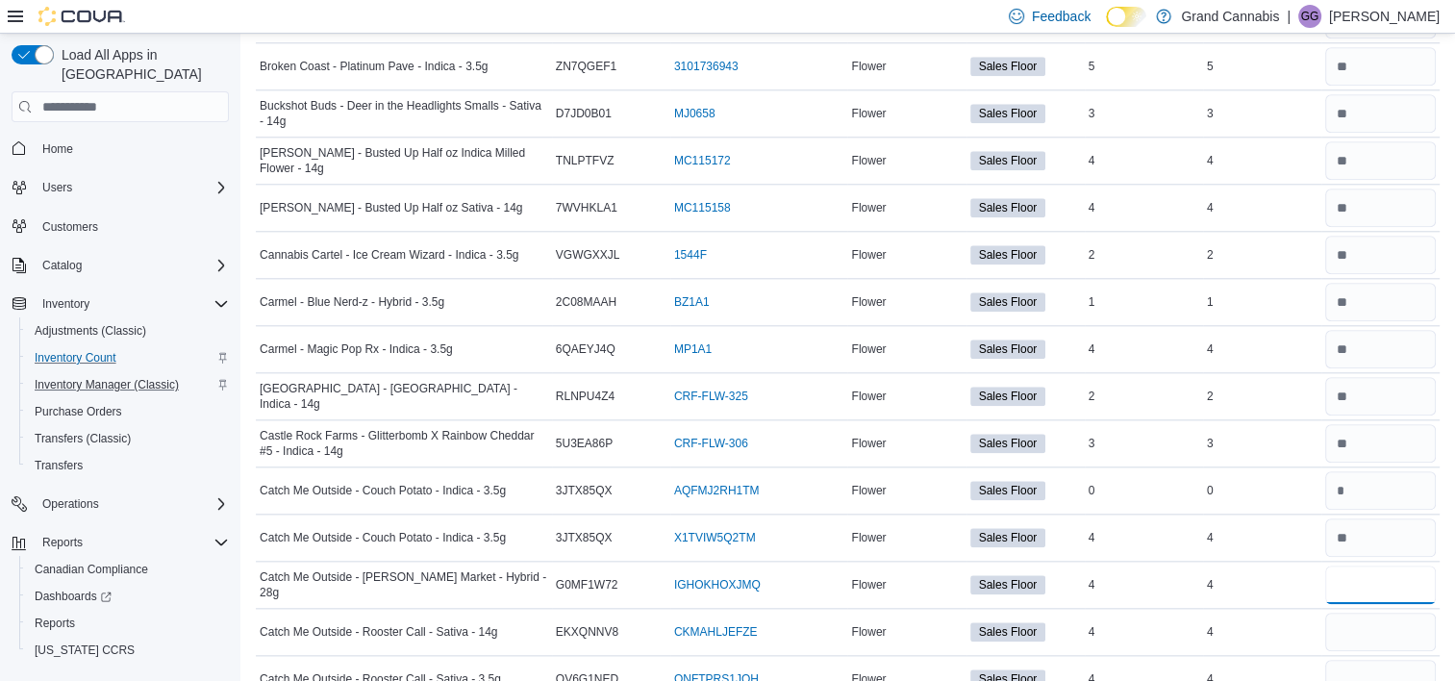
type input "*"
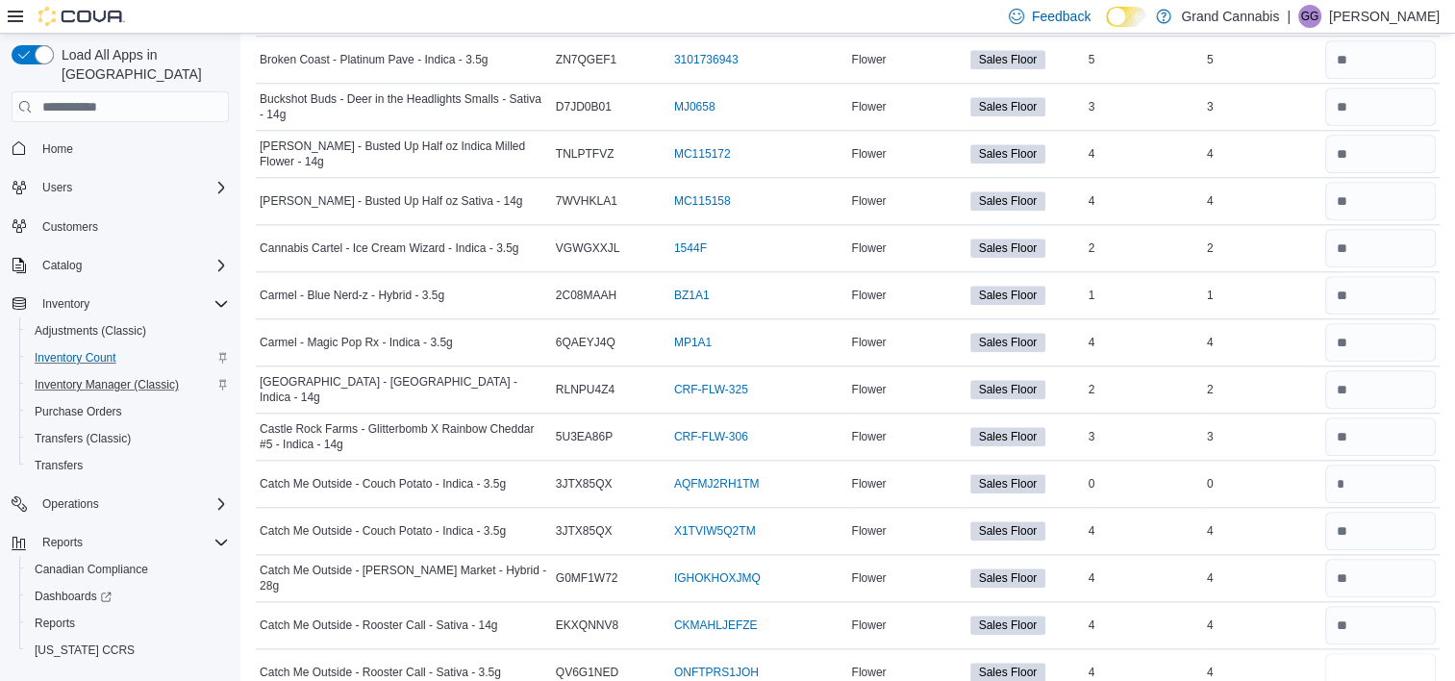
type input "*"
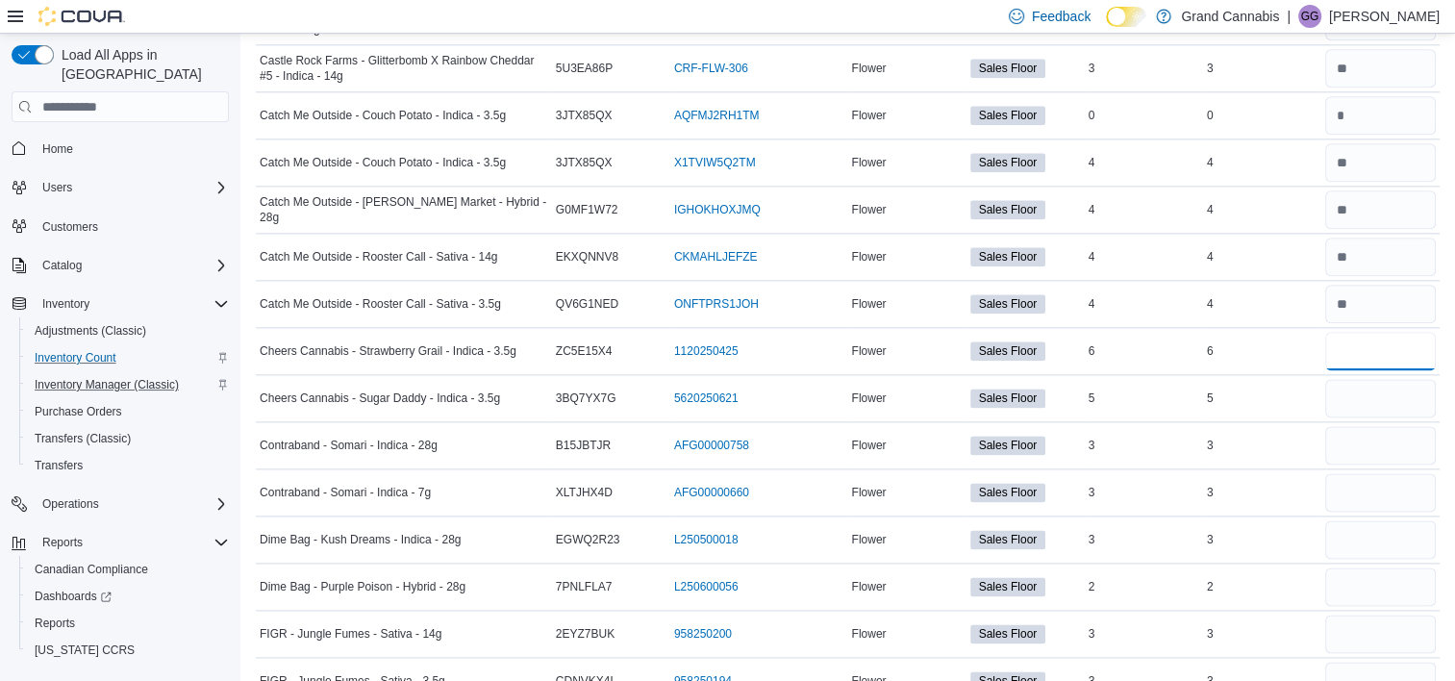
type input "*"
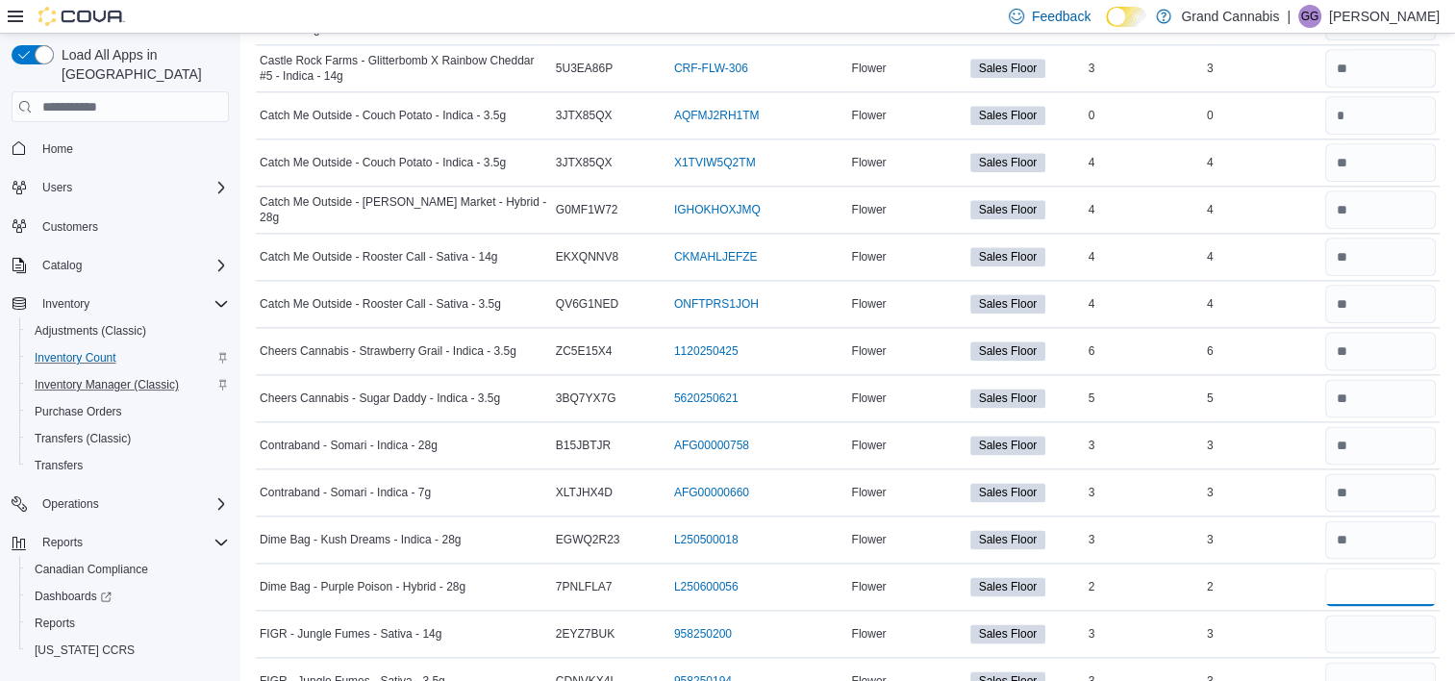
type input "*"
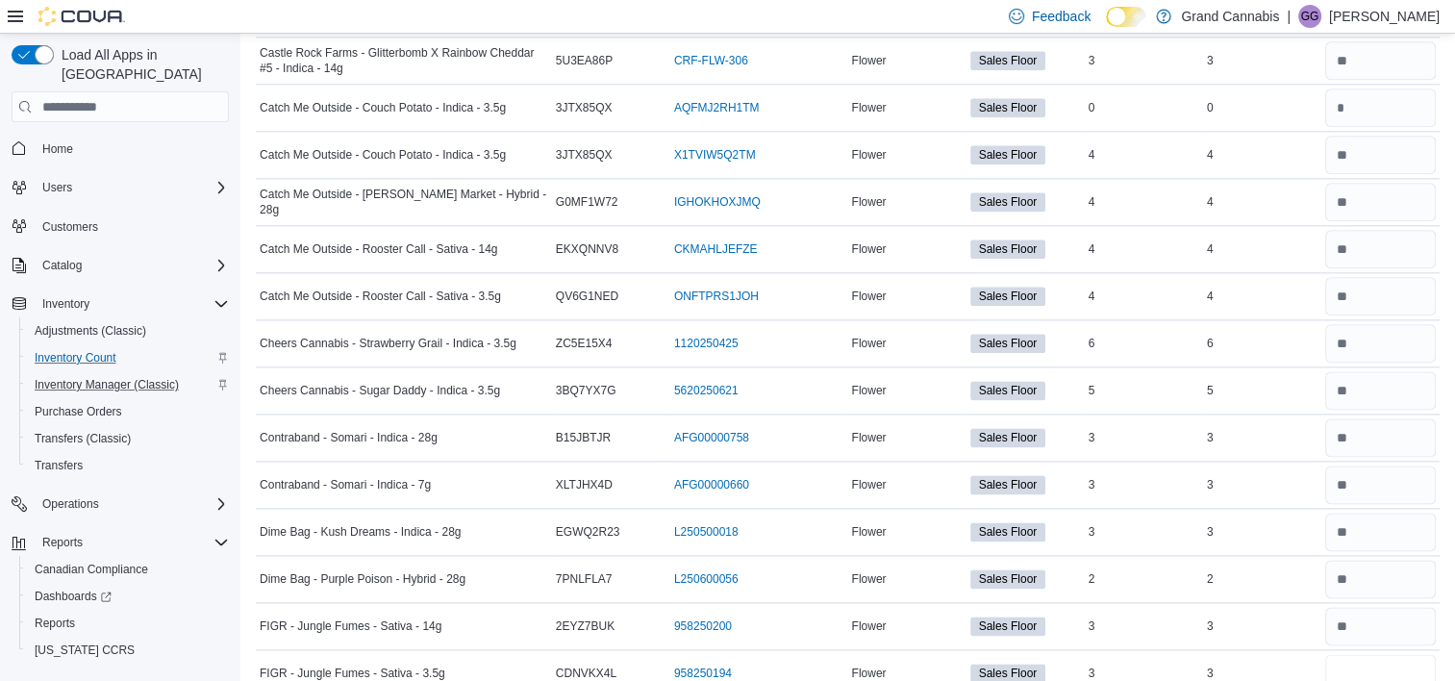
type input "*"
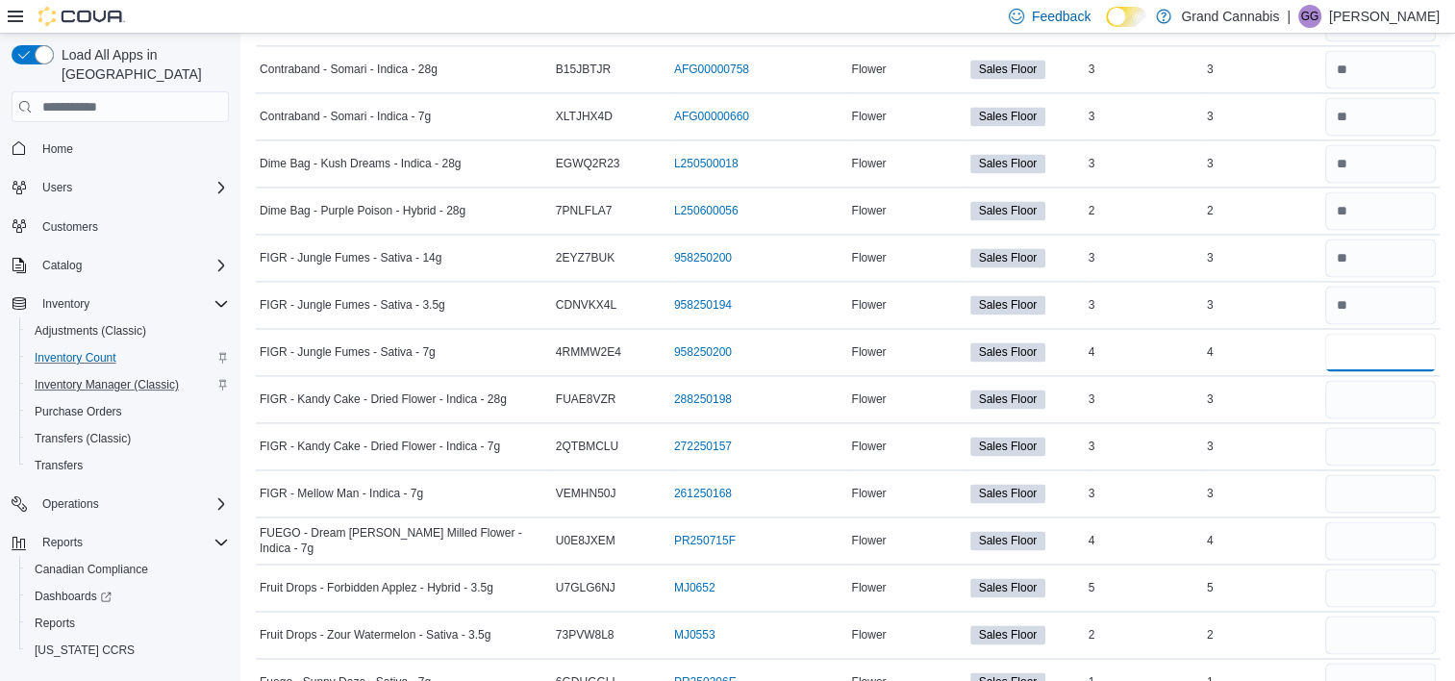
type input "*"
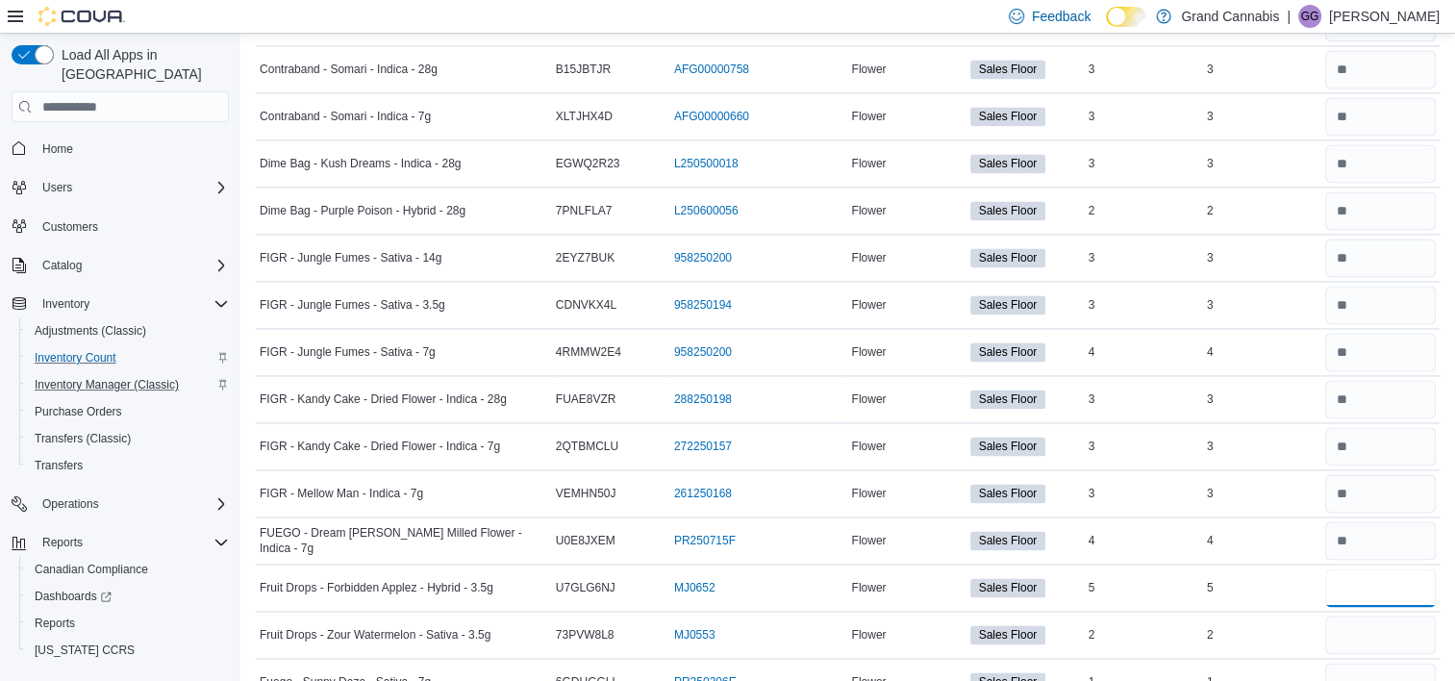
type input "*"
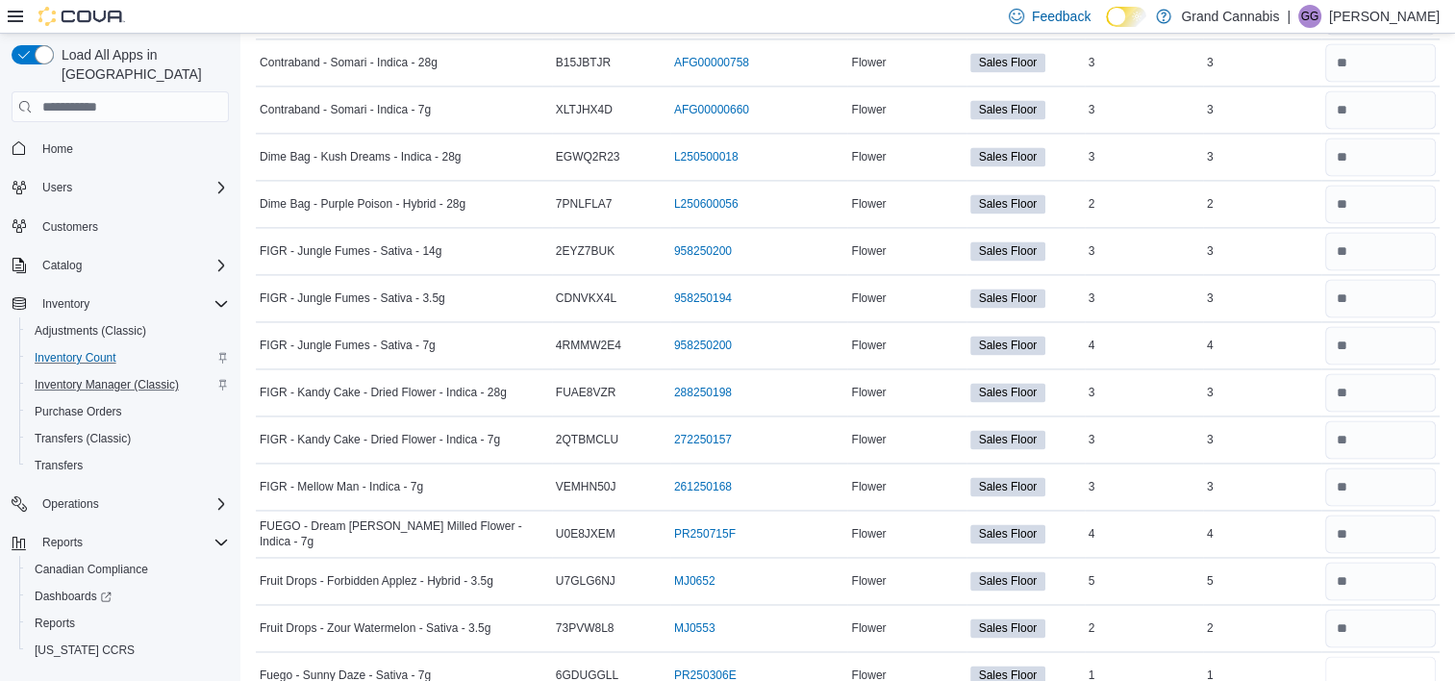
type input "*"
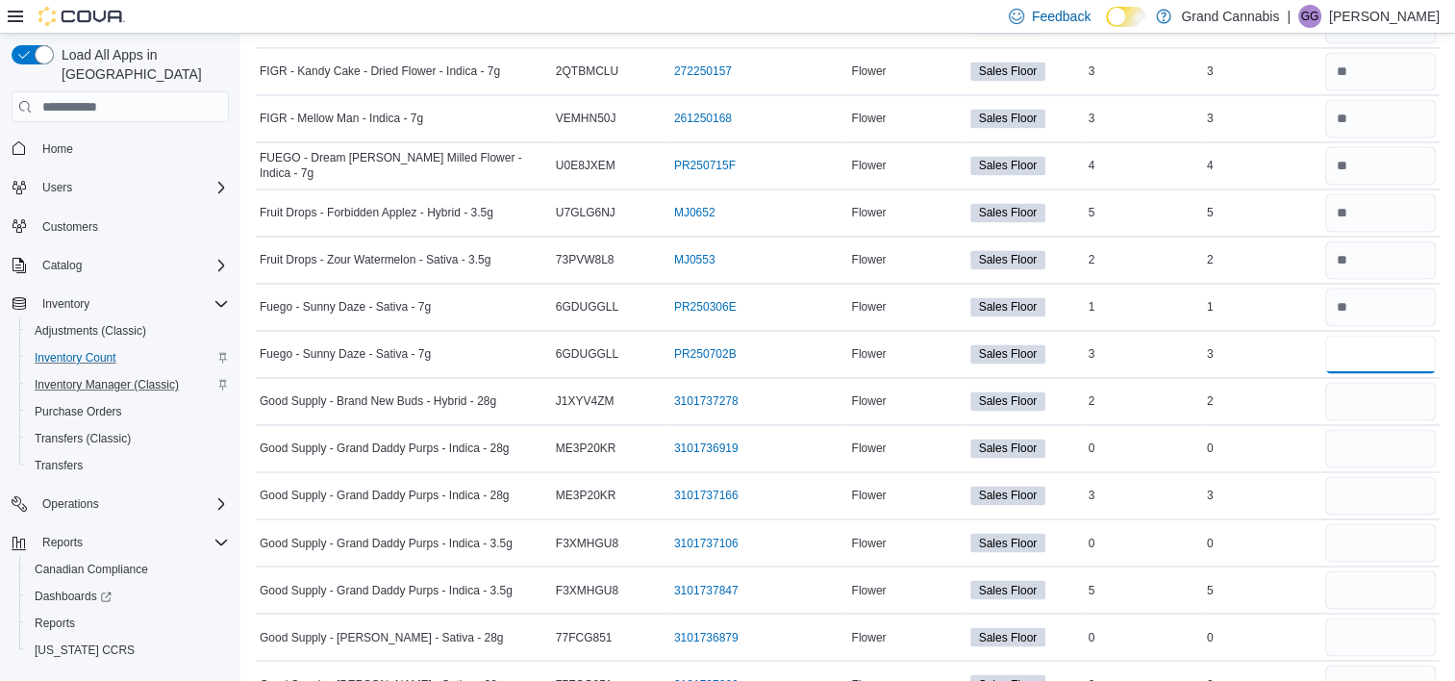
type input "*"
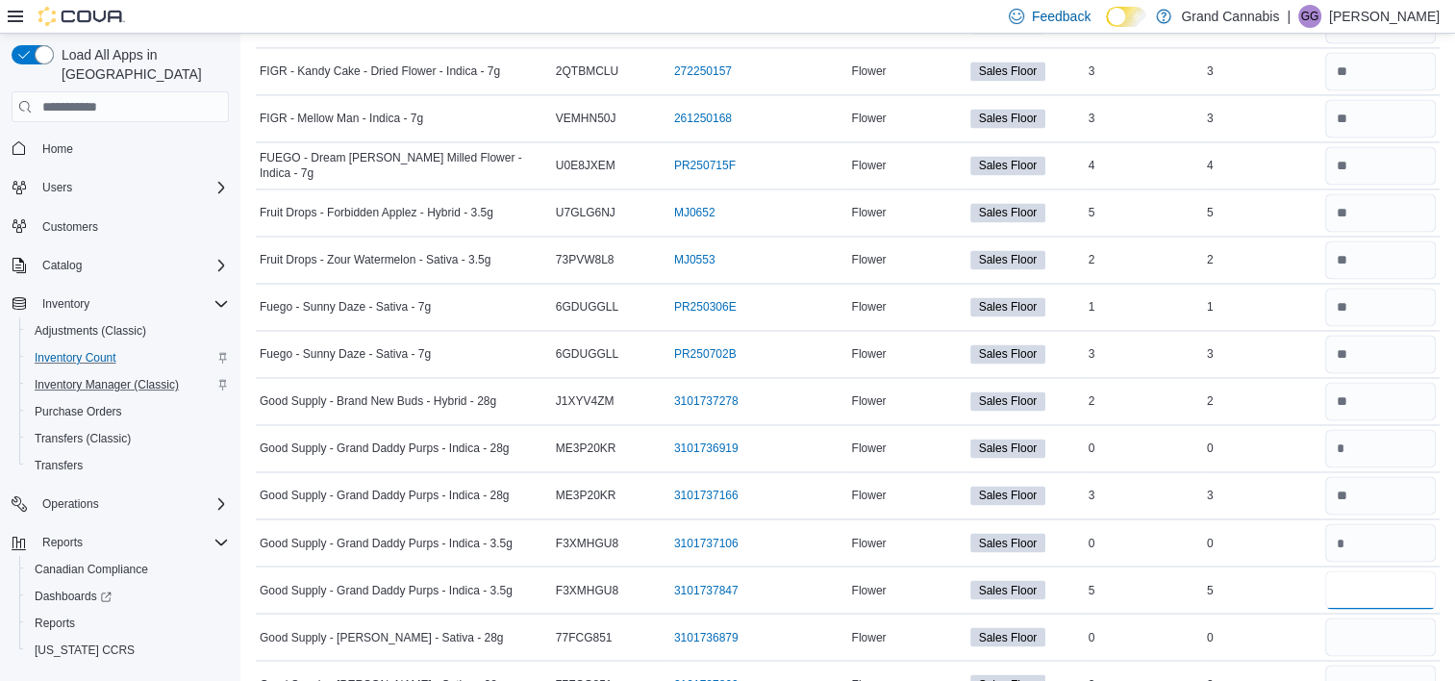
type input "*"
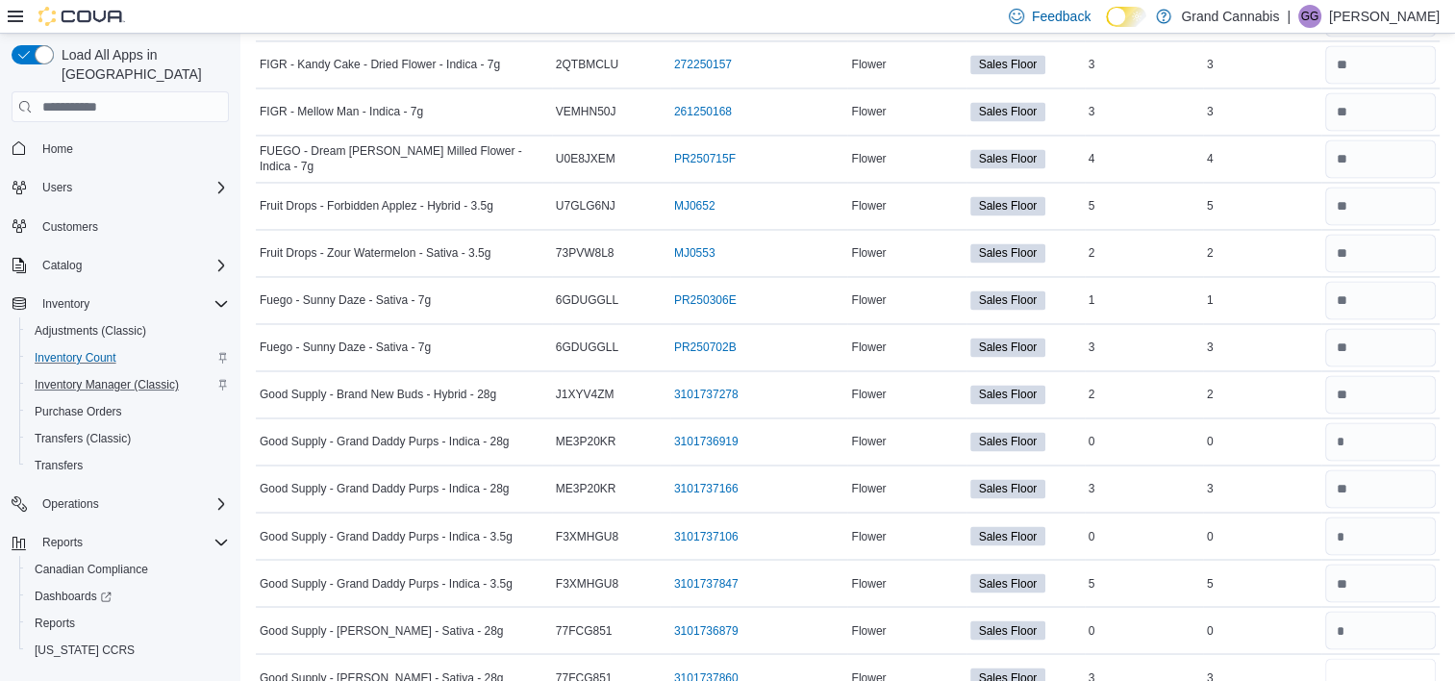
type input "*"
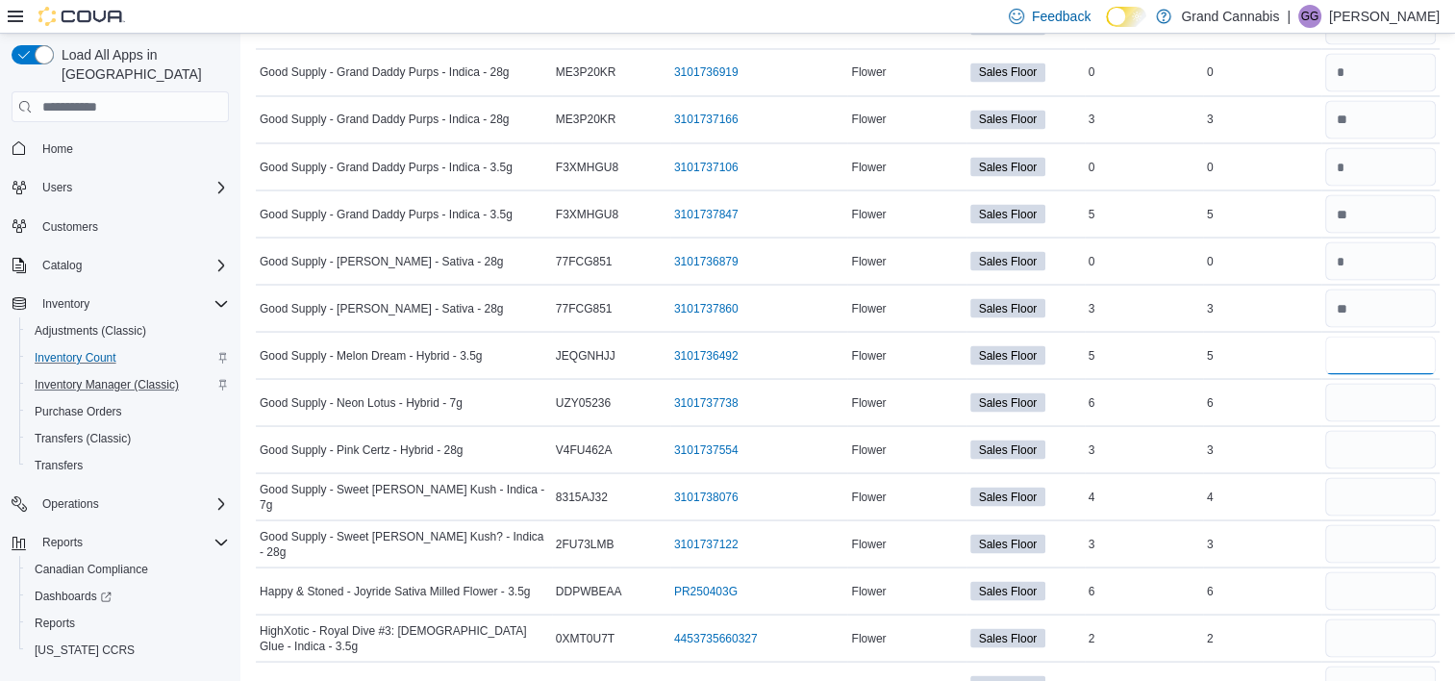
type input "*"
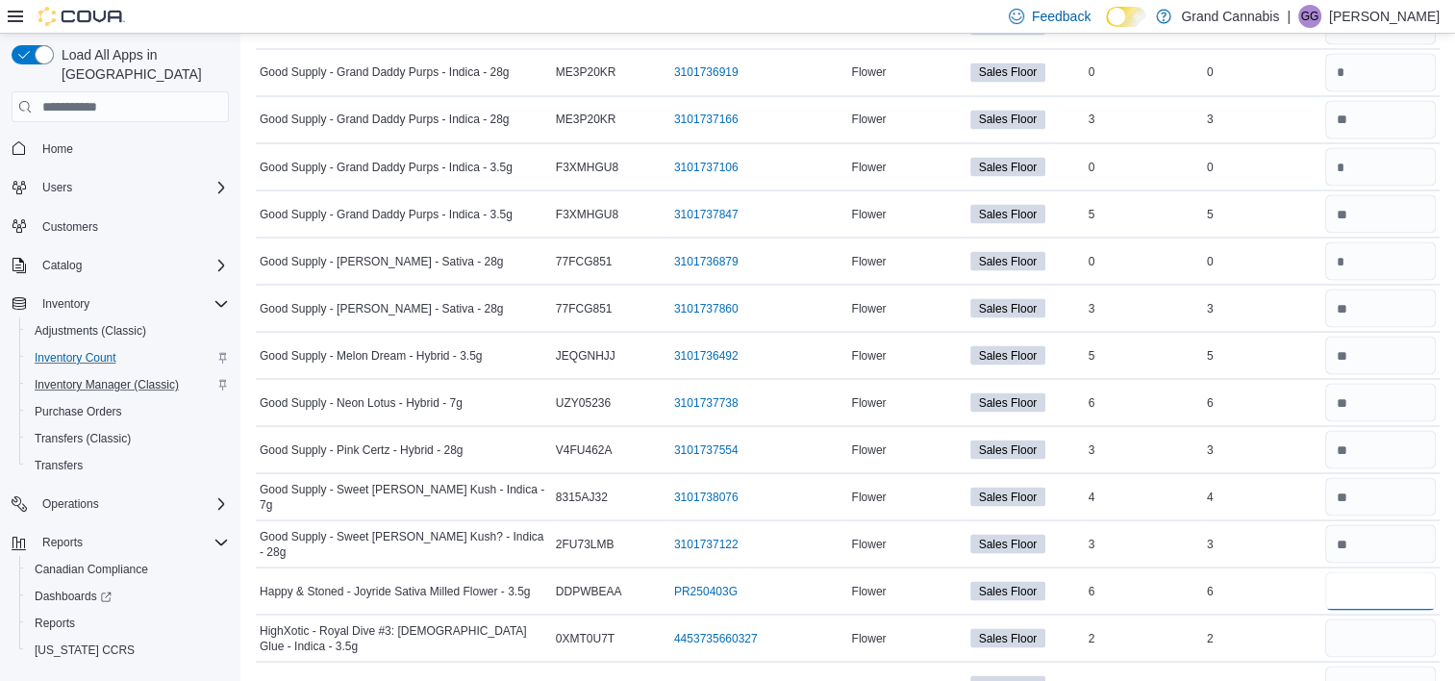
type input "*"
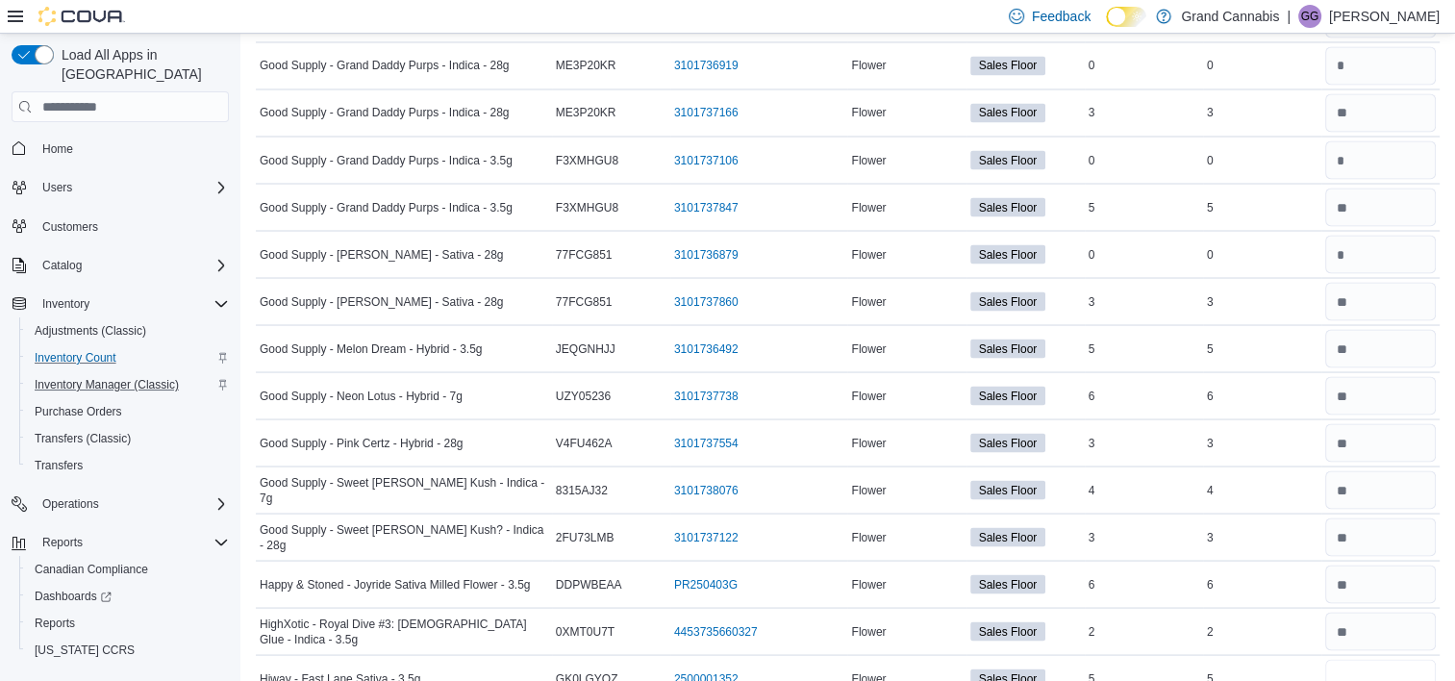
type input "*"
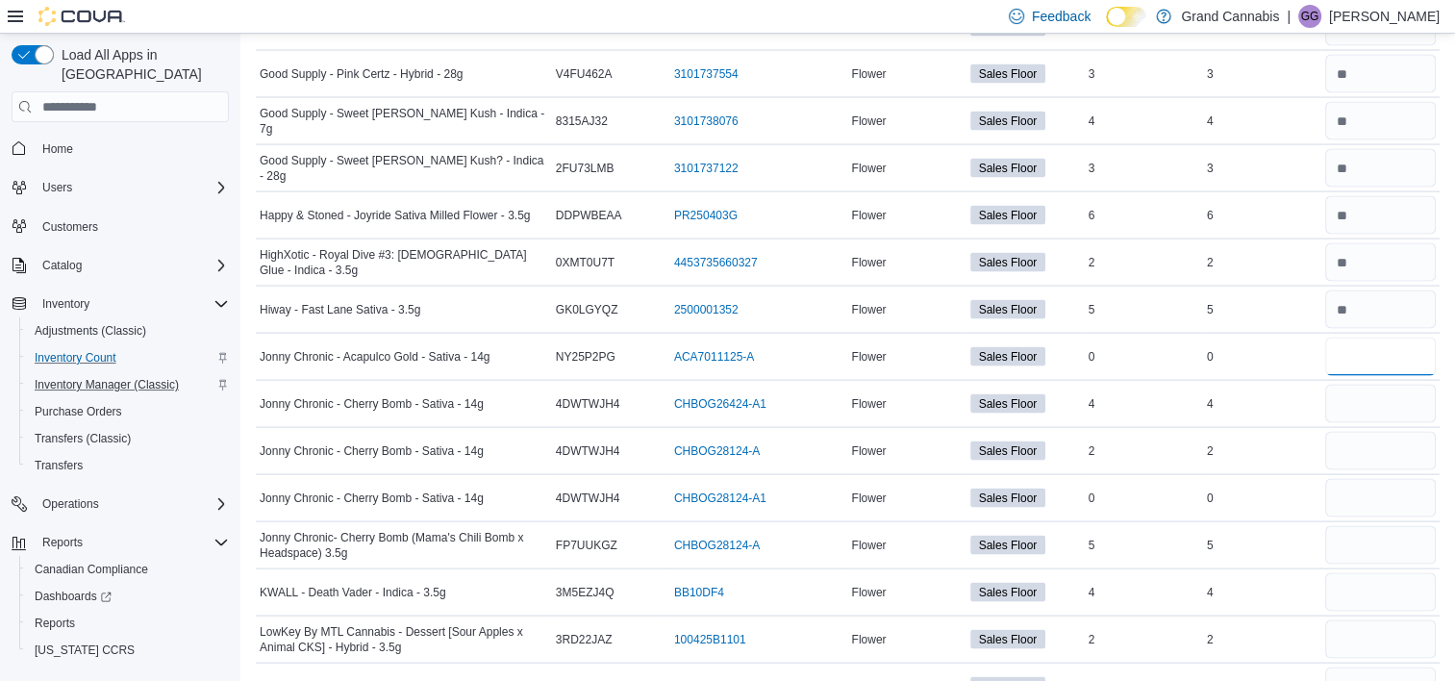
type input "*"
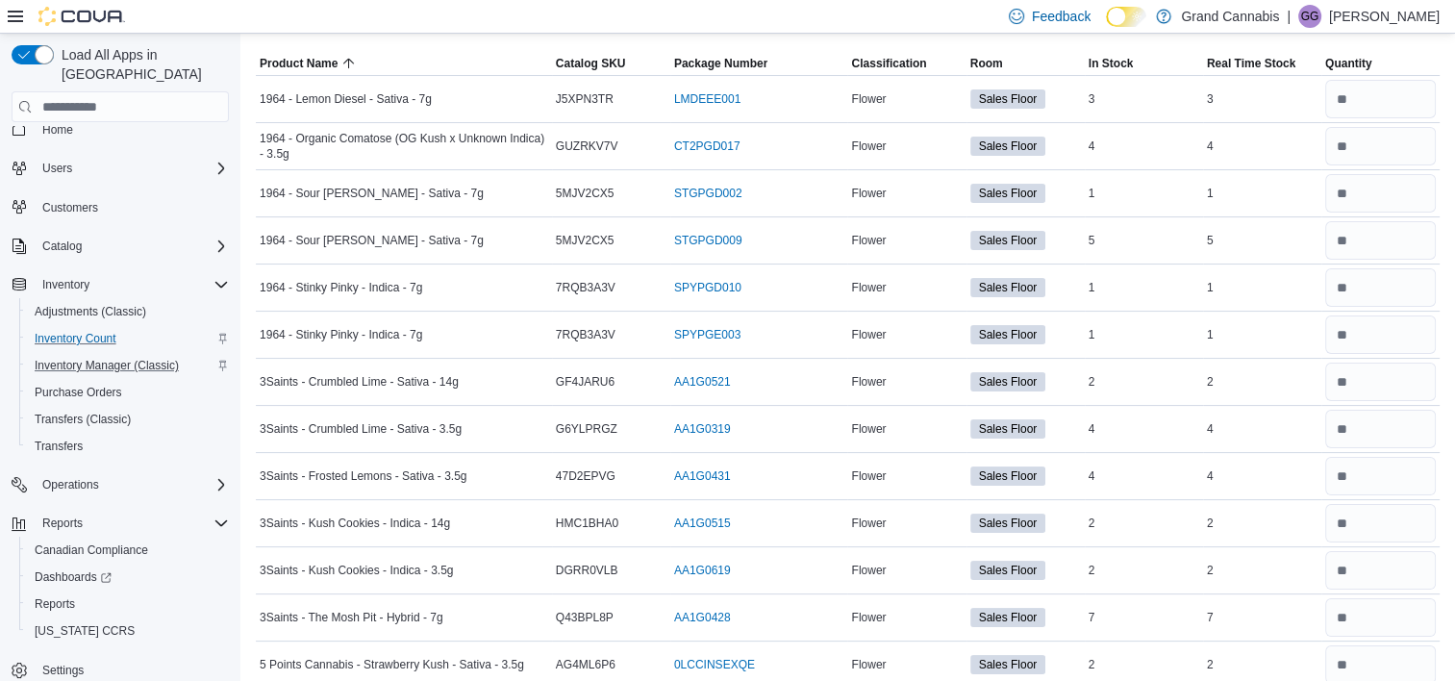
scroll to position [0, 0]
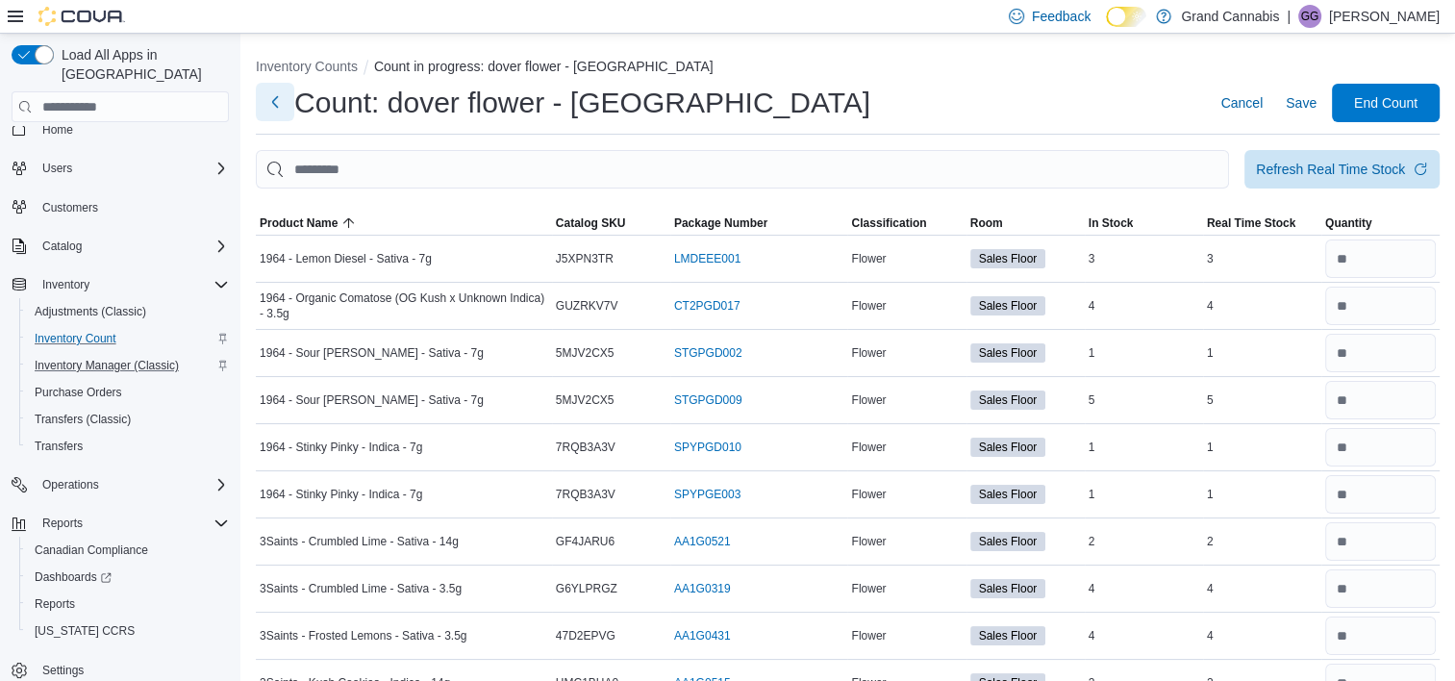
click at [274, 109] on button "Next" at bounding box center [275, 102] width 38 height 38
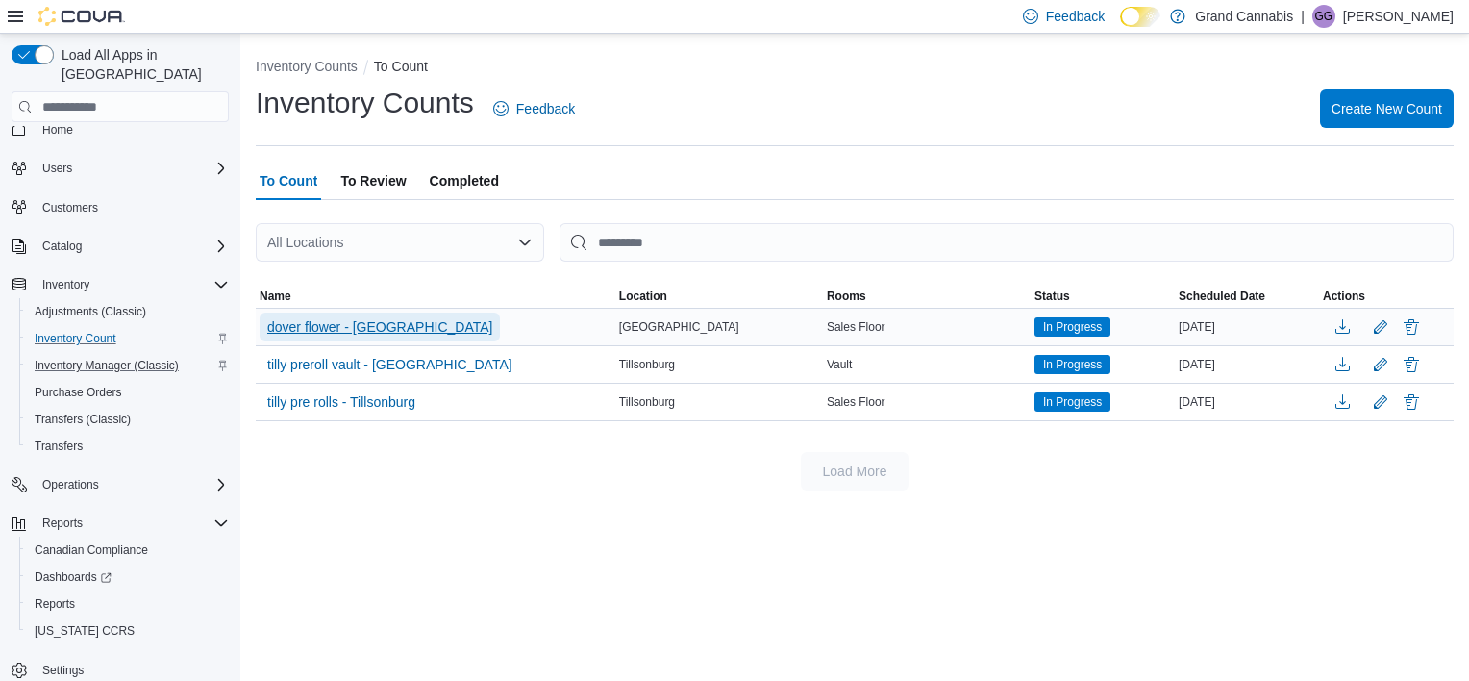
click at [363, 324] on span "dover flower - [GEOGRAPHIC_DATA]" at bounding box center [379, 326] width 225 height 19
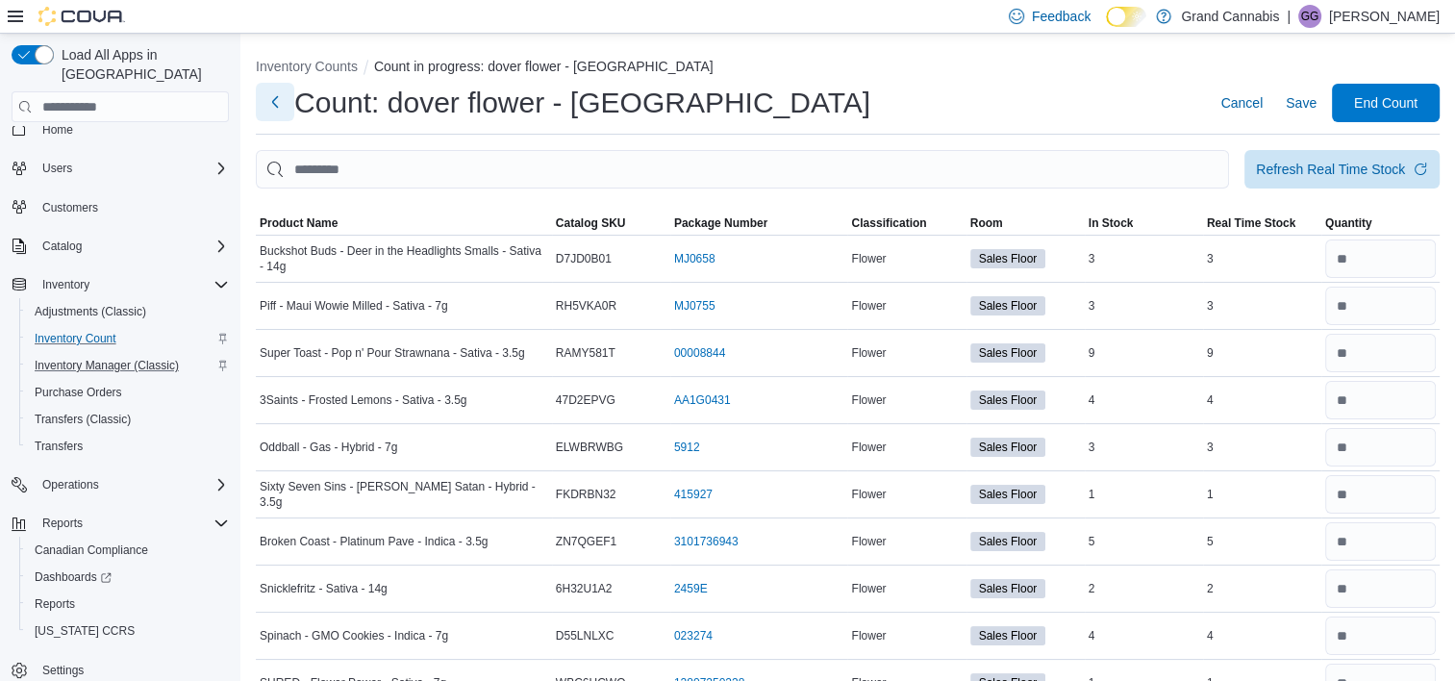
click at [273, 106] on button "Next" at bounding box center [275, 102] width 38 height 38
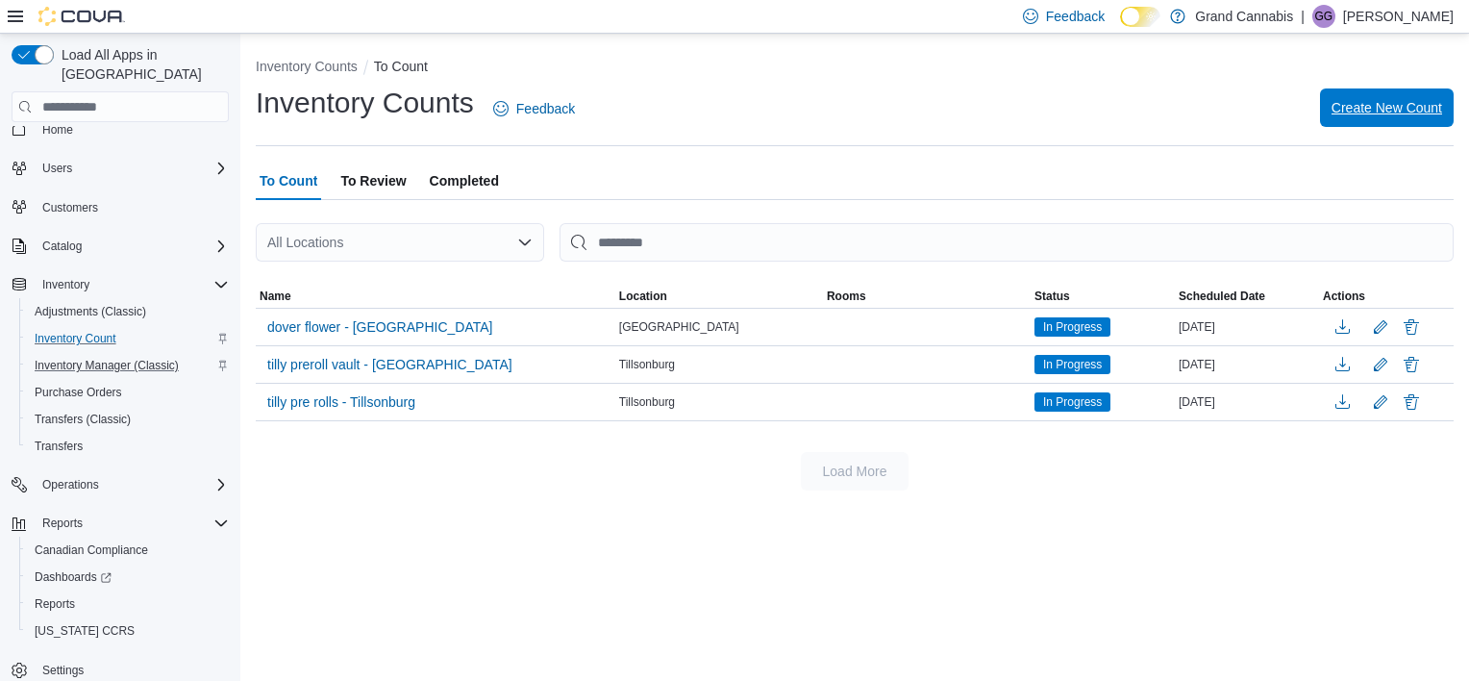
click at [1396, 107] on span "Create New Count" at bounding box center [1387, 107] width 111 height 19
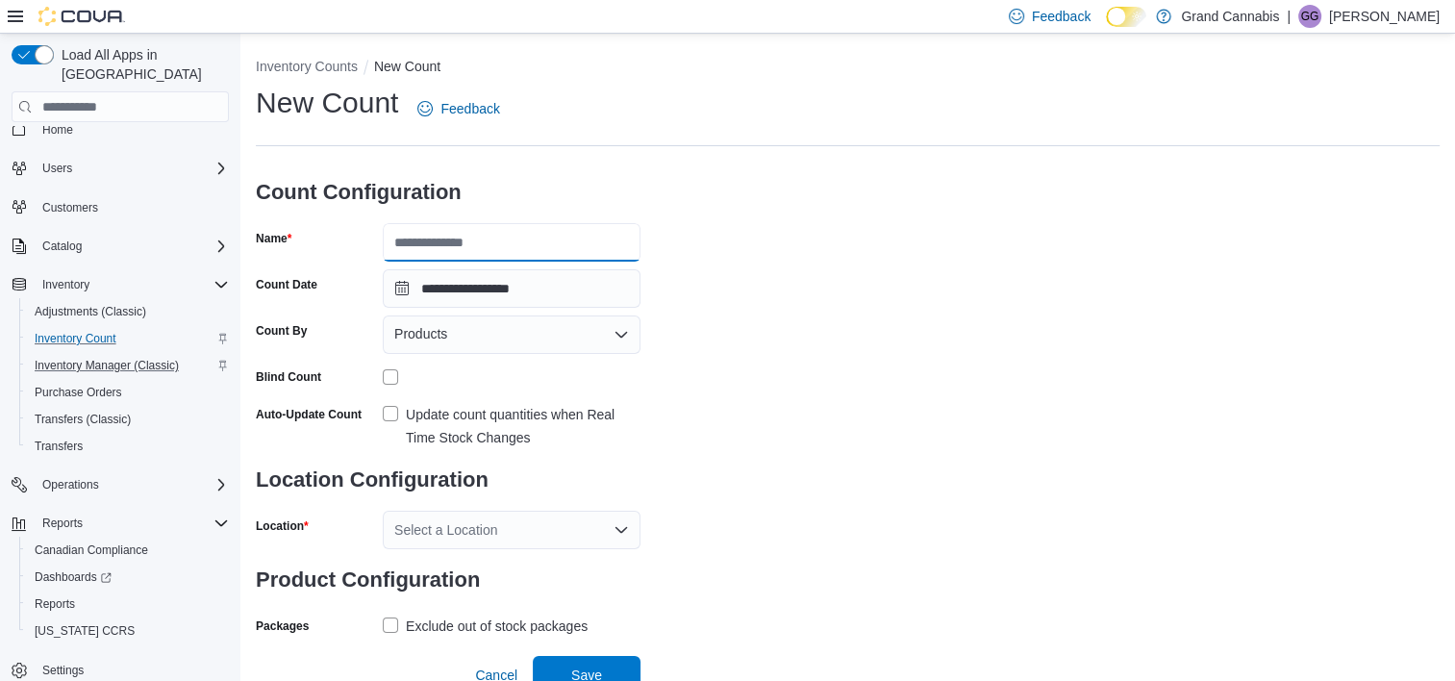
click at [490, 242] on input "Name" at bounding box center [512, 242] width 258 height 38
click at [580, 540] on div "Select a Location" at bounding box center [512, 530] width 258 height 38
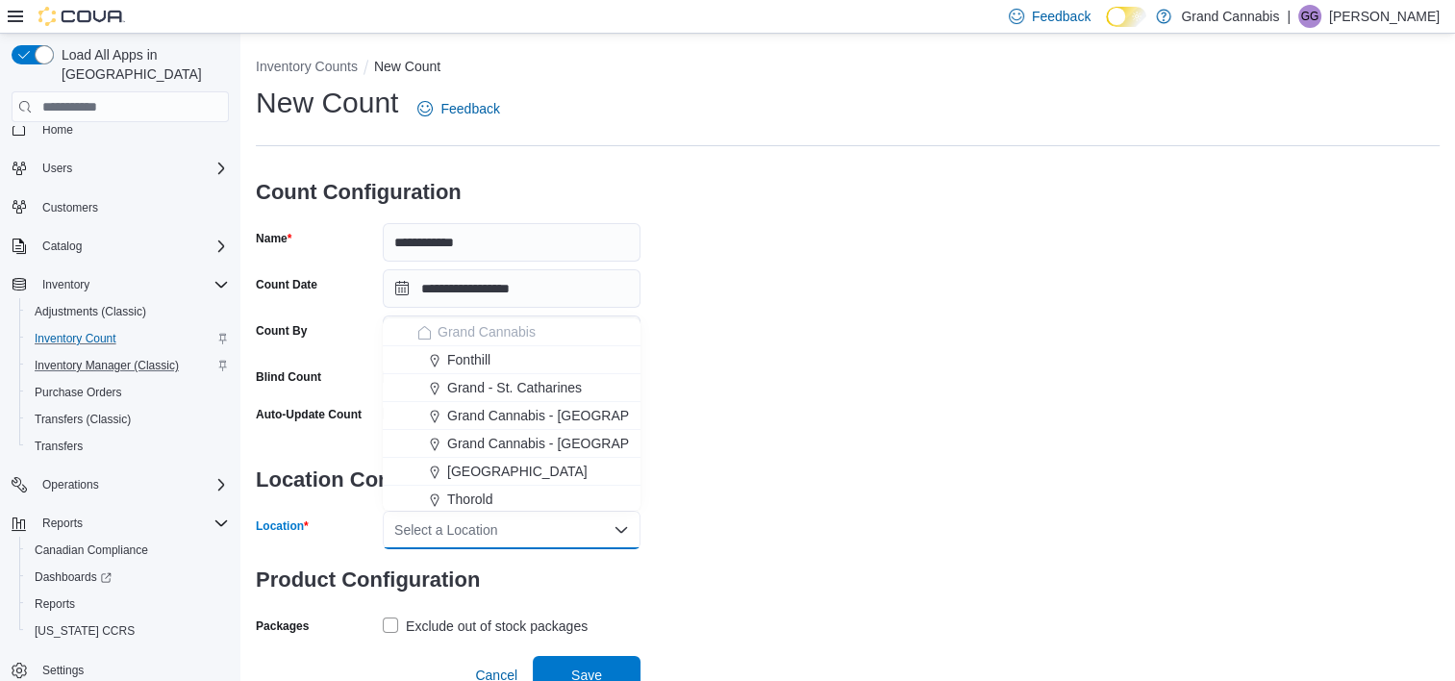
click at [1058, 400] on div "**********" at bounding box center [848, 362] width 1184 height 557
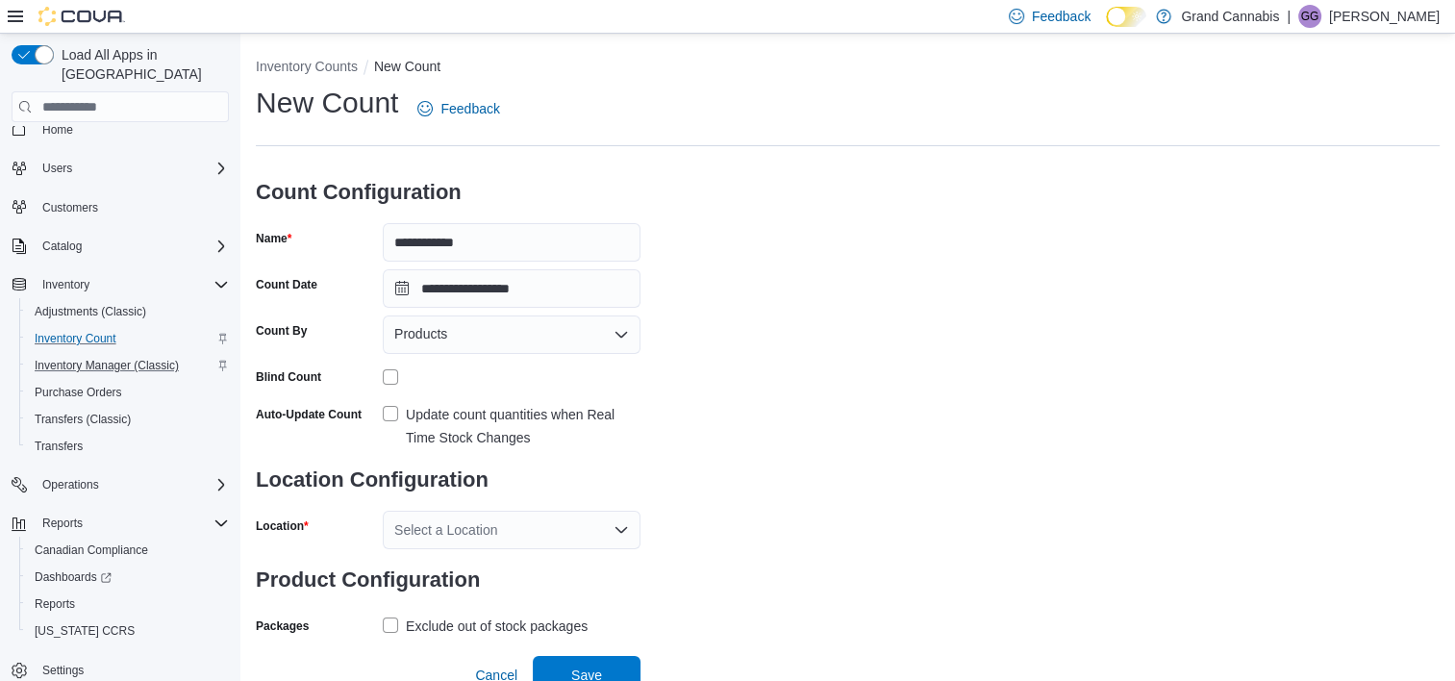
click at [469, 341] on div "Products" at bounding box center [512, 334] width 258 height 38
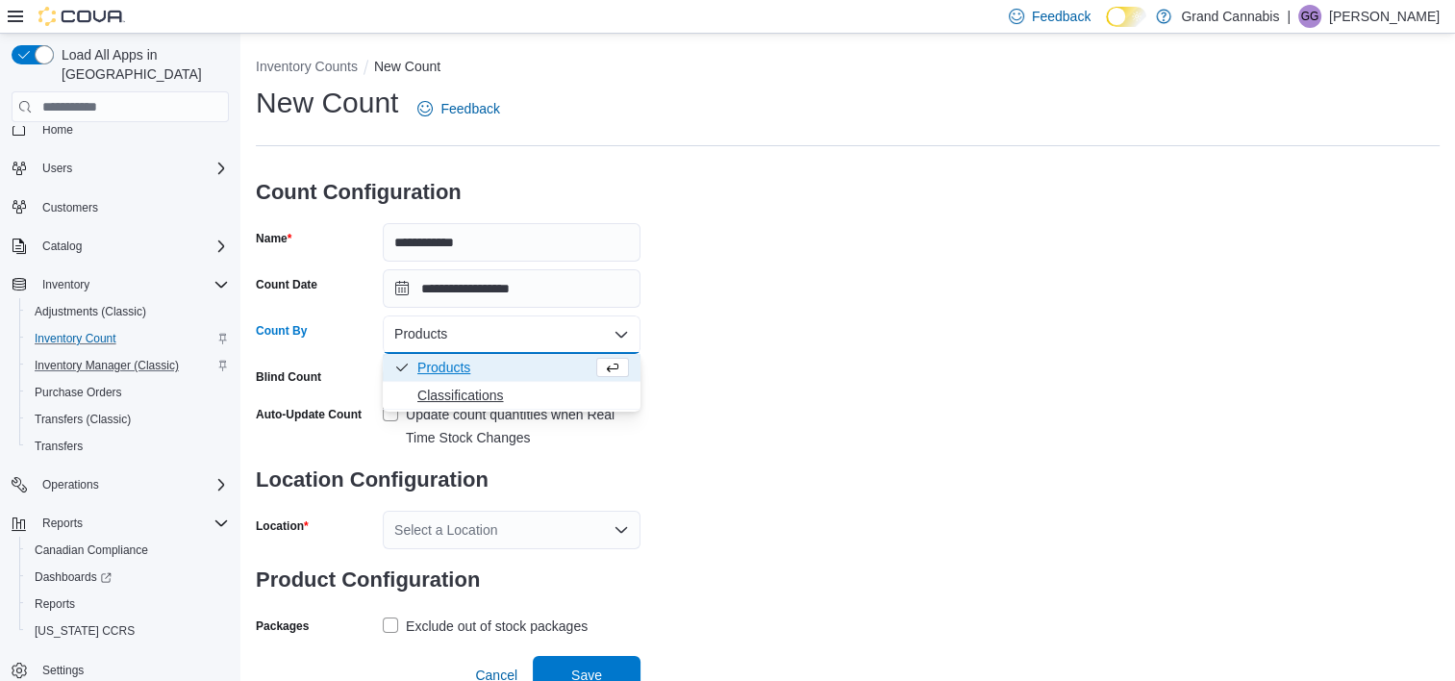
click at [504, 400] on span "Classifications" at bounding box center [523, 395] width 212 height 19
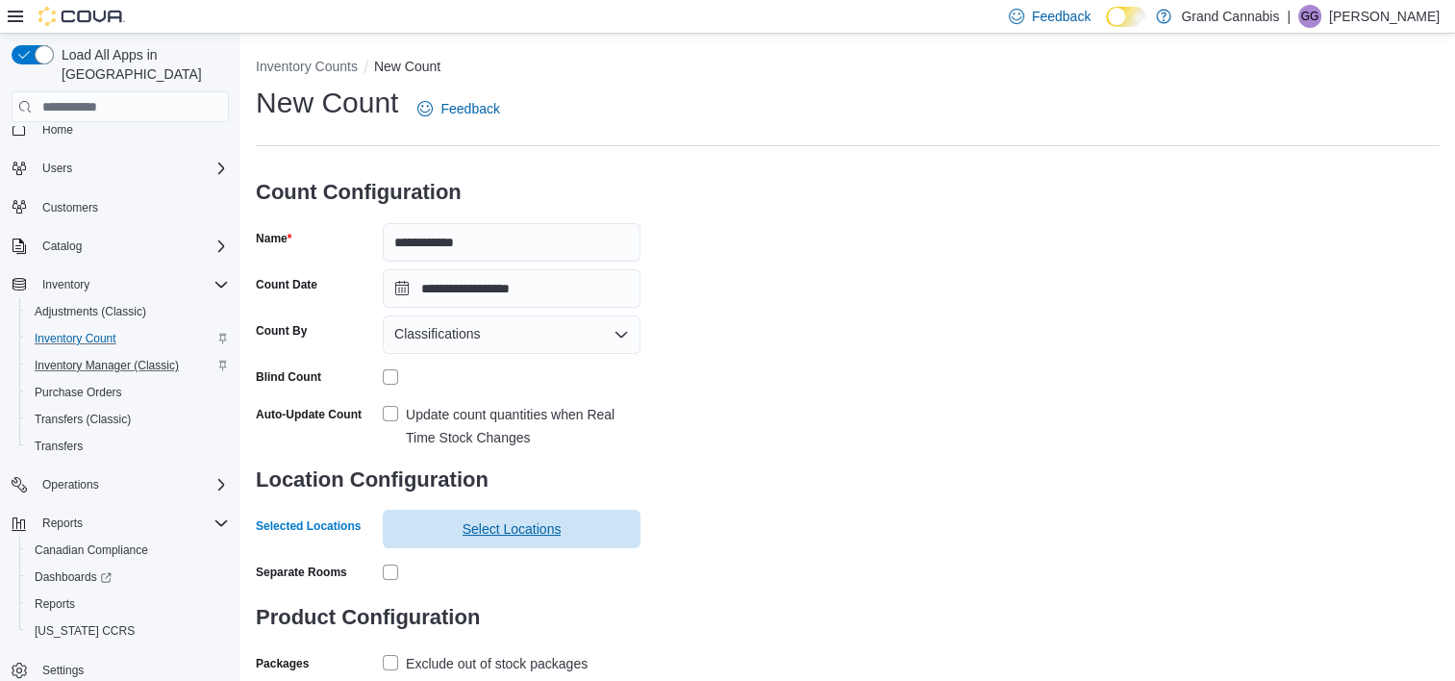
click at [581, 526] on span "Select Locations" at bounding box center [511, 529] width 235 height 38
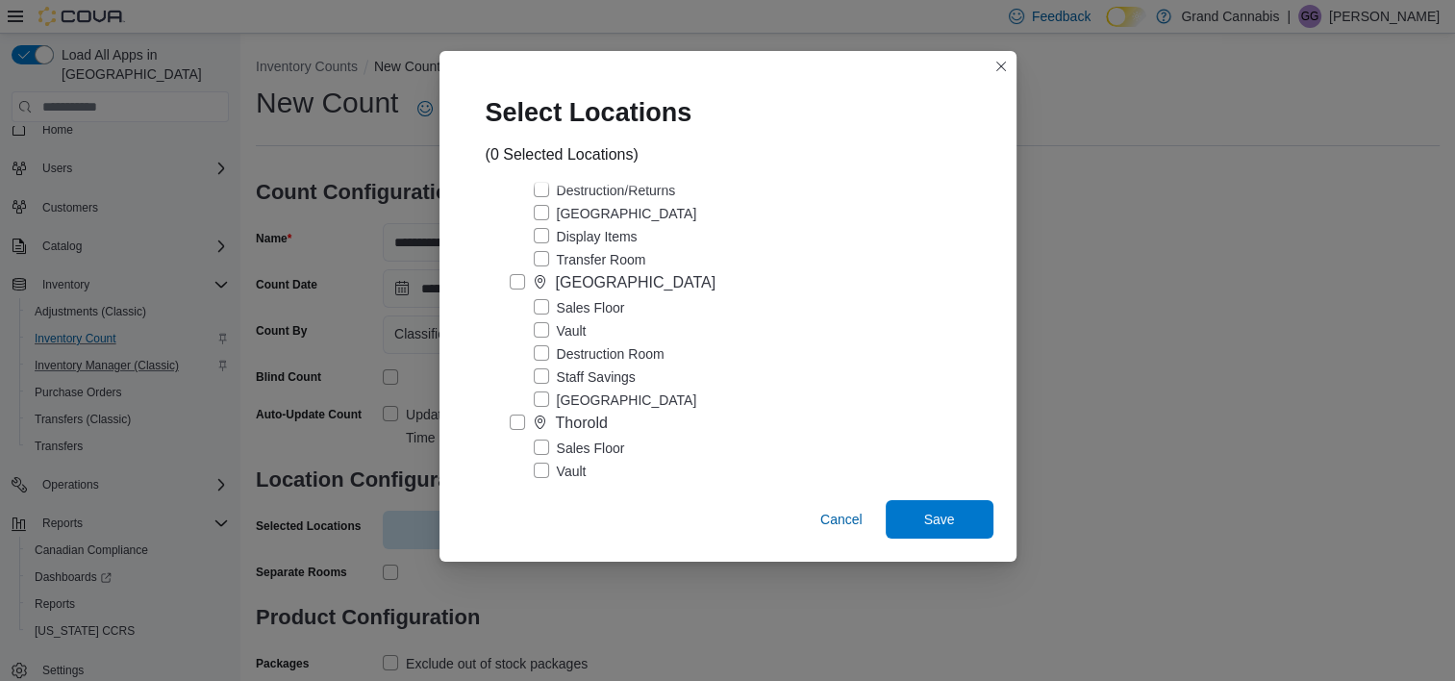
scroll to position [673, 0]
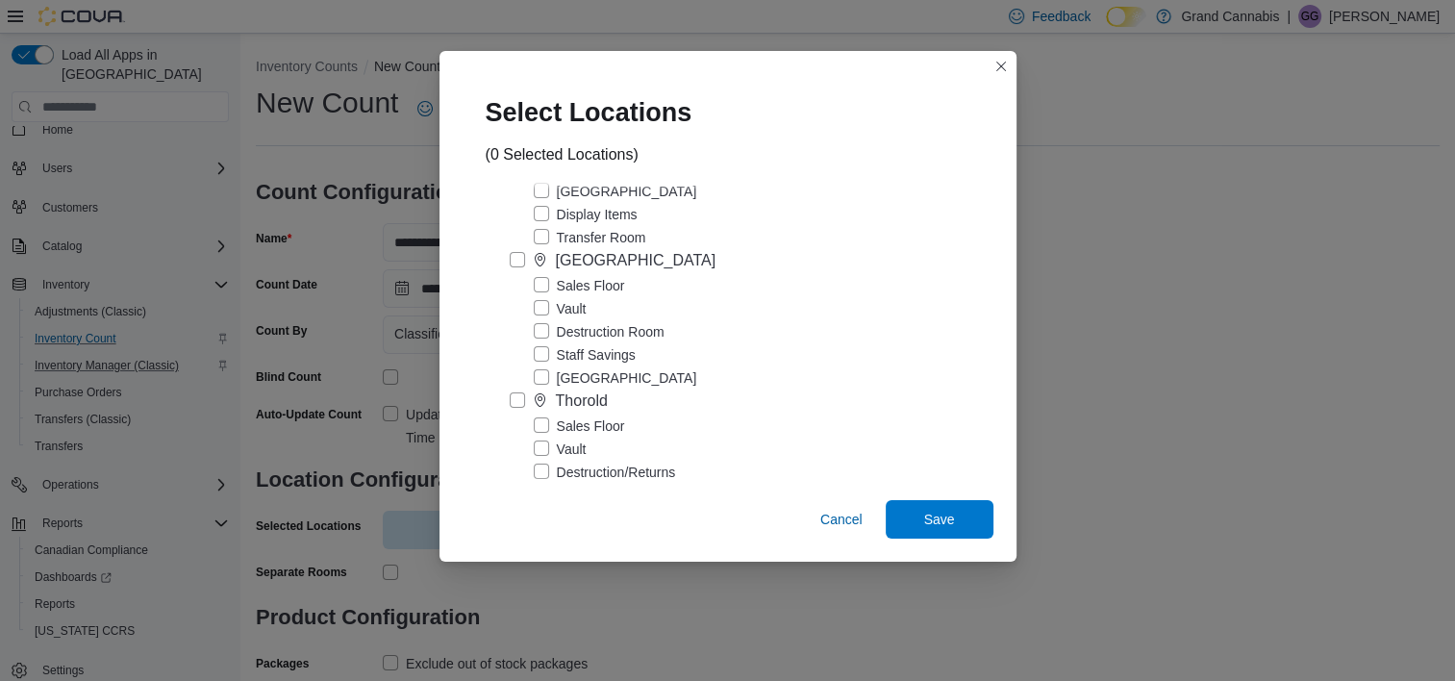
click at [540, 320] on label "Vault" at bounding box center [560, 308] width 53 height 23
click at [919, 518] on span "Save" at bounding box center [939, 518] width 85 height 38
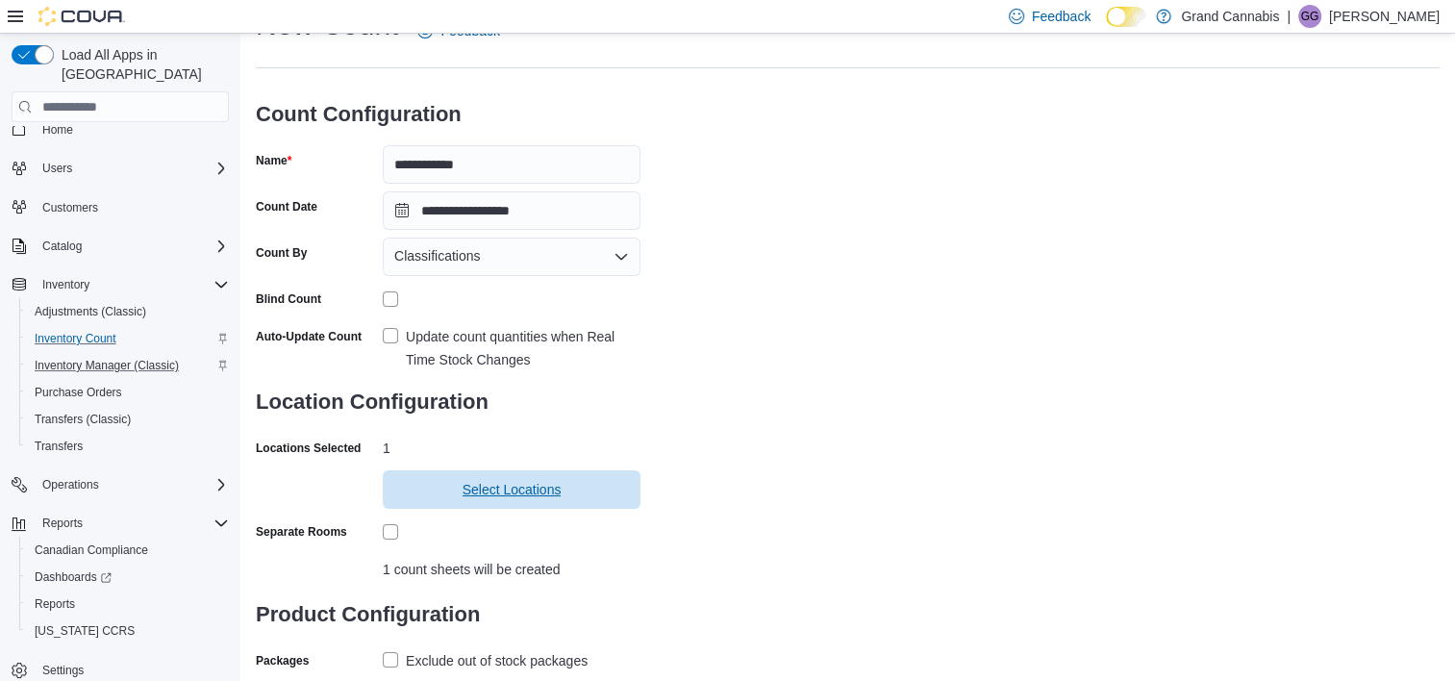
scroll to position [172, 0]
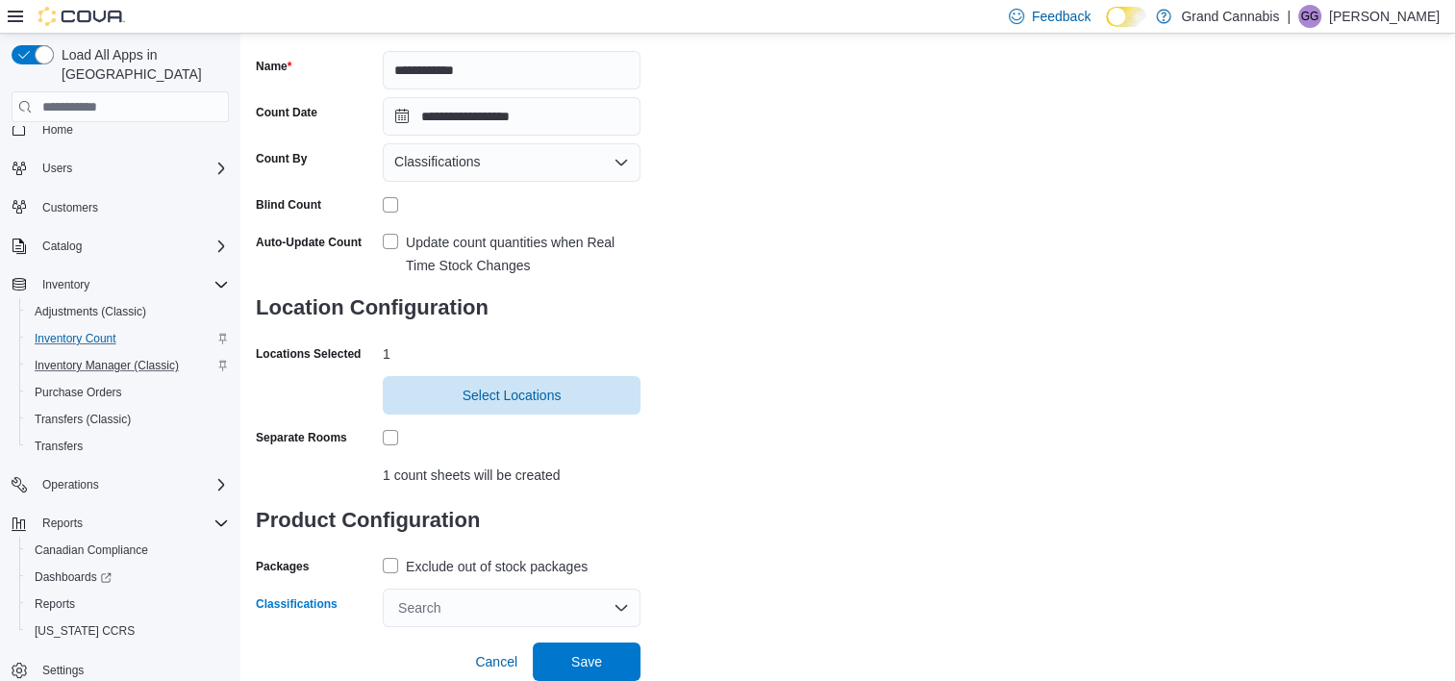
click at [481, 602] on div "Search" at bounding box center [512, 608] width 258 height 38
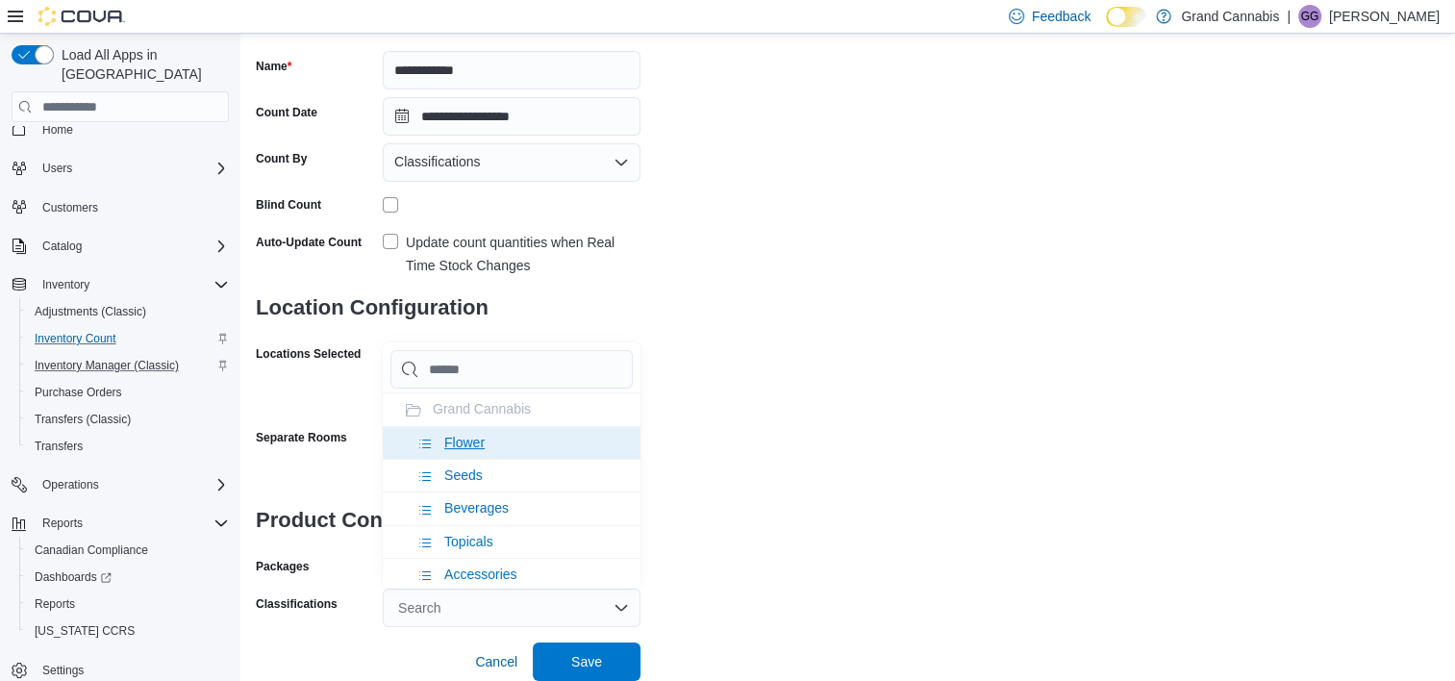
click at [507, 442] on li "Flower" at bounding box center [512, 442] width 258 height 33
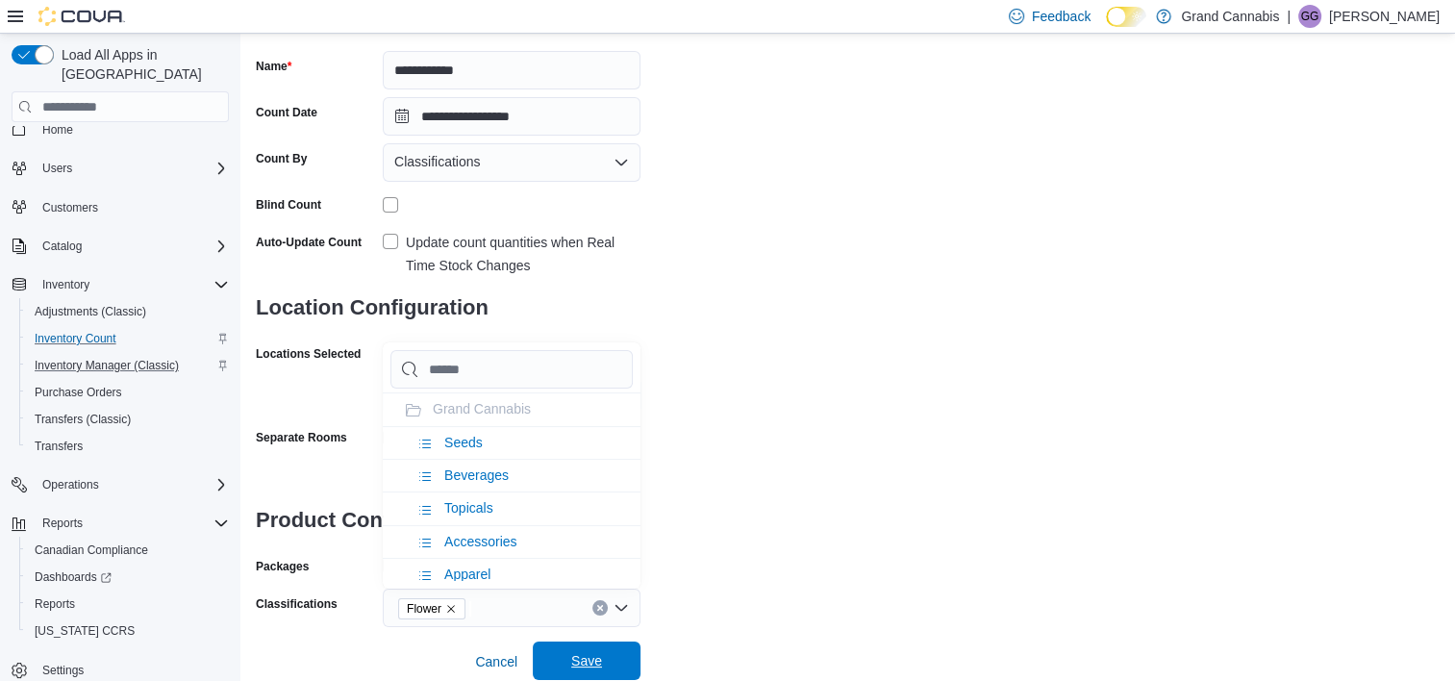
click at [589, 659] on span "Save" at bounding box center [586, 660] width 31 height 19
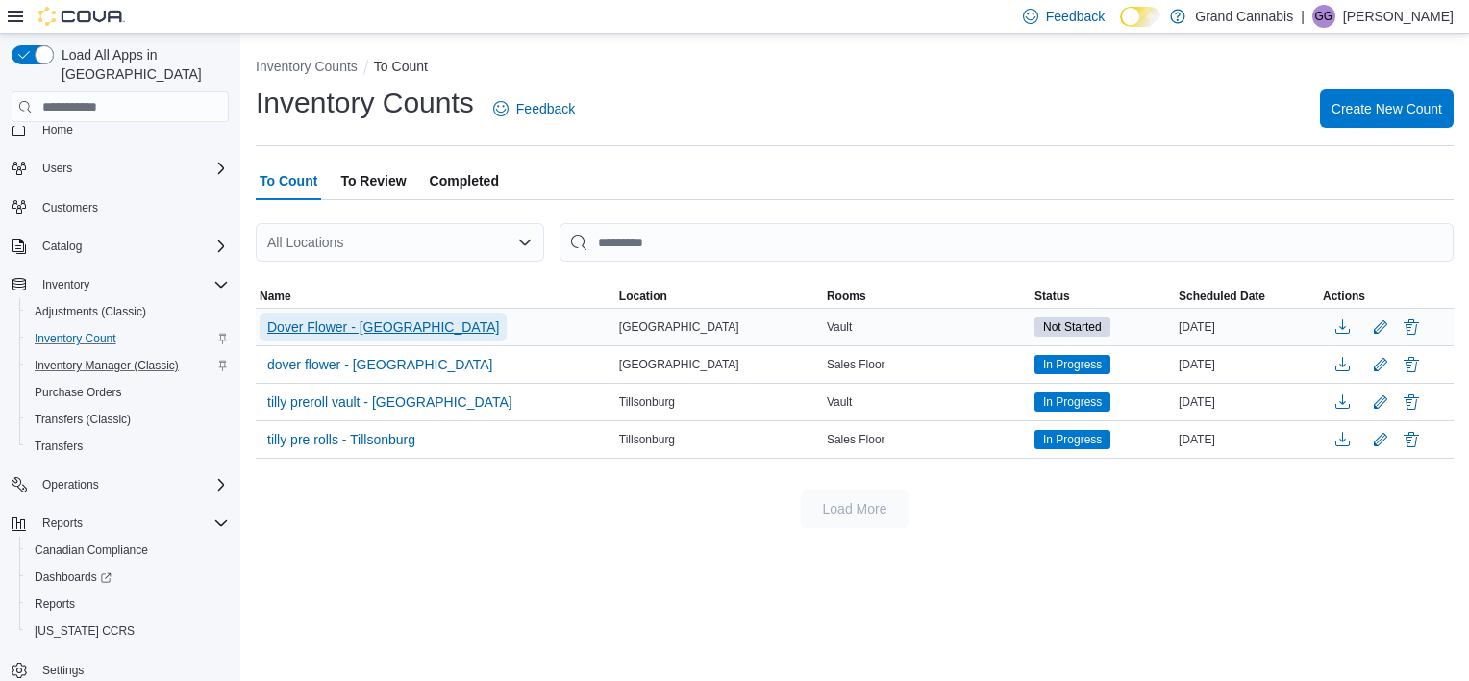
click at [379, 330] on span "Dover Flower - [GEOGRAPHIC_DATA]" at bounding box center [383, 326] width 232 height 19
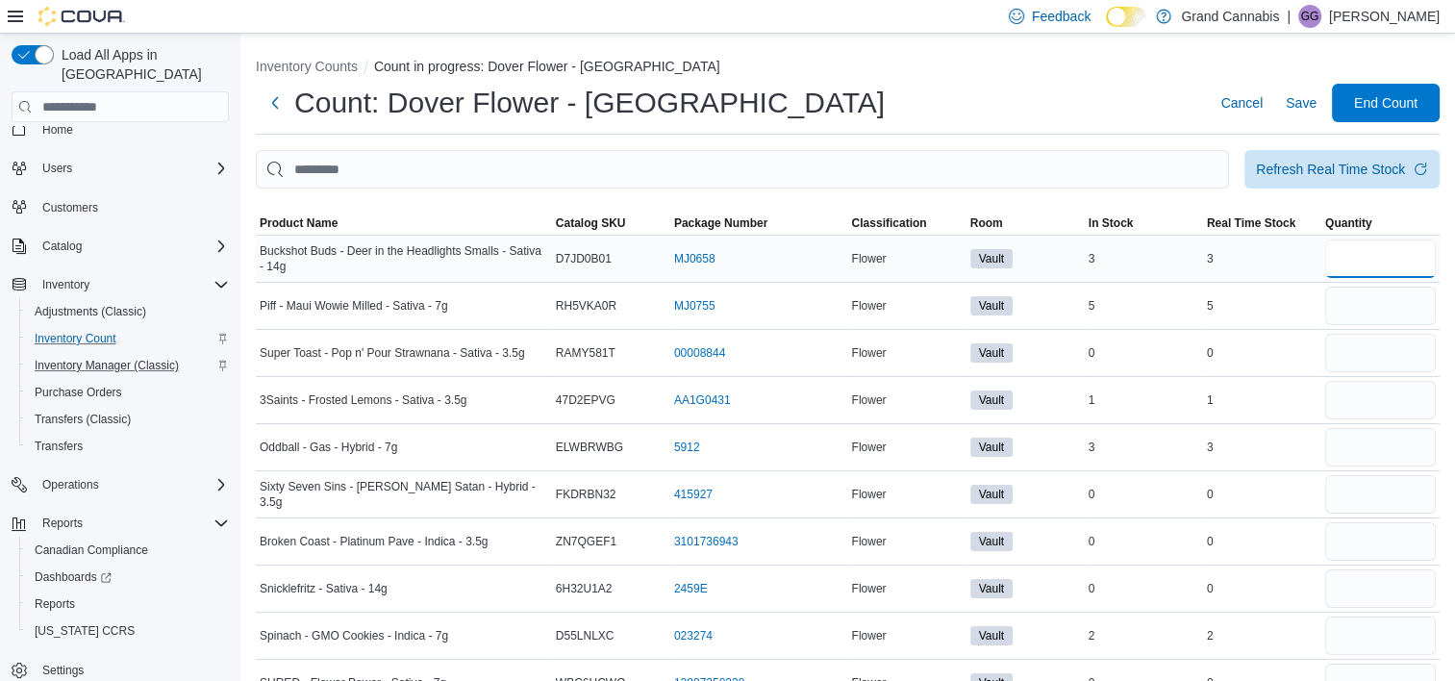
click at [1395, 258] on input "number" at bounding box center [1380, 258] width 111 height 38
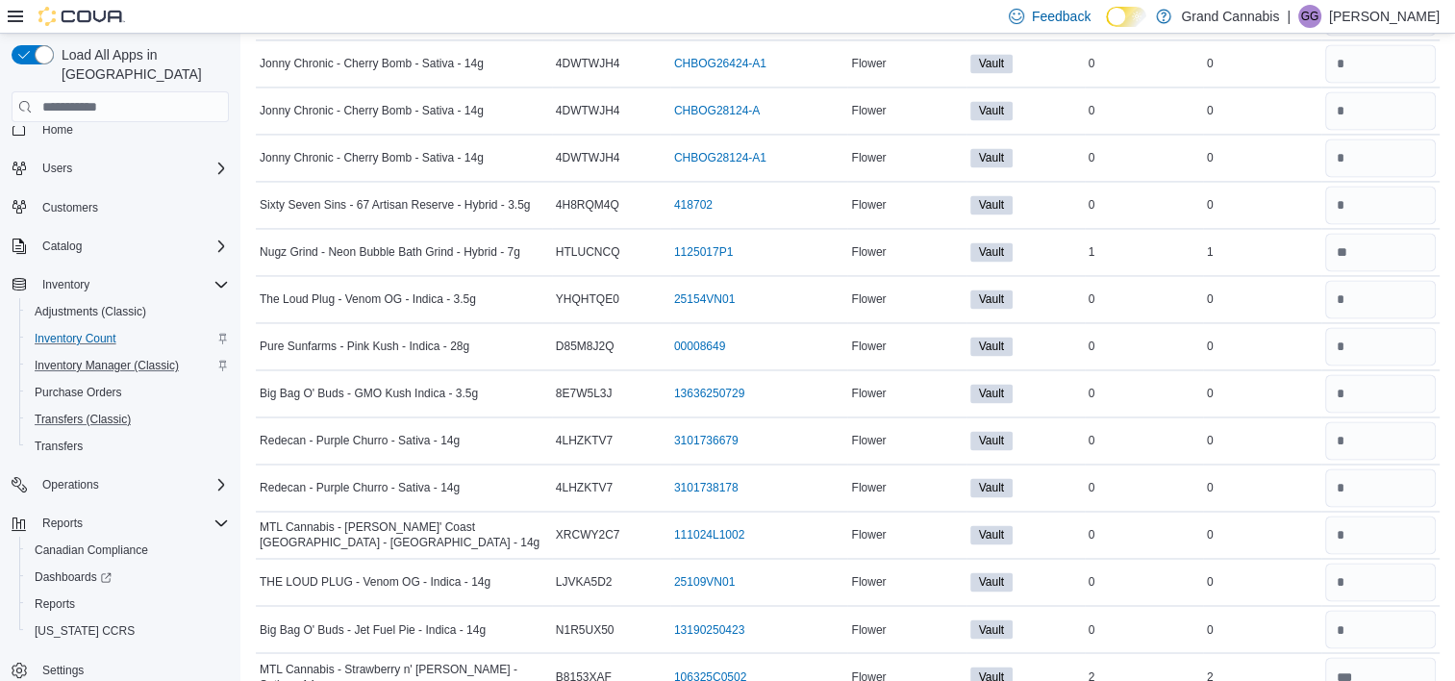
scroll to position [3391, 0]
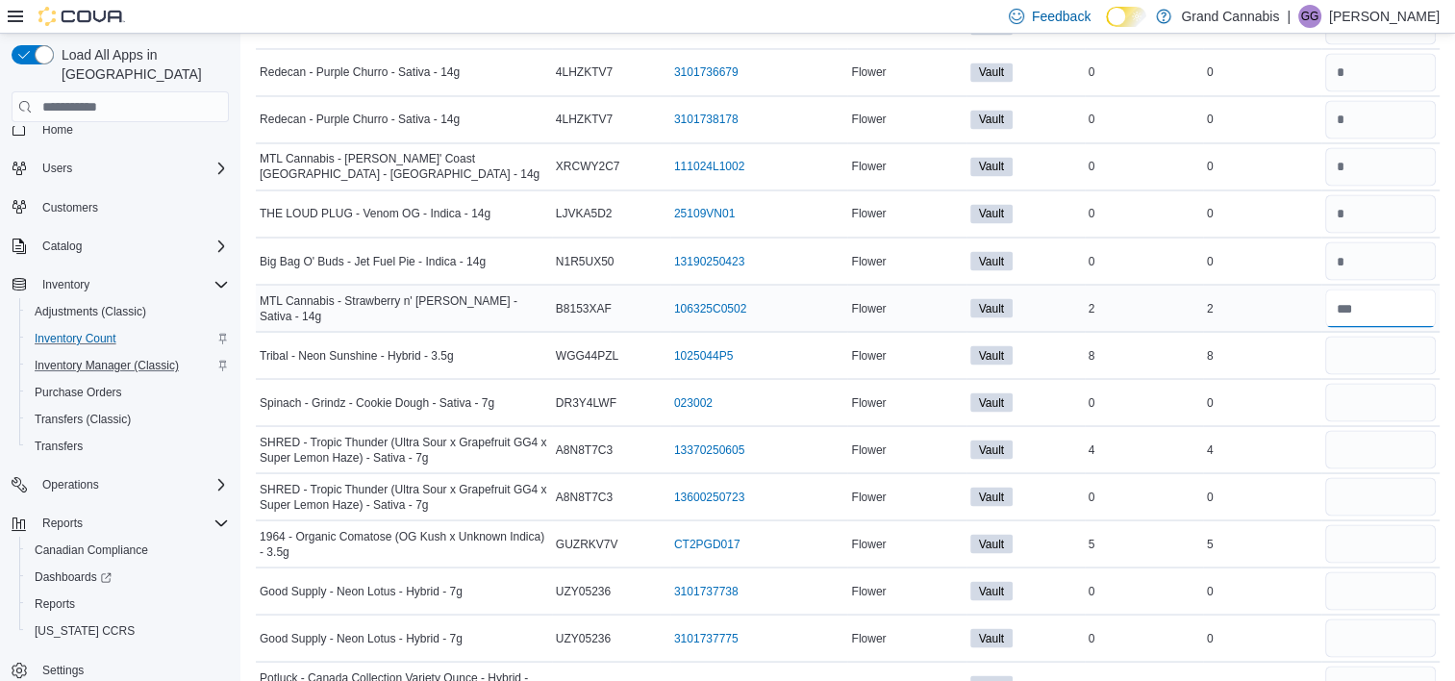
click at [1385, 309] on input "number" at bounding box center [1380, 308] width 111 height 38
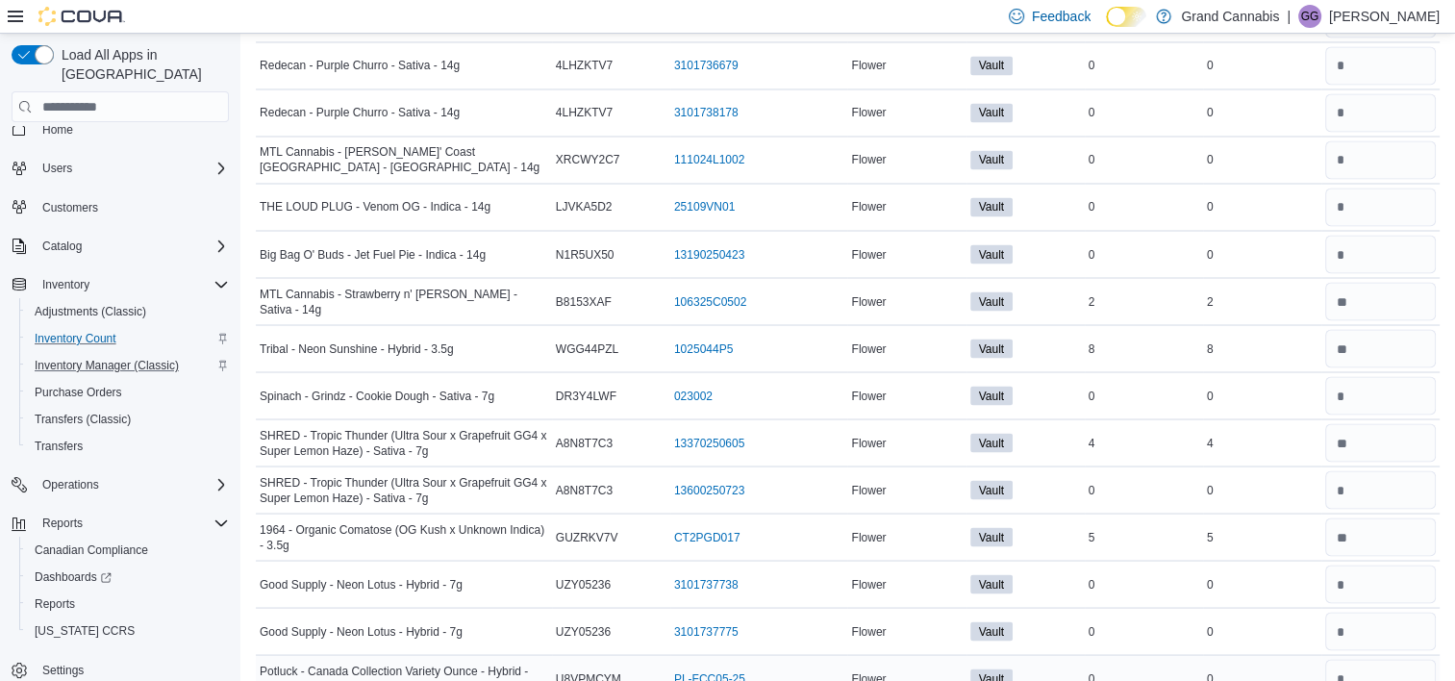
scroll to position [3766, 0]
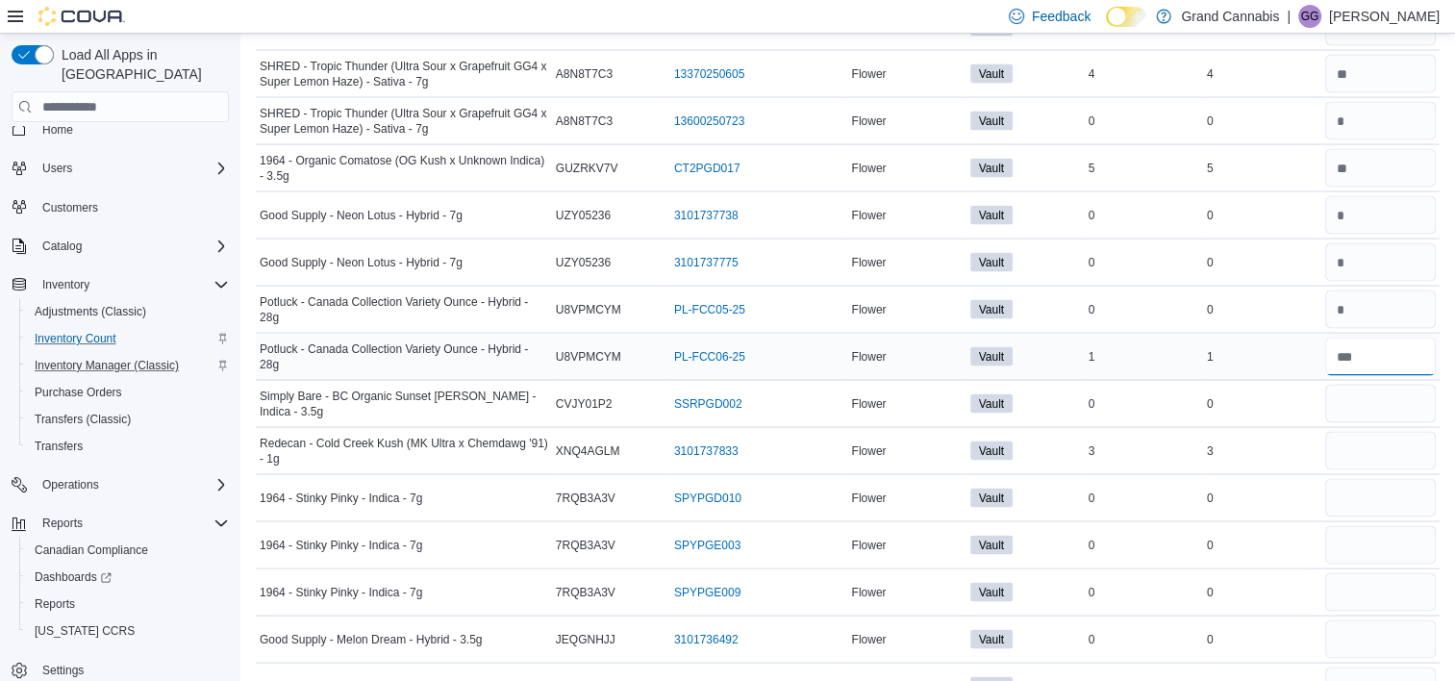
click at [1396, 343] on input "number" at bounding box center [1380, 357] width 111 height 38
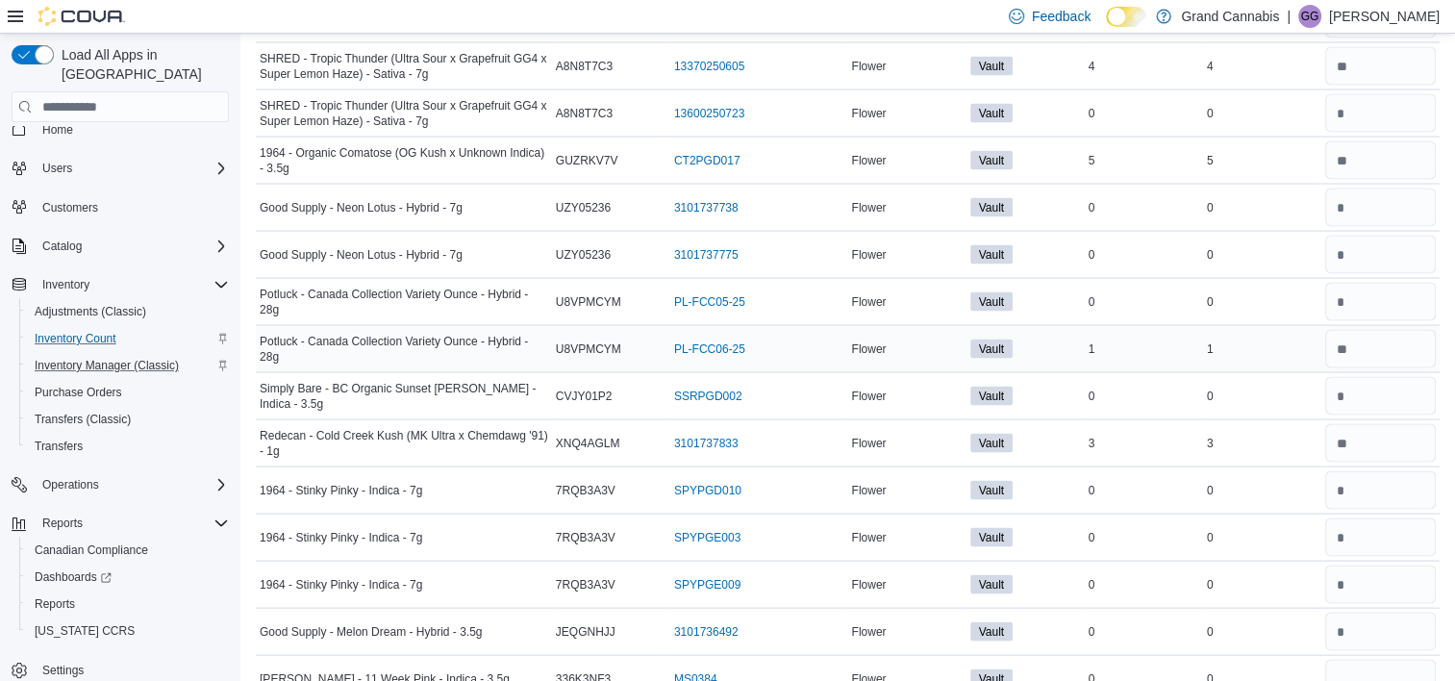
scroll to position [4142, 0]
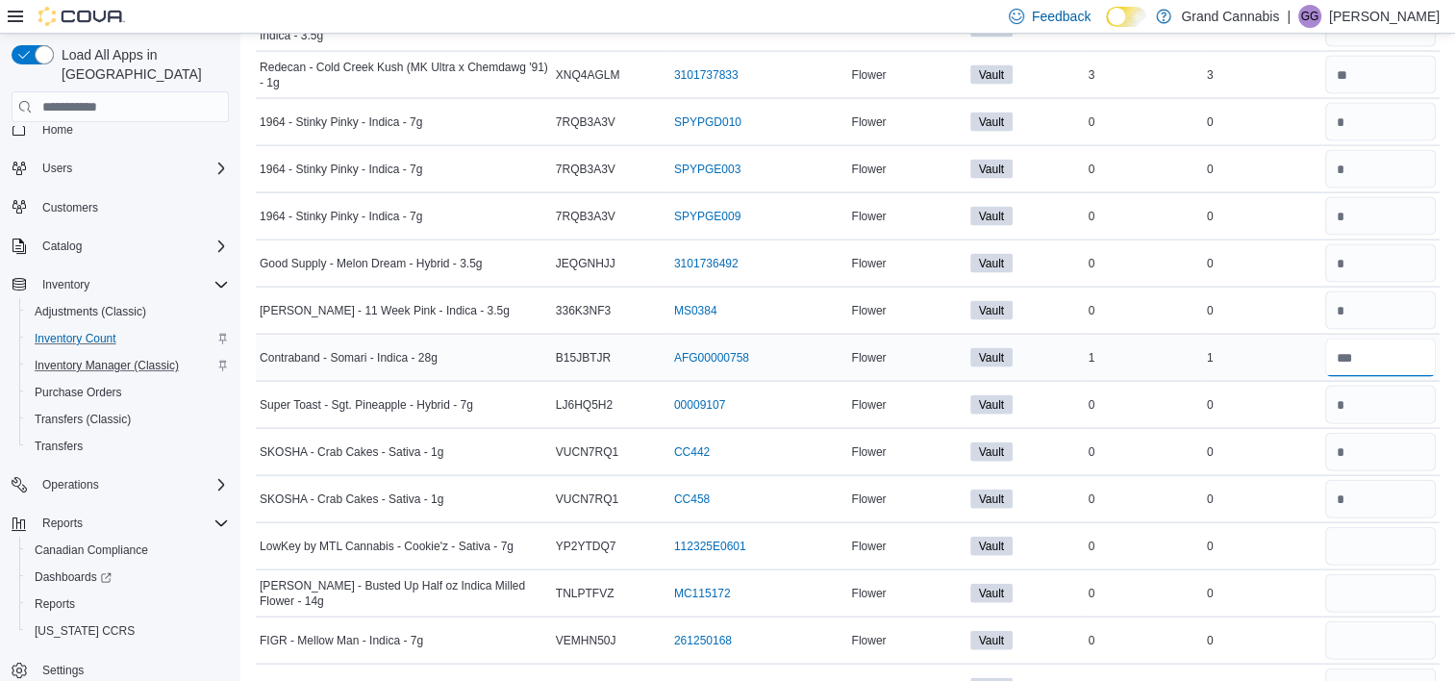
click at [1378, 346] on input "number" at bounding box center [1380, 358] width 111 height 38
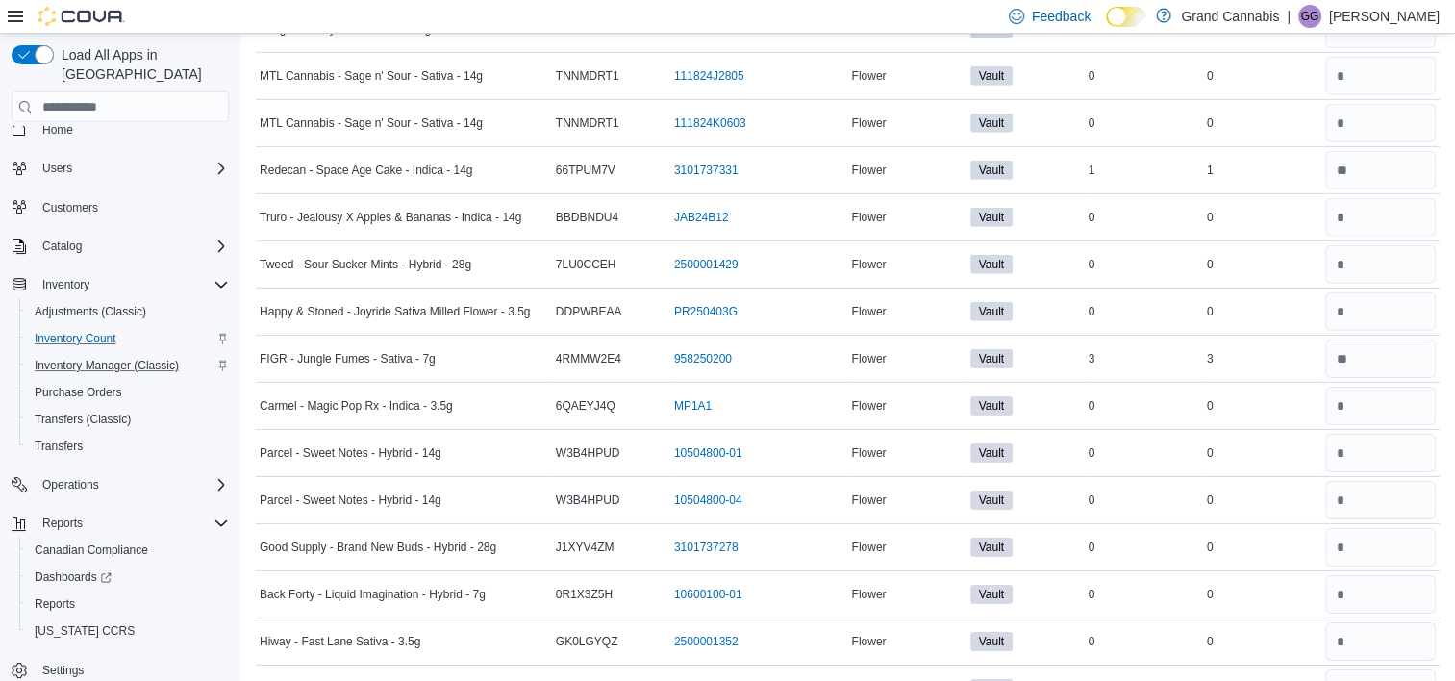
scroll to position [6394, 0]
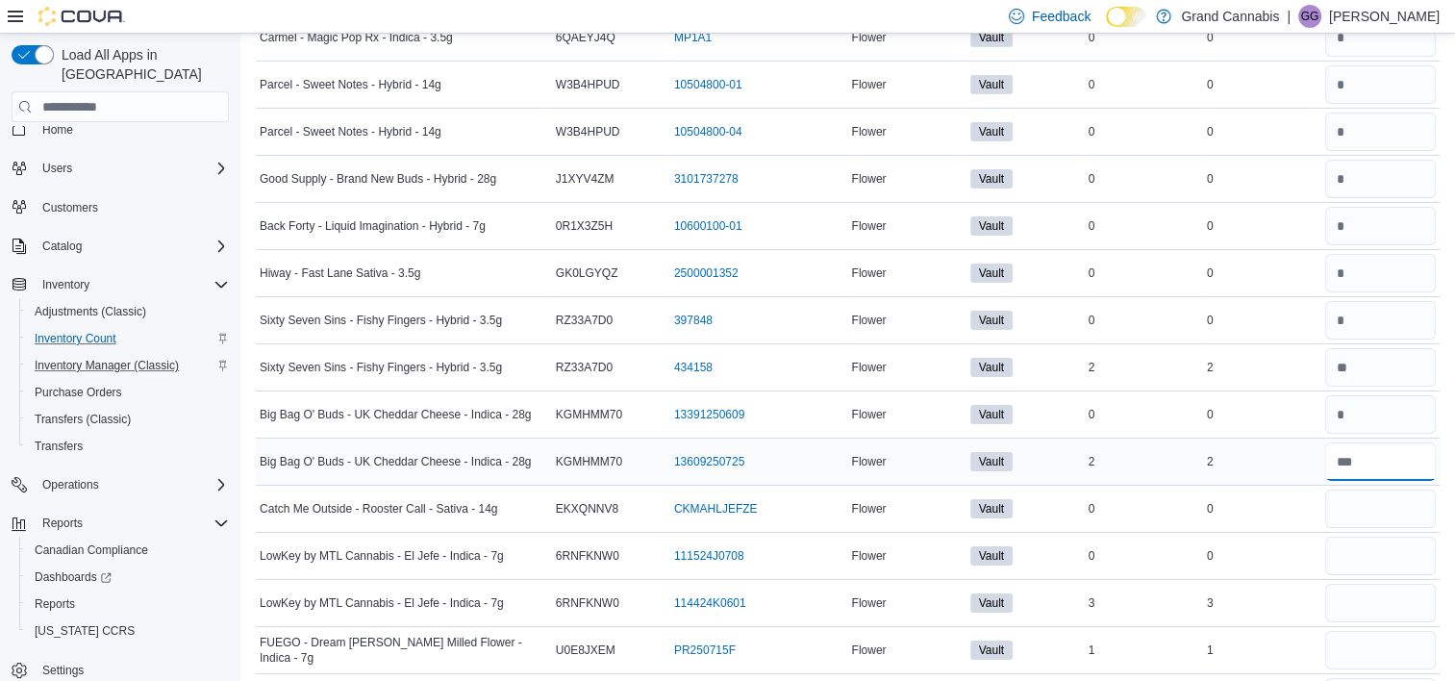
click at [1385, 442] on input "number" at bounding box center [1380, 461] width 111 height 38
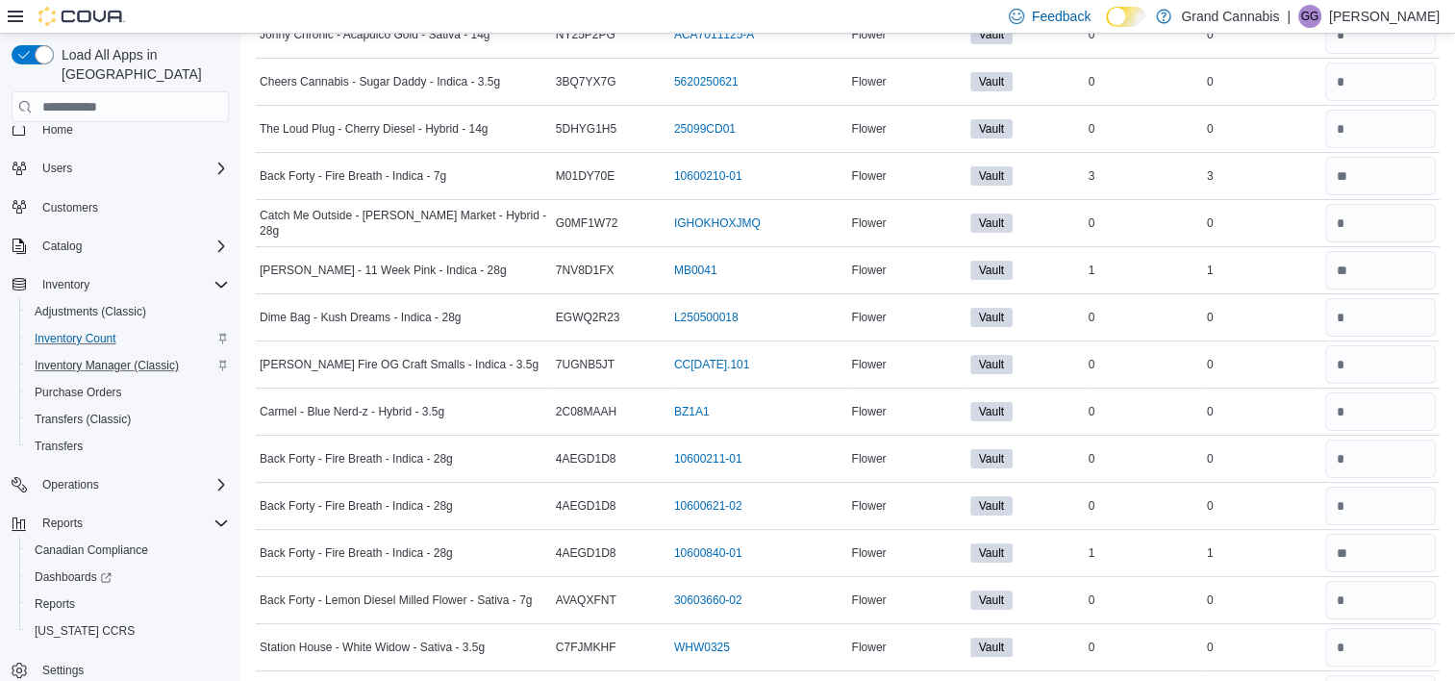
scroll to position [7896, 0]
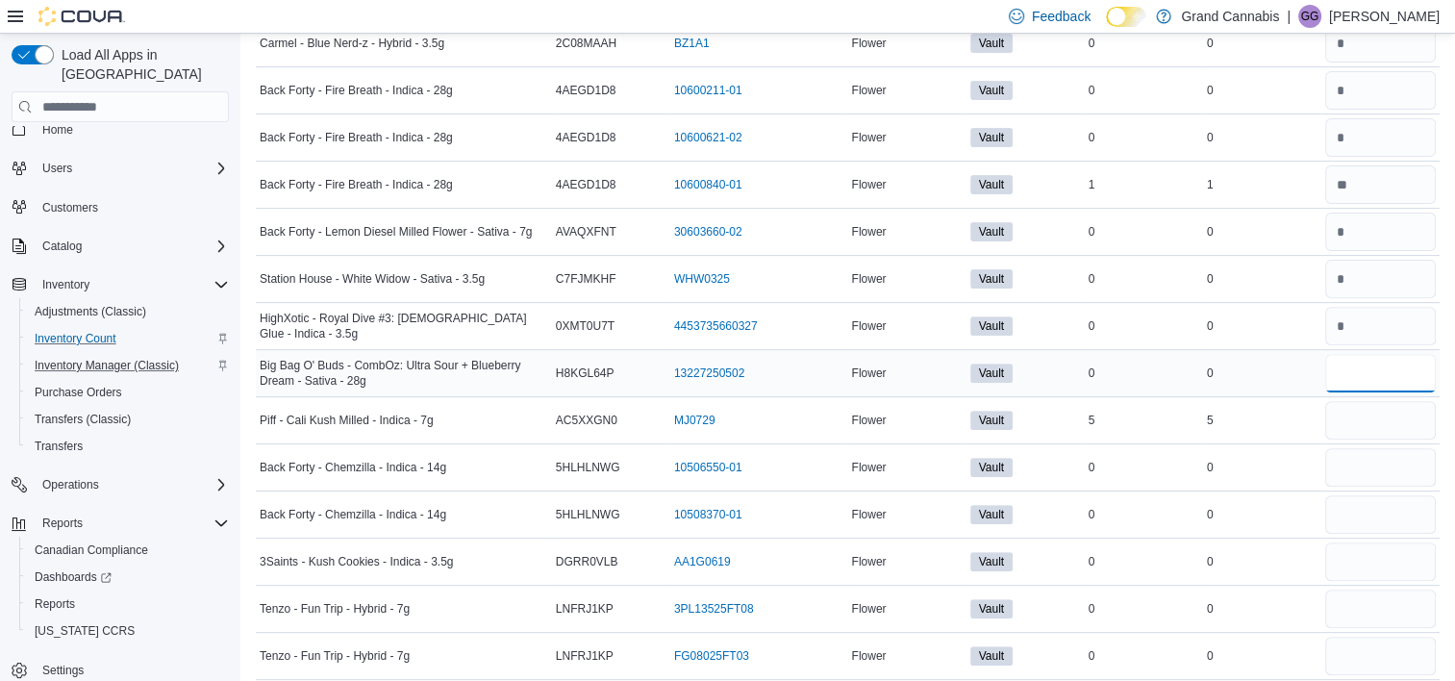
click at [1359, 354] on input "number" at bounding box center [1380, 373] width 111 height 38
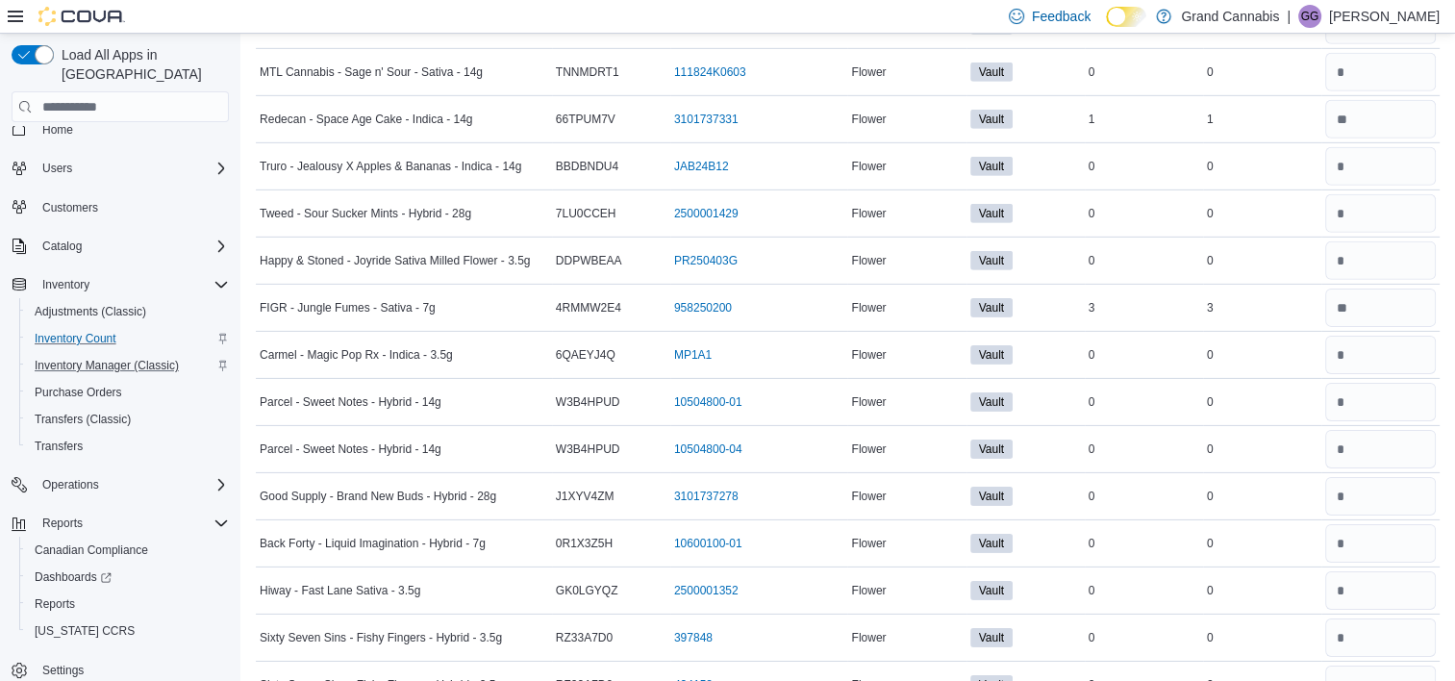
scroll to position [5920, 0]
